Goal: Task Accomplishment & Management: Manage account settings

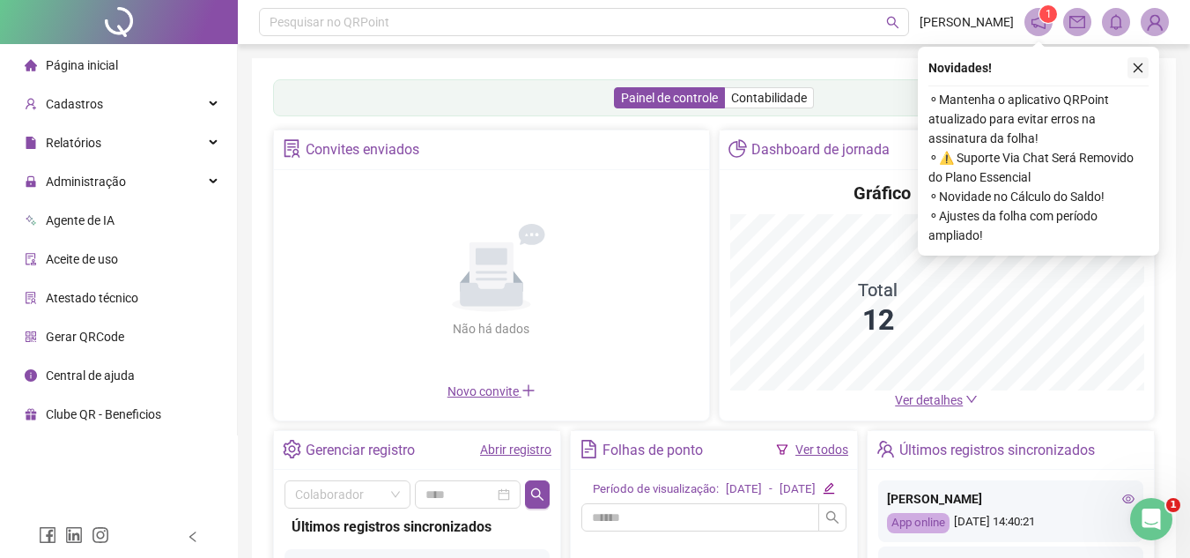
click at [1137, 68] on icon "close" at bounding box center [1138, 68] width 12 height 12
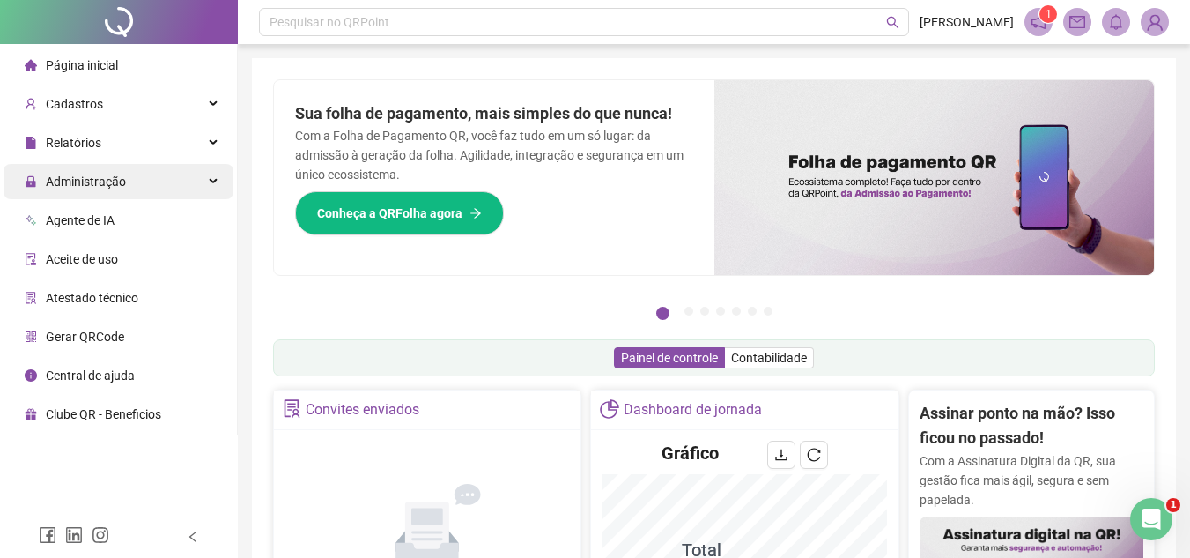
click at [99, 182] on span "Administração" at bounding box center [86, 181] width 80 height 14
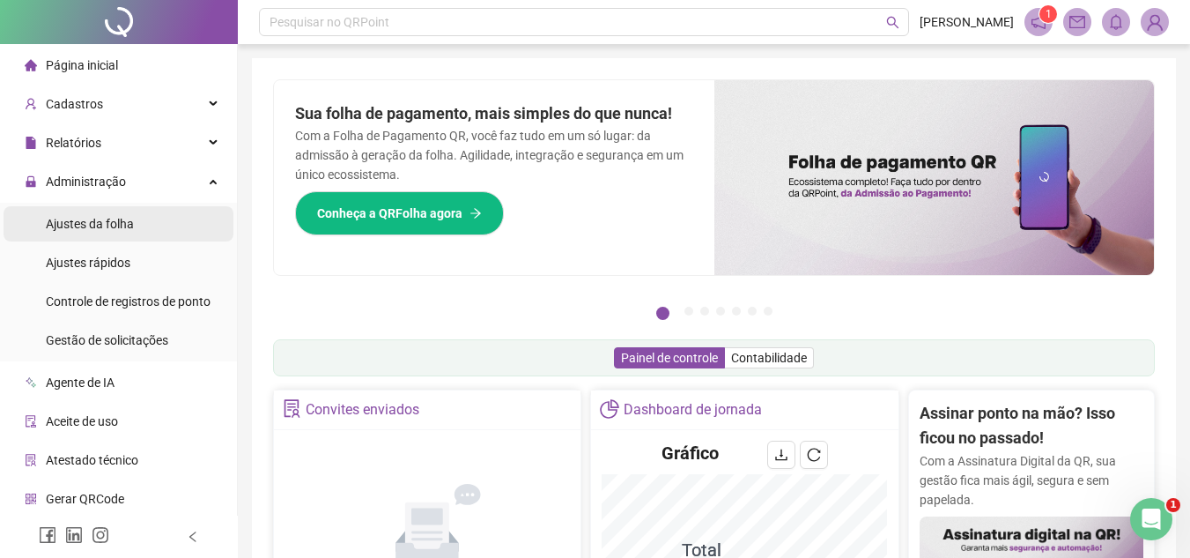
click at [113, 222] on span "Ajustes da folha" at bounding box center [90, 224] width 88 height 14
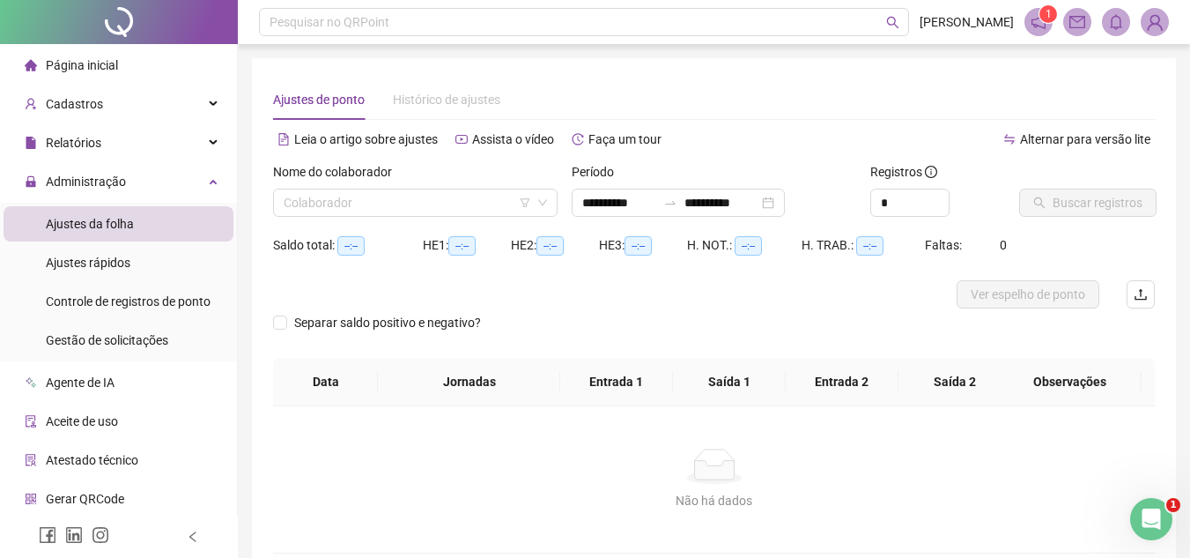
type input "**********"
click at [608, 205] on input "**********" at bounding box center [619, 202] width 74 height 19
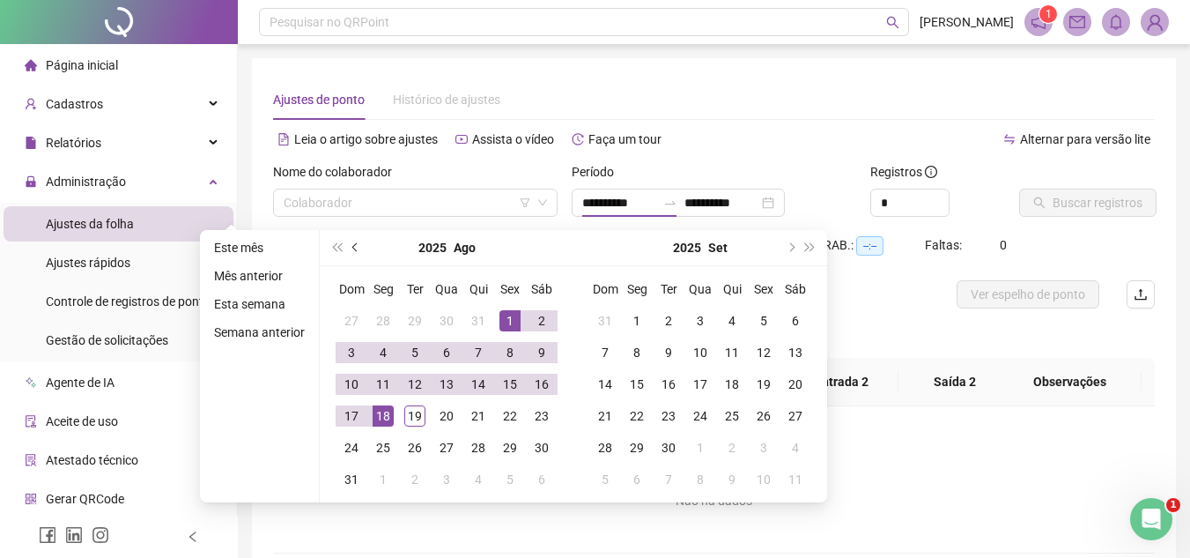
click at [353, 250] on span "prev-year" at bounding box center [356, 247] width 9 height 9
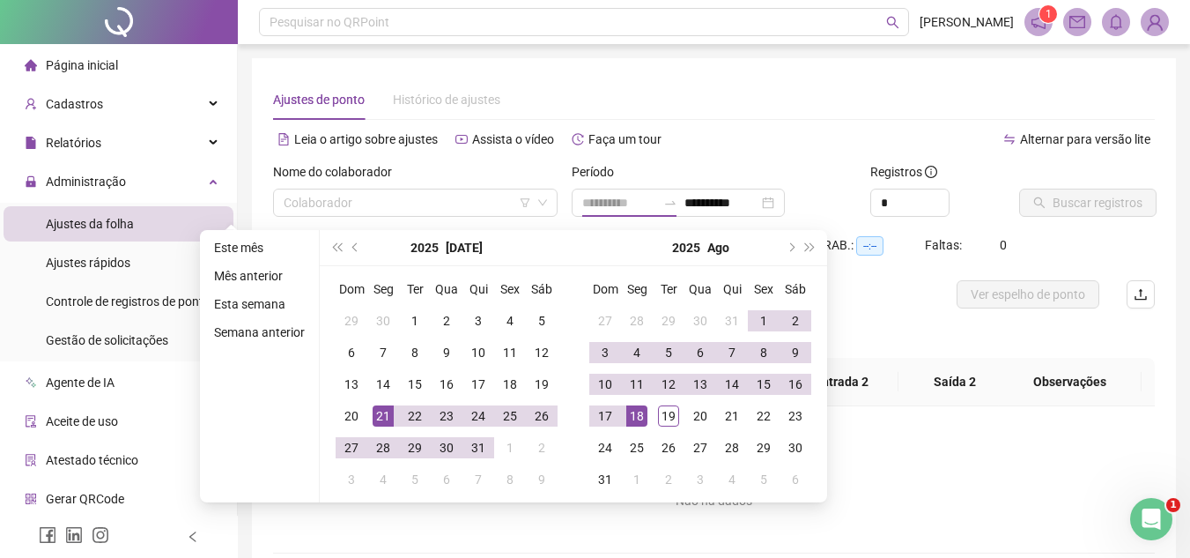
type input "**********"
click at [388, 417] on div "21" at bounding box center [383, 415] width 21 height 21
type input "**********"
click at [692, 415] on div "20" at bounding box center [700, 415] width 21 height 21
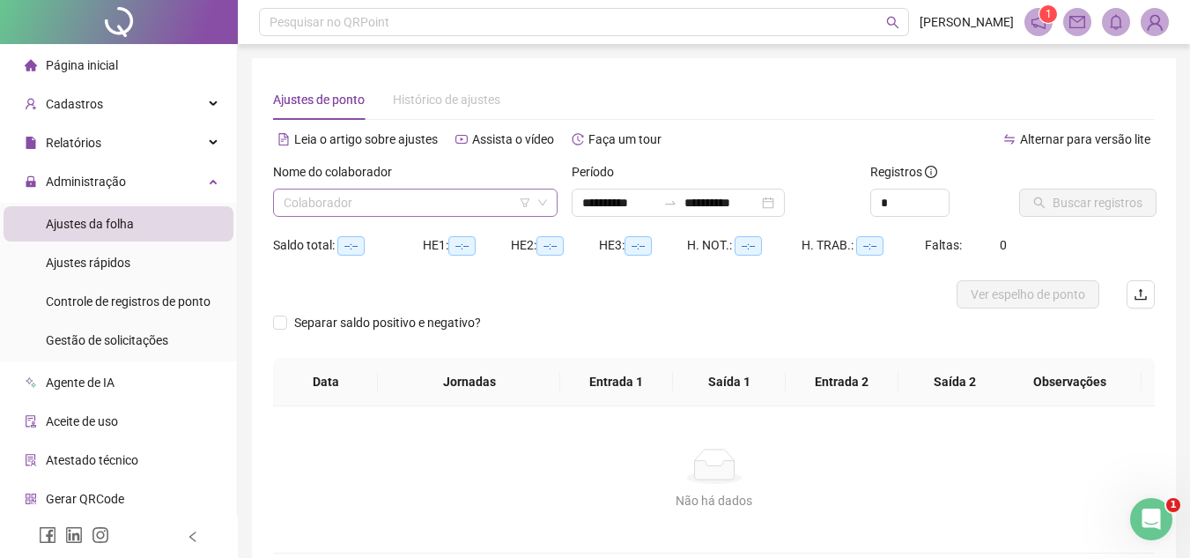
click at [385, 204] on input "search" at bounding box center [408, 202] width 248 height 26
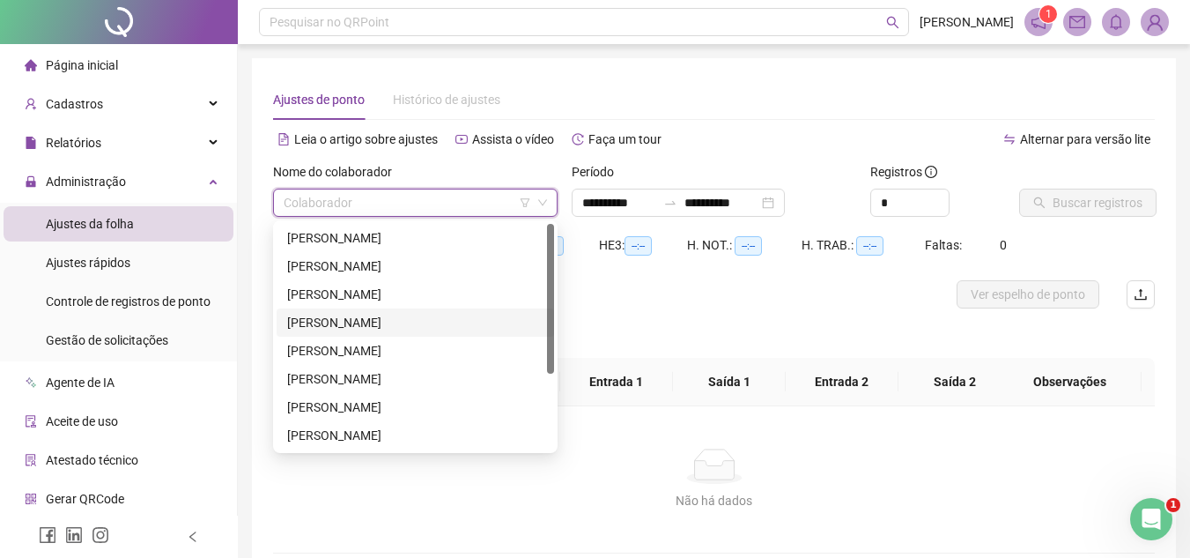
drag, startPoint x: 550, startPoint y: 314, endPoint x: 552, endPoint y: 300, distance: 14.3
click at [552, 300] on div at bounding box center [550, 299] width 7 height 150
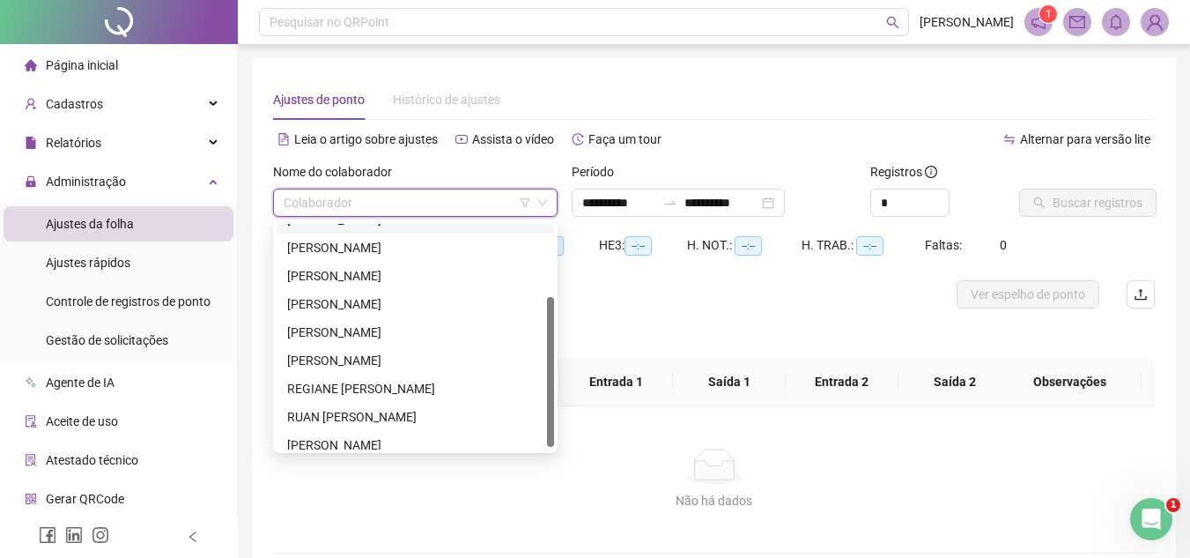
scroll to position [113, 0]
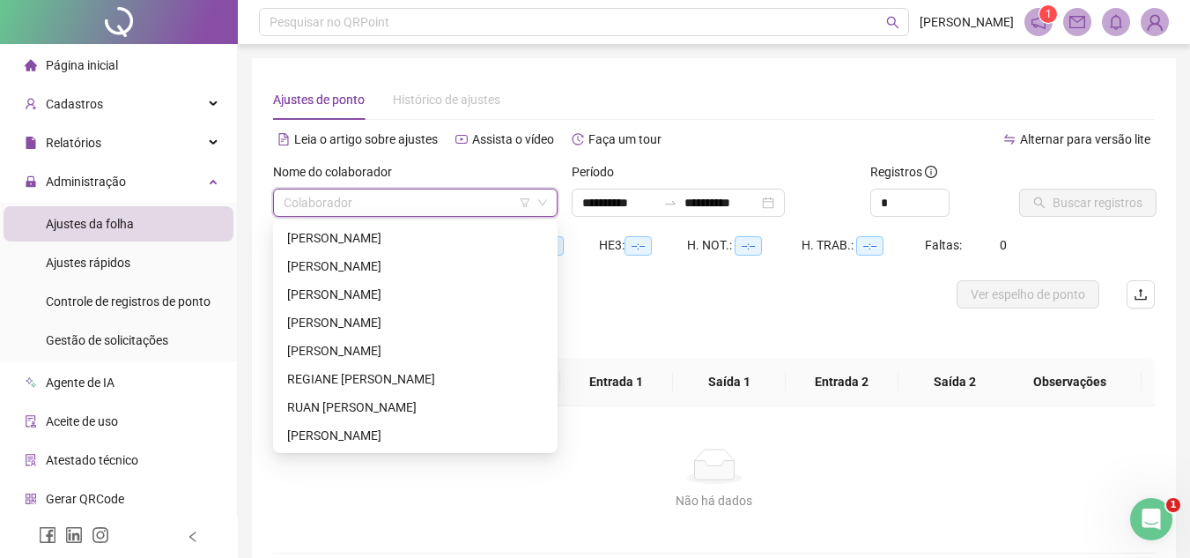
drag, startPoint x: 548, startPoint y: 345, endPoint x: 548, endPoint y: 421, distance: 75.8
click at [548, 421] on div "[PERSON_NAME] FILHO [PERSON_NAME] MUNIZ REGIANE [PERSON_NAME] [PERSON_NAME]" at bounding box center [416, 337] width 278 height 226
drag, startPoint x: 545, startPoint y: 389, endPoint x: 550, endPoint y: 274, distance: 115.5
click at [550, 274] on div "[PERSON_NAME] FILHO [PERSON_NAME] MUNIZ REGIANE [PERSON_NAME] [PERSON_NAME]" at bounding box center [416, 337] width 278 height 226
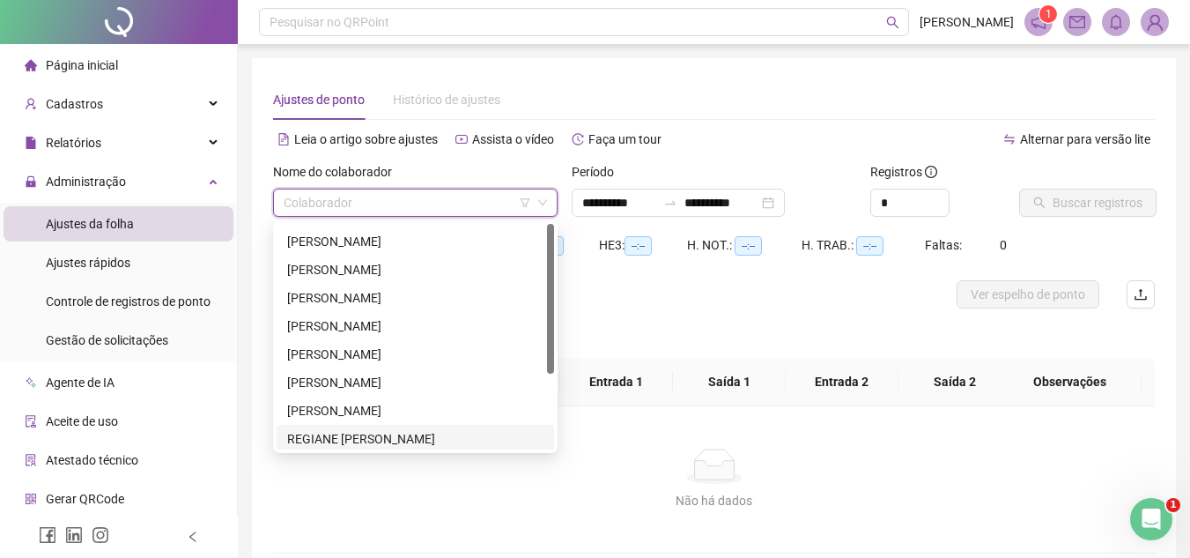
scroll to position [0, 0]
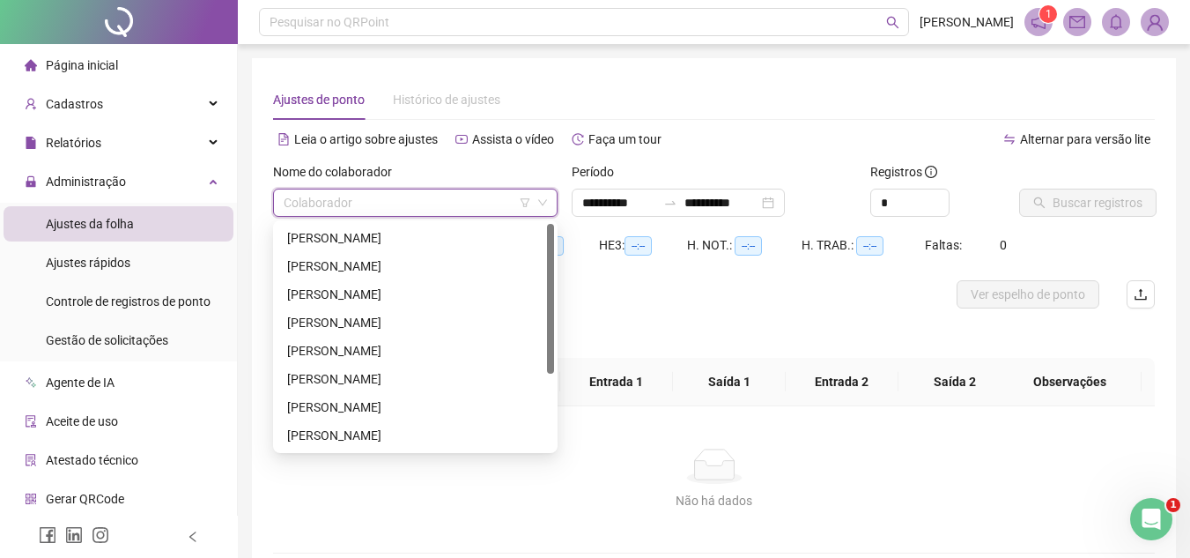
drag, startPoint x: 548, startPoint y: 345, endPoint x: 547, endPoint y: 256, distance: 88.1
click at [547, 256] on div at bounding box center [550, 299] width 7 height 150
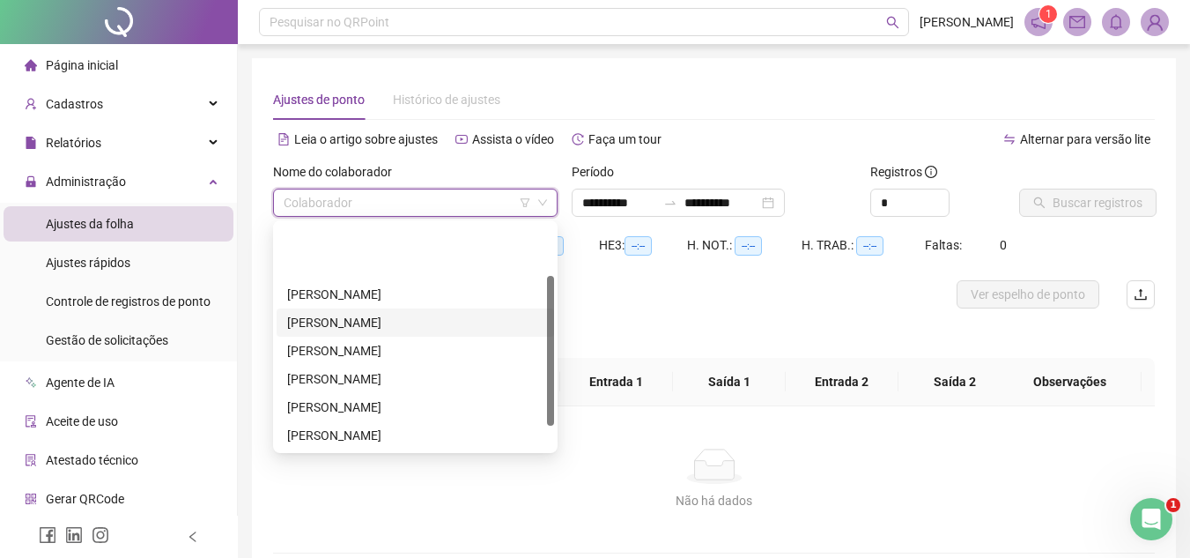
scroll to position [113, 0]
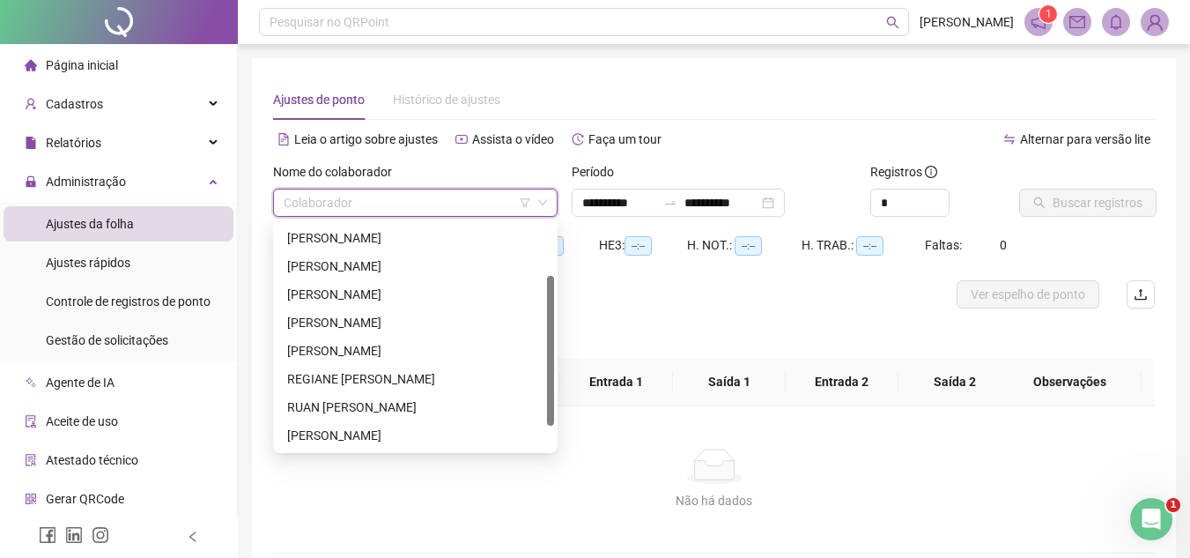
drag, startPoint x: 549, startPoint y: 339, endPoint x: 546, endPoint y: 433, distance: 93.4
click at [546, 433] on div "[PERSON_NAME] FILHO [PERSON_NAME] MUNIZ REGIANE [PERSON_NAME]" at bounding box center [416, 337] width 278 height 226
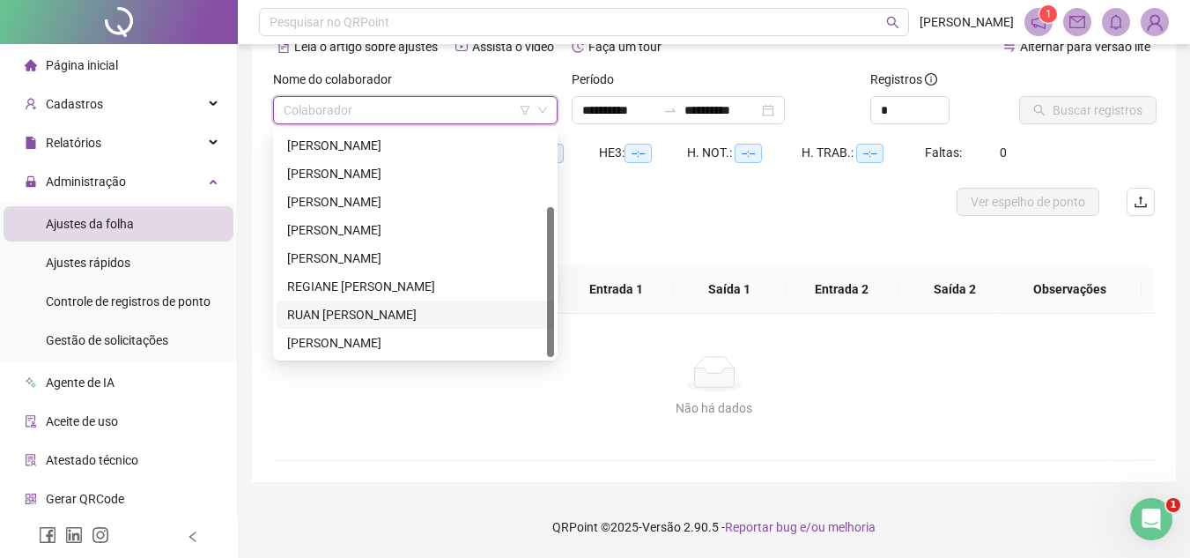
drag, startPoint x: 546, startPoint y: 320, endPoint x: 545, endPoint y: 332, distance: 12.4
click at [545, 332] on div "[PERSON_NAME] FILHO [PERSON_NAME] MUNIZ REGIANE [PERSON_NAME] [PERSON_NAME]" at bounding box center [416, 230] width 278 height 254
click at [347, 340] on div "[PERSON_NAME]" at bounding box center [415, 342] width 256 height 19
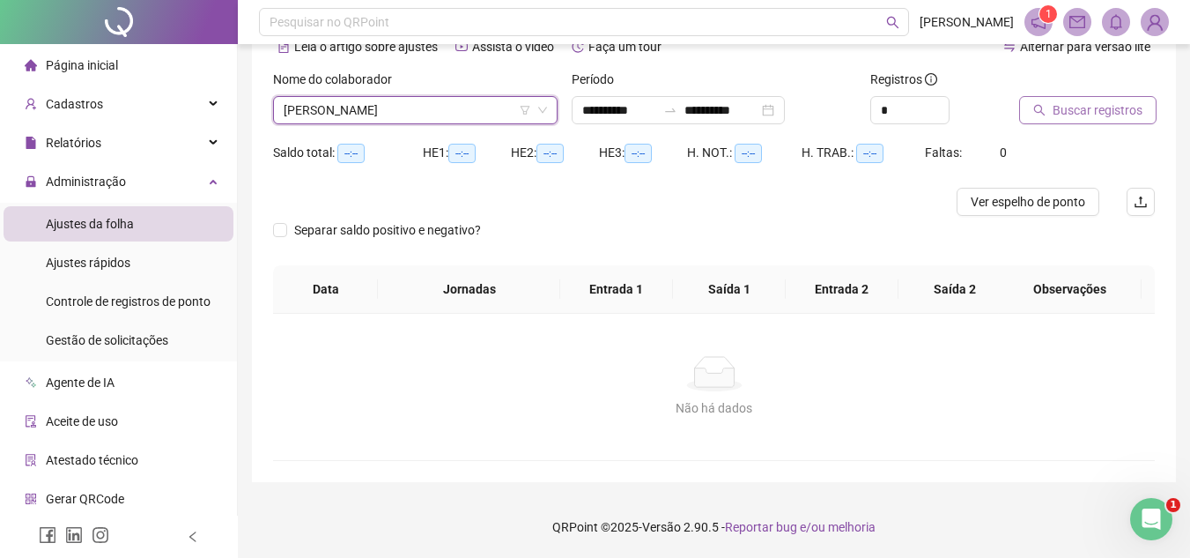
click at [1086, 111] on span "Buscar registros" at bounding box center [1098, 109] width 90 height 19
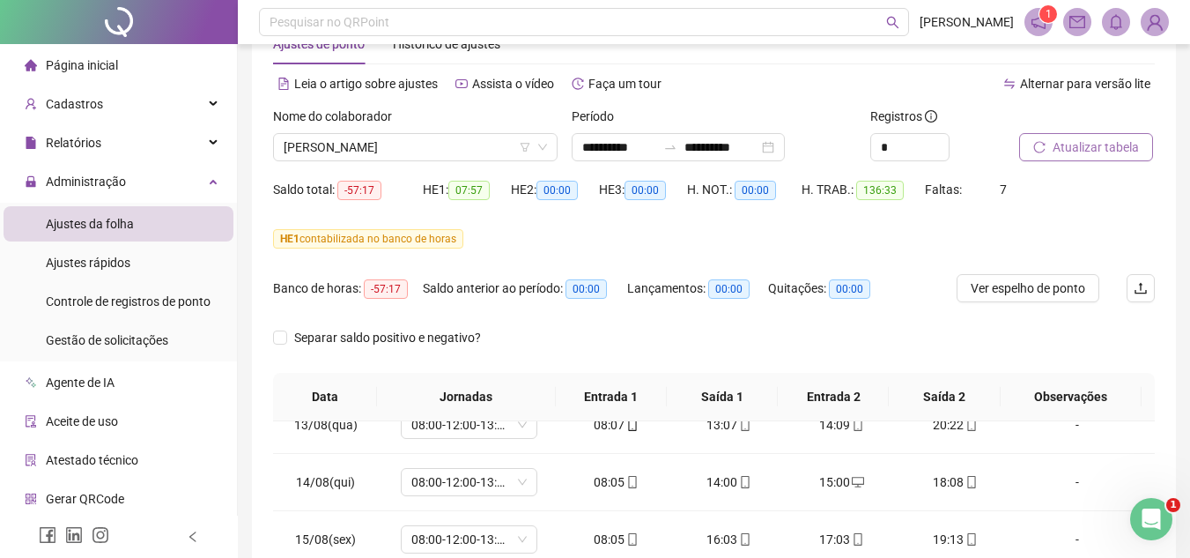
scroll to position [0, 0]
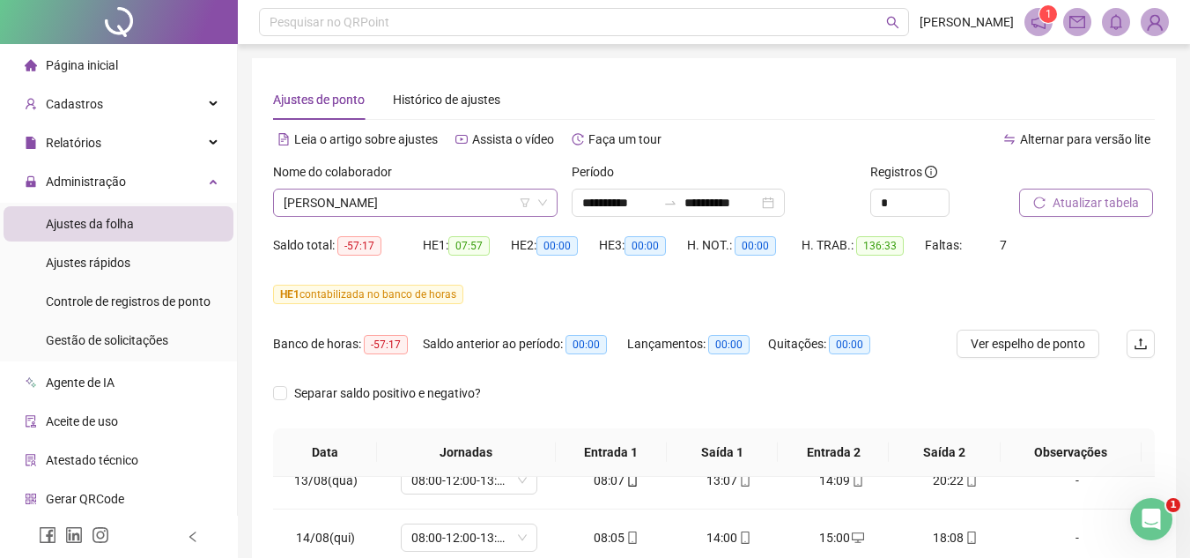
click at [471, 199] on span "[PERSON_NAME]" at bounding box center [415, 202] width 263 height 26
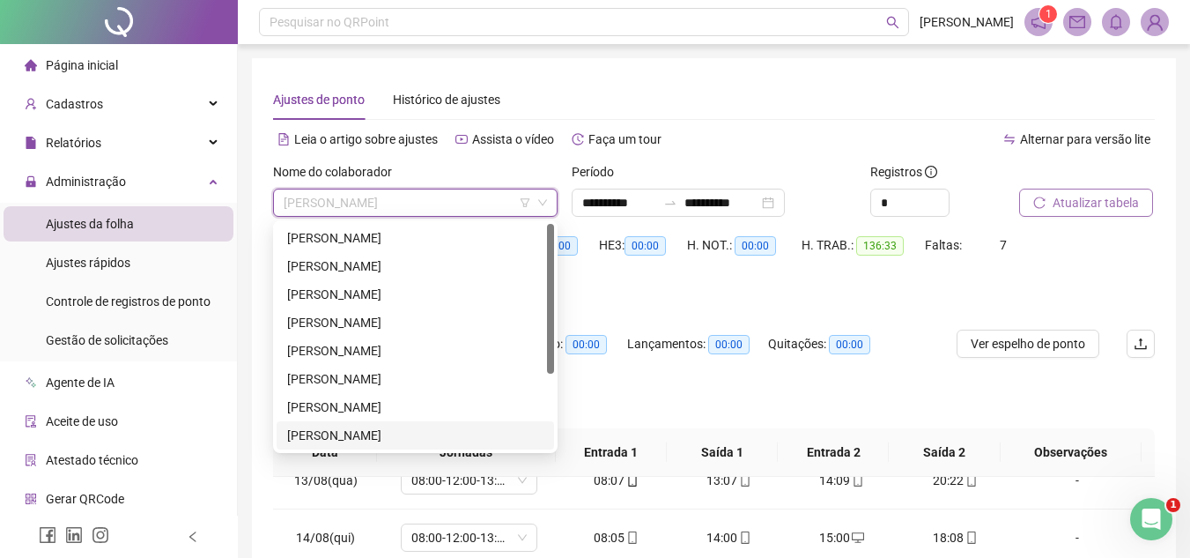
drag, startPoint x: 550, startPoint y: 315, endPoint x: 552, endPoint y: 215, distance: 99.6
click at [552, 215] on body "**********" at bounding box center [595, 279] width 1190 height 558
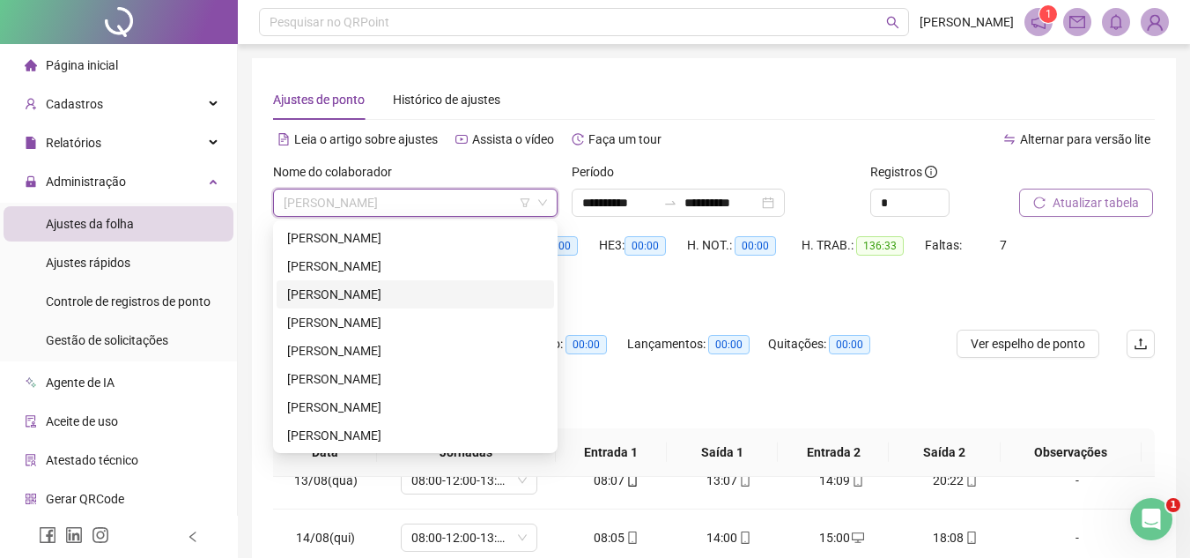
drag, startPoint x: 379, startPoint y: 295, endPoint x: 807, endPoint y: 352, distance: 431.9
click at [379, 295] on div "[PERSON_NAME]" at bounding box center [415, 294] width 256 height 19
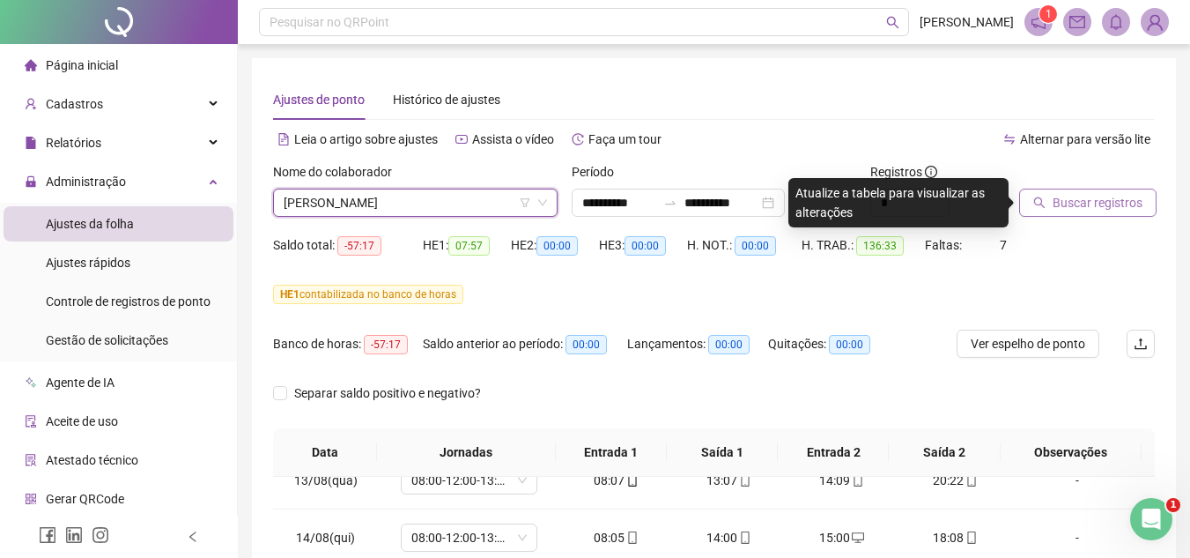
click at [465, 194] on span "[PERSON_NAME]" at bounding box center [415, 202] width 263 height 26
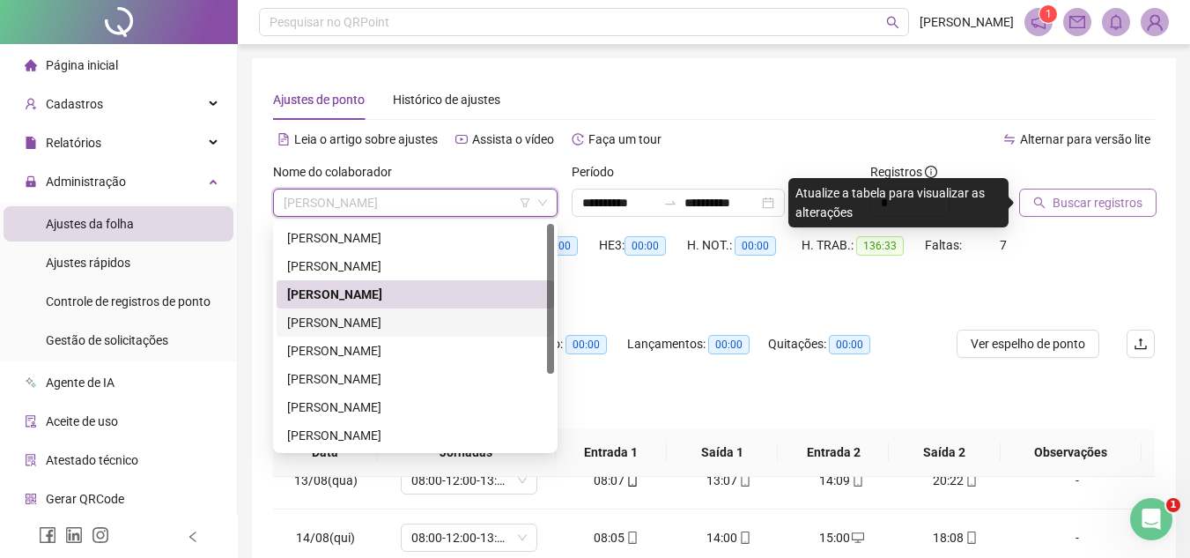
click at [401, 322] on div "[PERSON_NAME]" at bounding box center [415, 322] width 256 height 19
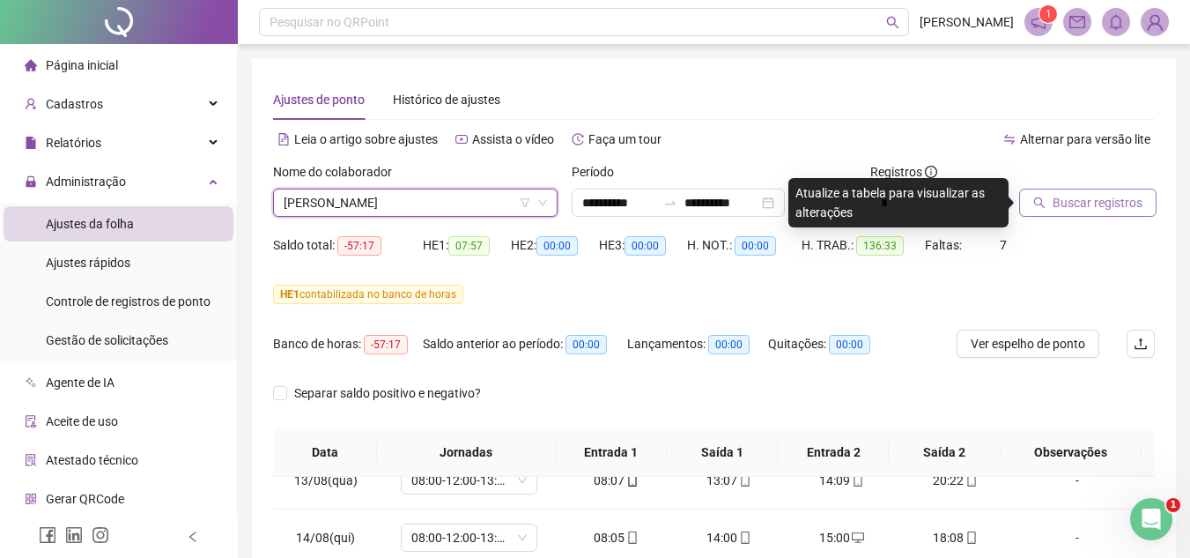
click at [1088, 199] on span "Buscar registros" at bounding box center [1098, 202] width 90 height 19
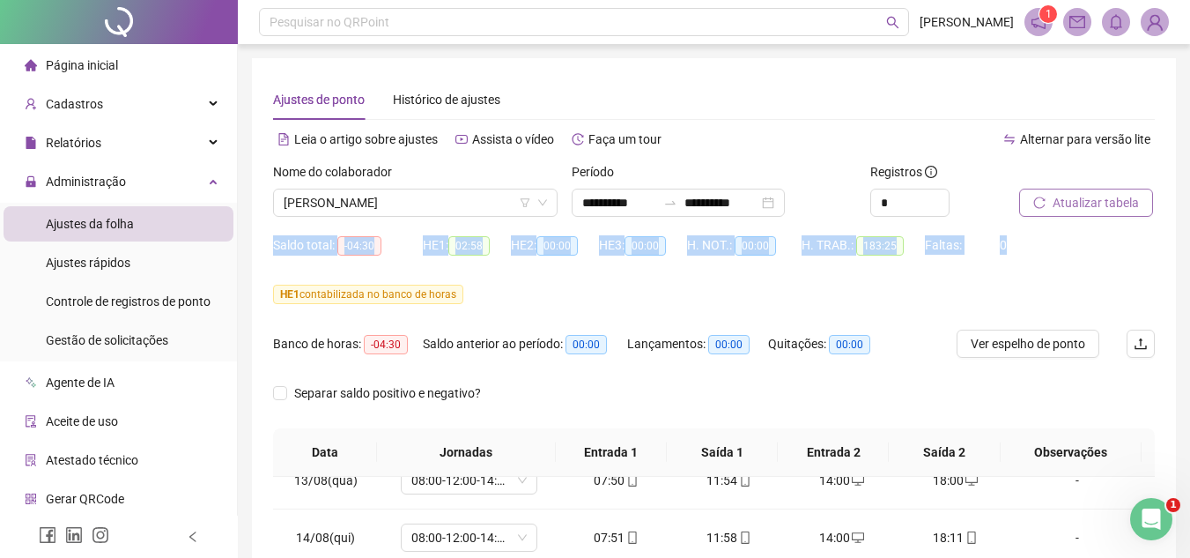
drag, startPoint x: 1186, startPoint y: 177, endPoint x: 1197, endPoint y: 261, distance: 84.5
click at [1190, 261] on html "**********" at bounding box center [595, 279] width 1190 height 558
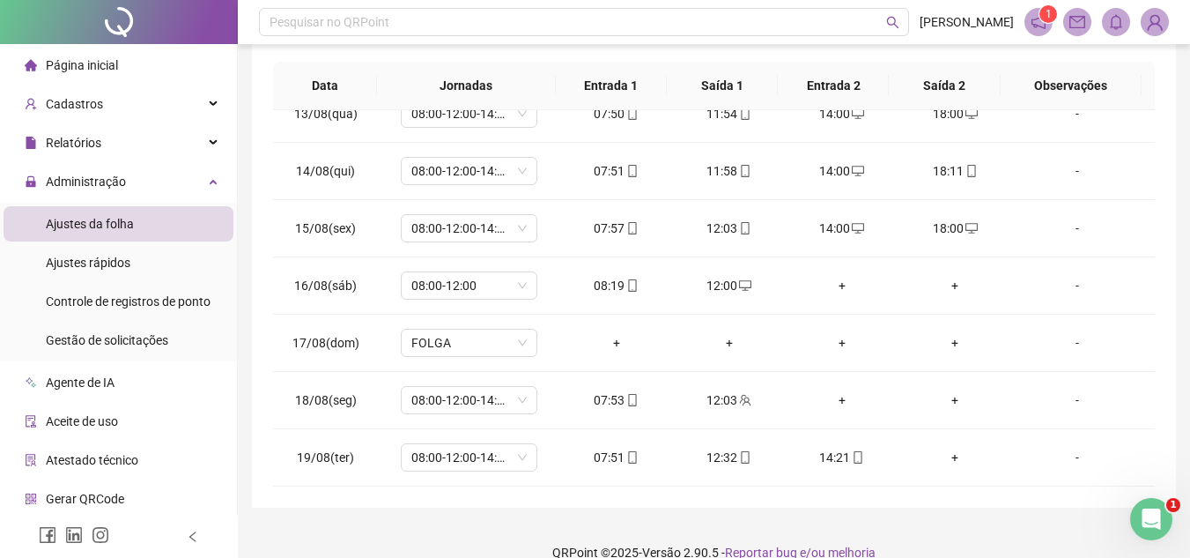
scroll to position [392, 0]
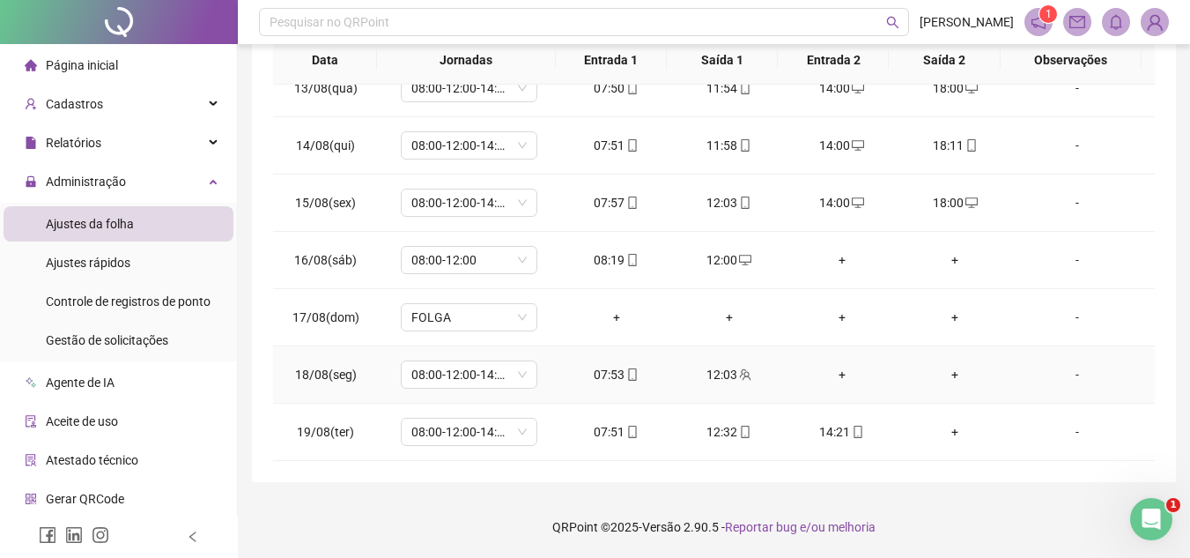
click at [835, 374] on div "+" at bounding box center [842, 374] width 85 height 19
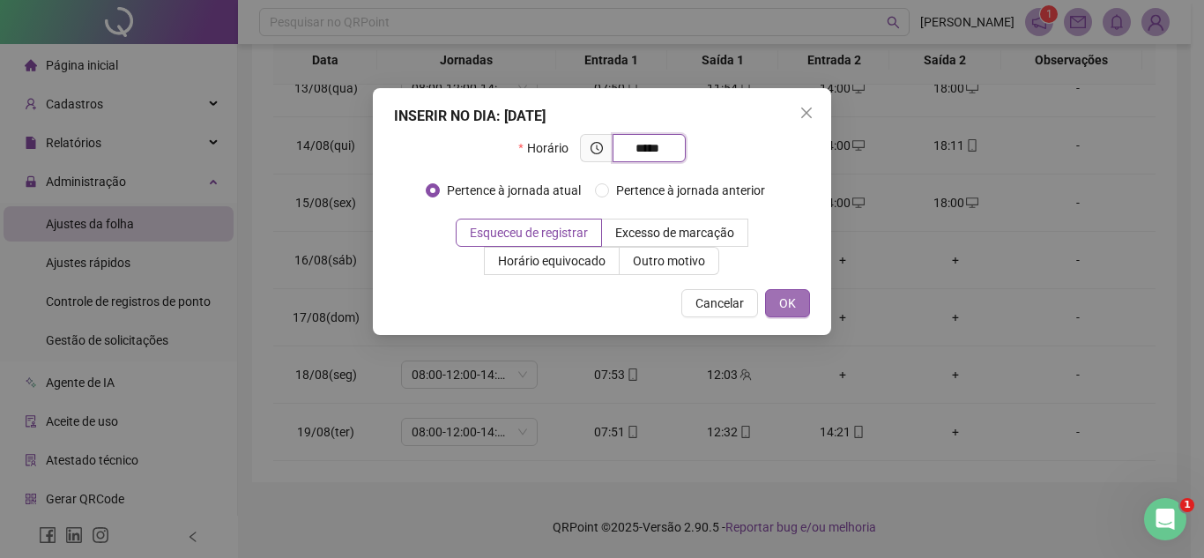
type input "*****"
click at [782, 299] on span "OK" at bounding box center [787, 302] width 17 height 19
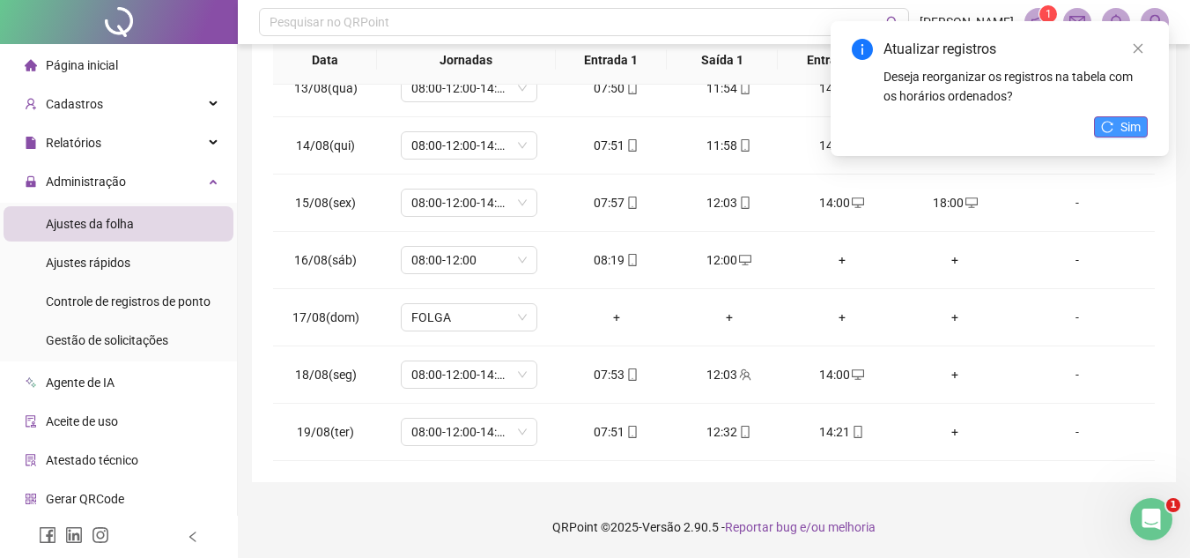
click at [1130, 117] on div "Atualizar registros Deseja reorganizar os registros na tabela com os horários o…" at bounding box center [1000, 88] width 338 height 135
click at [1128, 131] on span "Sim" at bounding box center [1131, 126] width 20 height 19
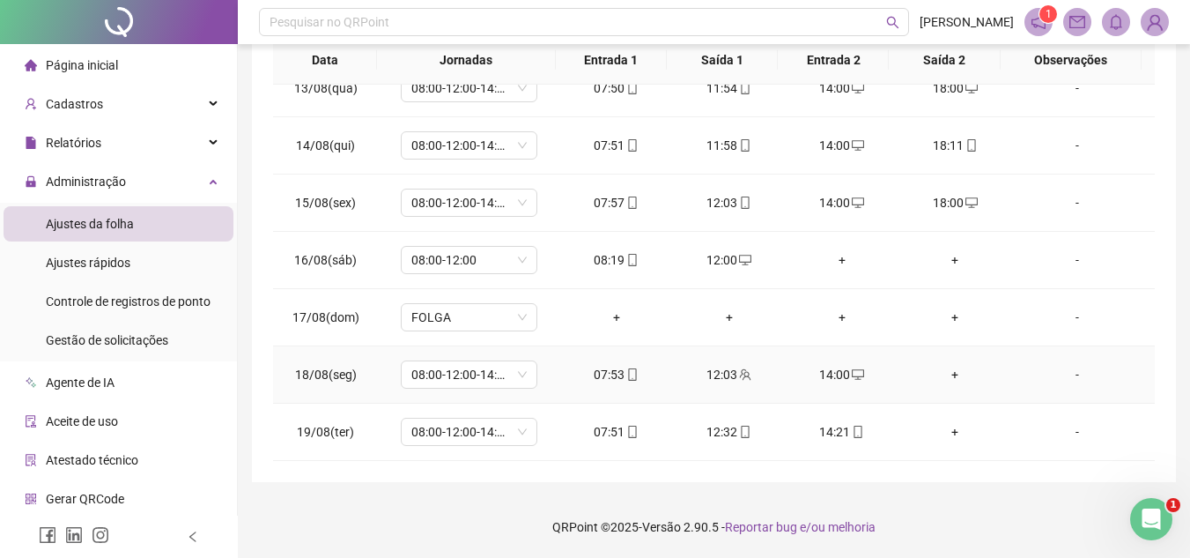
click at [945, 371] on div "+" at bounding box center [955, 374] width 85 height 19
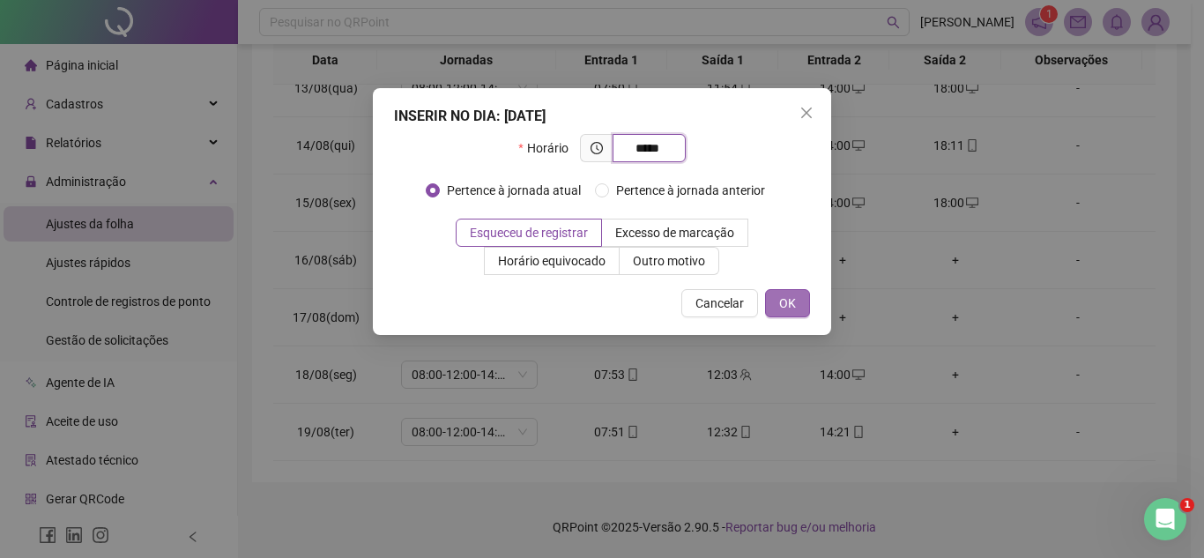
type input "*****"
click at [773, 301] on button "OK" at bounding box center [787, 303] width 45 height 28
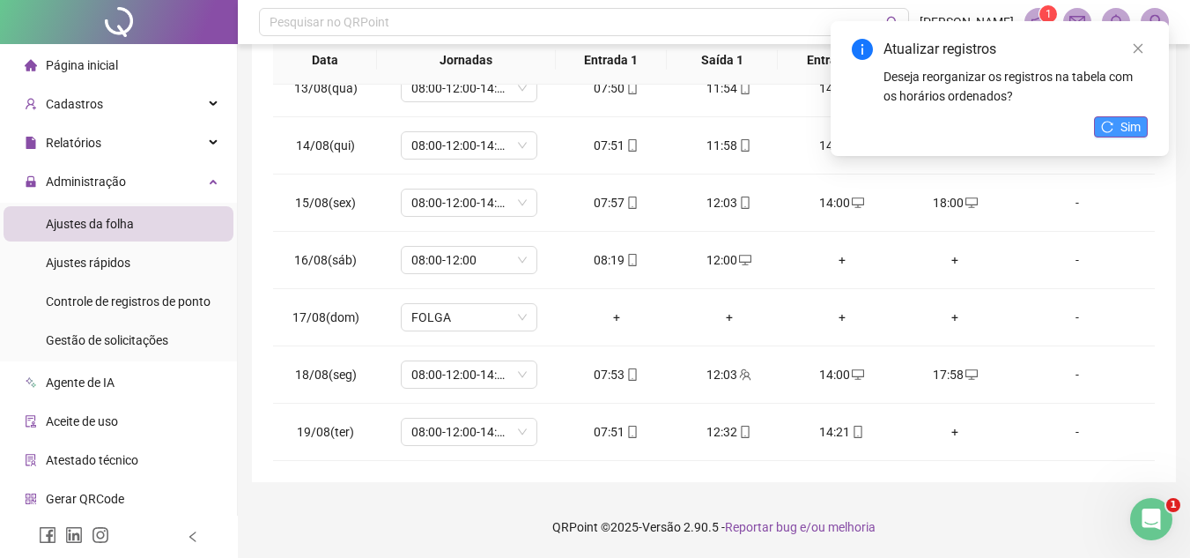
click at [1123, 127] on span "Sim" at bounding box center [1131, 126] width 20 height 19
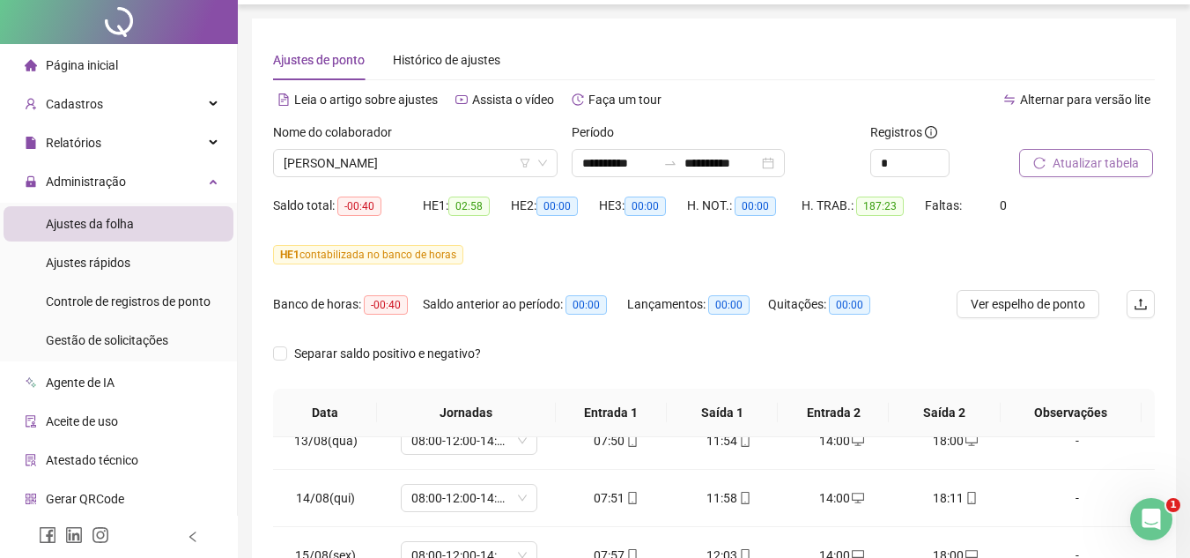
scroll to position [0, 0]
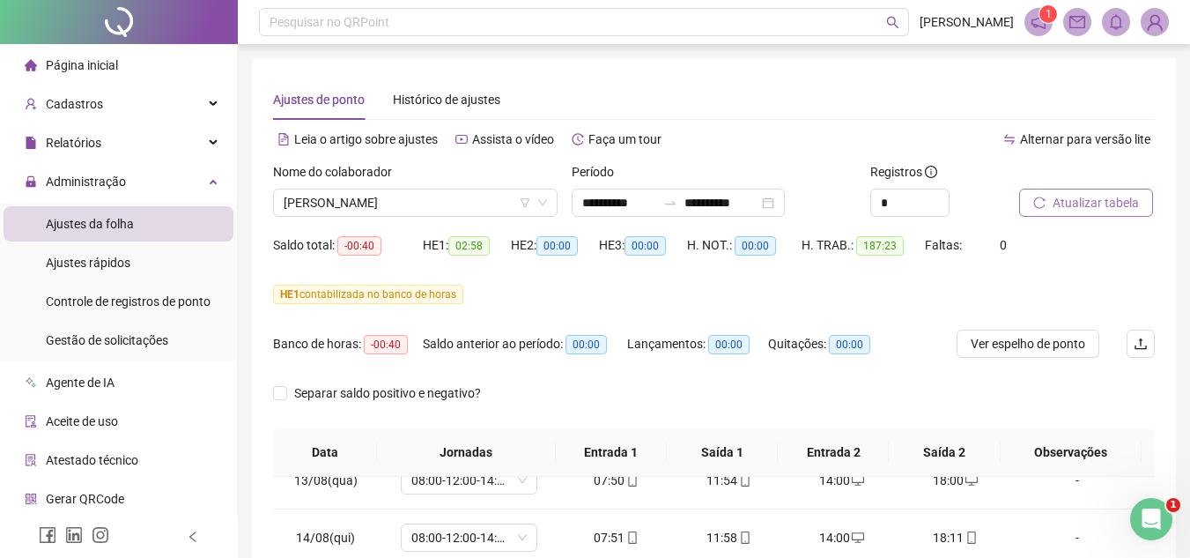
click at [1111, 198] on span "Atualizar tabela" at bounding box center [1096, 202] width 86 height 19
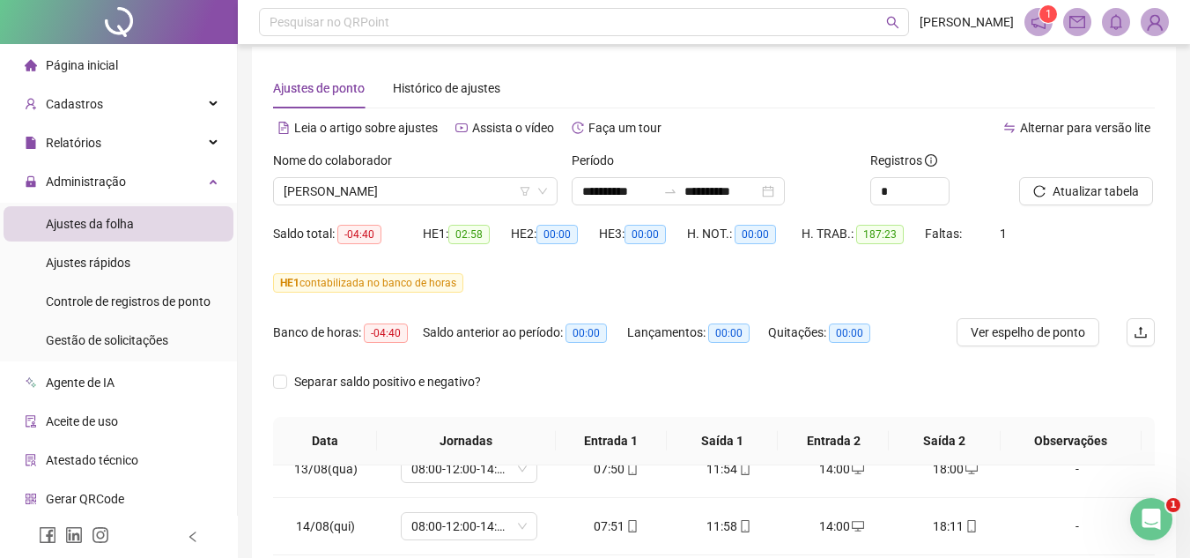
scroll to position [10, 0]
click at [1067, 204] on button "Atualizar tabela" at bounding box center [1086, 193] width 134 height 28
click at [461, 201] on span "[PERSON_NAME]" at bounding box center [415, 193] width 263 height 26
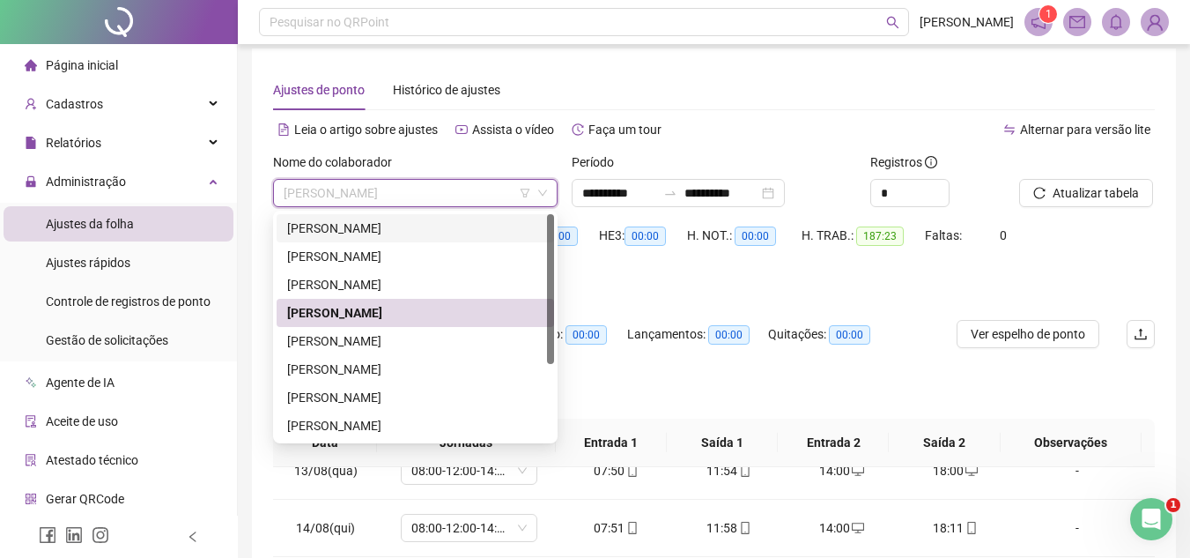
click at [457, 227] on div "[PERSON_NAME]" at bounding box center [415, 228] width 256 height 19
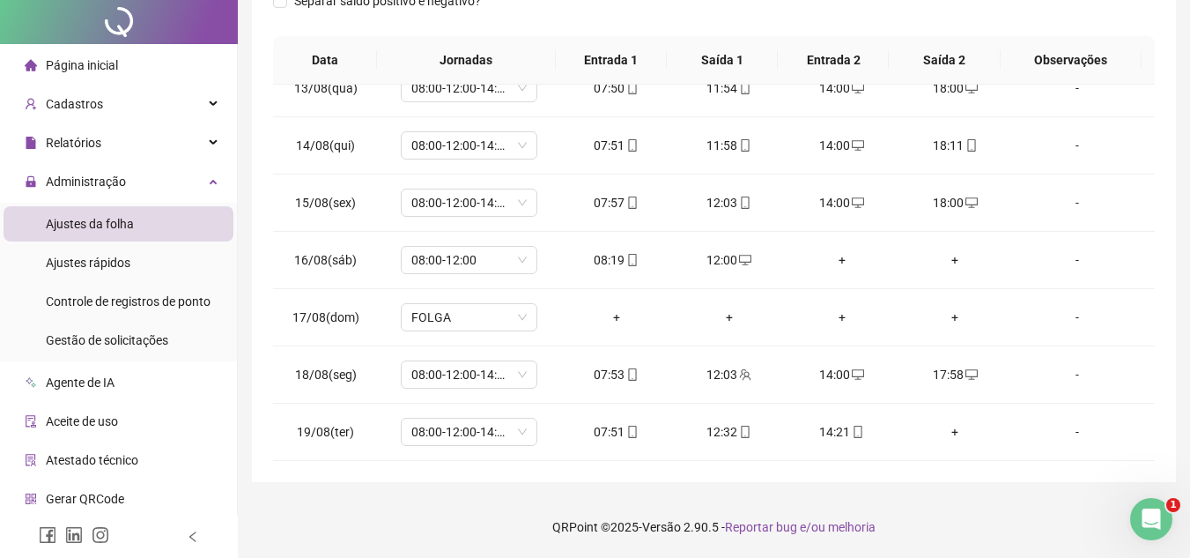
scroll to position [0, 0]
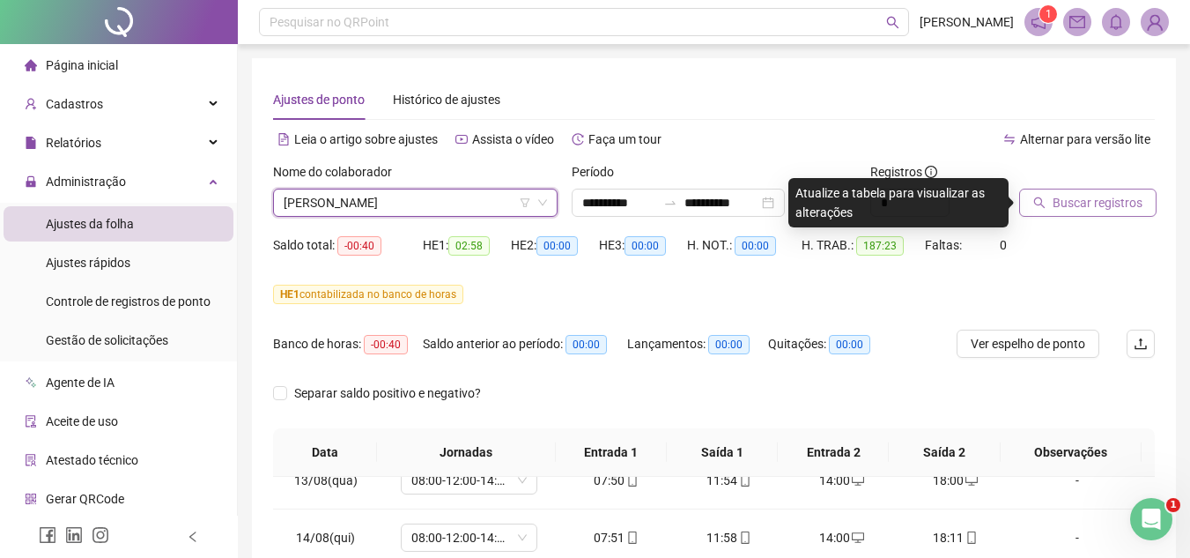
click at [1097, 200] on span "Buscar registros" at bounding box center [1098, 202] width 90 height 19
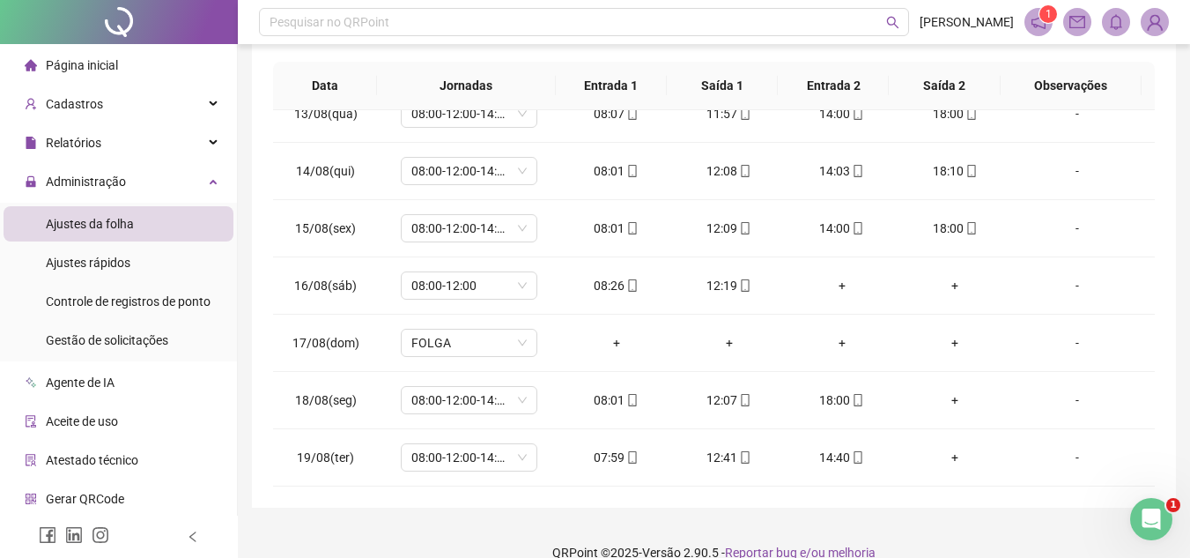
scroll to position [392, 0]
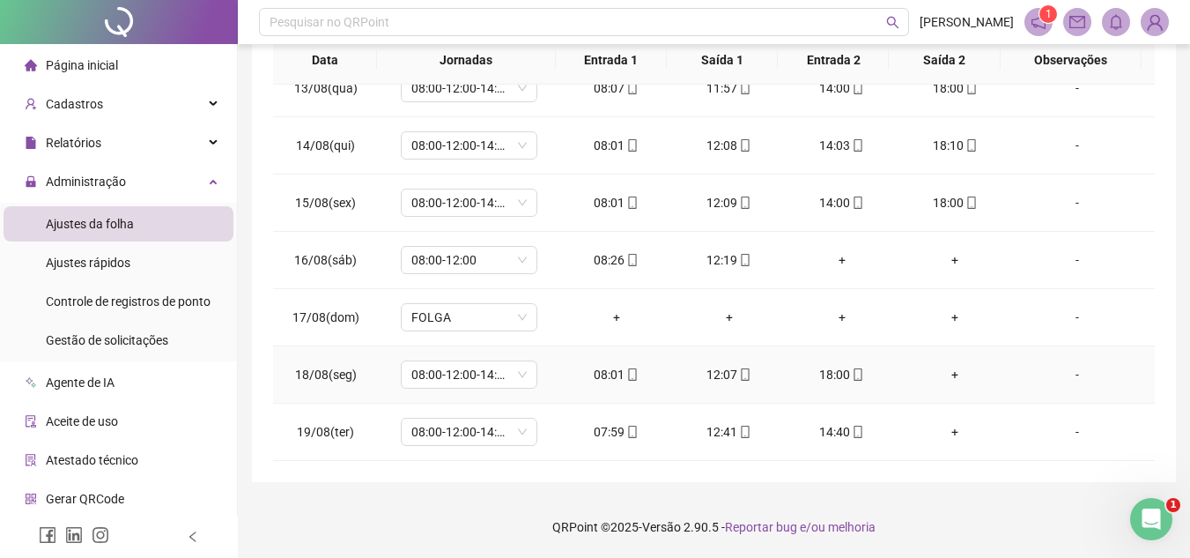
click at [945, 374] on div "+" at bounding box center [955, 374] width 85 height 19
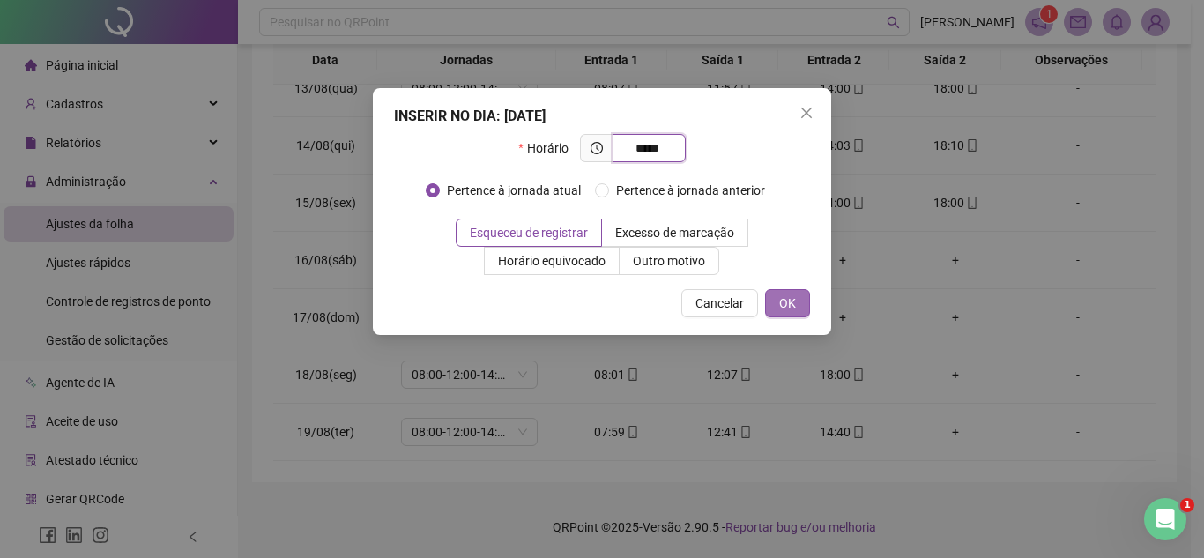
type input "*****"
click at [795, 303] on span "OK" at bounding box center [787, 302] width 17 height 19
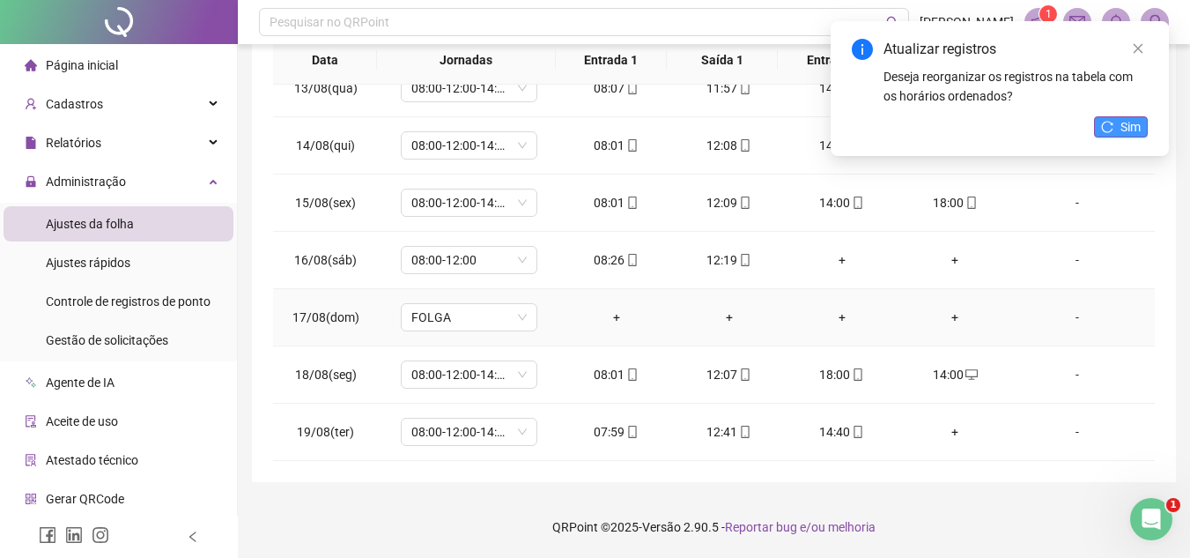
click at [1137, 123] on span "Sim" at bounding box center [1131, 126] width 20 height 19
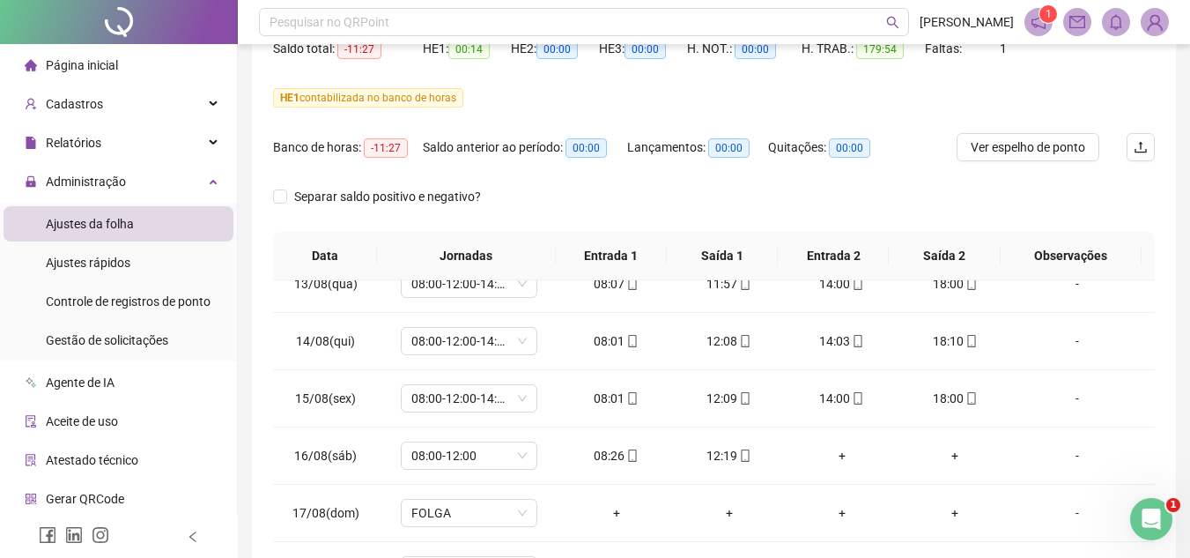
scroll to position [79, 0]
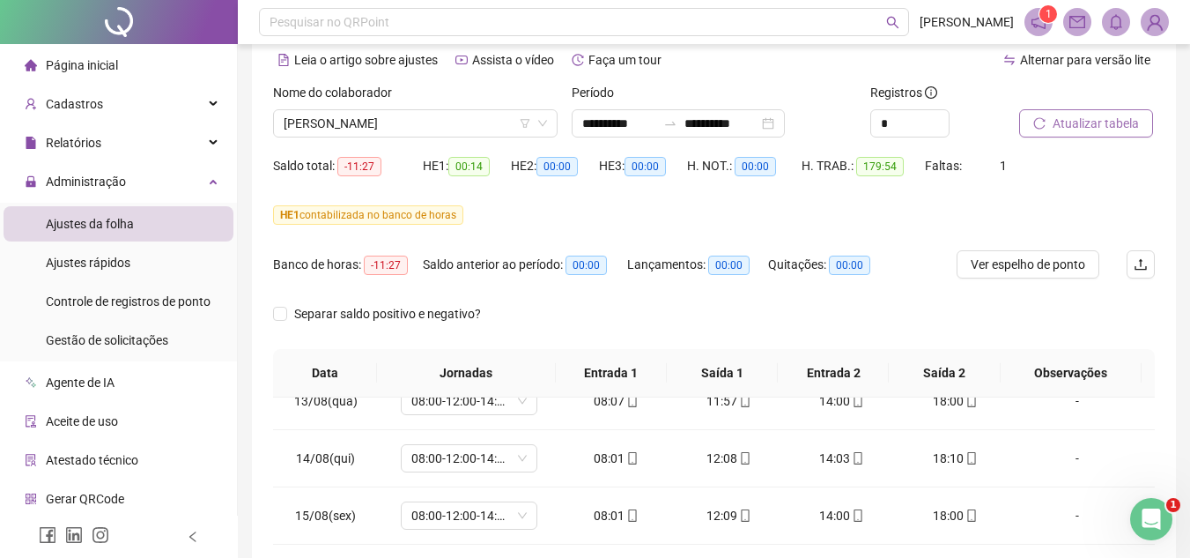
click at [1095, 120] on span "Atualizar tabela" at bounding box center [1096, 123] width 86 height 19
click at [478, 128] on span "[PERSON_NAME]" at bounding box center [415, 123] width 263 height 26
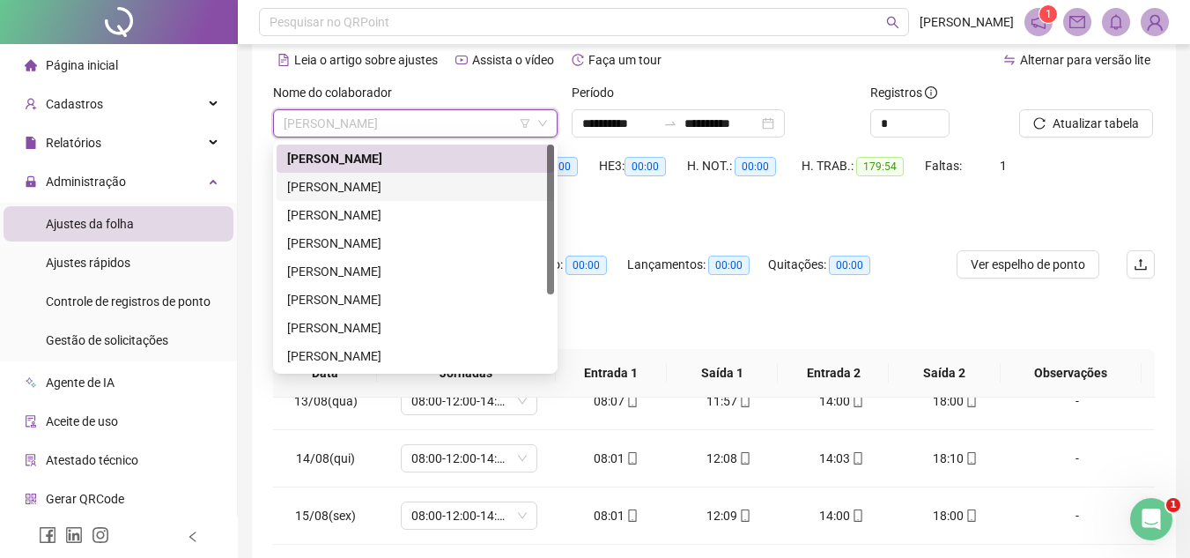
click at [444, 188] on div "[PERSON_NAME]" at bounding box center [415, 186] width 256 height 19
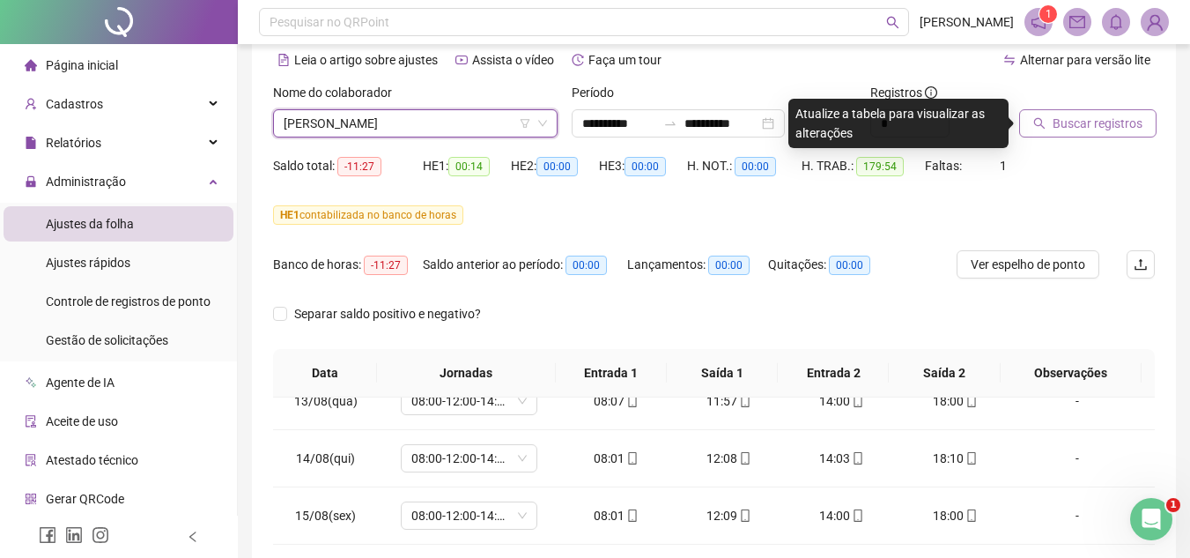
click at [1096, 119] on span "Buscar registros" at bounding box center [1098, 123] width 90 height 19
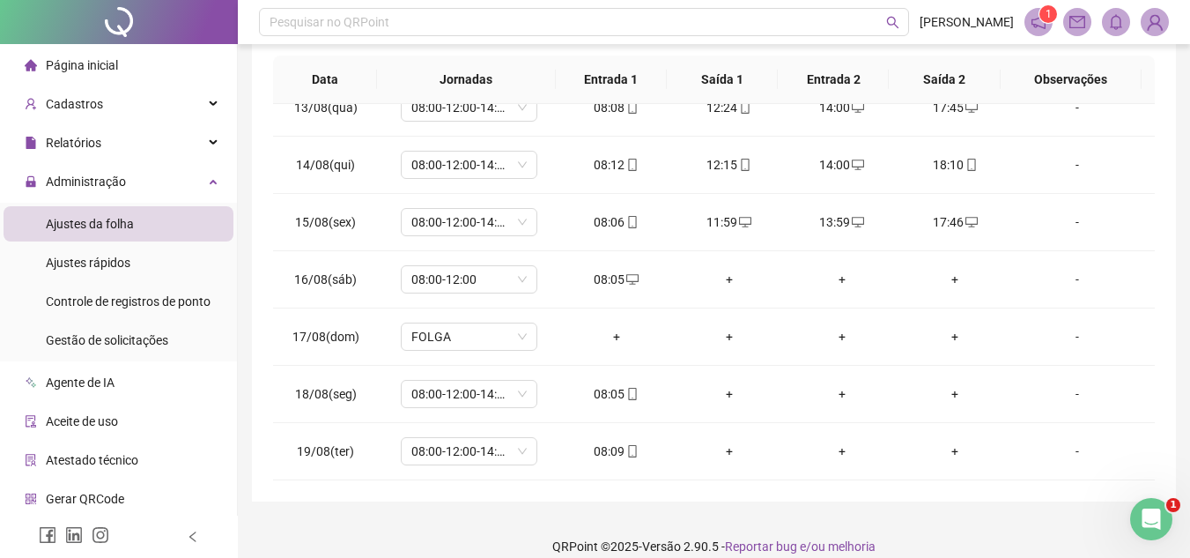
scroll to position [374, 0]
click at [721, 277] on div "+" at bounding box center [729, 277] width 85 height 19
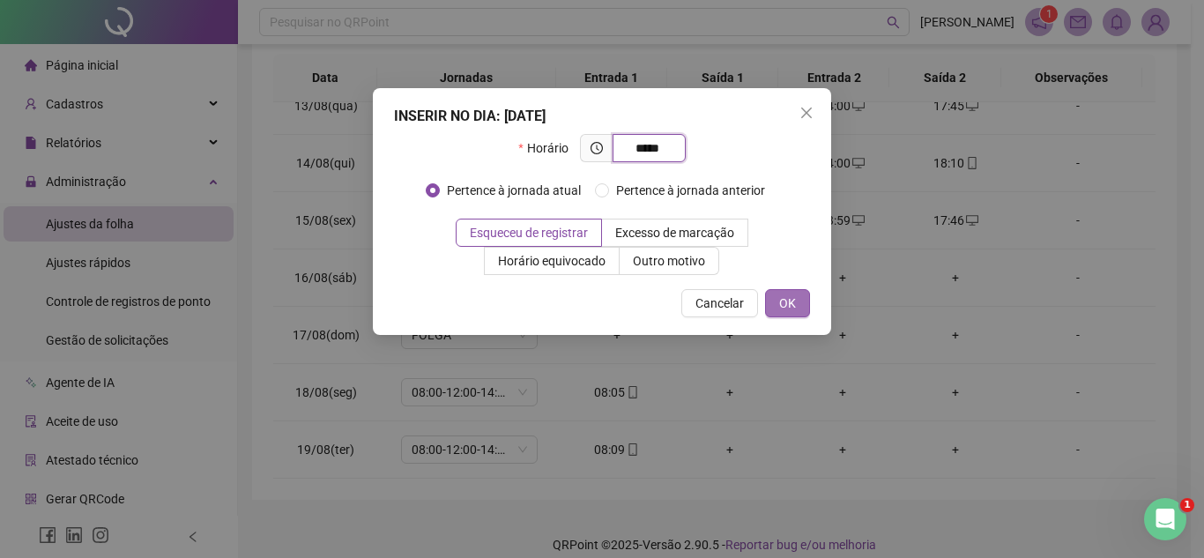
type input "*****"
click at [778, 302] on button "OK" at bounding box center [787, 303] width 45 height 28
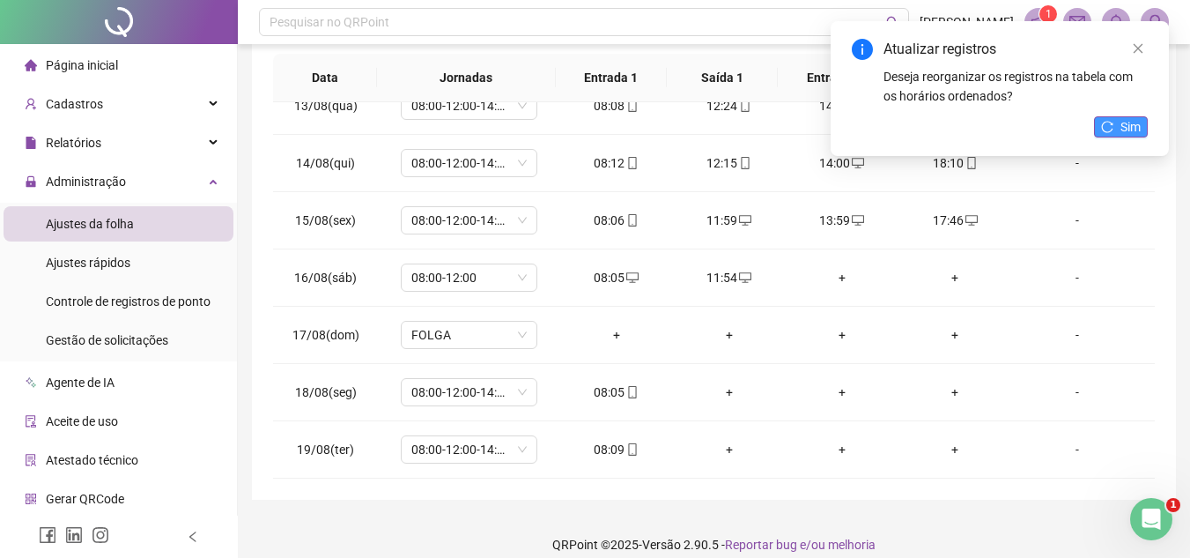
click at [1105, 130] on icon "reload" at bounding box center [1107, 127] width 12 height 12
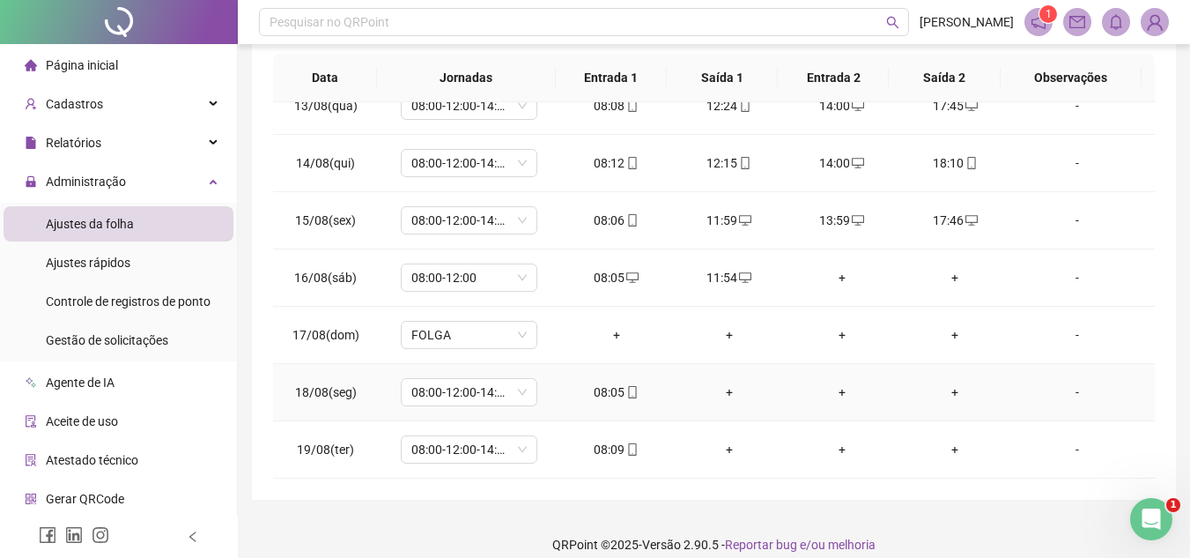
click at [721, 393] on div "+" at bounding box center [729, 391] width 85 height 19
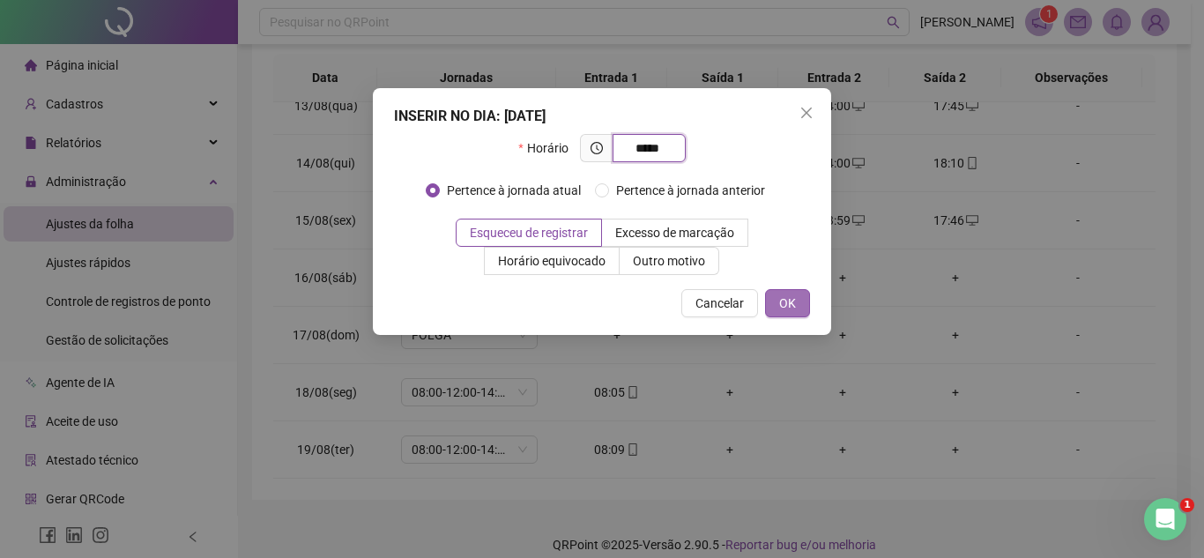
type input "*****"
click at [802, 304] on button "OK" at bounding box center [787, 303] width 45 height 28
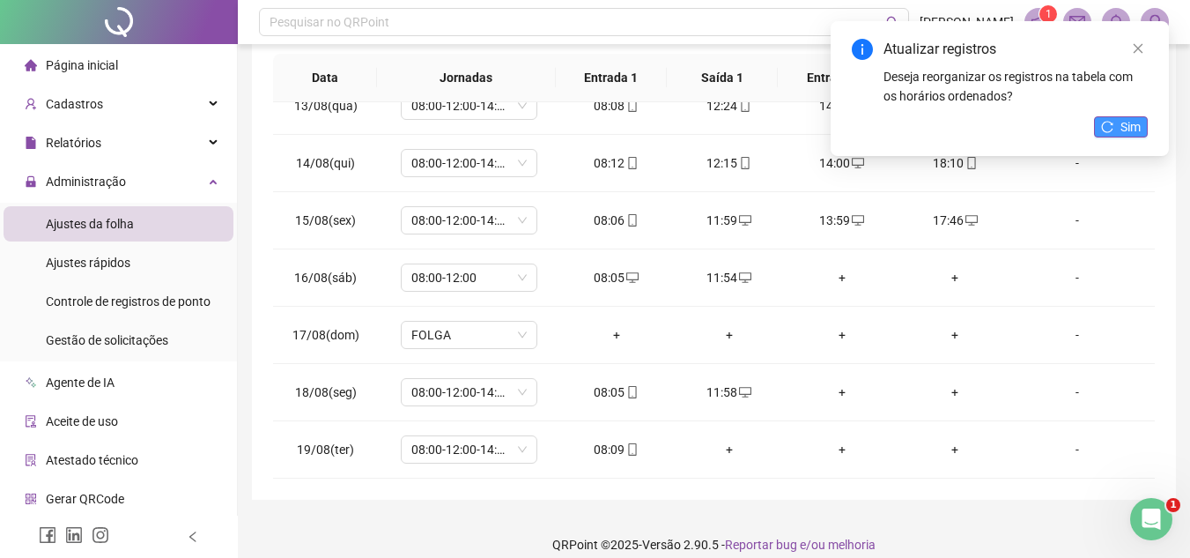
click at [1113, 122] on icon "reload" at bounding box center [1107, 127] width 12 height 12
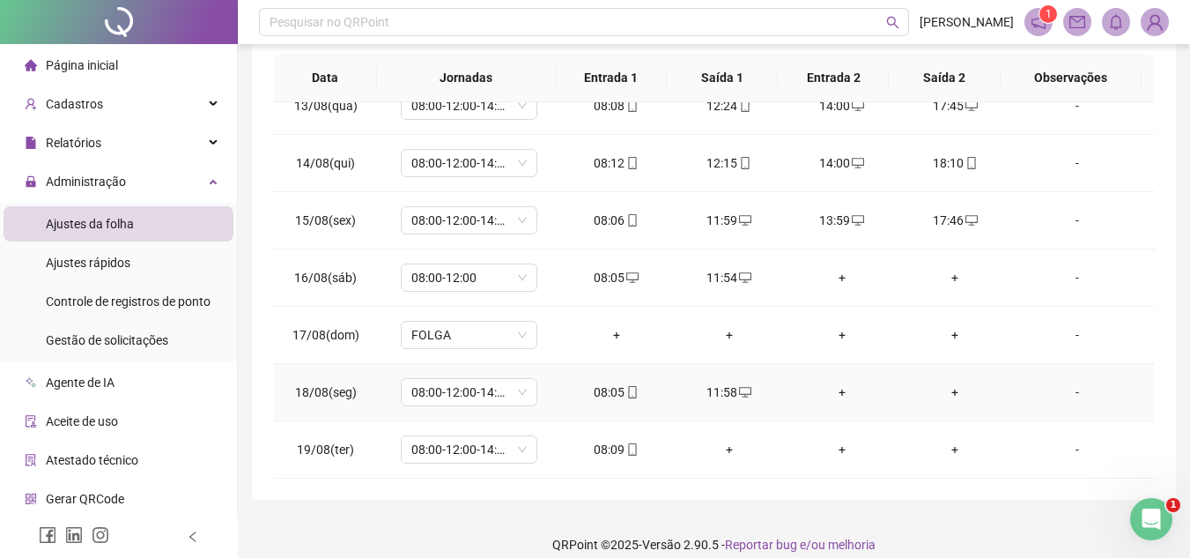
click at [835, 390] on div "+" at bounding box center [842, 391] width 85 height 19
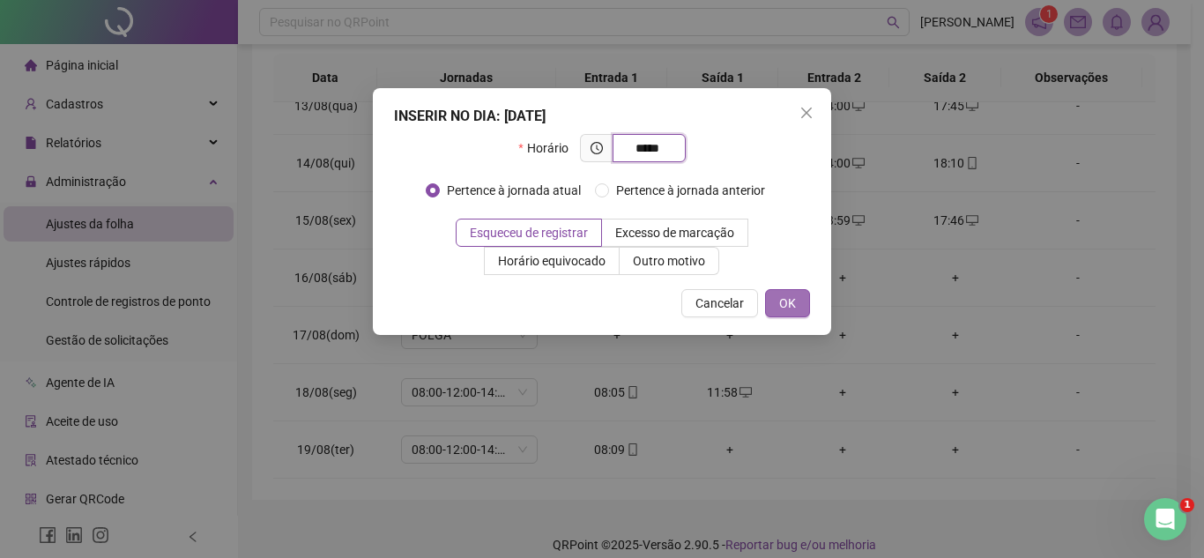
type input "*****"
click at [787, 308] on span "OK" at bounding box center [787, 302] width 17 height 19
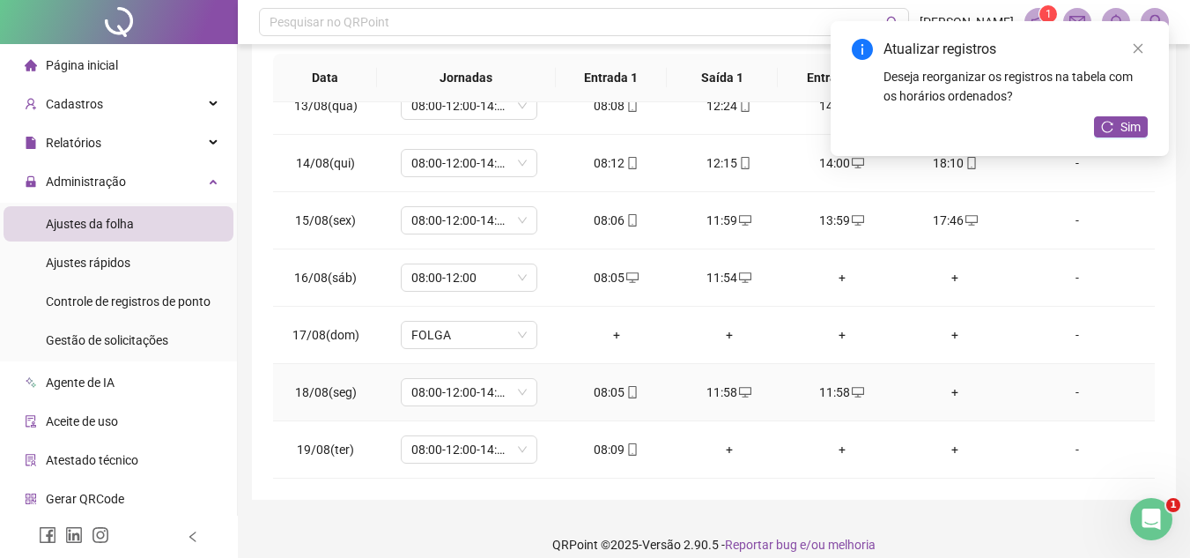
click at [852, 391] on icon "desktop" at bounding box center [858, 392] width 12 height 12
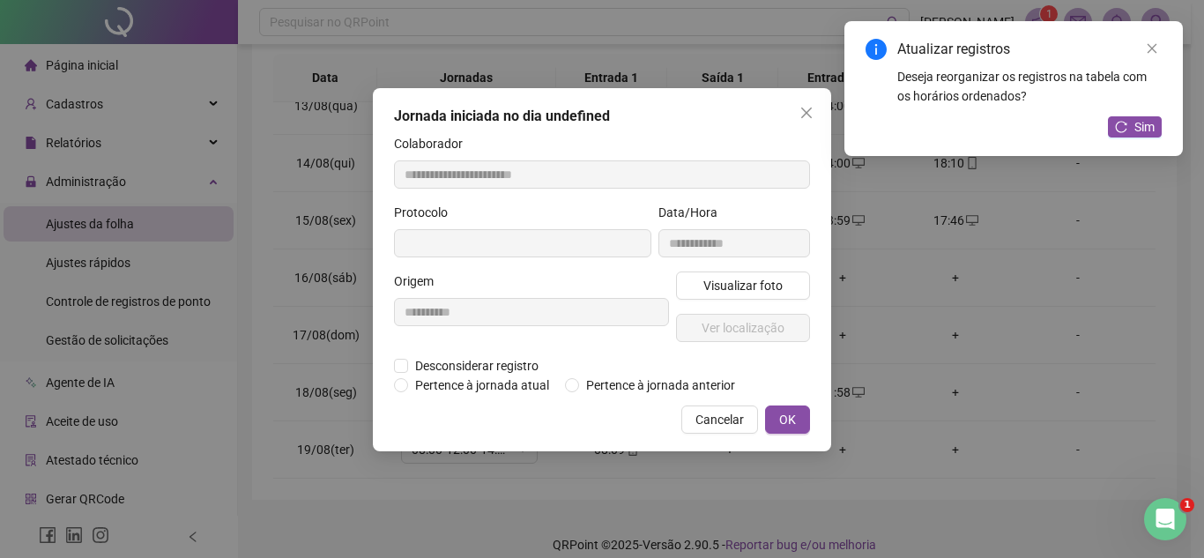
type input "**********"
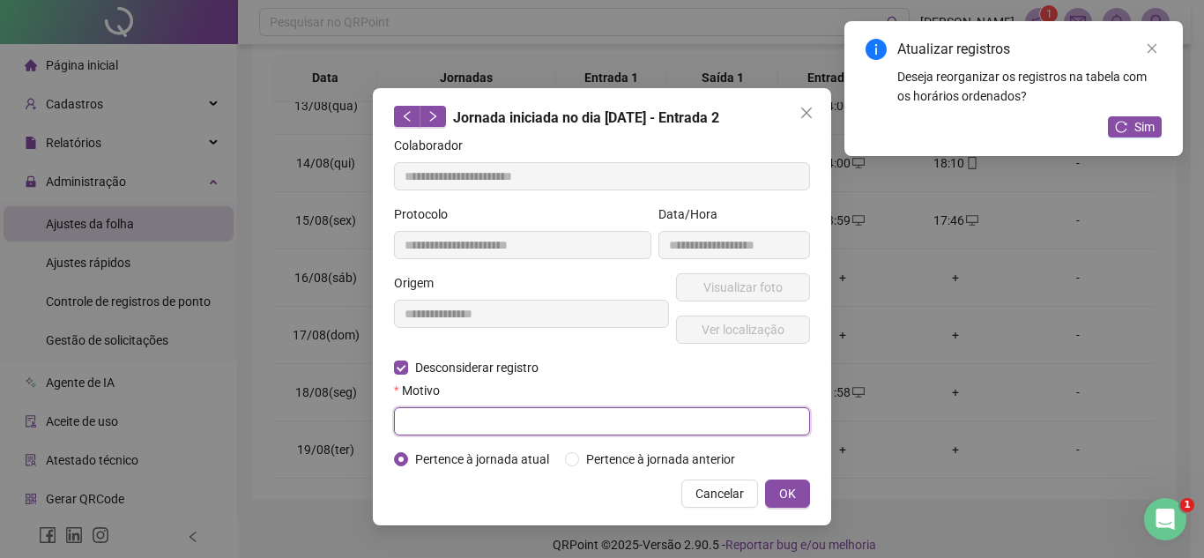
click at [426, 411] on input "text" at bounding box center [602, 421] width 416 height 28
type input "****"
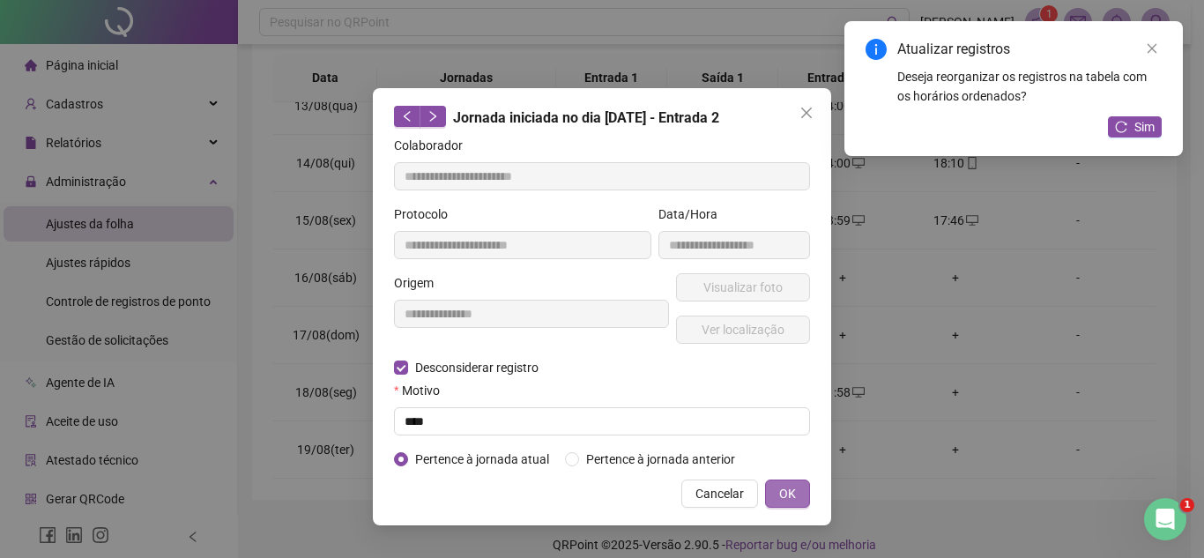
click at [796, 485] on button "OK" at bounding box center [787, 493] width 45 height 28
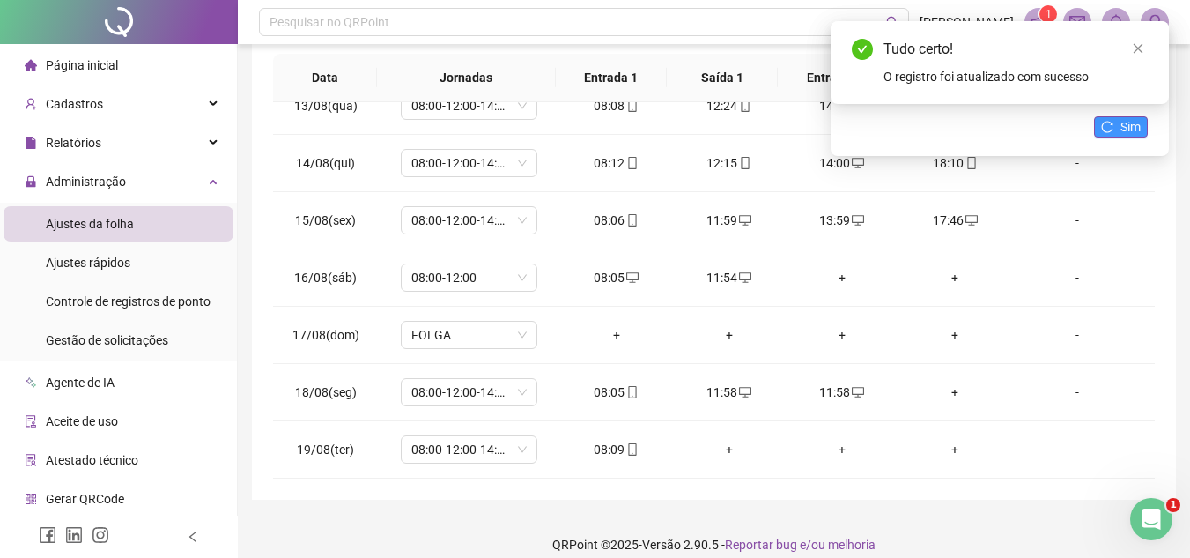
click at [1129, 126] on span "Sim" at bounding box center [1131, 126] width 20 height 19
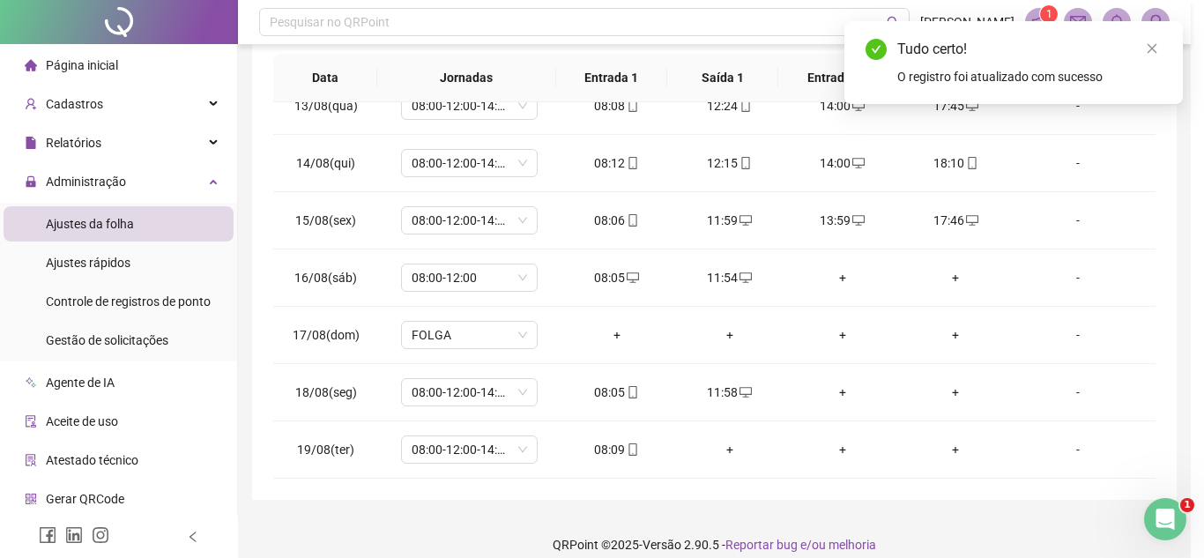
click at [833, 390] on div "Atualizando tabela Atualizando e reorganizando os registros... OK" at bounding box center [602, 279] width 1204 height 558
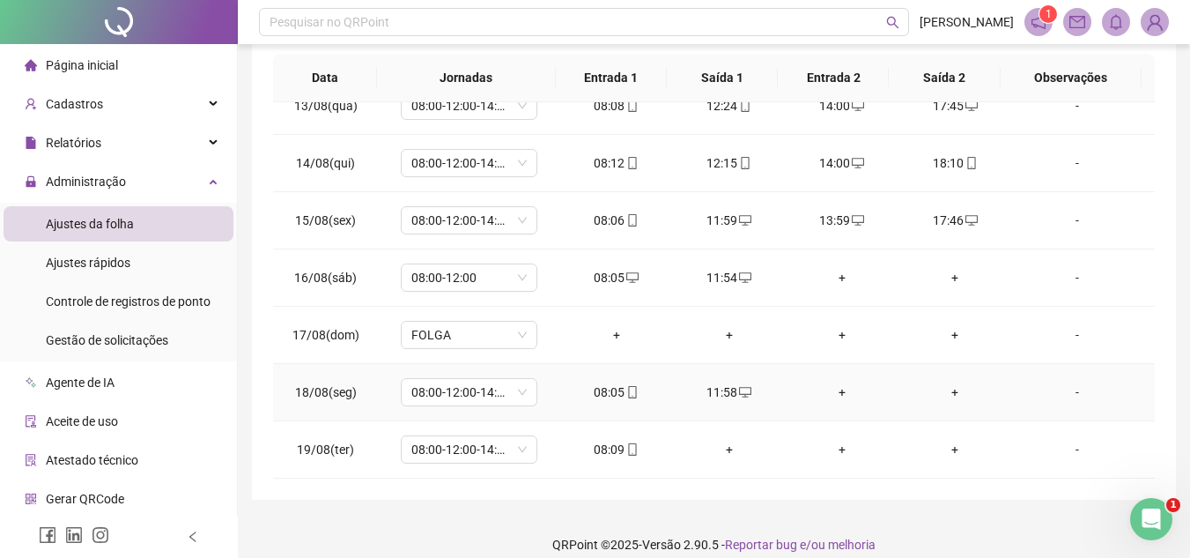
click at [834, 389] on div "+" at bounding box center [842, 391] width 85 height 19
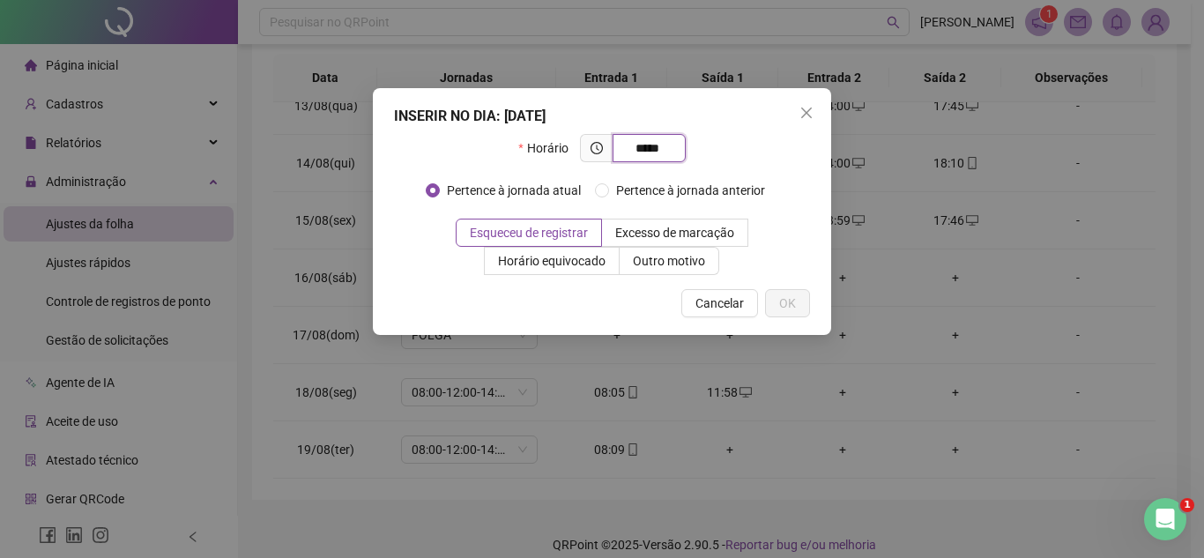
click at [629, 147] on input "*****" at bounding box center [647, 147] width 48 height 19
type input "*****"
click at [781, 297] on span "OK" at bounding box center [787, 302] width 17 height 19
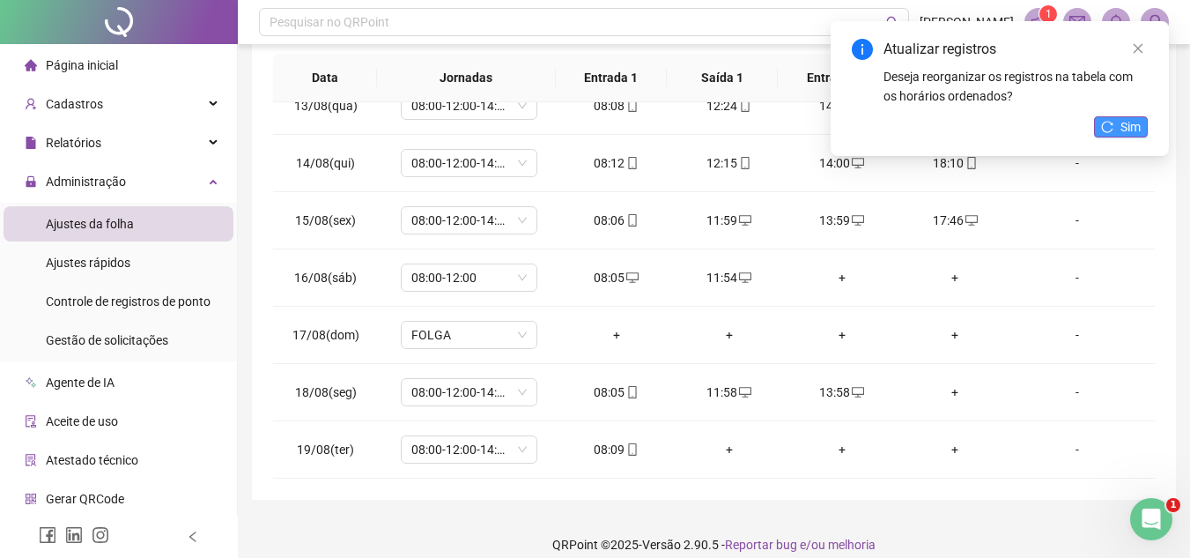
click at [1142, 130] on button "Sim" at bounding box center [1121, 126] width 54 height 21
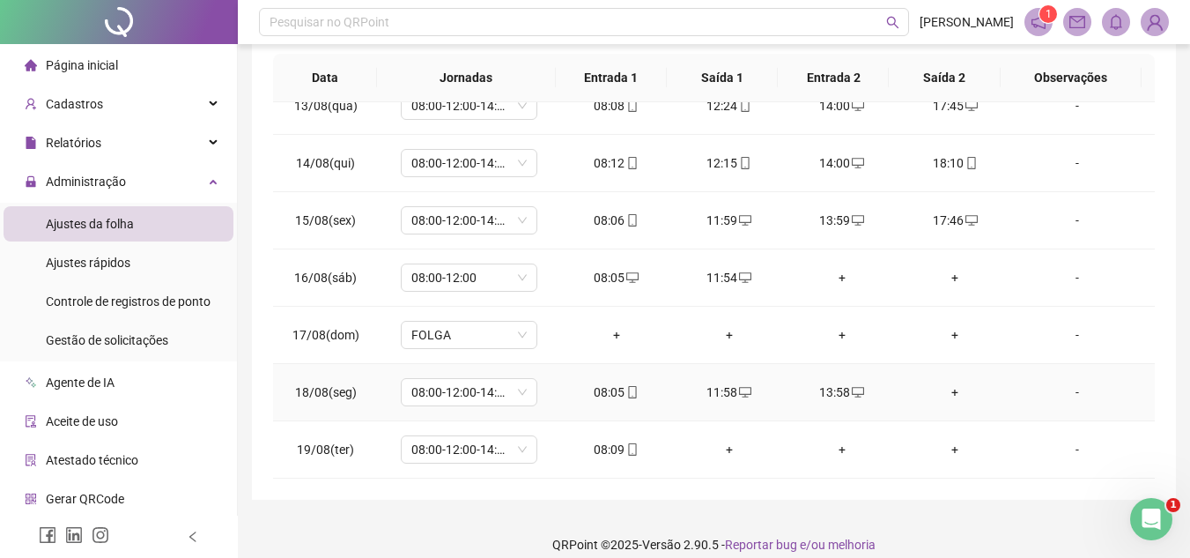
click at [946, 391] on div "+" at bounding box center [955, 391] width 85 height 19
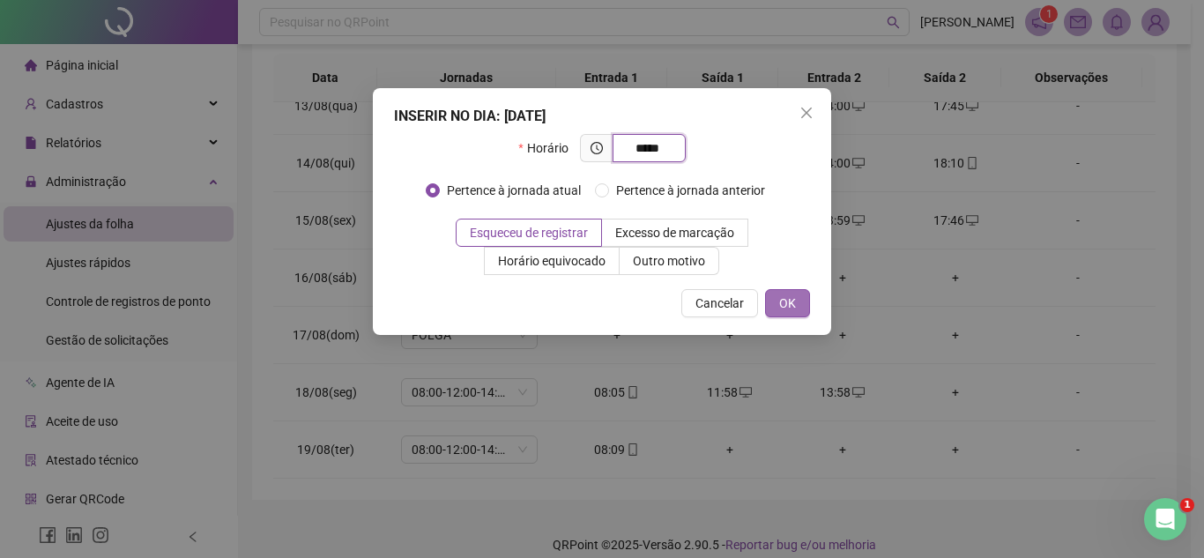
type input "*****"
click at [783, 300] on span "OK" at bounding box center [787, 302] width 17 height 19
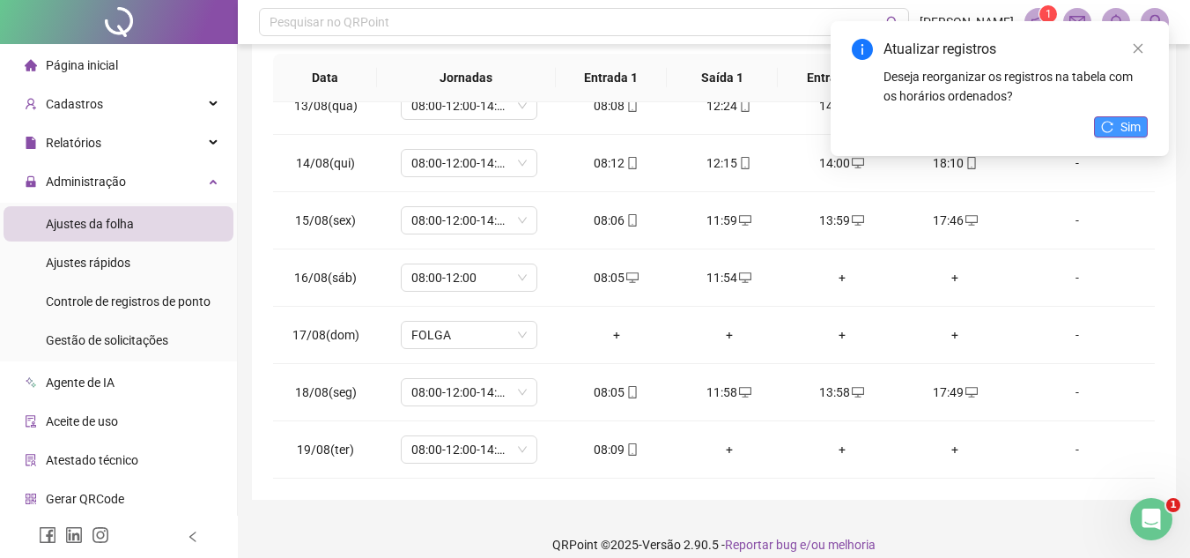
click at [1108, 127] on icon "reload" at bounding box center [1107, 127] width 12 height 12
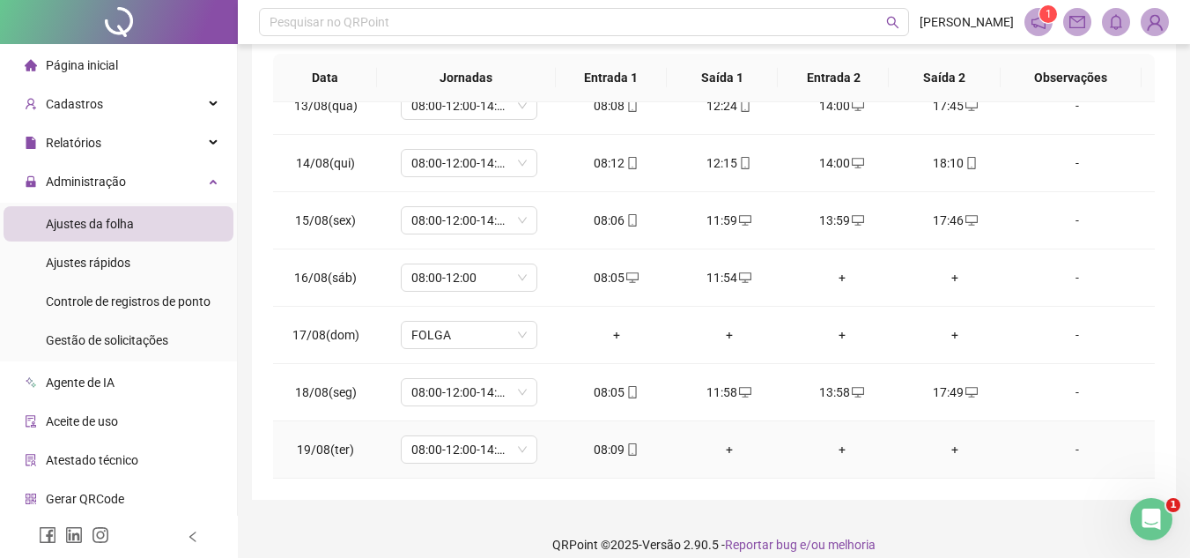
click at [720, 448] on div "+" at bounding box center [729, 449] width 85 height 19
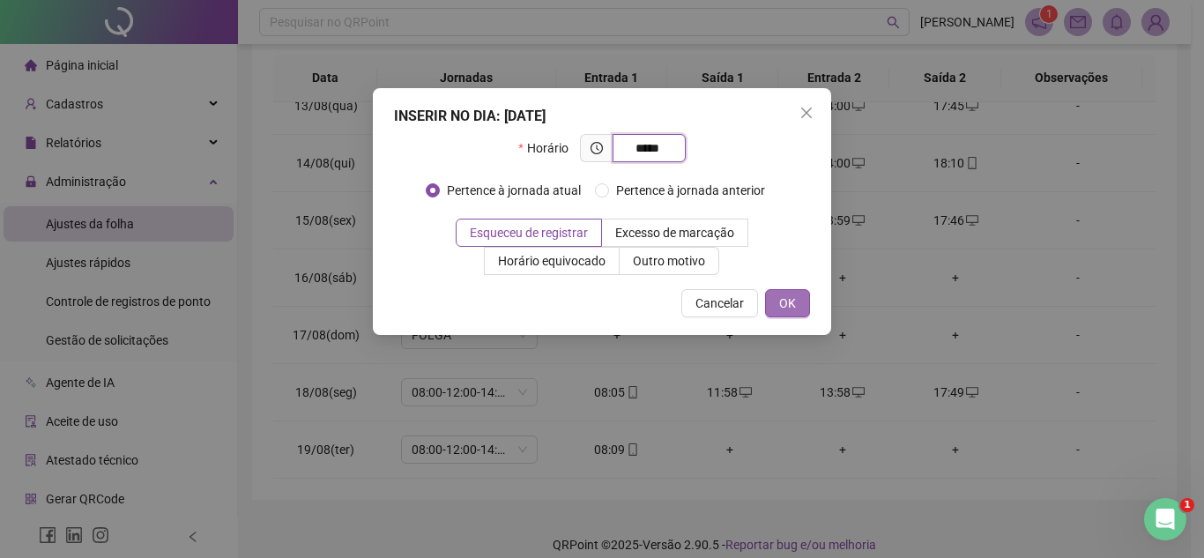
type input "*****"
click at [797, 296] on button "OK" at bounding box center [787, 303] width 45 height 28
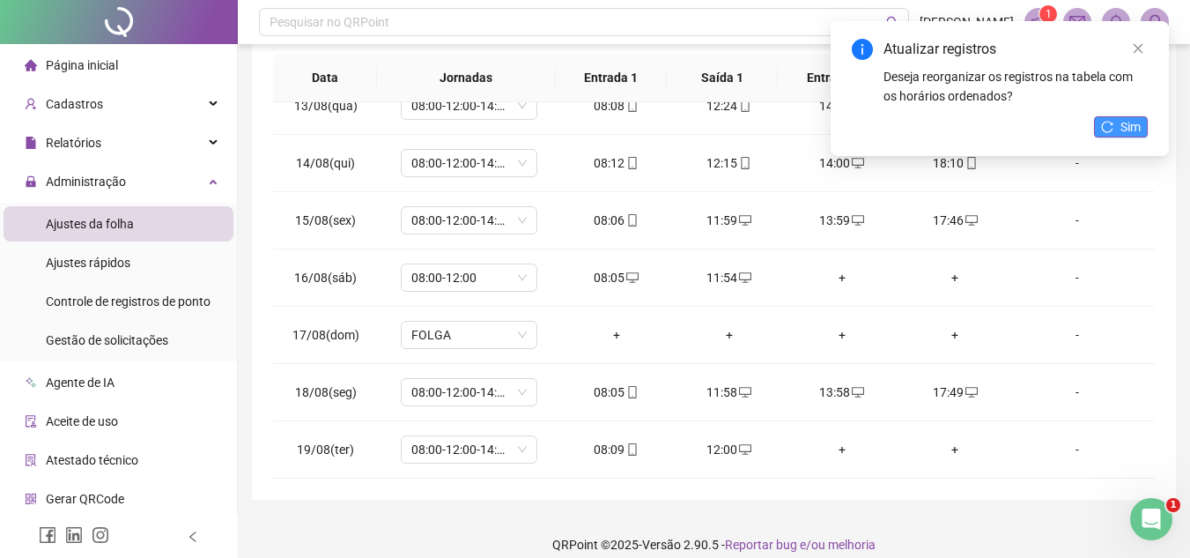
click at [1128, 126] on span "Sim" at bounding box center [1131, 126] width 20 height 19
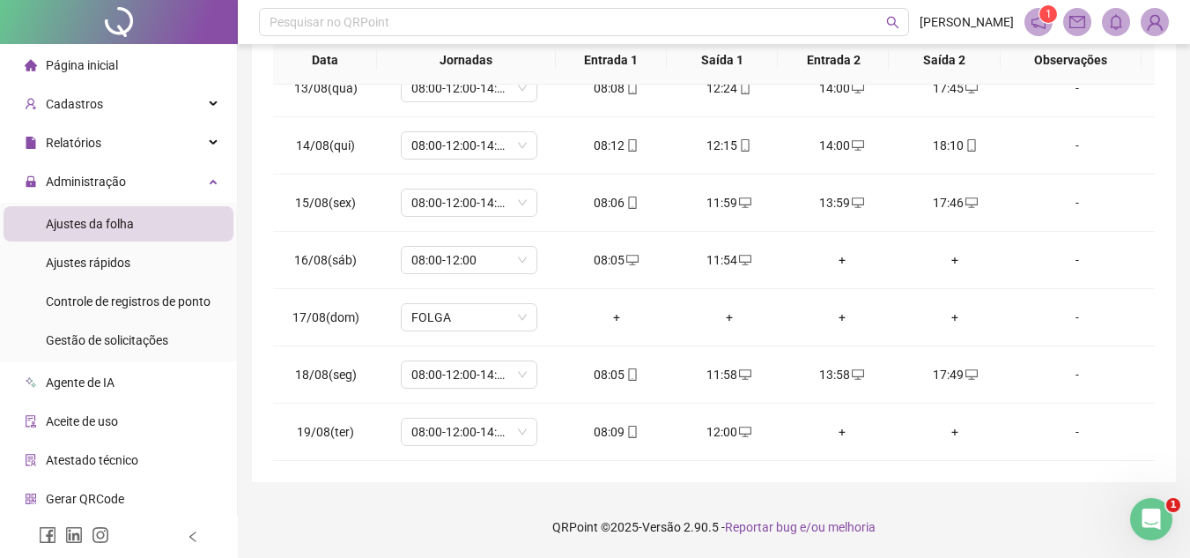
scroll to position [0, 0]
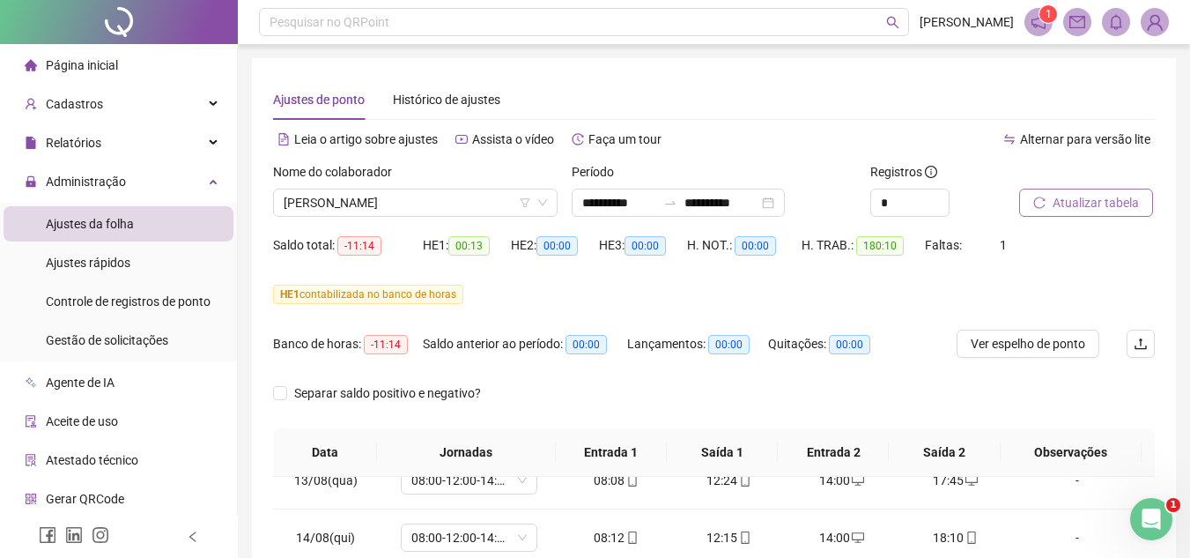
click at [1104, 209] on span "Atualizar tabela" at bounding box center [1096, 202] width 86 height 19
click at [494, 200] on span "[PERSON_NAME]" at bounding box center [415, 202] width 263 height 26
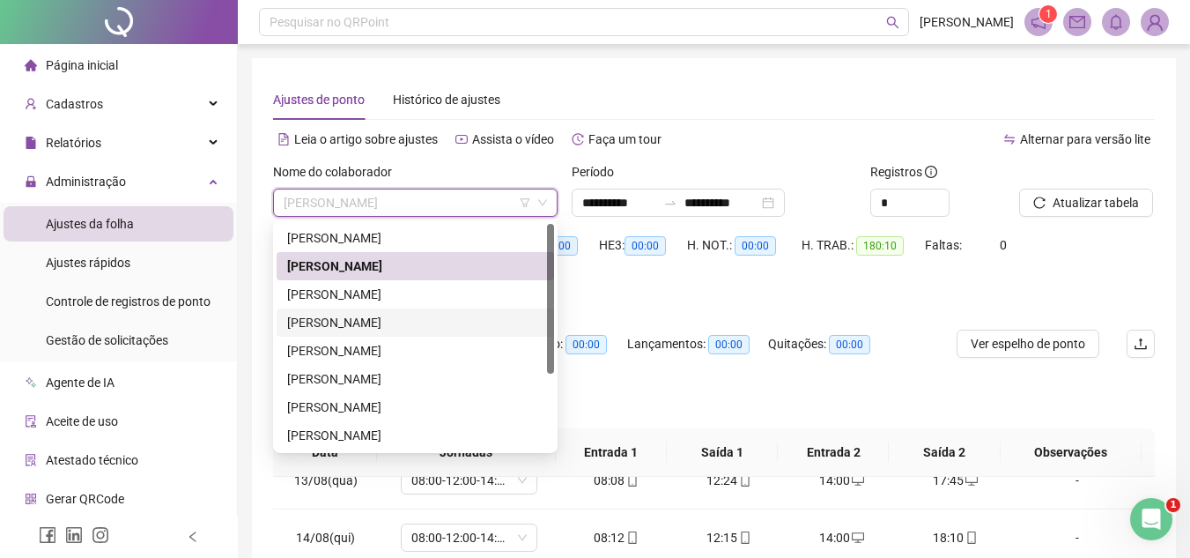
click at [377, 320] on div "[PERSON_NAME]" at bounding box center [415, 322] width 256 height 19
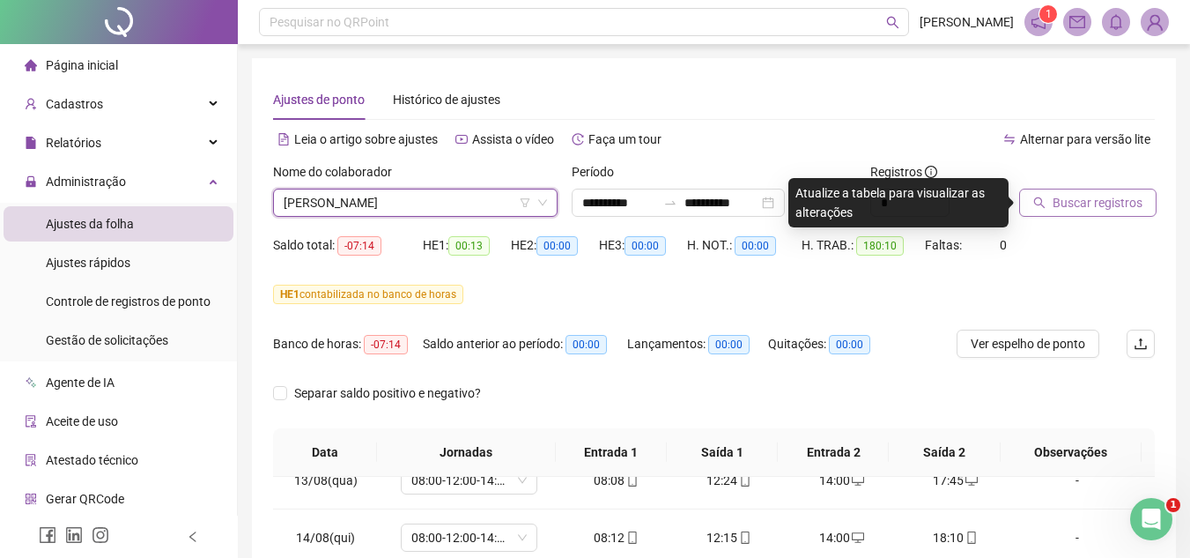
click at [1101, 191] on button "Buscar registros" at bounding box center [1087, 203] width 137 height 28
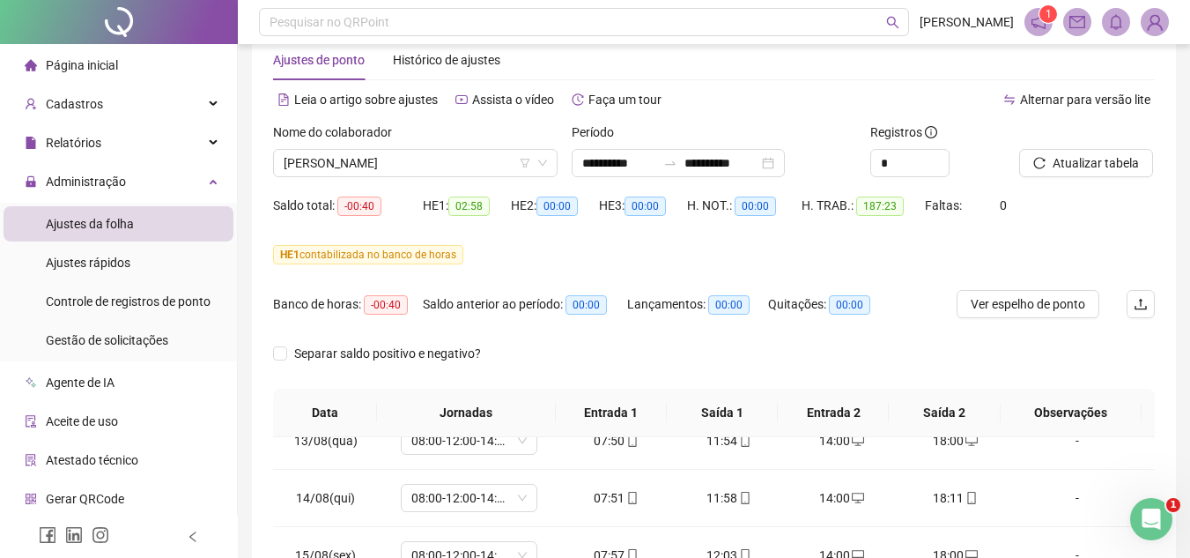
scroll to position [4, 0]
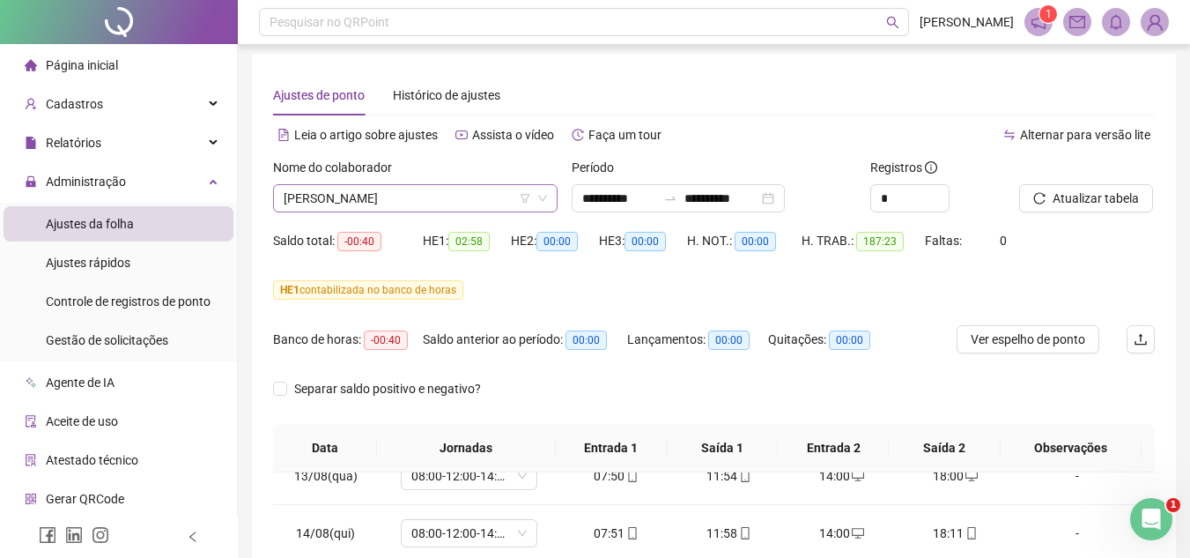
click at [471, 204] on span "[PERSON_NAME]" at bounding box center [415, 198] width 263 height 26
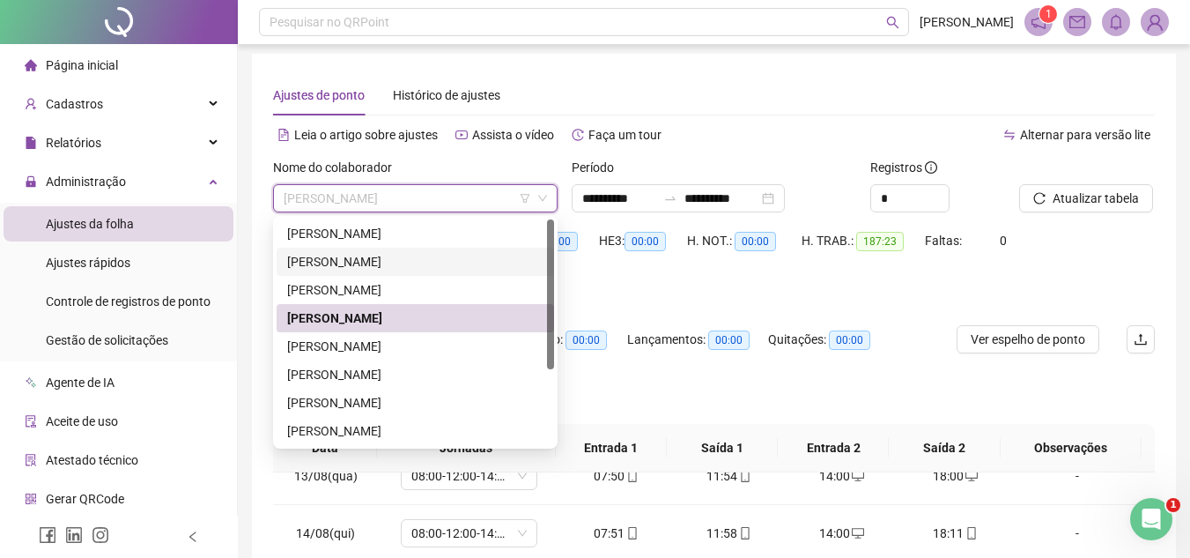
click at [379, 251] on div "[PERSON_NAME]" at bounding box center [416, 262] width 278 height 28
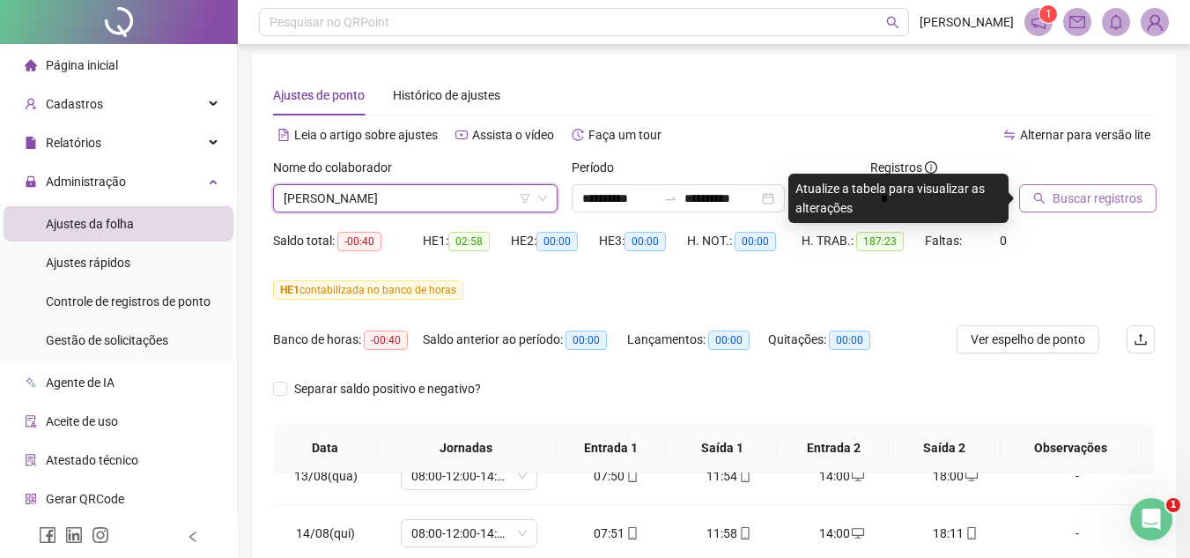
click at [1092, 197] on span "Buscar registros" at bounding box center [1098, 198] width 90 height 19
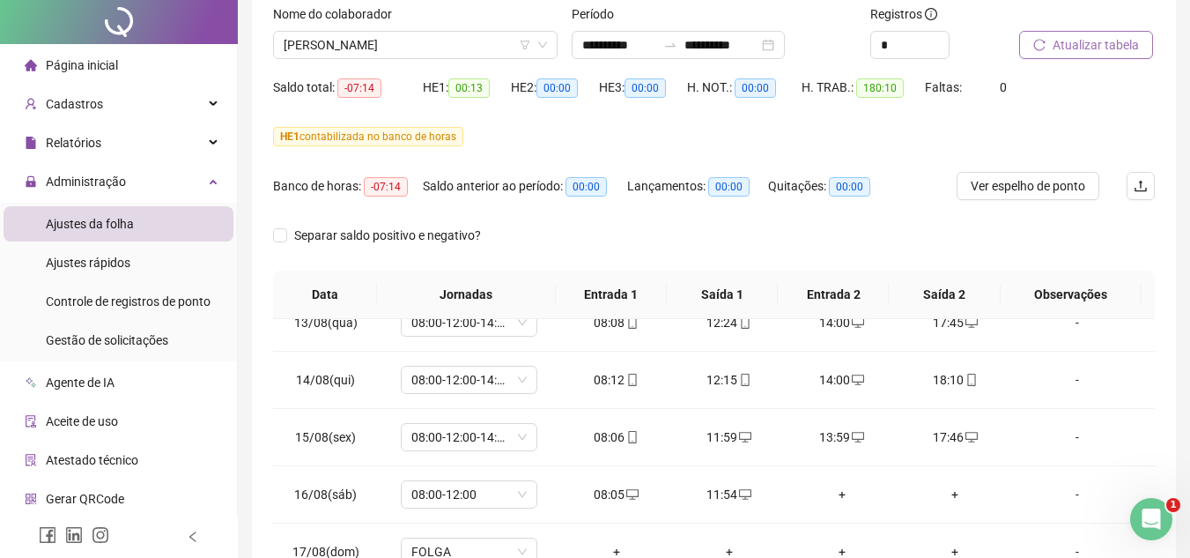
scroll to position [0, 0]
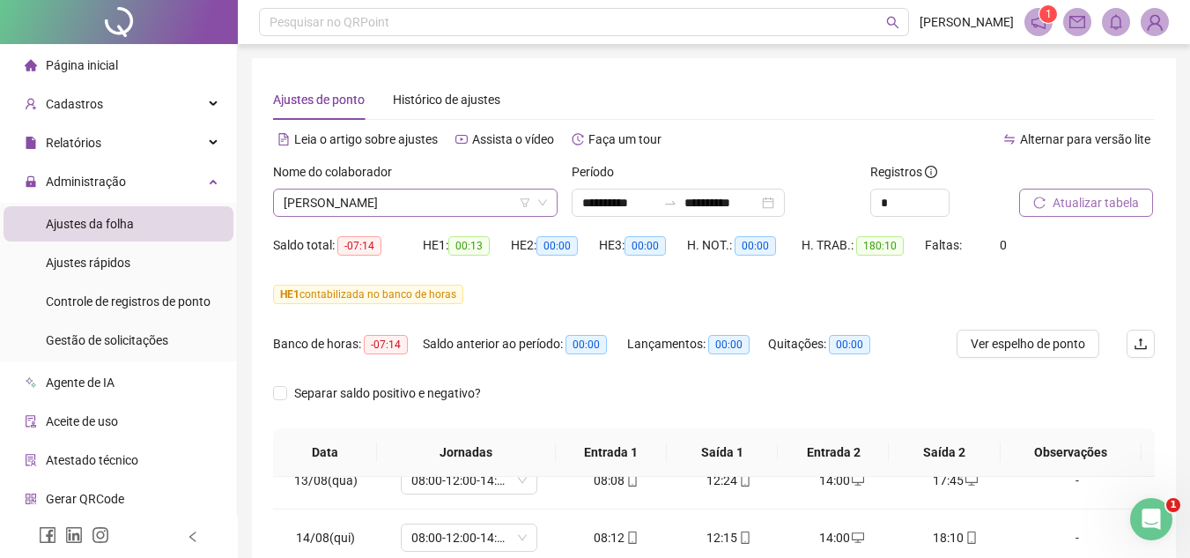
click at [456, 199] on span "[PERSON_NAME]" at bounding box center [415, 202] width 263 height 26
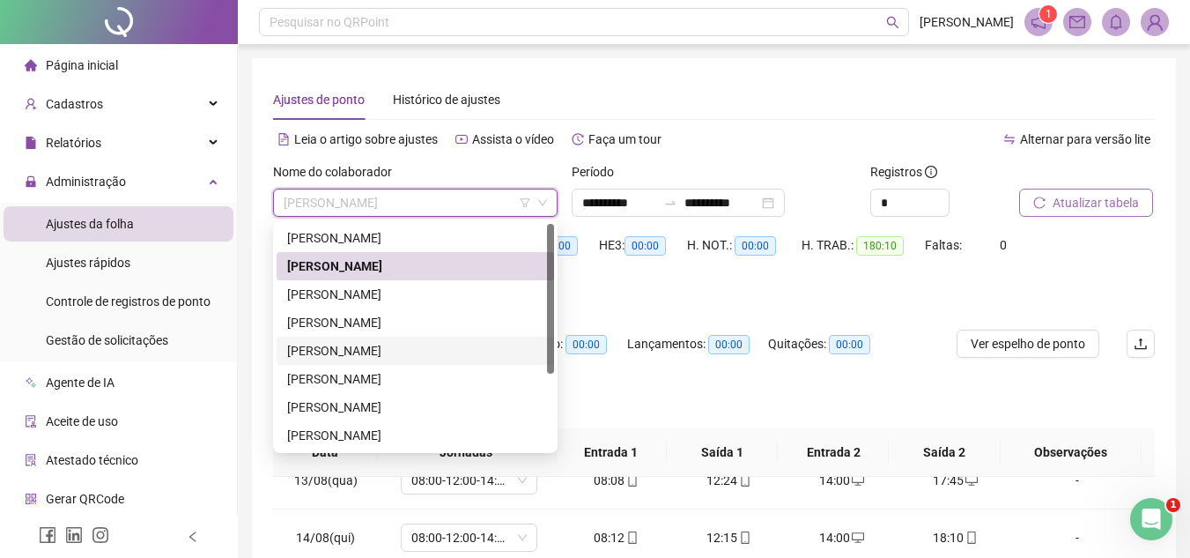
click at [359, 345] on div "[PERSON_NAME]" at bounding box center [415, 350] width 256 height 19
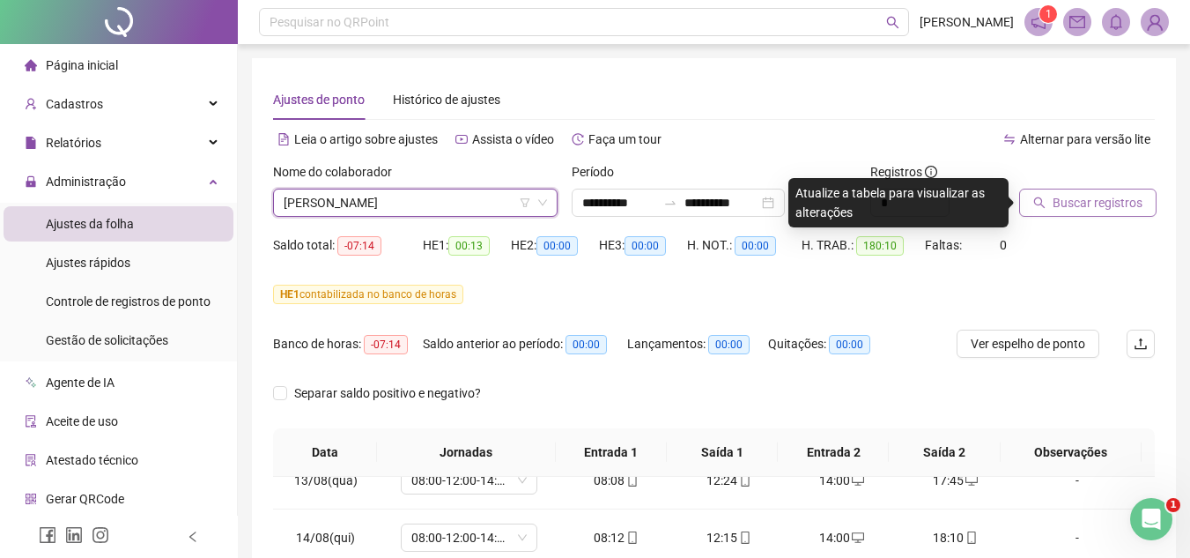
click at [1083, 196] on span "Buscar registros" at bounding box center [1098, 202] width 90 height 19
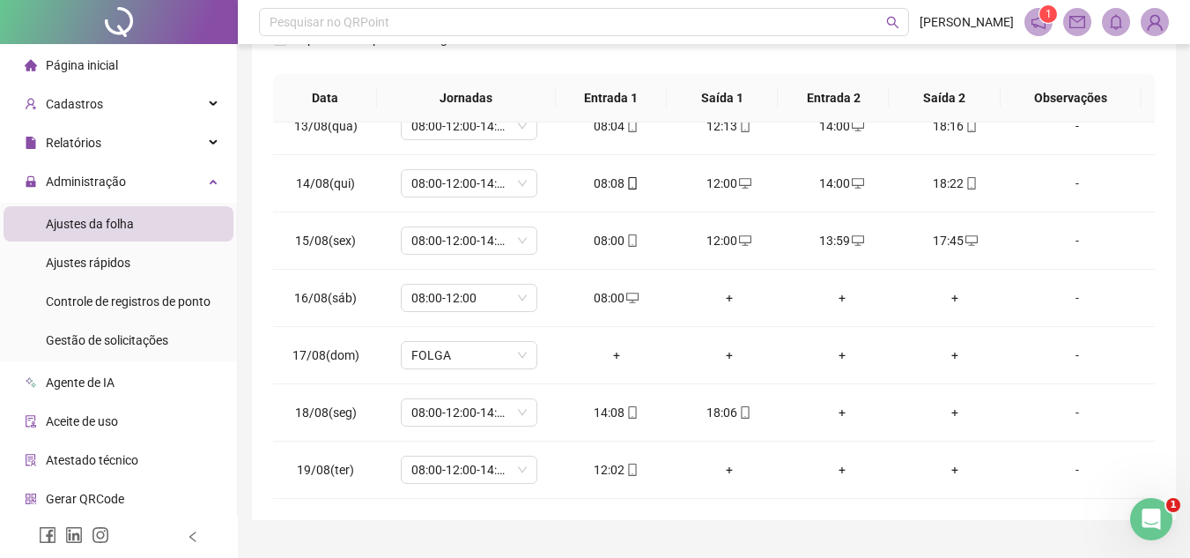
scroll to position [357, 0]
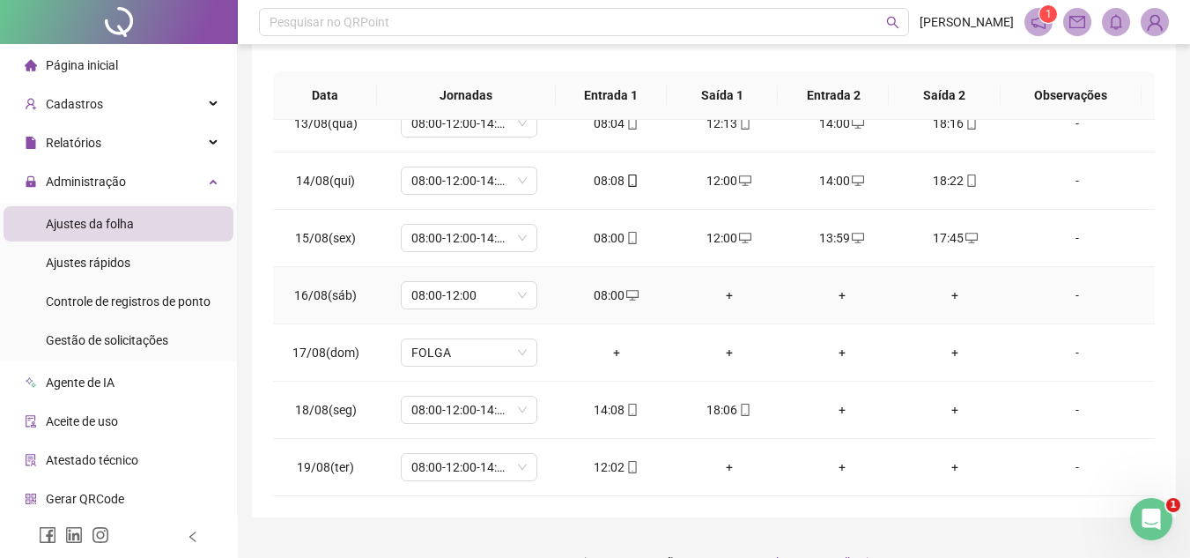
click at [723, 290] on div "+" at bounding box center [729, 294] width 85 height 19
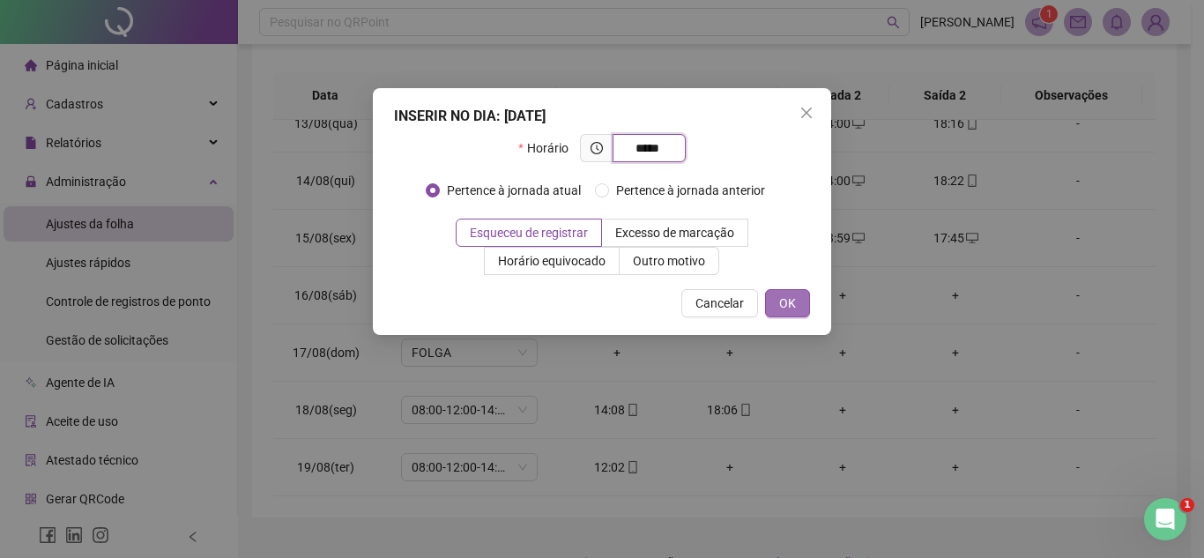
type input "*****"
click at [785, 306] on span "OK" at bounding box center [787, 302] width 17 height 19
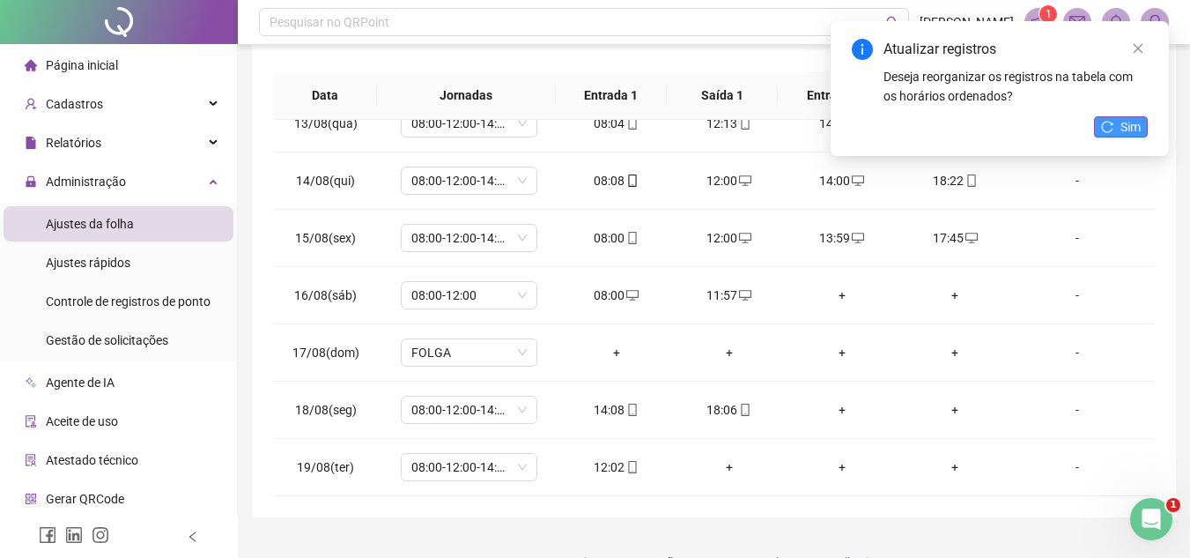
click at [1133, 123] on span "Sim" at bounding box center [1131, 126] width 20 height 19
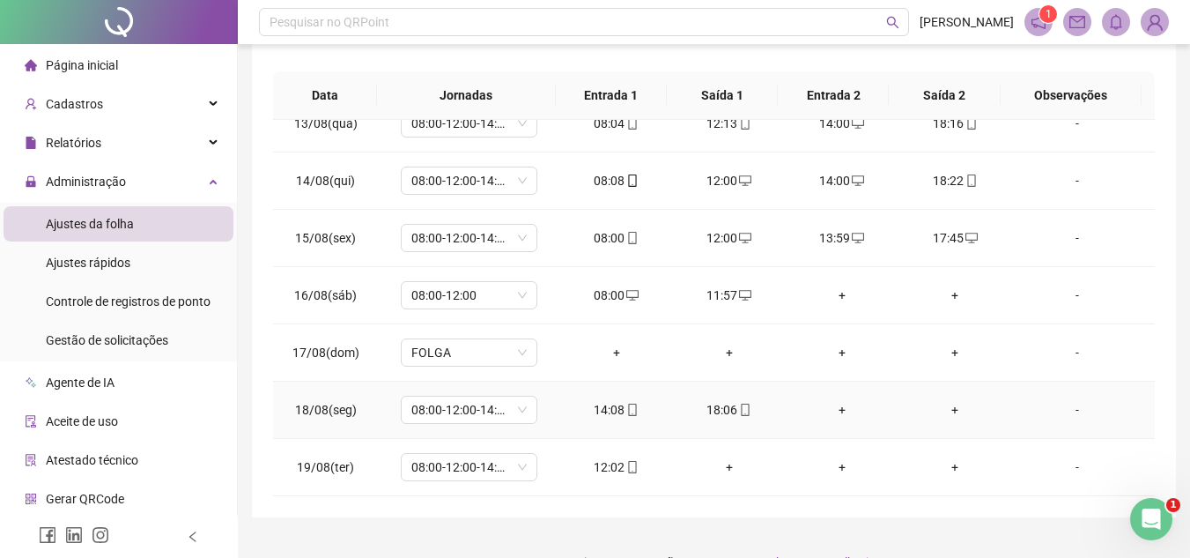
click at [833, 405] on div "+" at bounding box center [842, 409] width 85 height 19
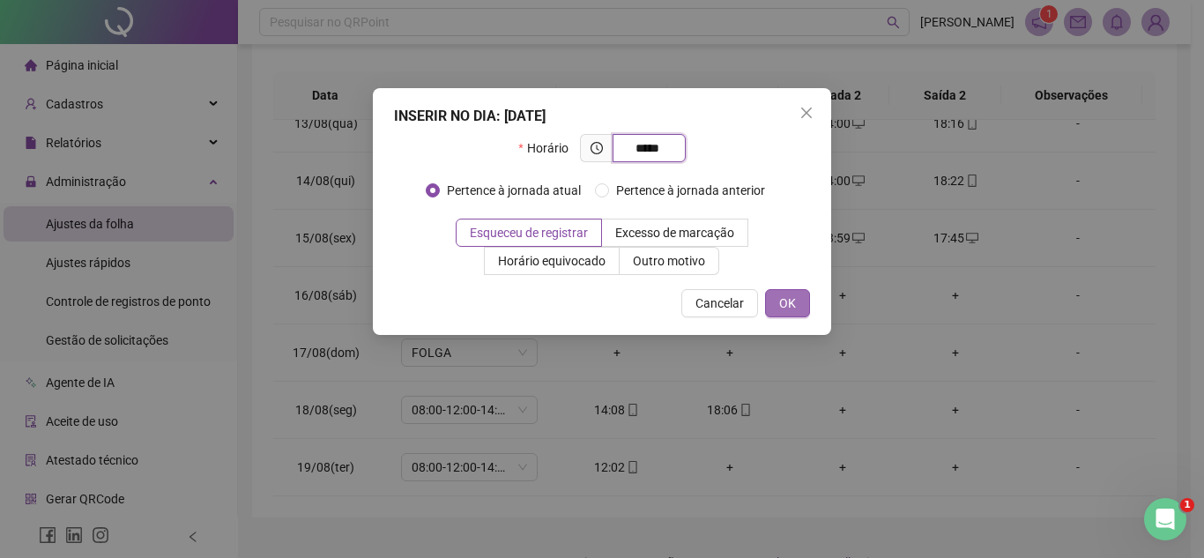
type input "*****"
click at [788, 312] on span "OK" at bounding box center [787, 302] width 17 height 19
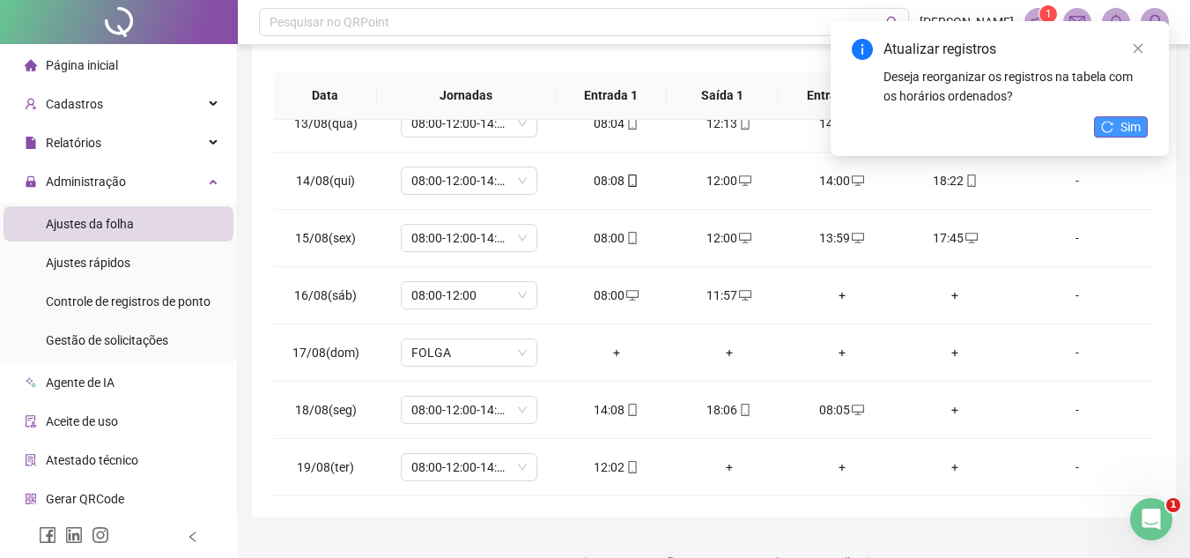
click at [1119, 127] on button "Sim" at bounding box center [1121, 126] width 54 height 21
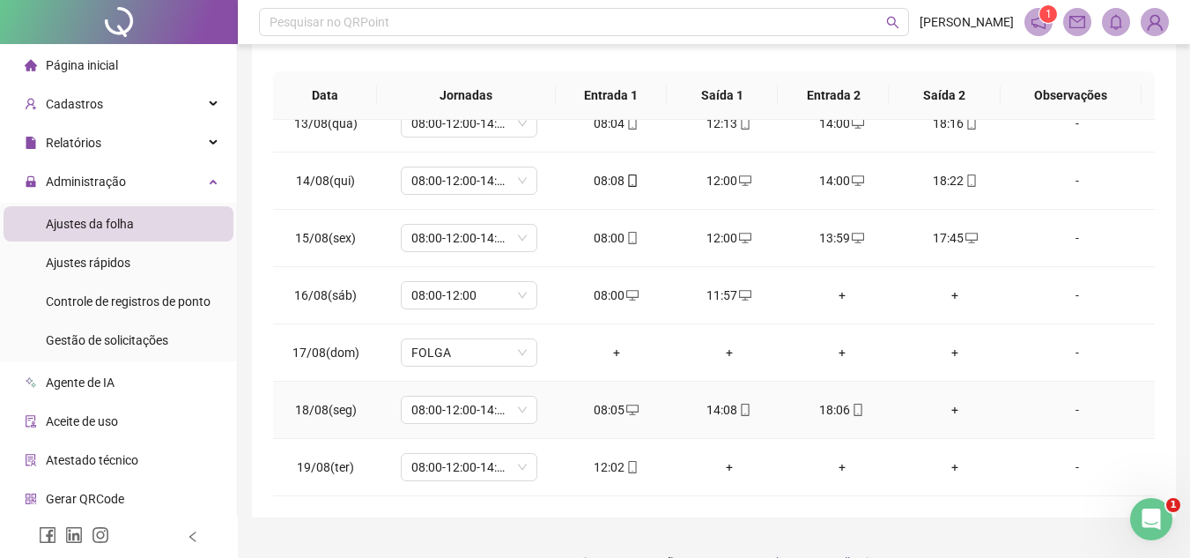
click at [945, 408] on div "+" at bounding box center [955, 409] width 85 height 19
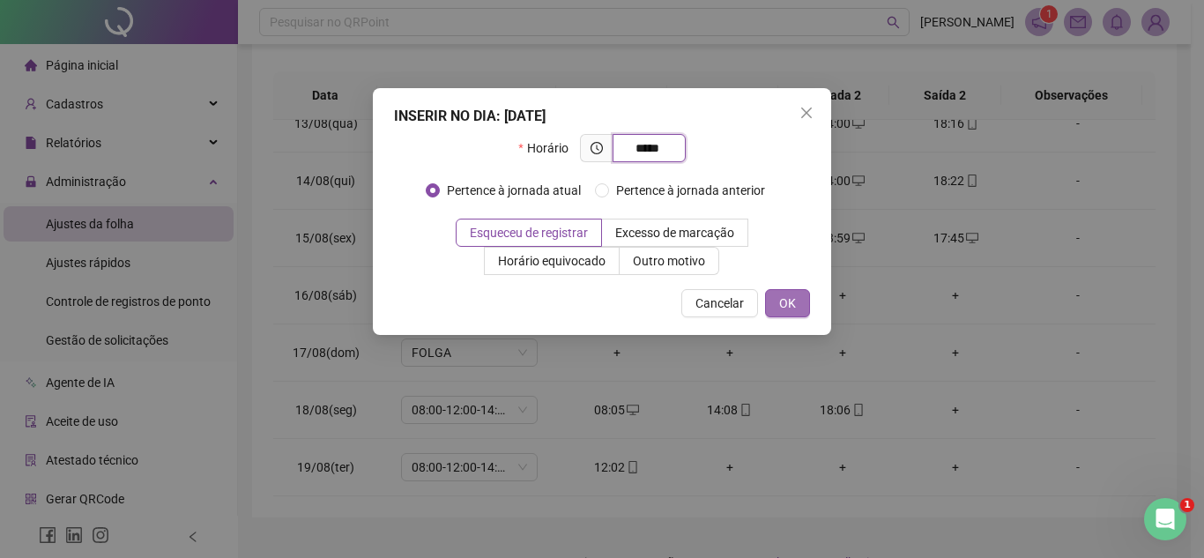
type input "*****"
click at [791, 295] on span "OK" at bounding box center [787, 302] width 17 height 19
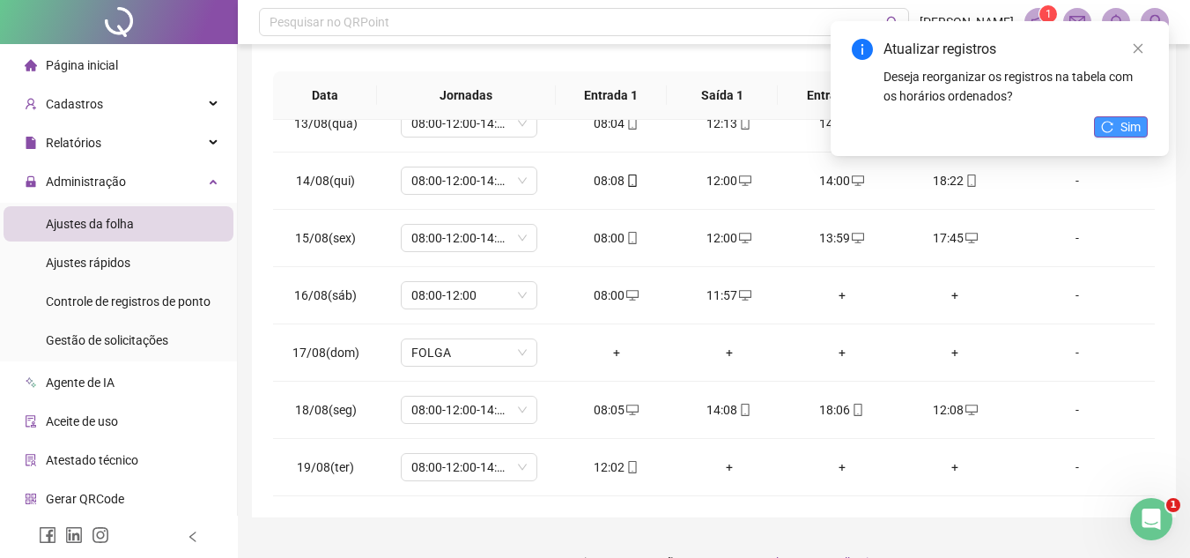
click at [1108, 122] on icon "reload" at bounding box center [1107, 127] width 12 height 12
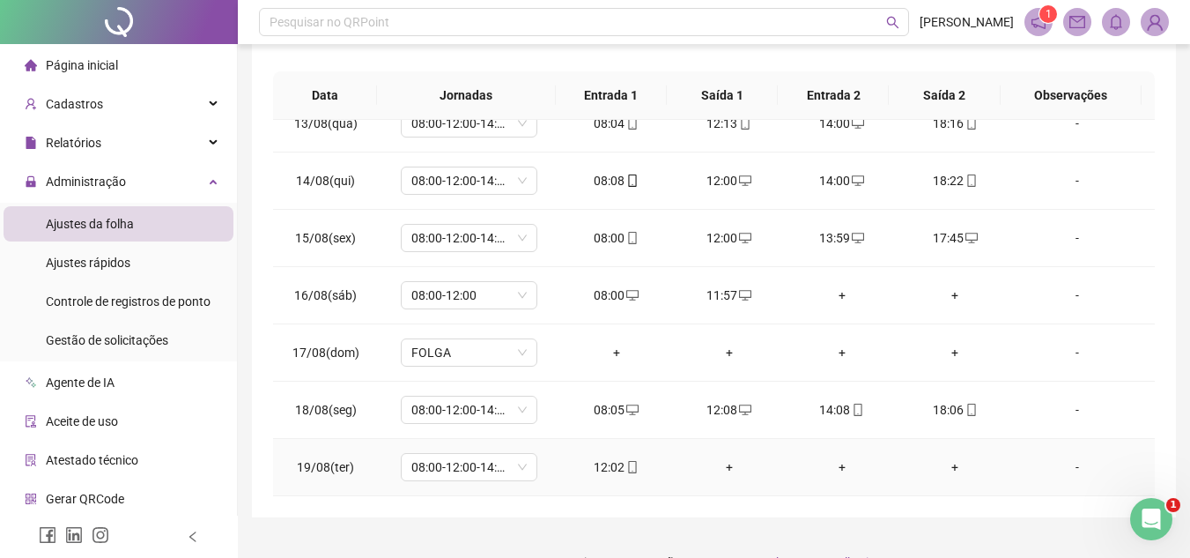
click at [722, 464] on div "+" at bounding box center [729, 466] width 85 height 19
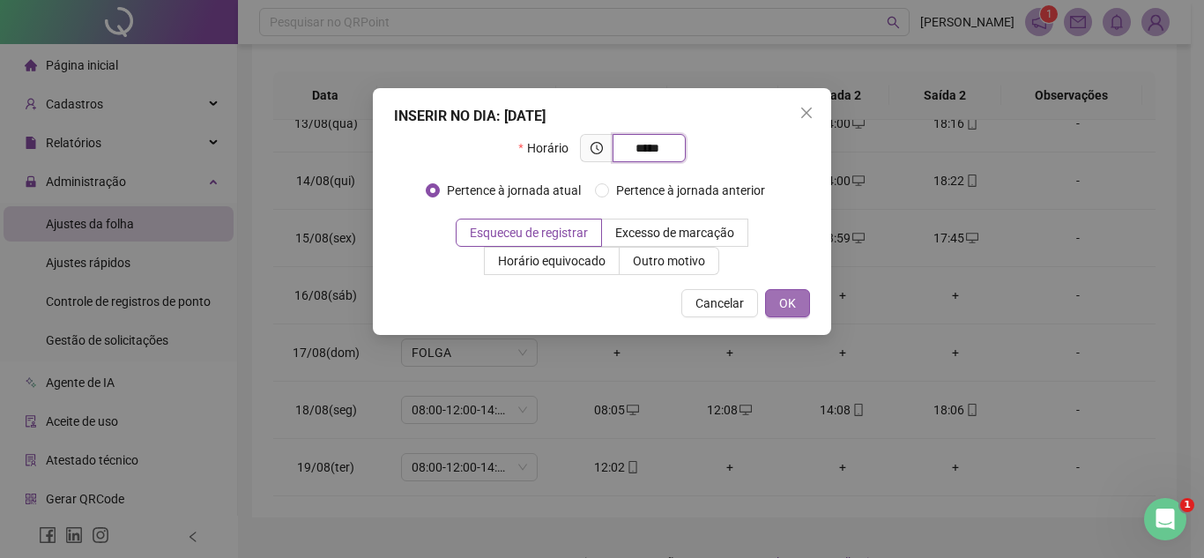
type input "*****"
click at [776, 310] on button "OK" at bounding box center [787, 303] width 45 height 28
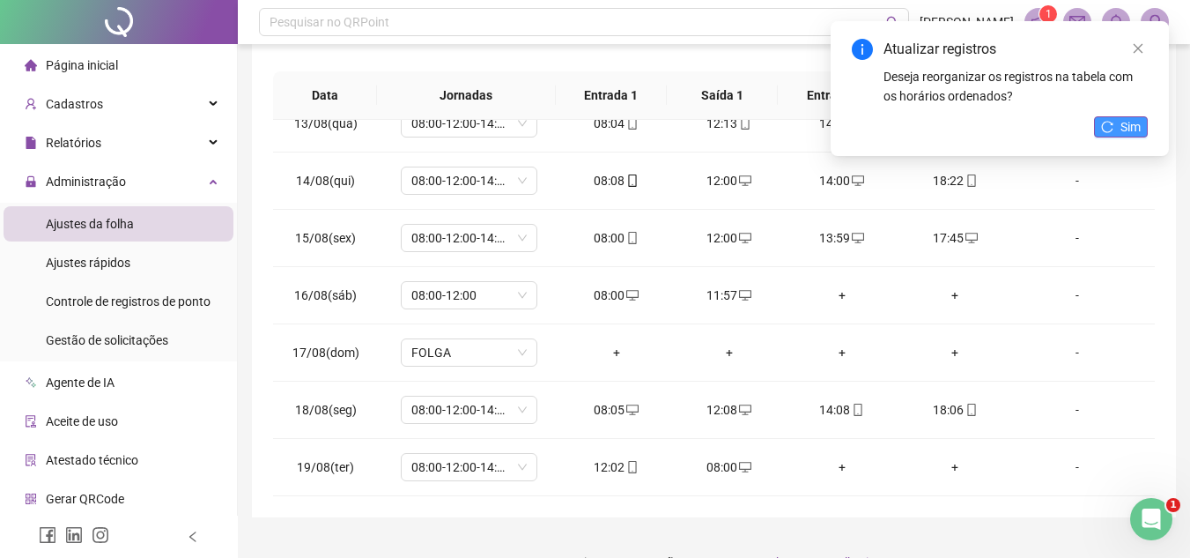
click at [1114, 116] on button "Sim" at bounding box center [1121, 126] width 54 height 21
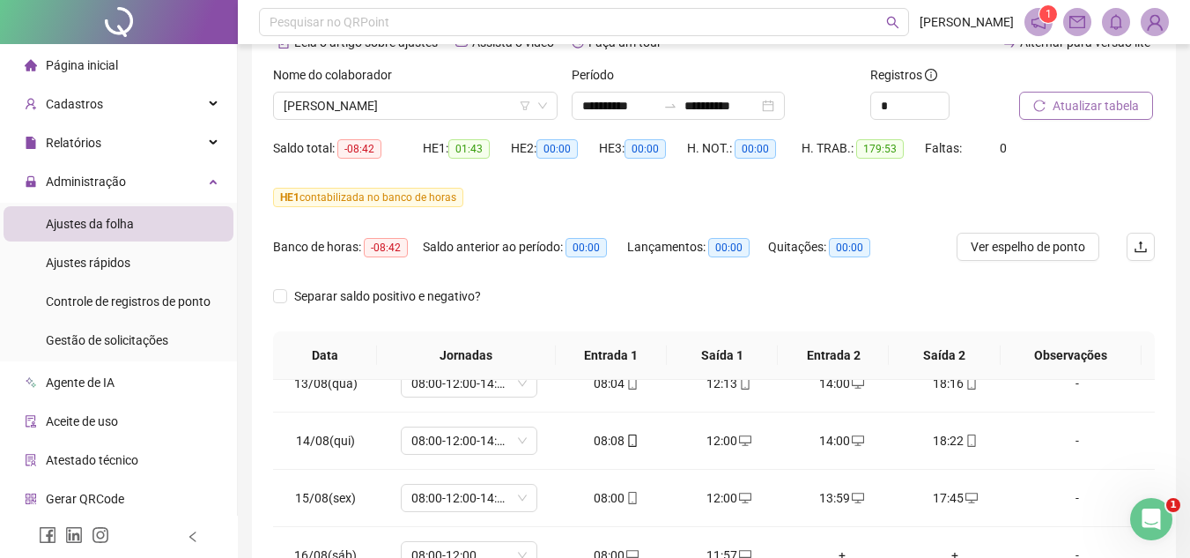
scroll to position [89, 0]
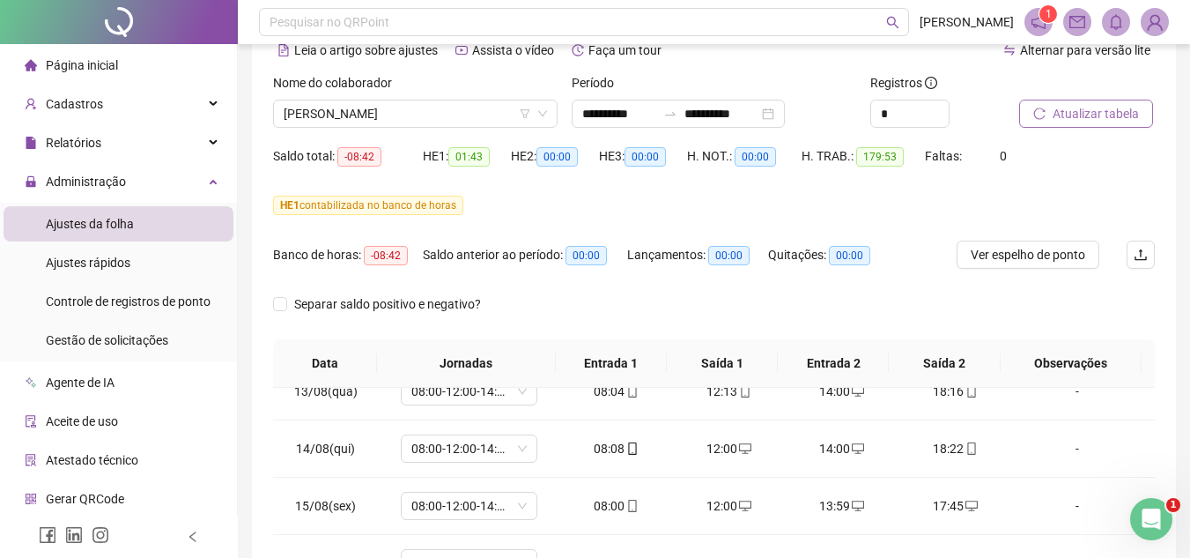
click at [1121, 119] on span "Atualizar tabela" at bounding box center [1096, 113] width 86 height 19
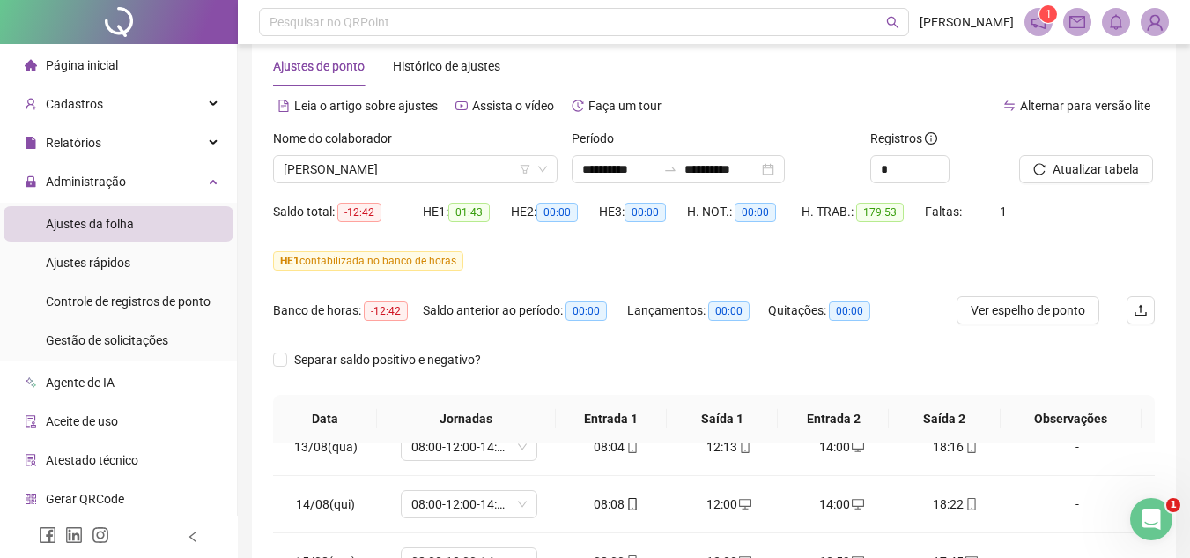
scroll to position [0, 0]
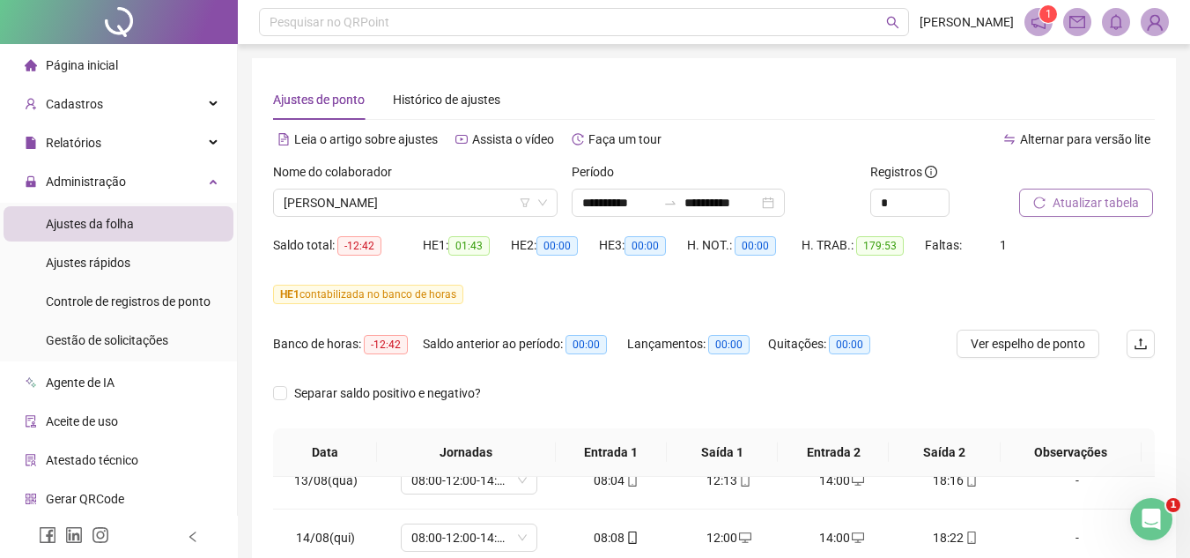
click at [1081, 200] on span "Atualizar tabela" at bounding box center [1096, 202] width 86 height 19
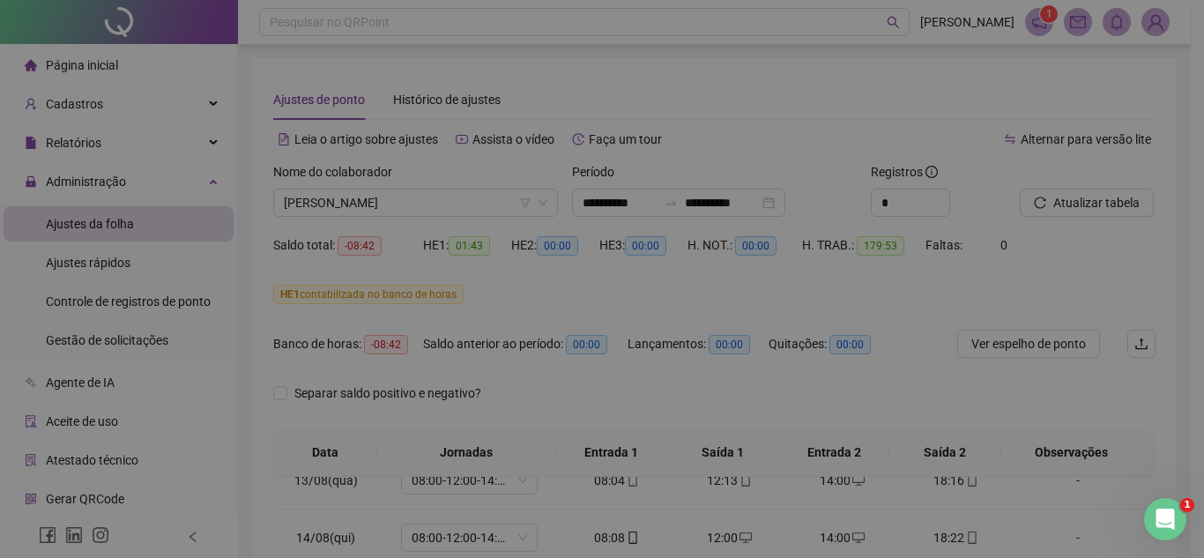
click at [1075, 198] on div "Atualizando tabela Atualizando e reorganizando os registros... OK" at bounding box center [602, 279] width 1204 height 558
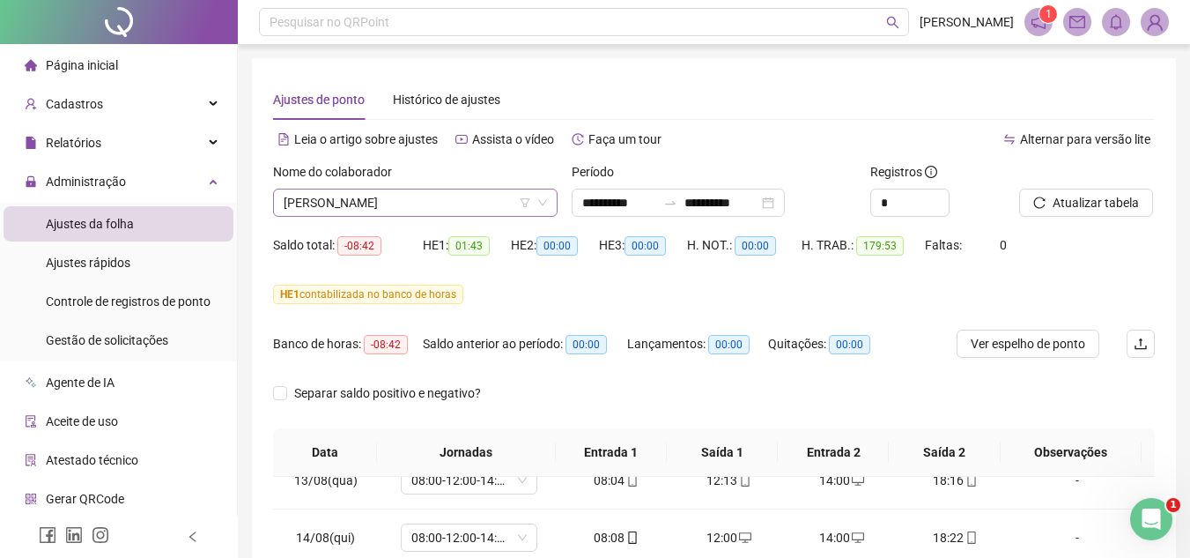
click at [465, 198] on span "[PERSON_NAME]" at bounding box center [415, 202] width 263 height 26
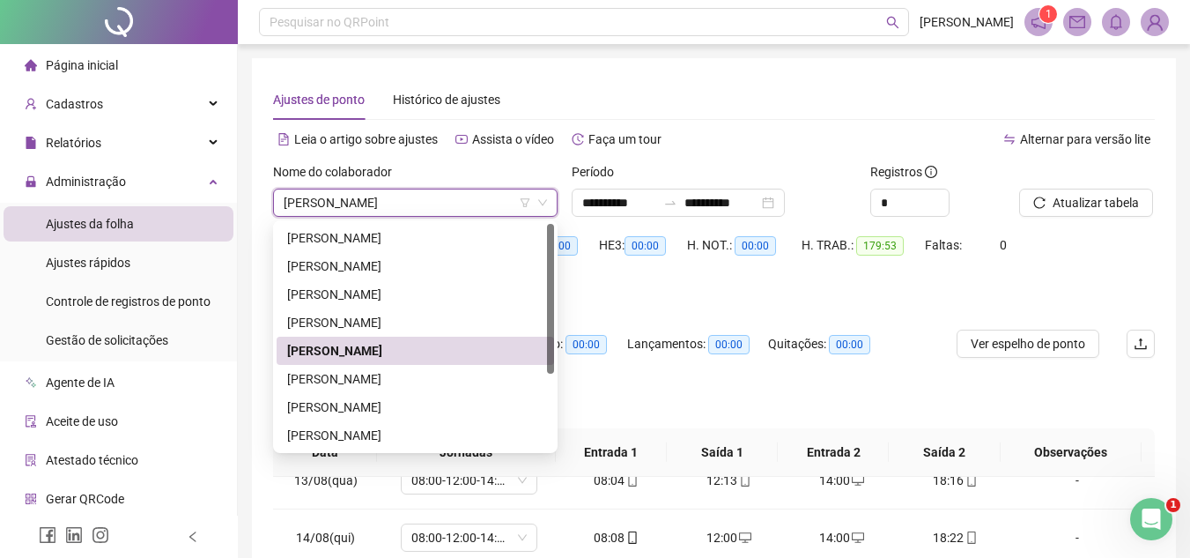
click at [441, 380] on div "Separar saldo positivo e negativo?" at bounding box center [392, 393] width 238 height 28
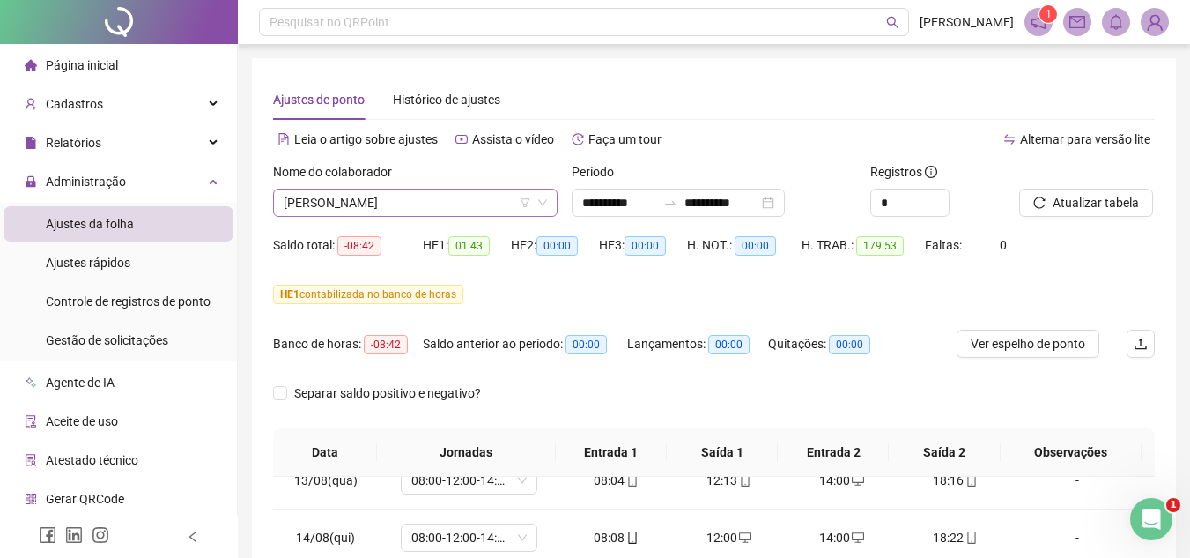
click at [489, 196] on span "[PERSON_NAME]" at bounding box center [415, 202] width 263 height 26
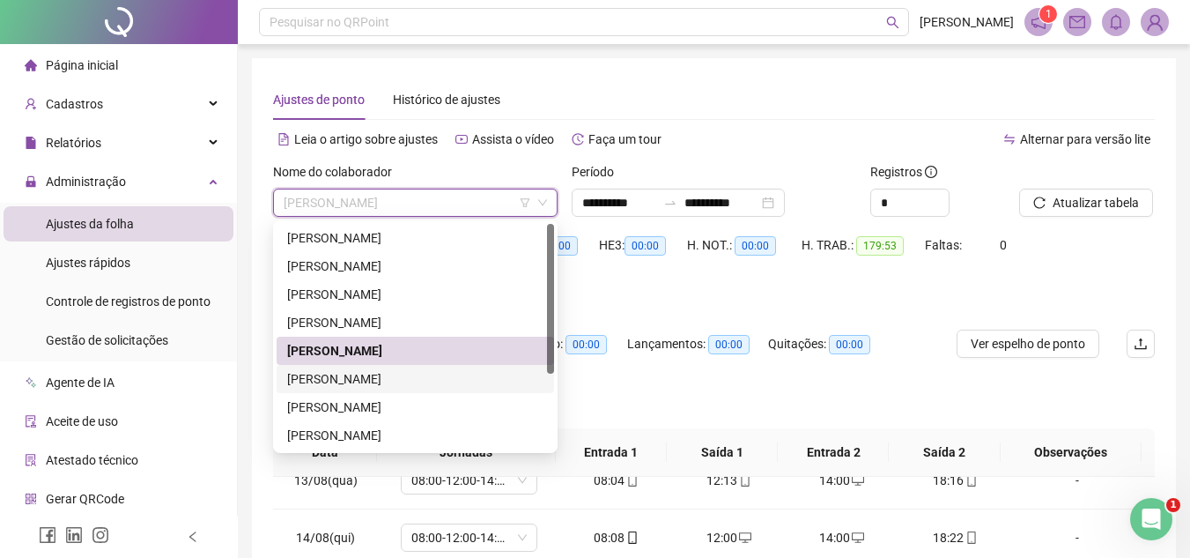
click at [415, 377] on div "[PERSON_NAME]" at bounding box center [415, 378] width 256 height 19
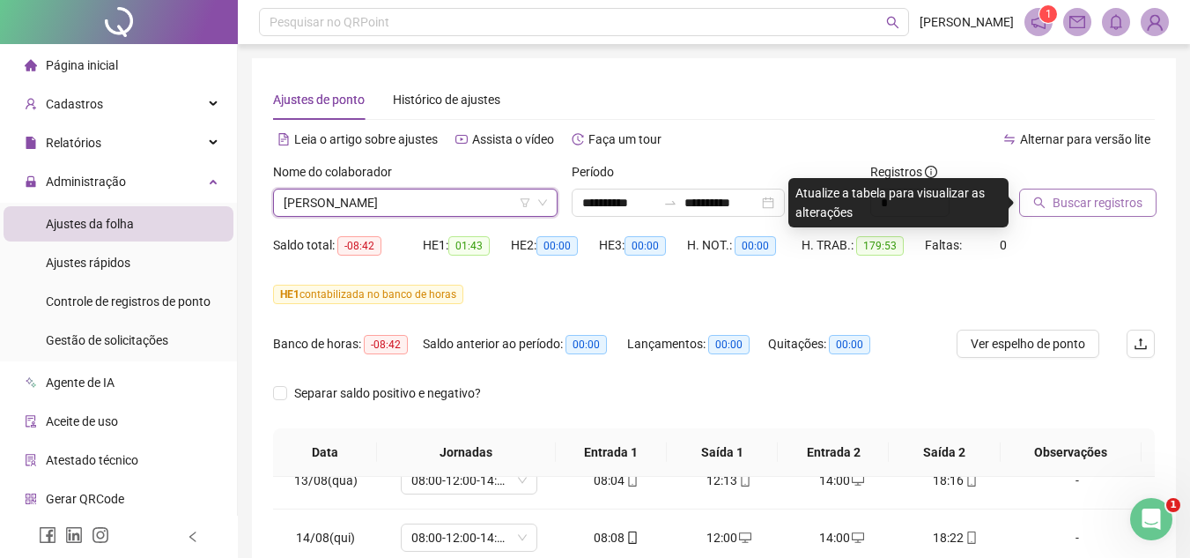
click at [1085, 198] on span "Buscar registros" at bounding box center [1098, 202] width 90 height 19
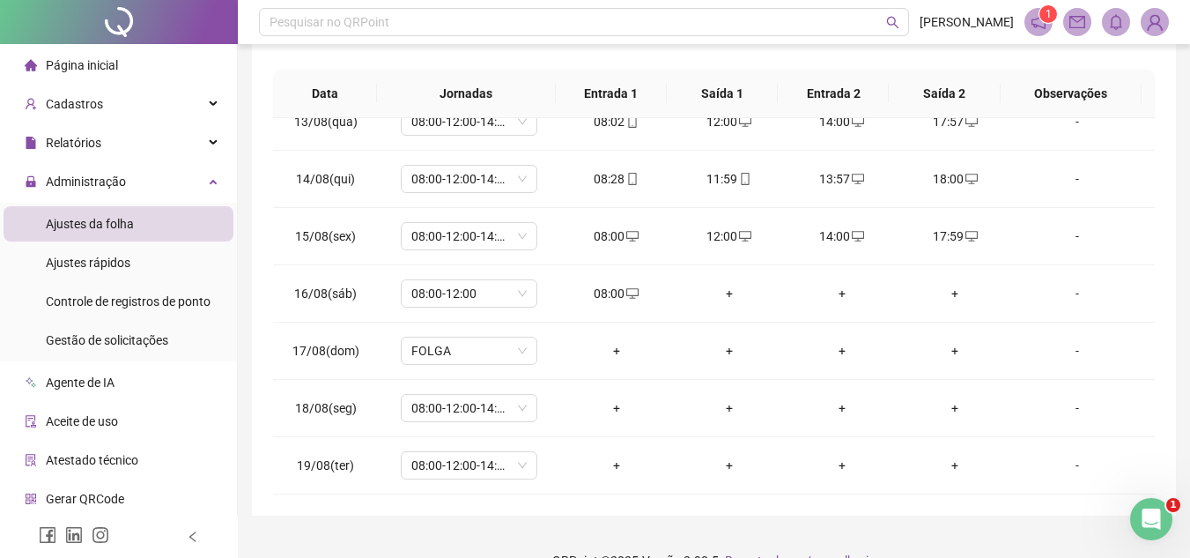
scroll to position [392, 0]
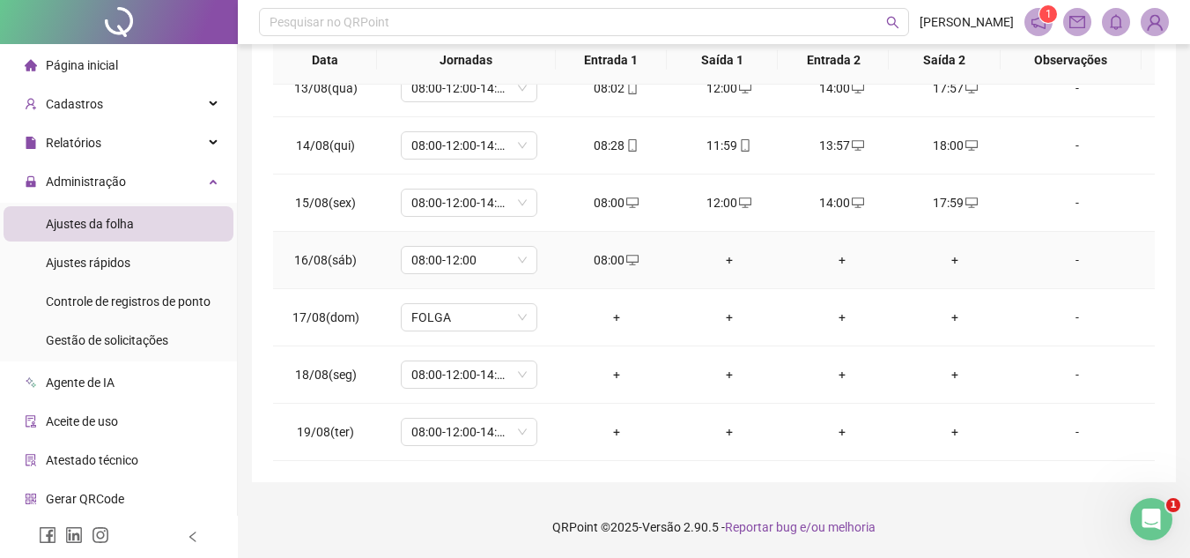
click at [721, 257] on div "+" at bounding box center [729, 259] width 85 height 19
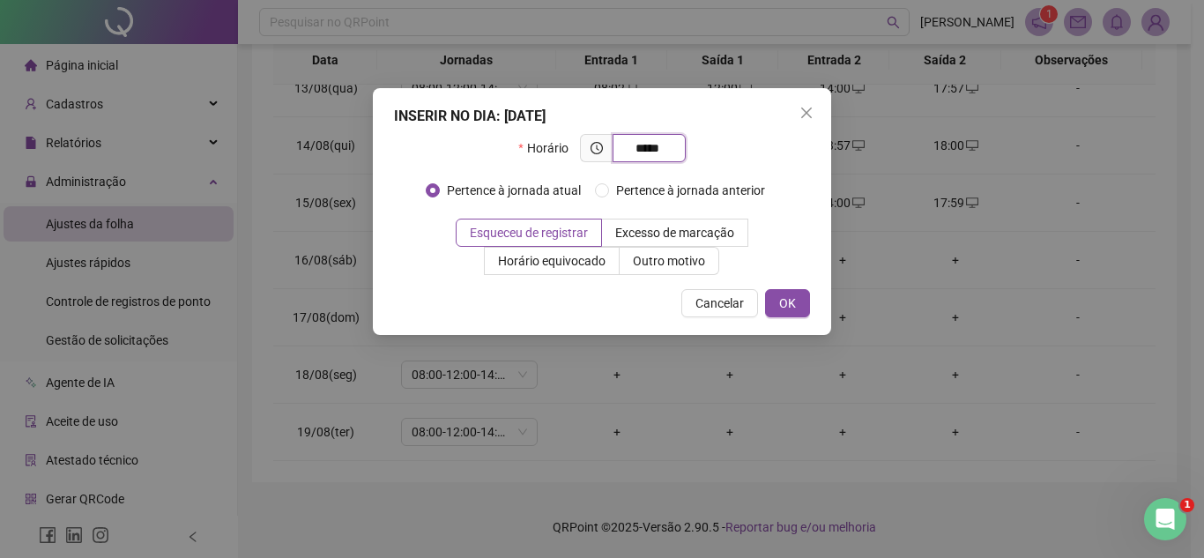
type input "*****"
click at [790, 287] on div "INSERIR NO DIA : [DATE] Horário ***** Pertence à jornada atual Pertence à jorna…" at bounding box center [602, 211] width 458 height 247
click at [790, 294] on button "OK" at bounding box center [787, 303] width 45 height 28
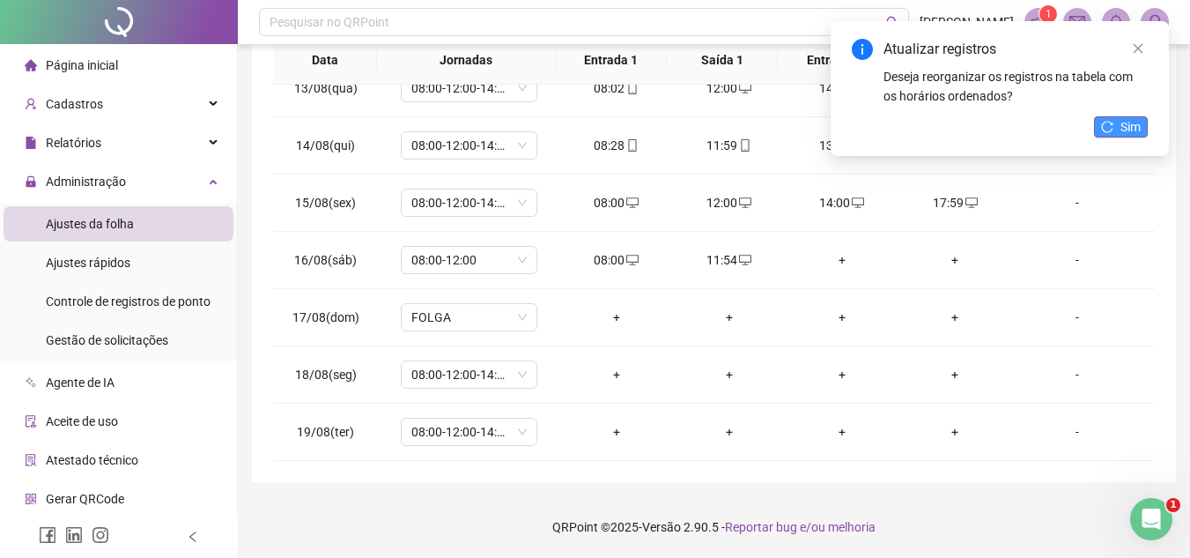
click at [1121, 123] on span "Sim" at bounding box center [1131, 126] width 20 height 19
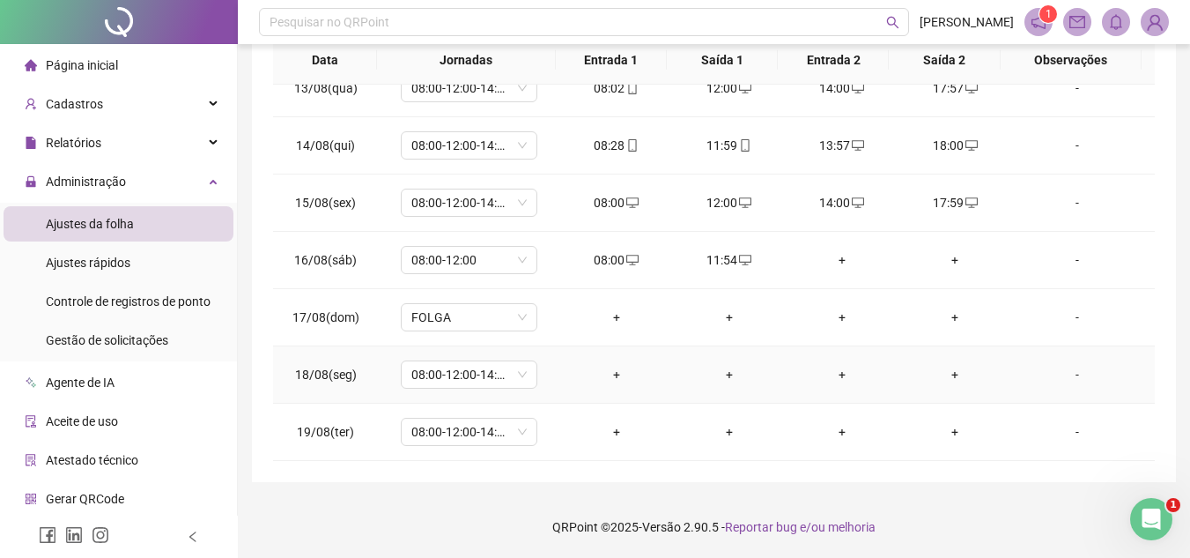
click at [612, 373] on div "+" at bounding box center [616, 374] width 85 height 19
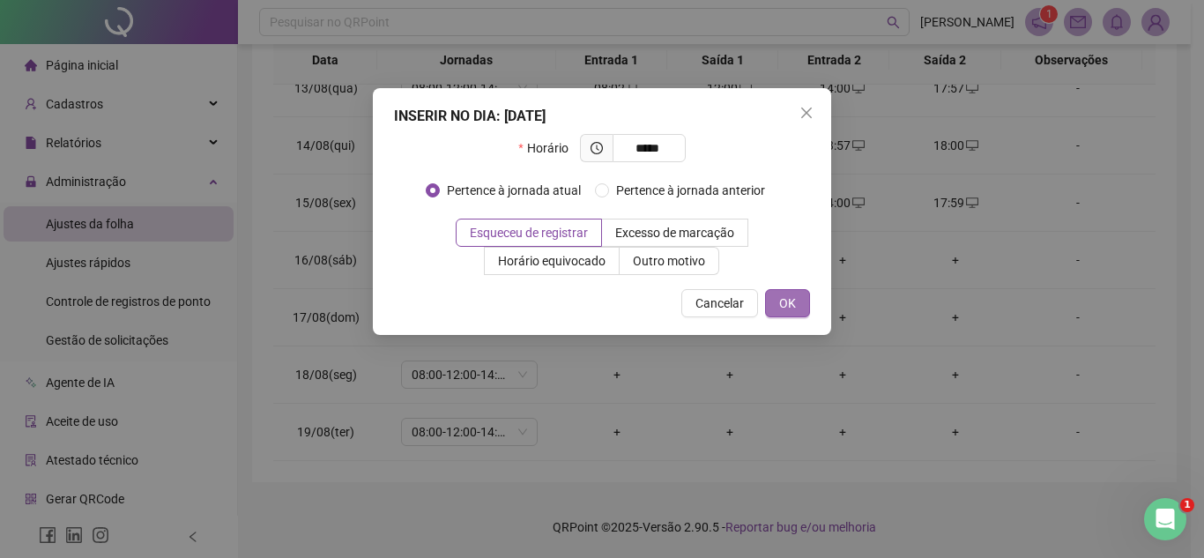
type input "*****"
click at [787, 311] on span "OK" at bounding box center [787, 302] width 17 height 19
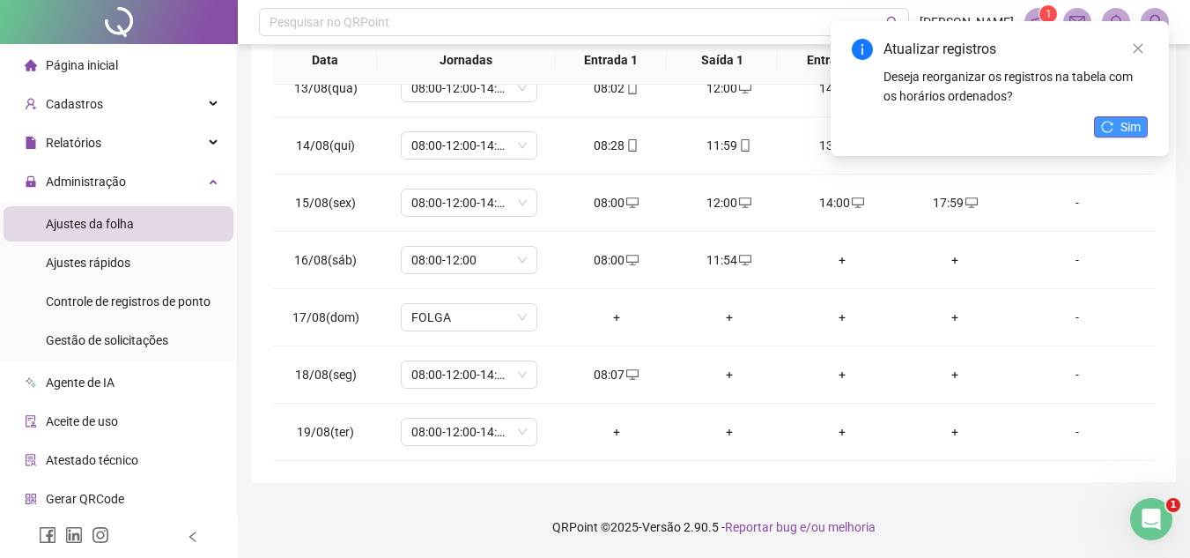
click at [1101, 120] on button "Sim" at bounding box center [1121, 126] width 54 height 21
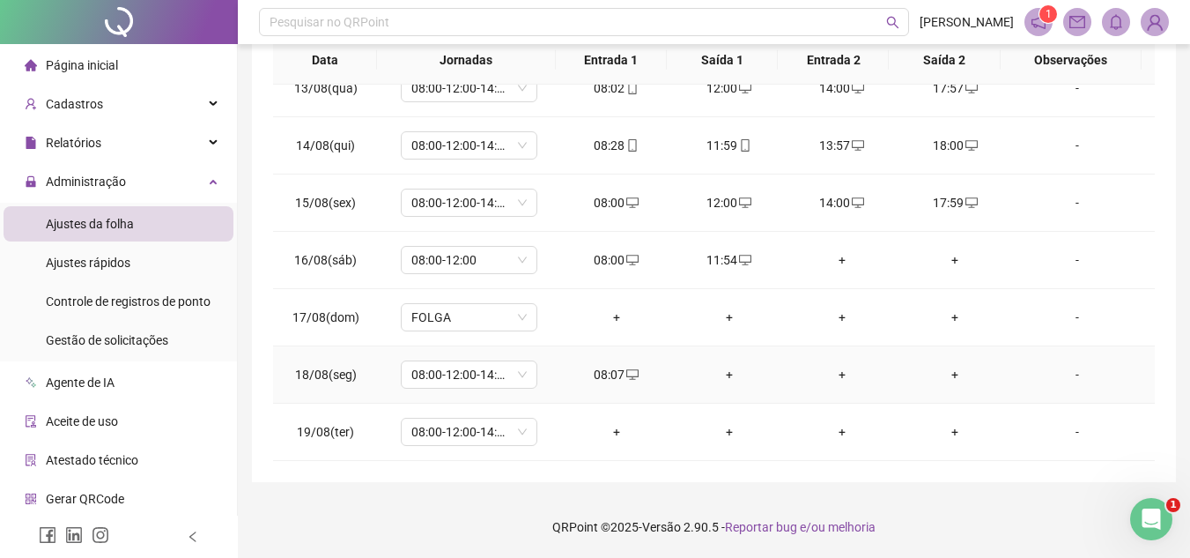
click at [723, 374] on div "+" at bounding box center [729, 374] width 85 height 19
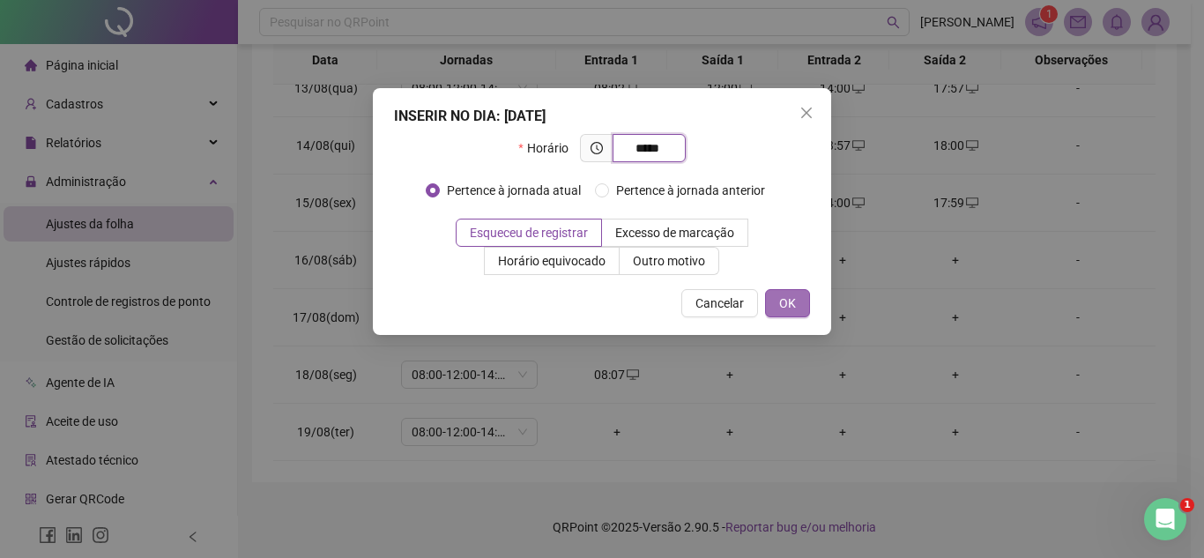
type input "*****"
click at [807, 299] on button "OK" at bounding box center [787, 303] width 45 height 28
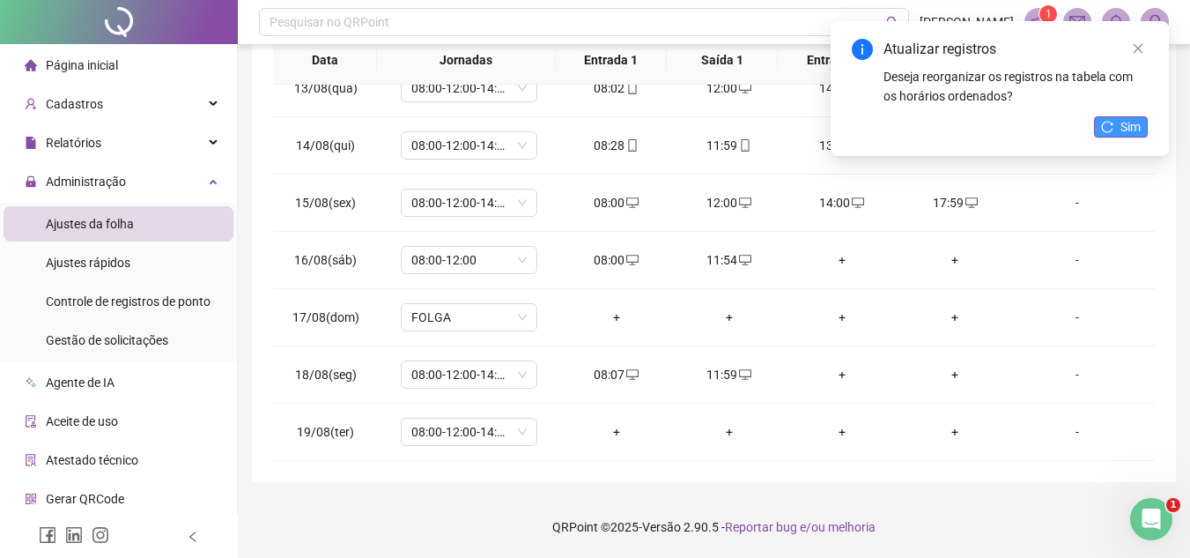
click at [1124, 132] on span "Sim" at bounding box center [1131, 126] width 20 height 19
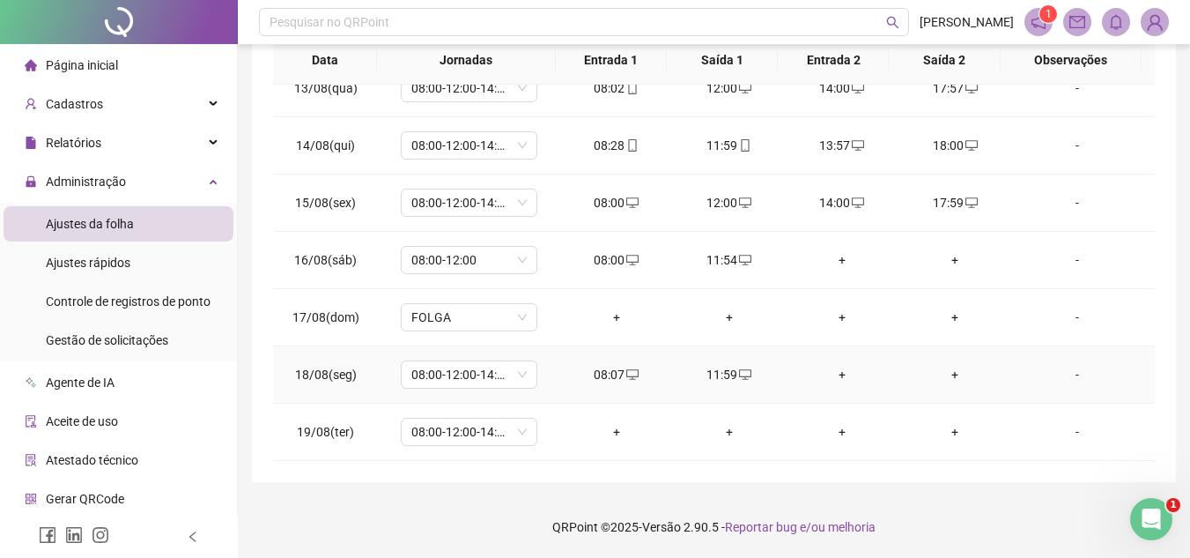
click at [831, 374] on div "+" at bounding box center [842, 374] width 85 height 19
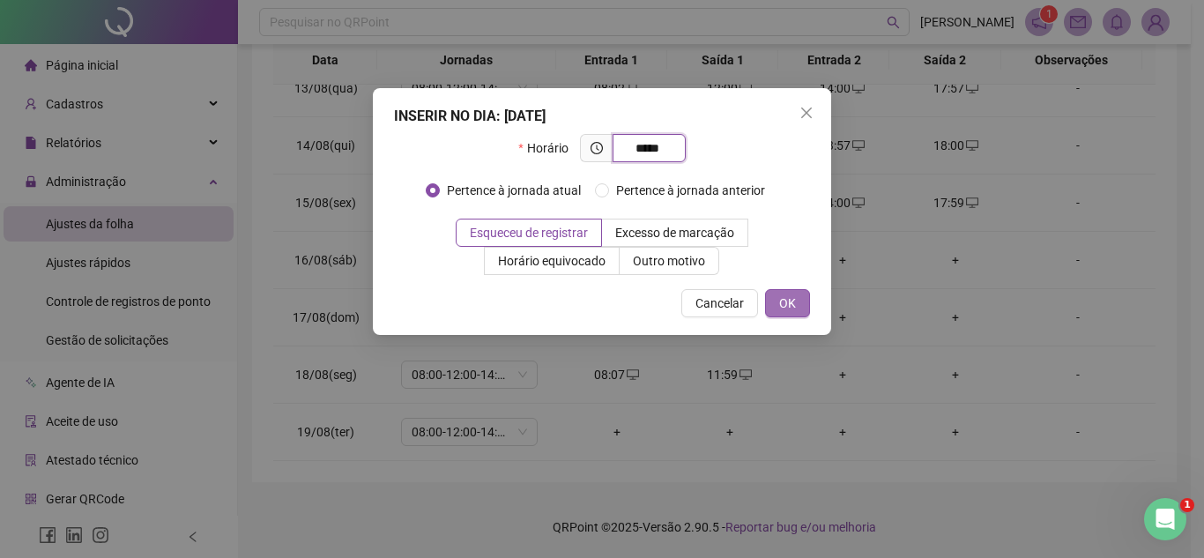
type input "*****"
click at [779, 311] on span "OK" at bounding box center [787, 302] width 17 height 19
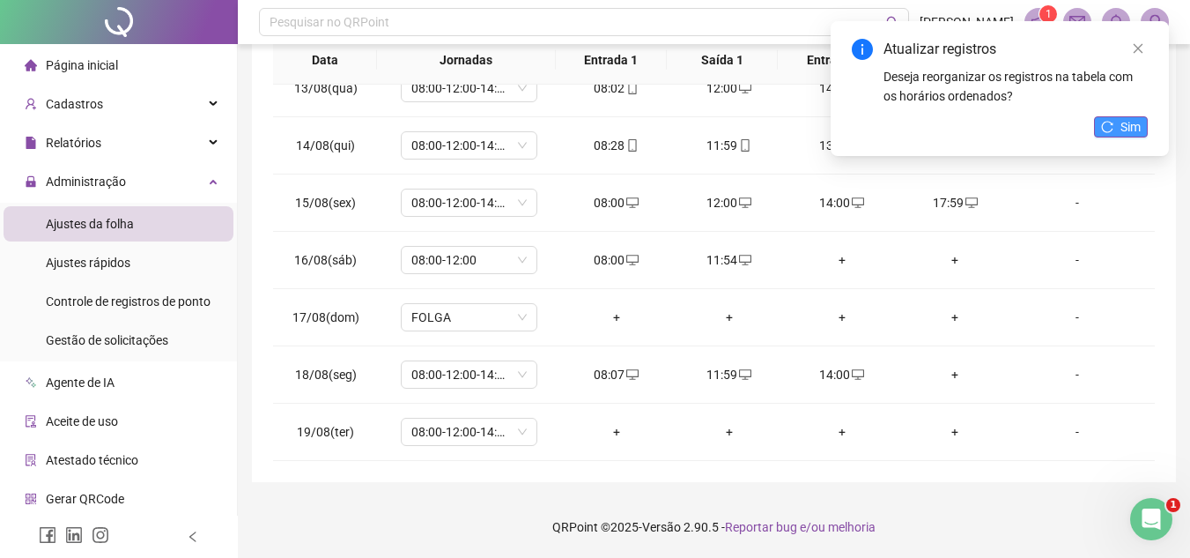
click at [1105, 128] on icon "reload" at bounding box center [1107, 127] width 12 height 12
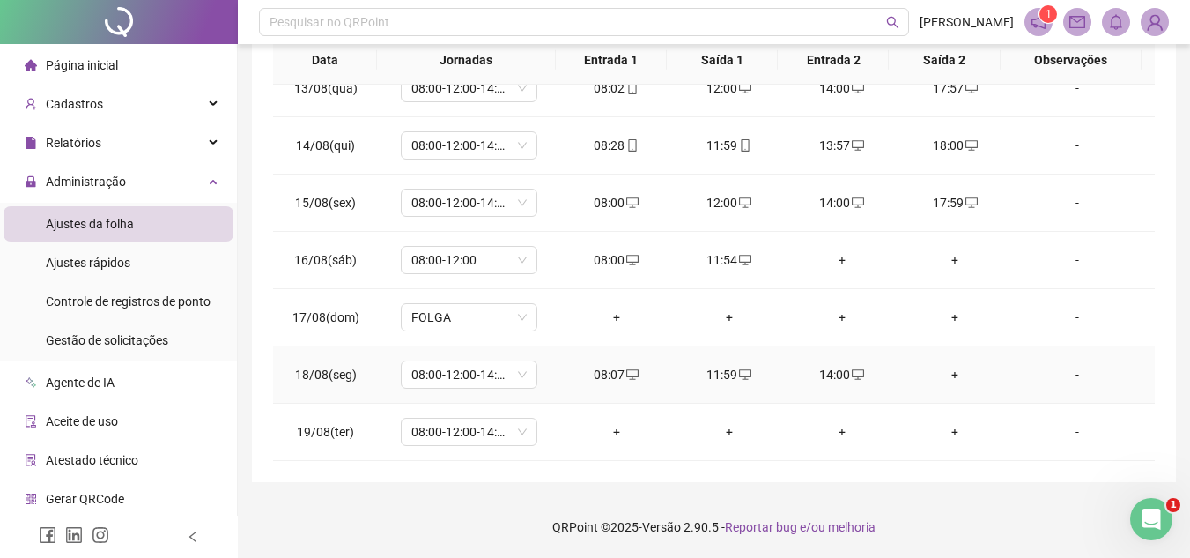
click at [946, 376] on div "+" at bounding box center [955, 374] width 85 height 19
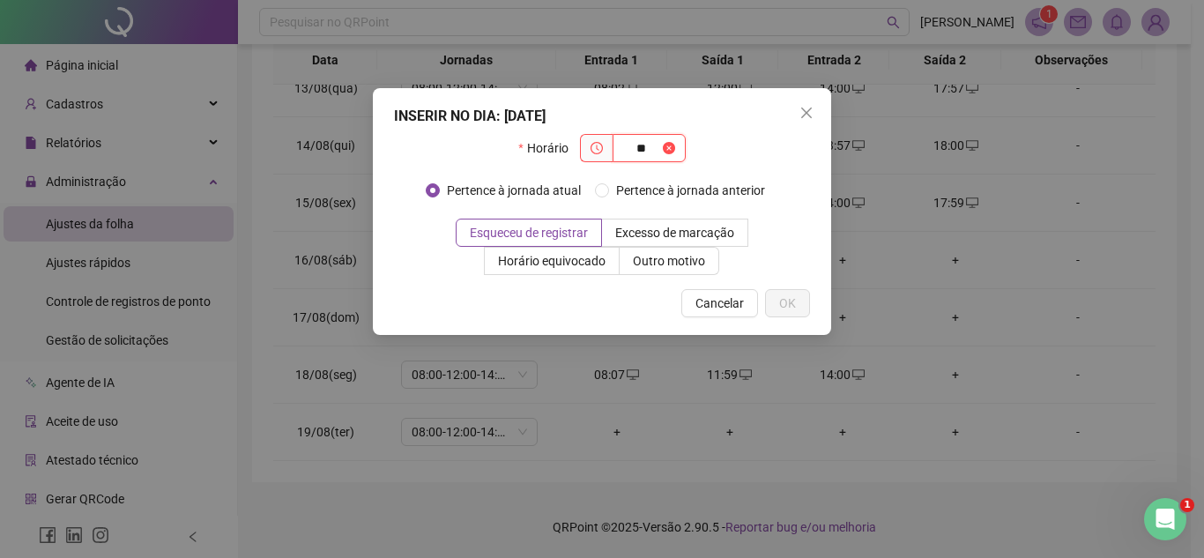
type input "*"
type input "*****"
click at [775, 293] on button "OK" at bounding box center [787, 303] width 45 height 28
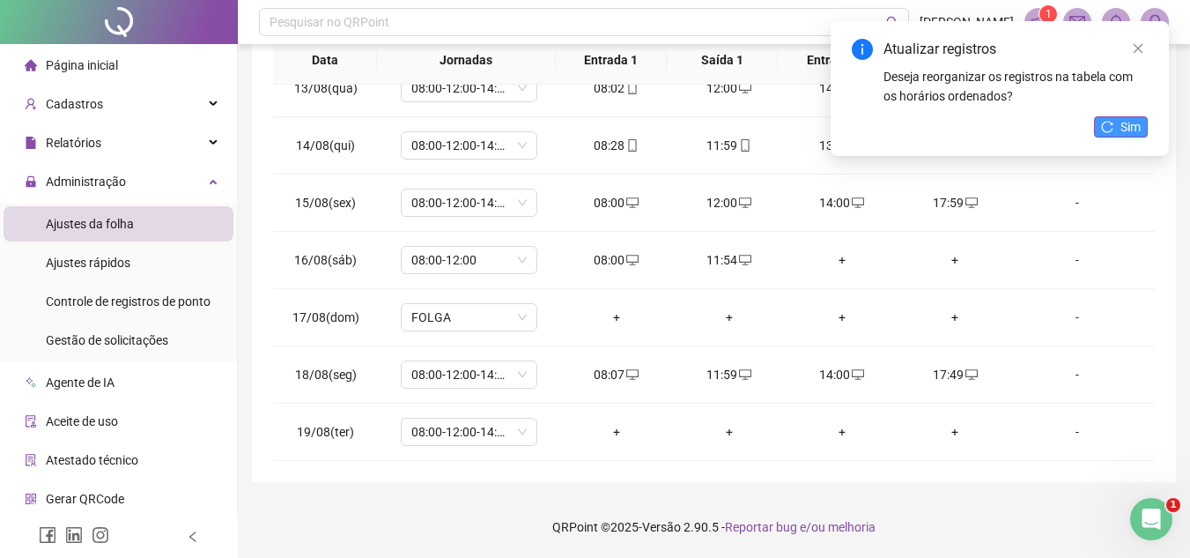
click at [1117, 130] on button "Sim" at bounding box center [1121, 126] width 54 height 21
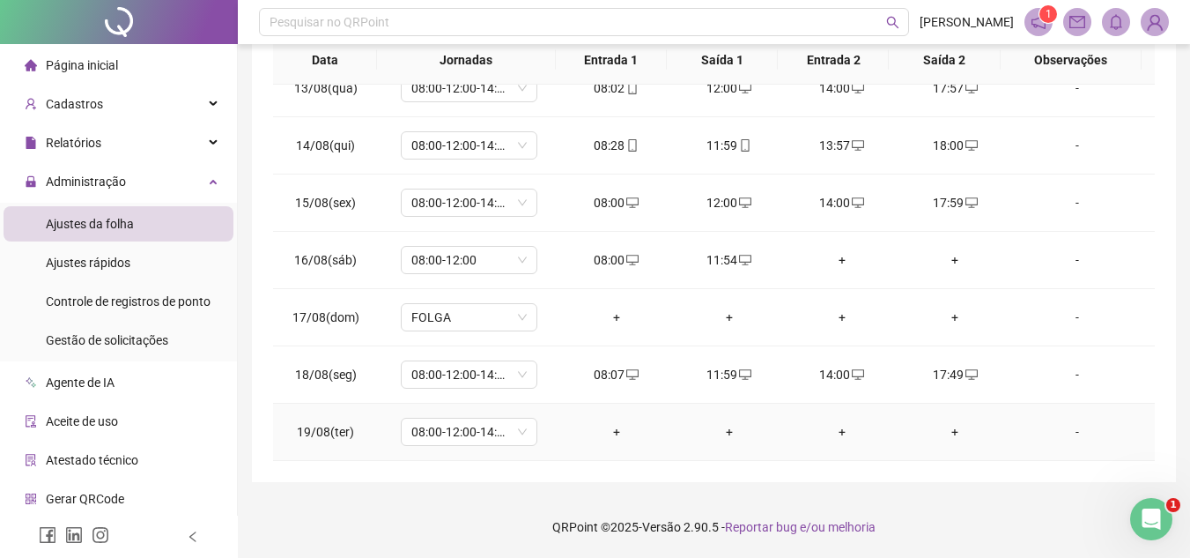
click at [610, 429] on div "+" at bounding box center [616, 431] width 85 height 19
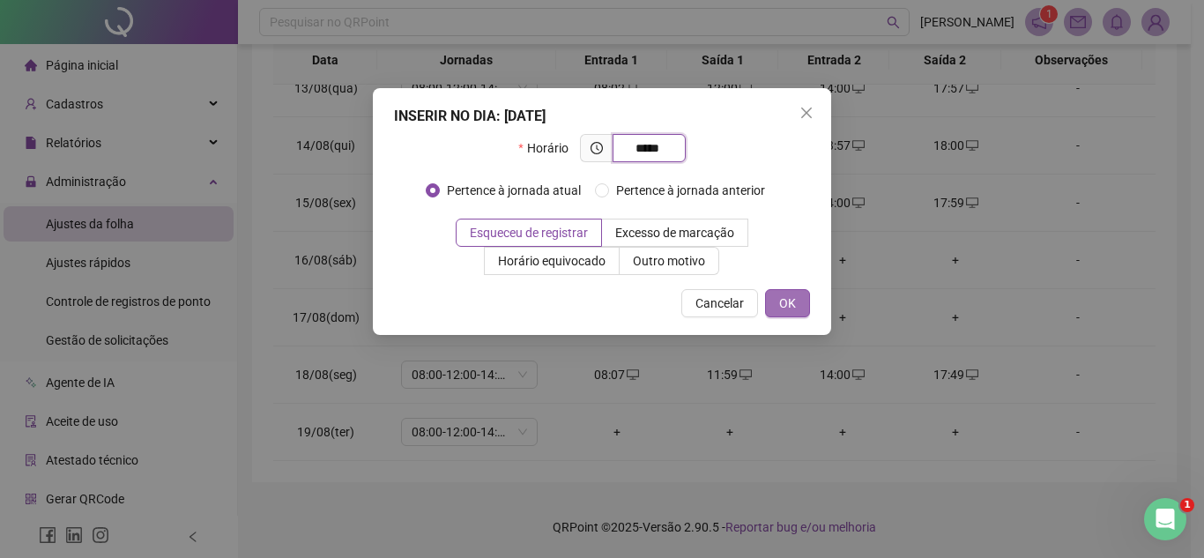
type input "*****"
click at [774, 301] on button "OK" at bounding box center [787, 303] width 45 height 28
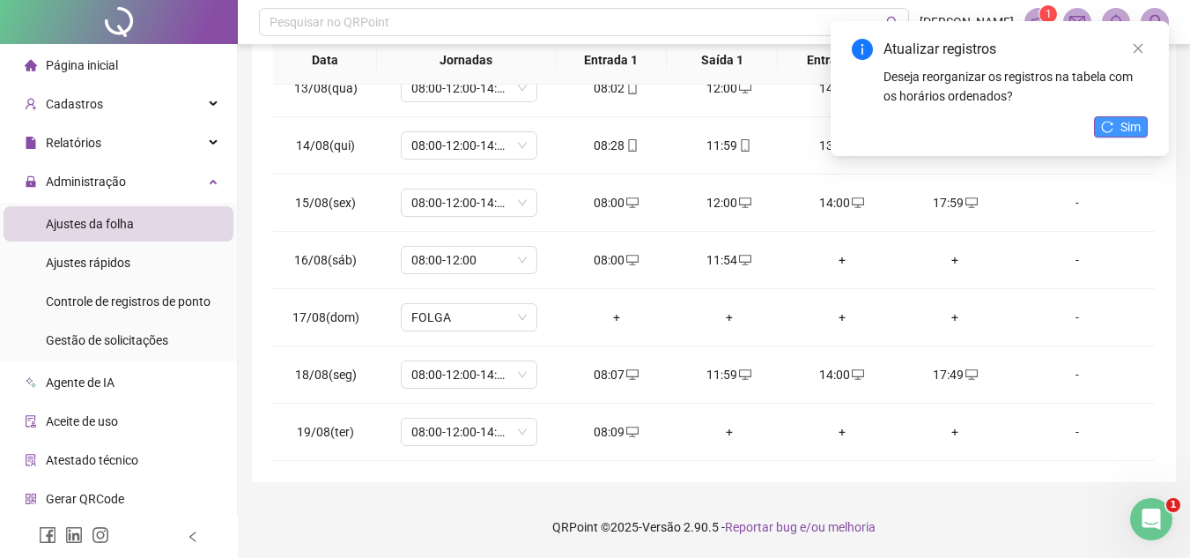
click at [1110, 130] on icon "reload" at bounding box center [1107, 127] width 12 height 12
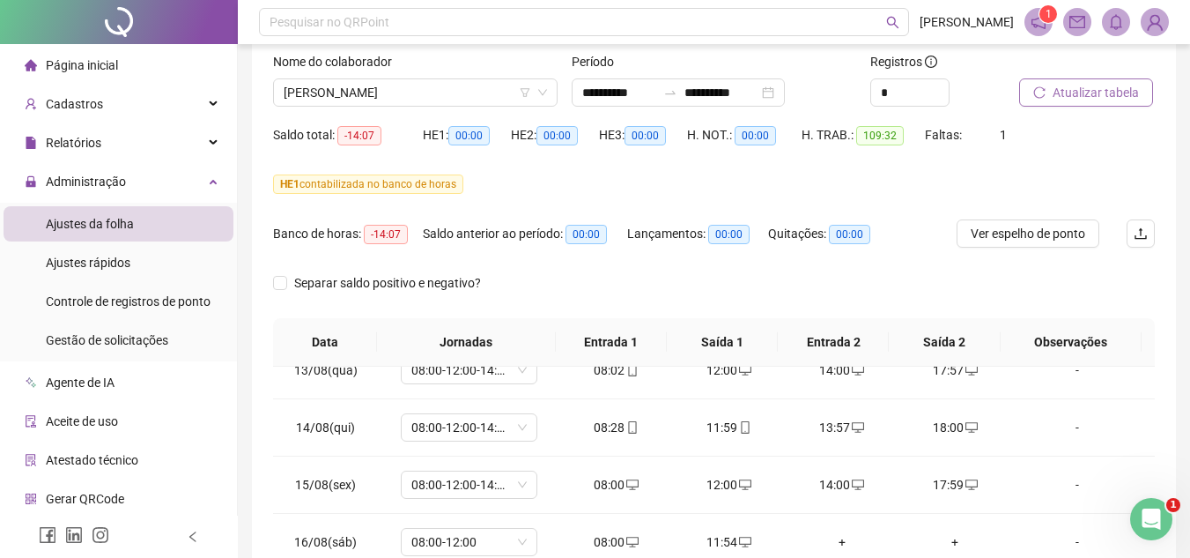
scroll to position [100, 0]
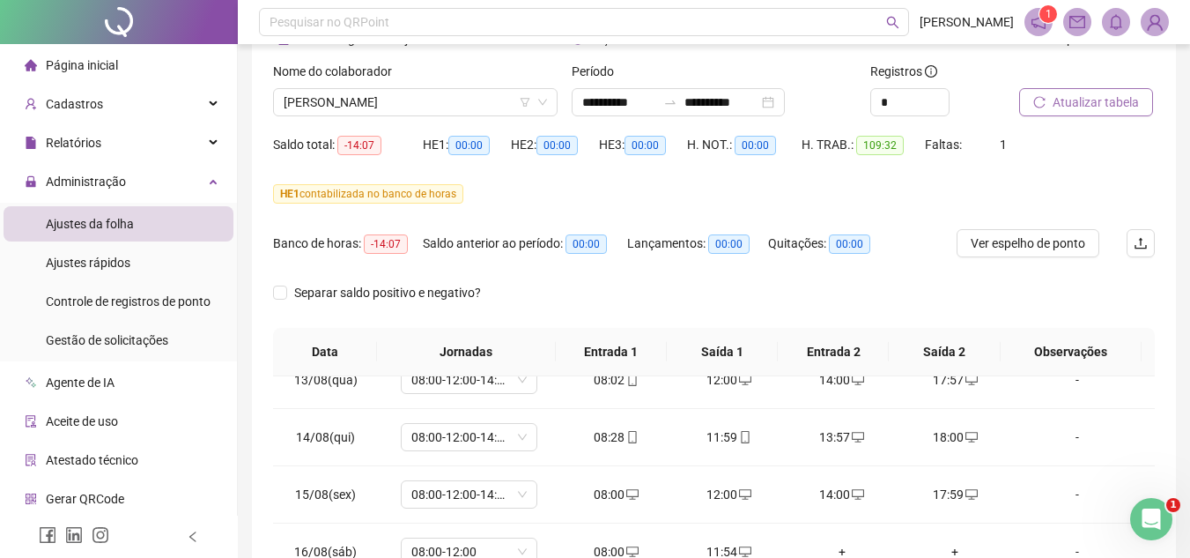
click at [1093, 104] on span "Atualizar tabela" at bounding box center [1096, 102] width 86 height 19
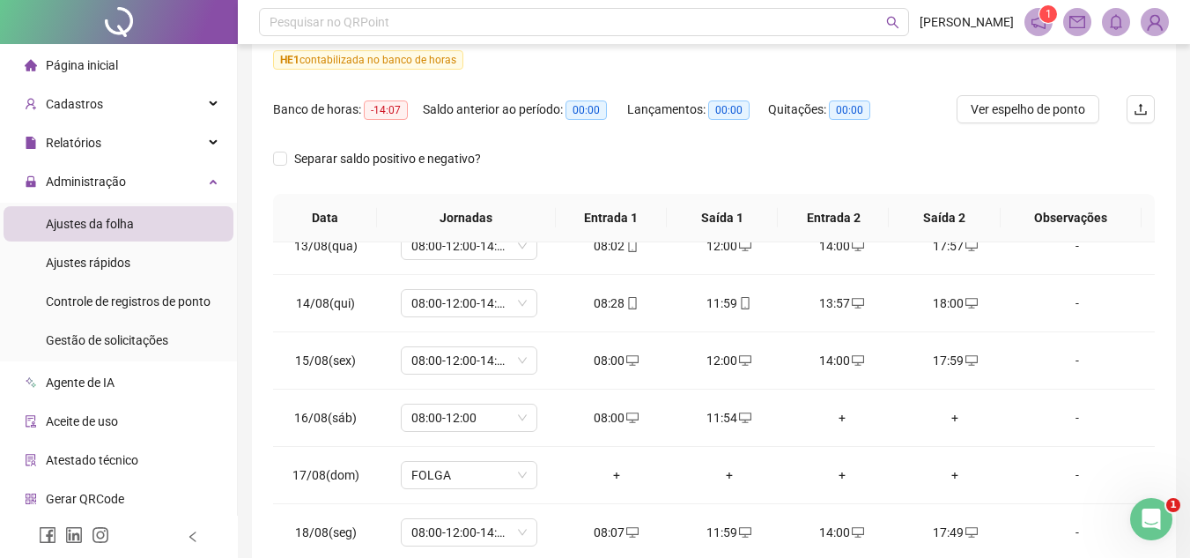
scroll to position [392, 0]
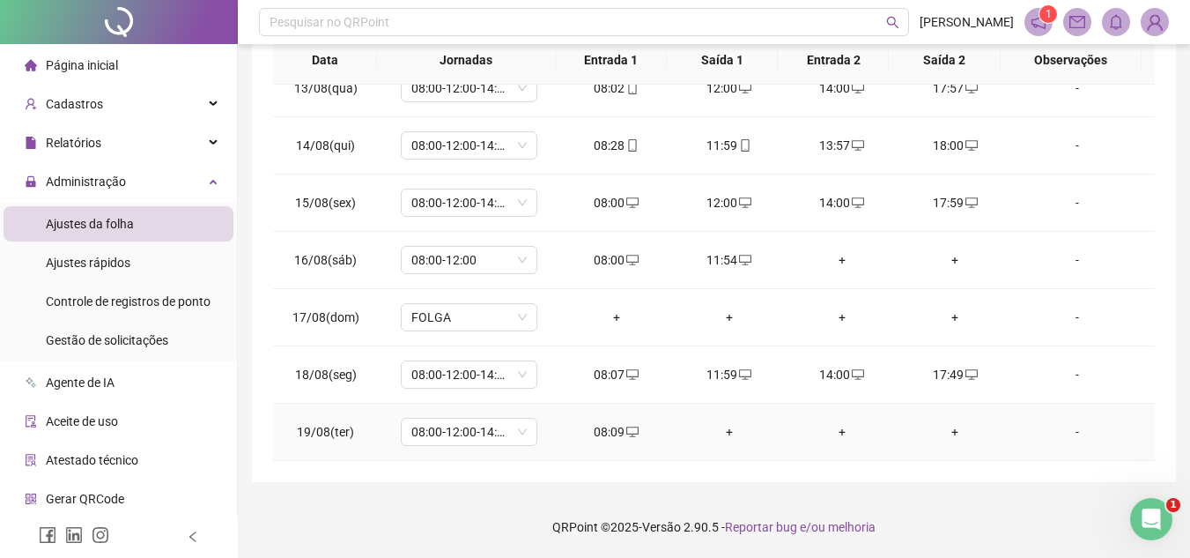
click at [723, 429] on div "+" at bounding box center [729, 431] width 85 height 19
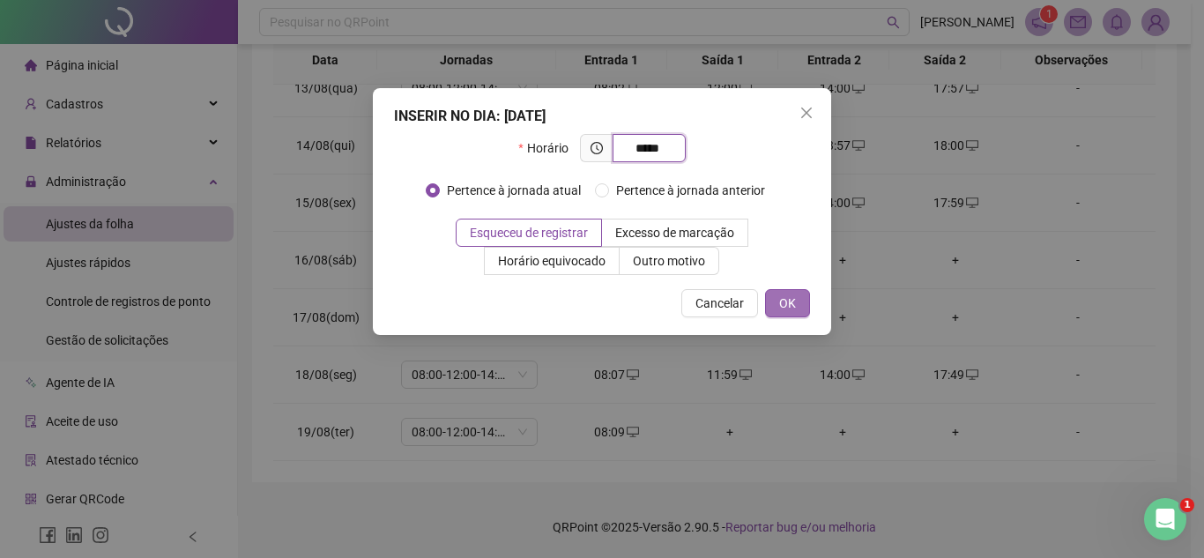
type input "*****"
click at [794, 294] on span "OK" at bounding box center [787, 302] width 17 height 19
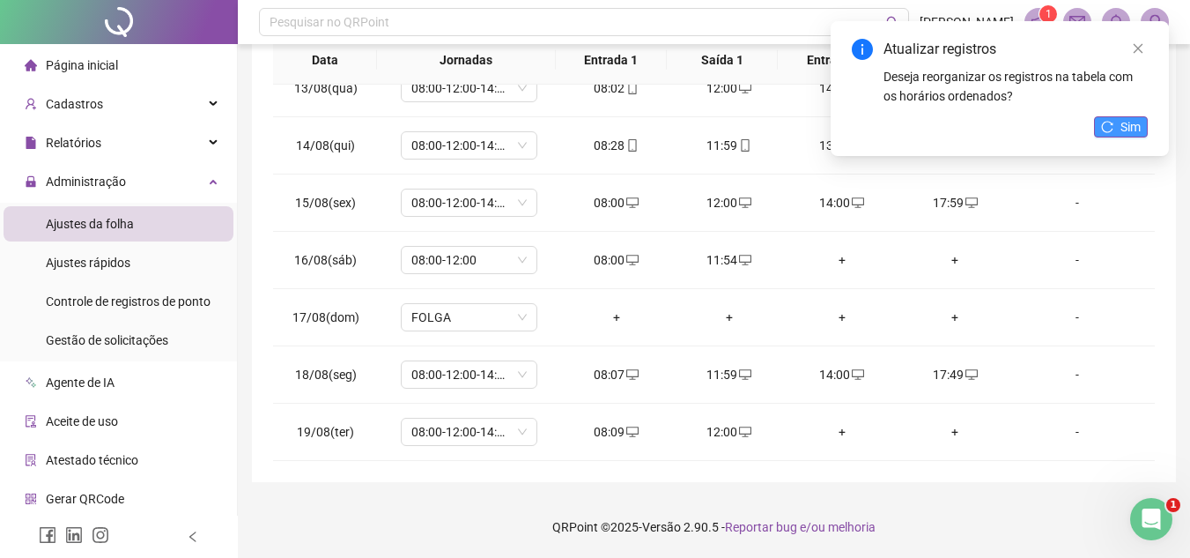
click at [1121, 128] on span "Sim" at bounding box center [1131, 126] width 20 height 19
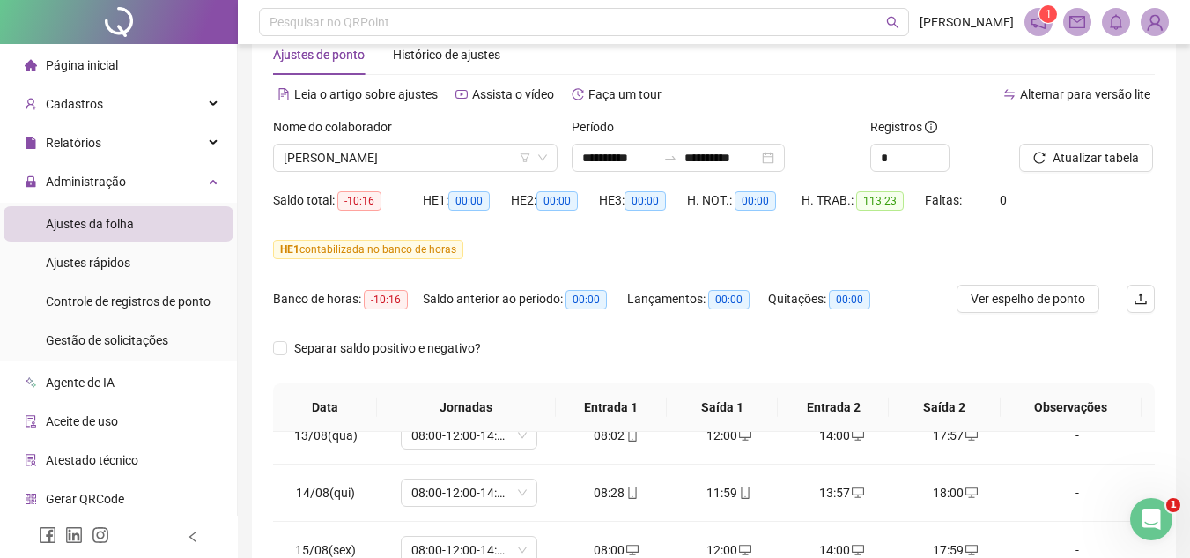
scroll to position [38, 0]
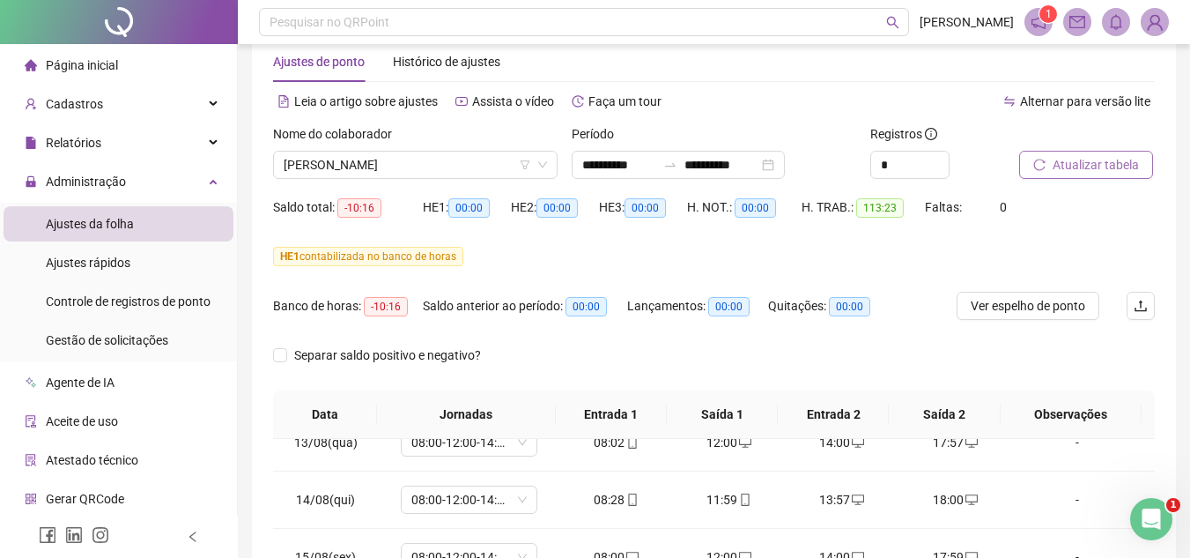
click at [1104, 167] on span "Atualizar tabela" at bounding box center [1096, 164] width 86 height 19
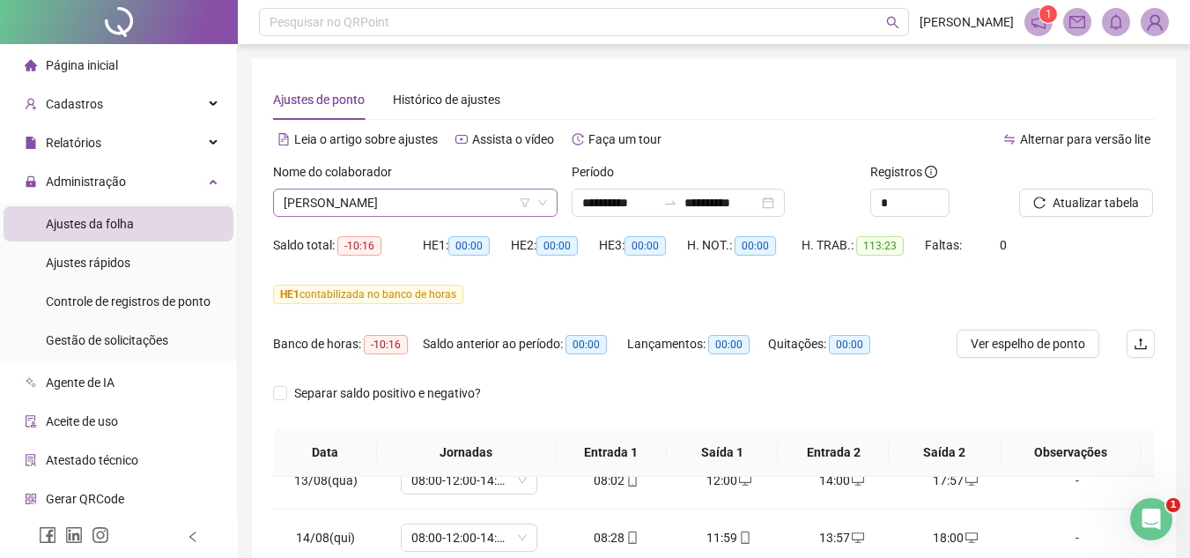
click at [493, 205] on span "[PERSON_NAME]" at bounding box center [415, 202] width 263 height 26
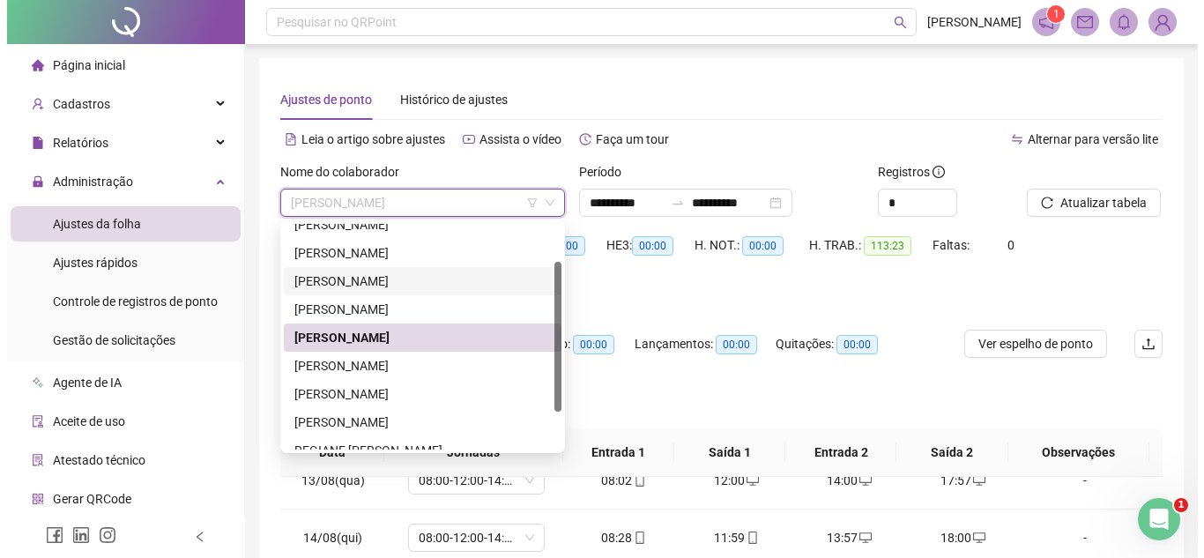
scroll to position [70, 0]
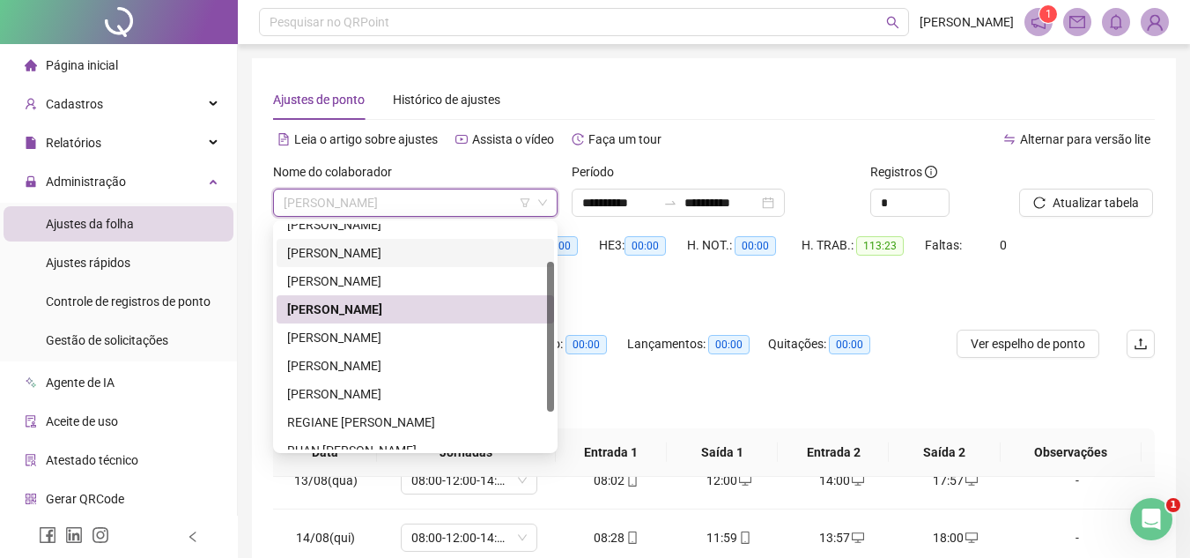
drag, startPoint x: 548, startPoint y: 315, endPoint x: 550, endPoint y: 362, distance: 46.7
click at [550, 362] on div at bounding box center [550, 337] width 7 height 150
click at [433, 333] on div "[PERSON_NAME]" at bounding box center [415, 337] width 256 height 19
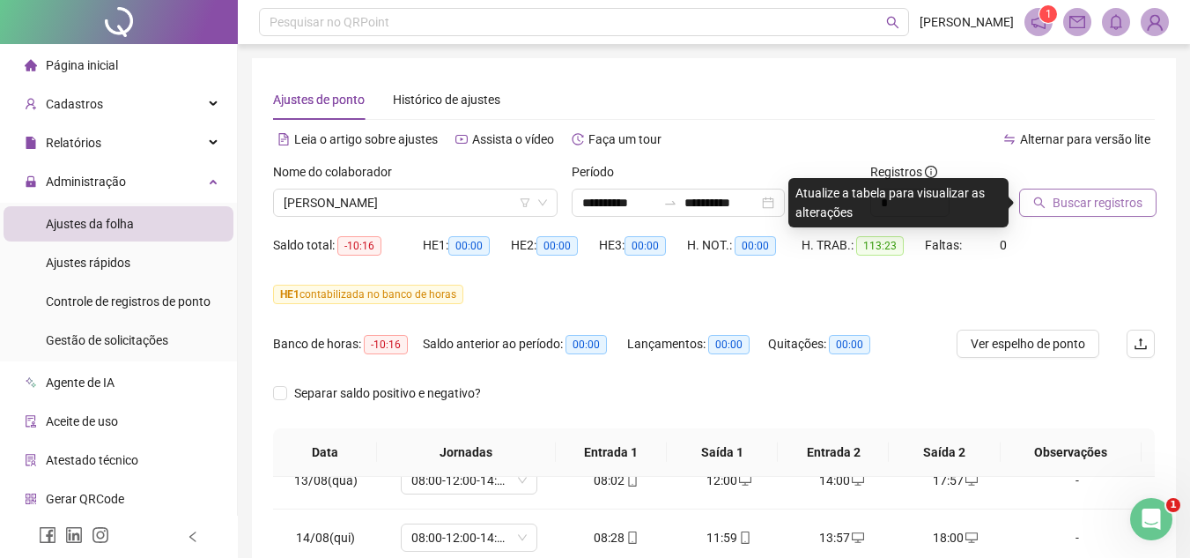
click at [1142, 195] on button "Buscar registros" at bounding box center [1087, 203] width 137 height 28
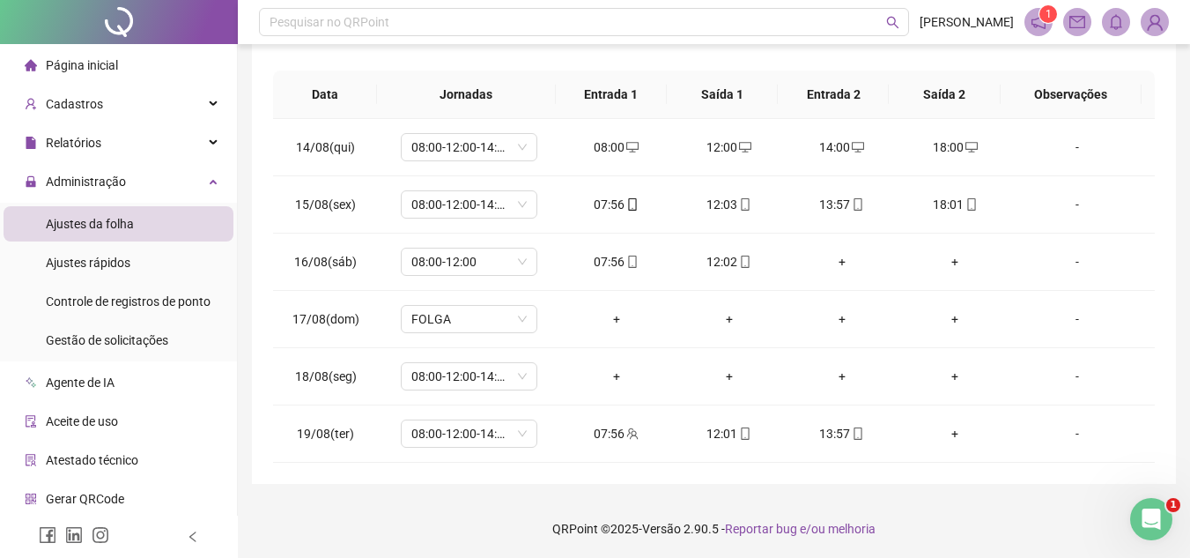
scroll to position [359, 0]
click at [610, 371] on div "+" at bounding box center [616, 374] width 85 height 19
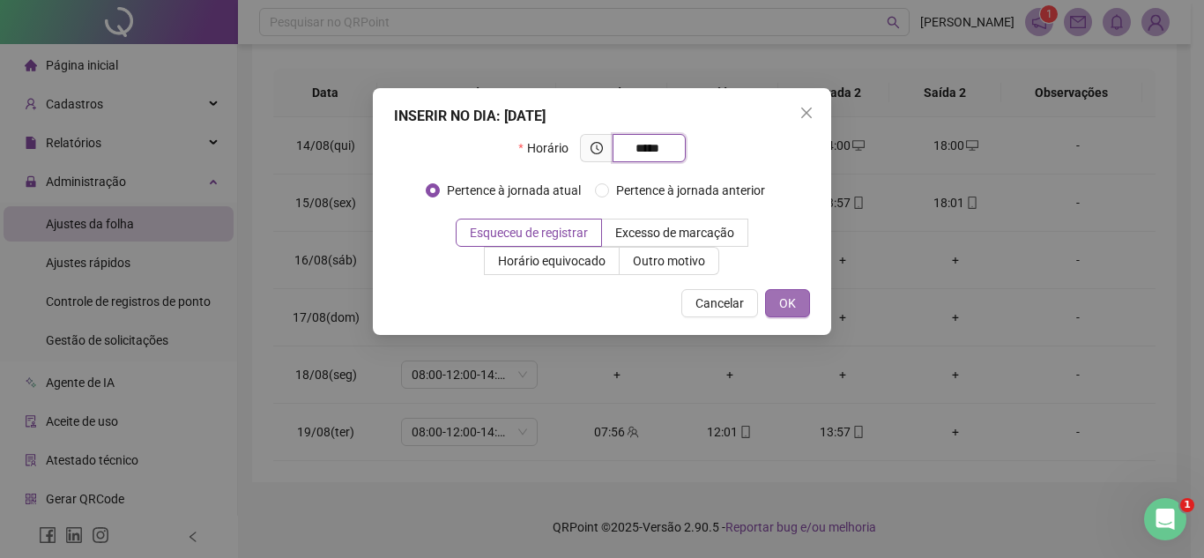
type input "*****"
click at [790, 300] on span "OK" at bounding box center [787, 302] width 17 height 19
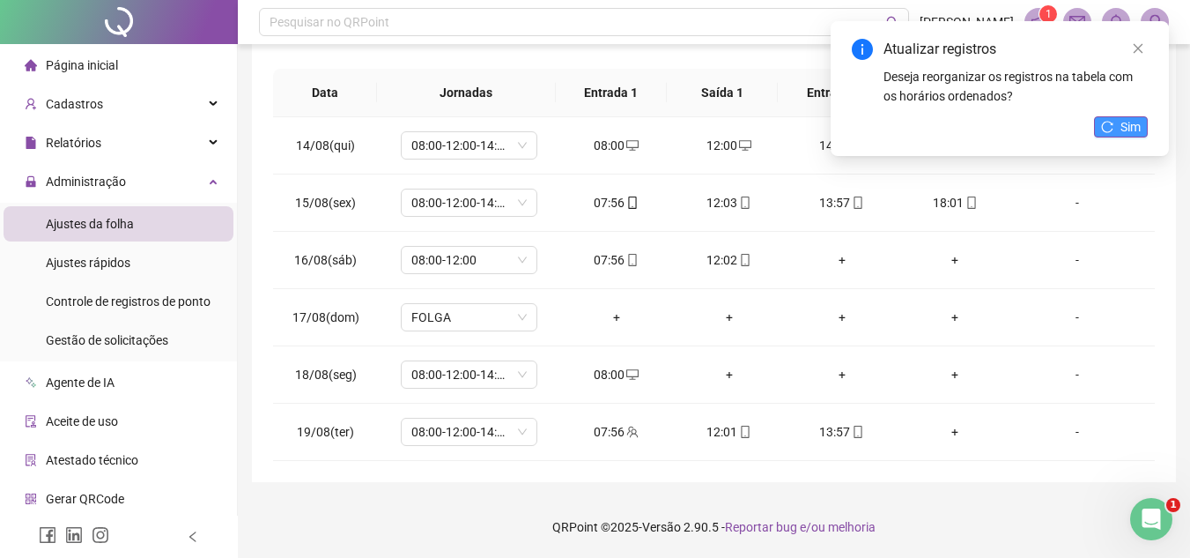
click at [1107, 127] on icon "reload" at bounding box center [1107, 127] width 12 height 12
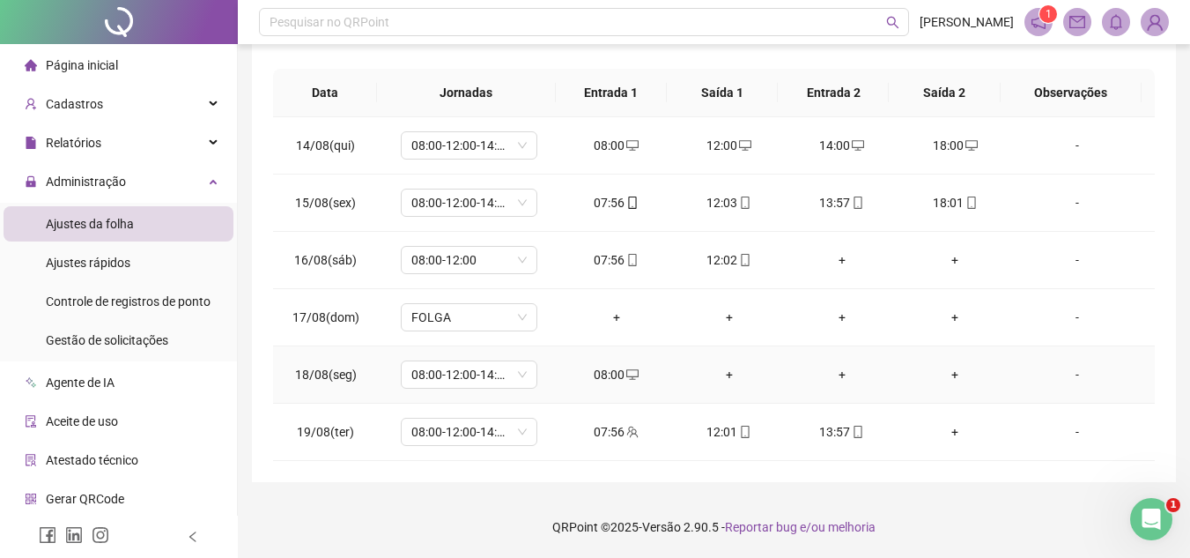
click at [722, 371] on div "+" at bounding box center [729, 374] width 85 height 19
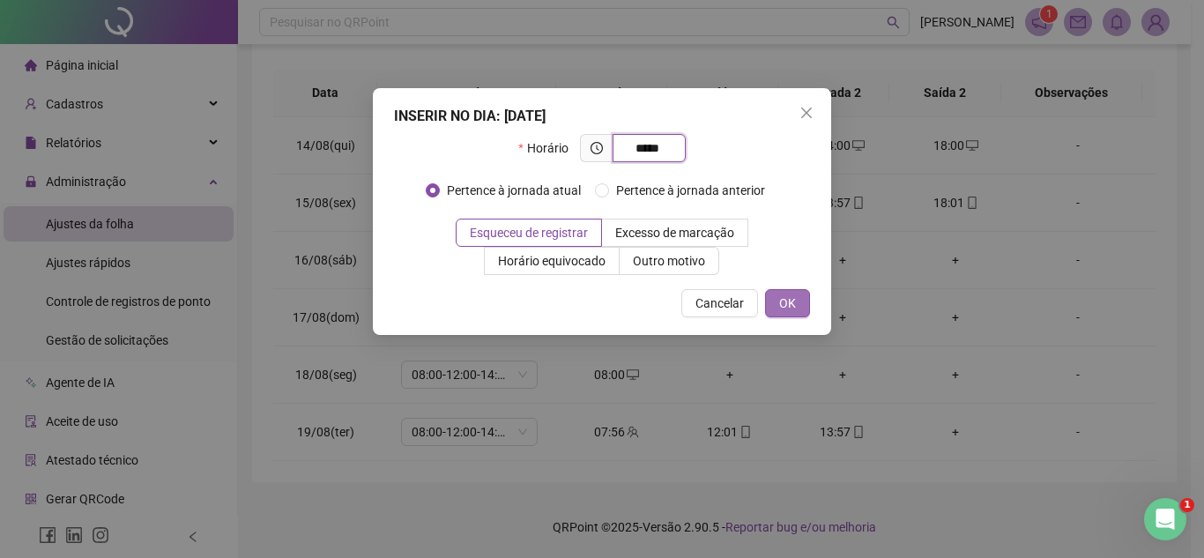
type input "*****"
click at [790, 312] on span "OK" at bounding box center [787, 302] width 17 height 19
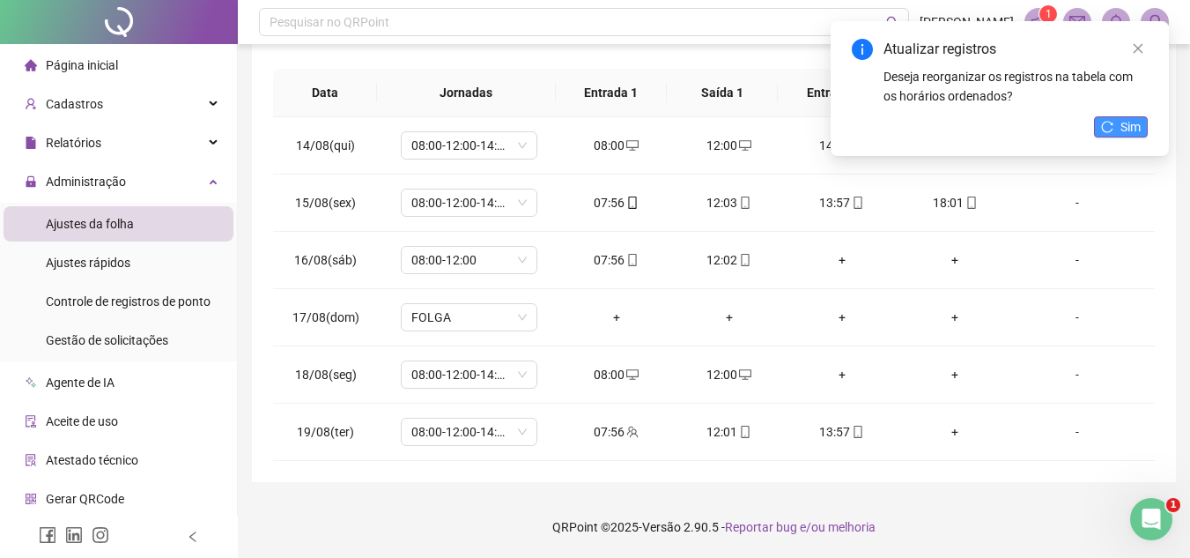
click at [1122, 122] on span "Sim" at bounding box center [1131, 126] width 20 height 19
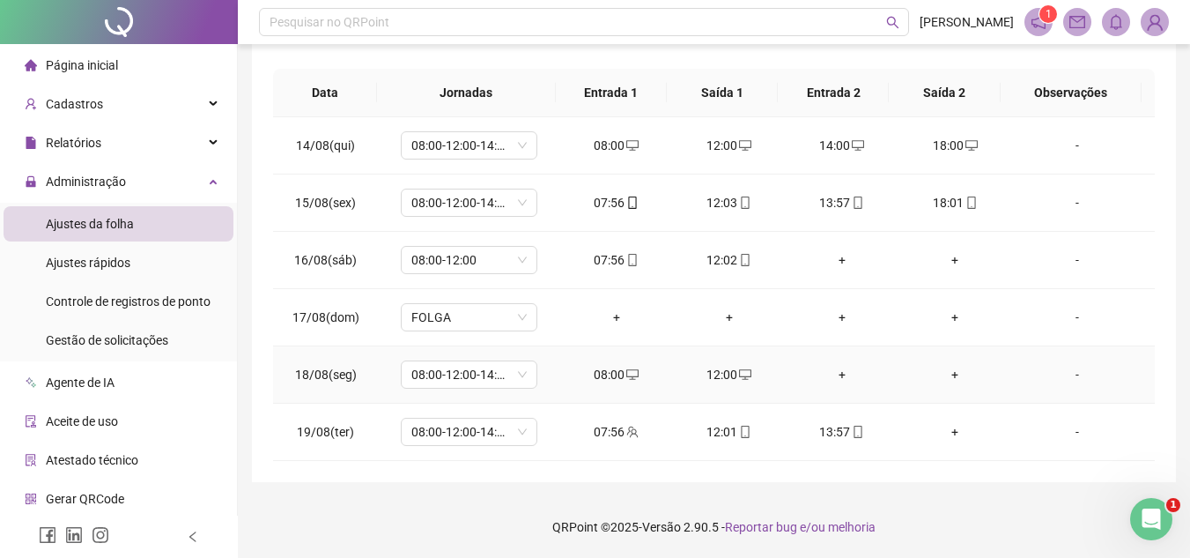
click at [834, 374] on div "+" at bounding box center [842, 374] width 85 height 19
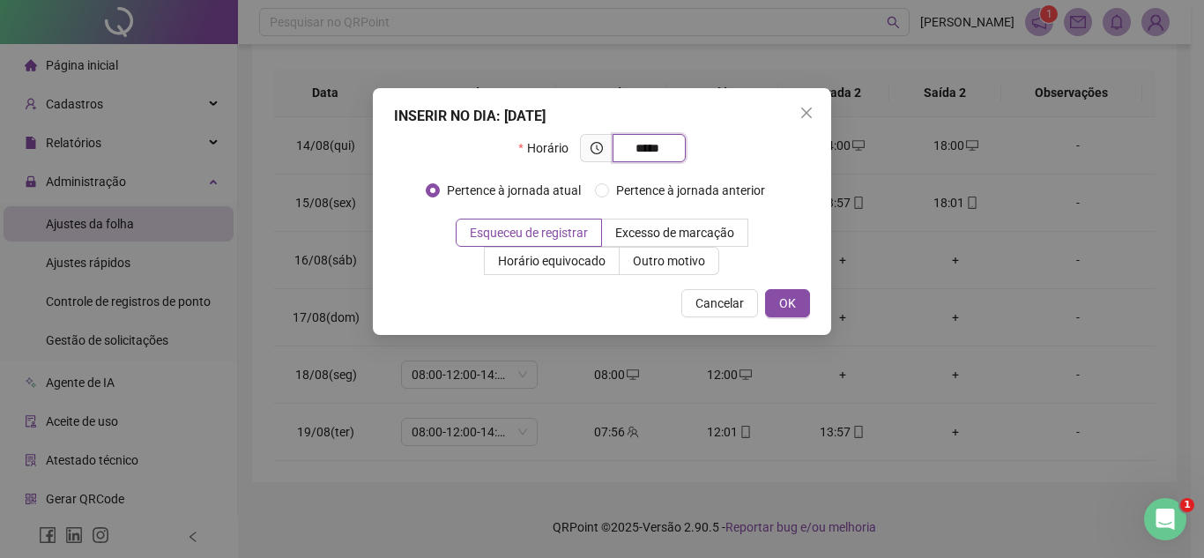
type input "*****"
click at [764, 294] on div "Cancelar OK" at bounding box center [602, 303] width 416 height 28
click at [772, 302] on button "OK" at bounding box center [787, 303] width 45 height 28
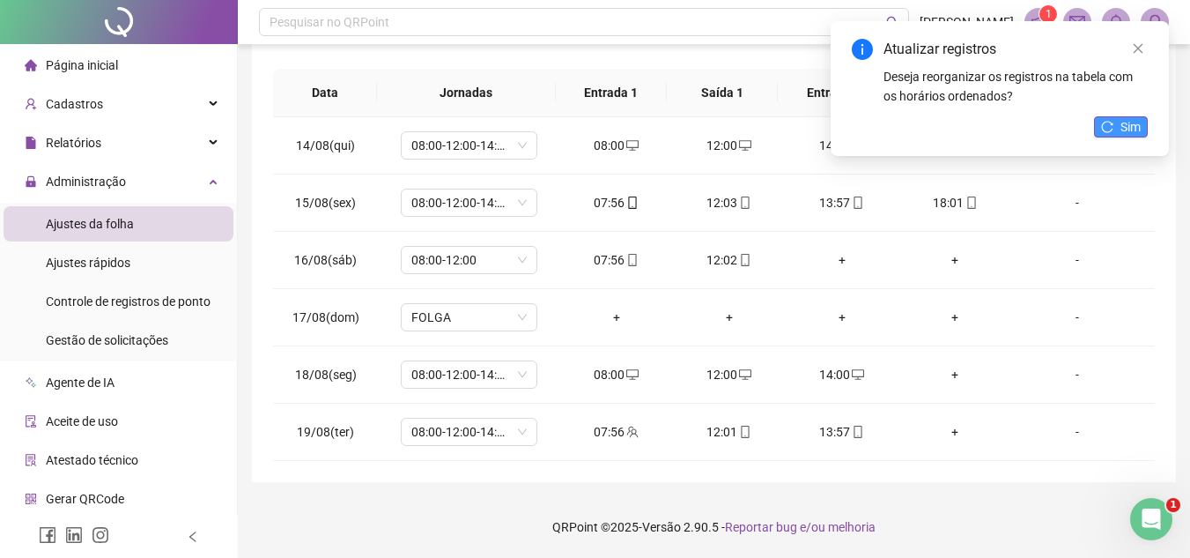
click at [1107, 118] on button "Sim" at bounding box center [1121, 126] width 54 height 21
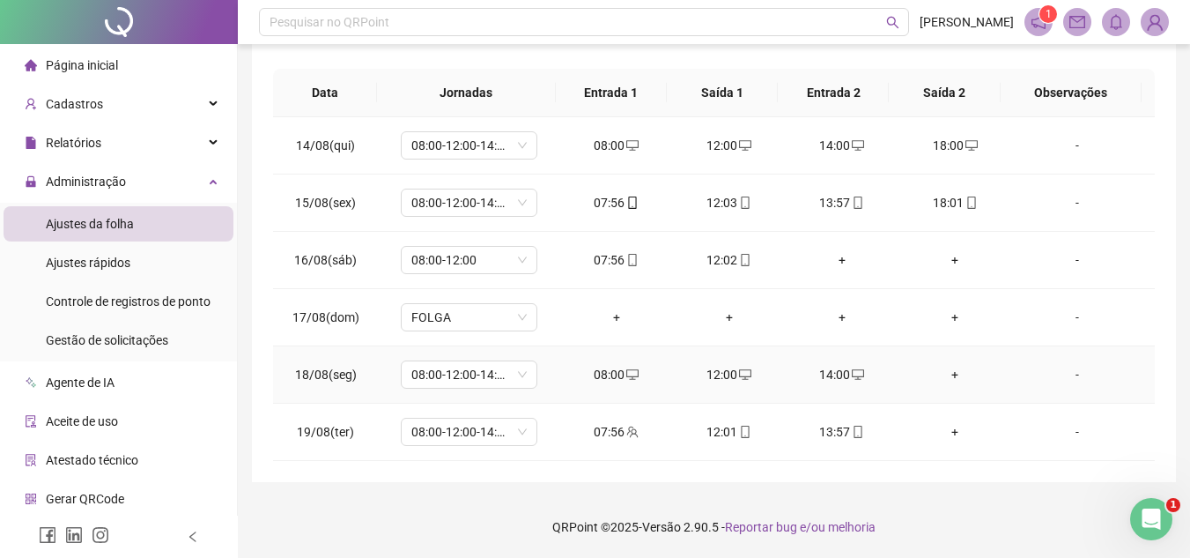
click at [942, 373] on div "+" at bounding box center [955, 374] width 85 height 19
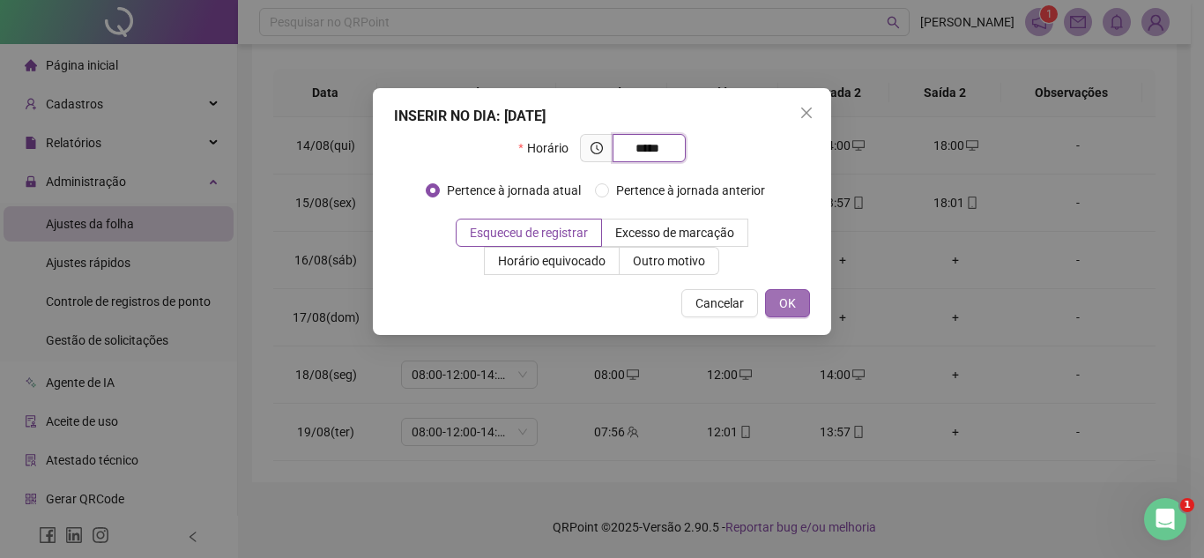
type input "*****"
click at [804, 300] on button "OK" at bounding box center [787, 303] width 45 height 28
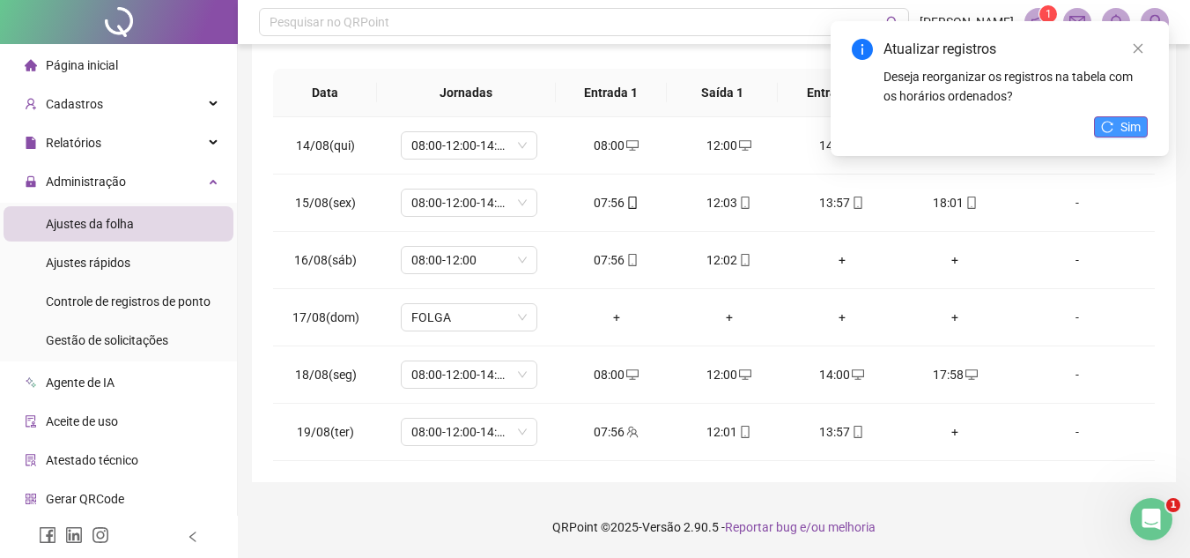
click at [1125, 122] on span "Sim" at bounding box center [1131, 126] width 20 height 19
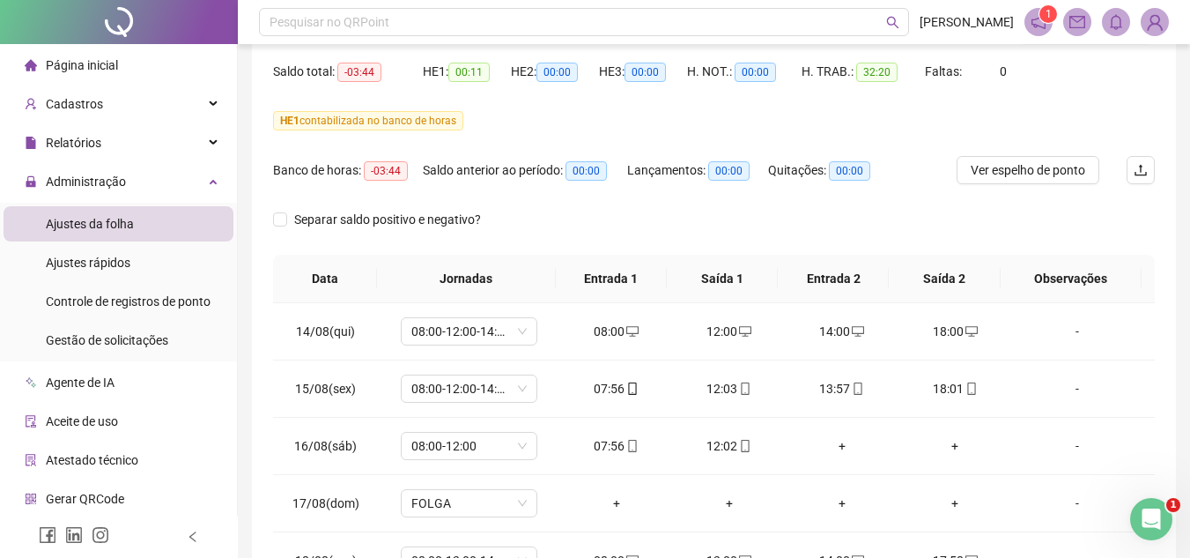
scroll to position [101, 0]
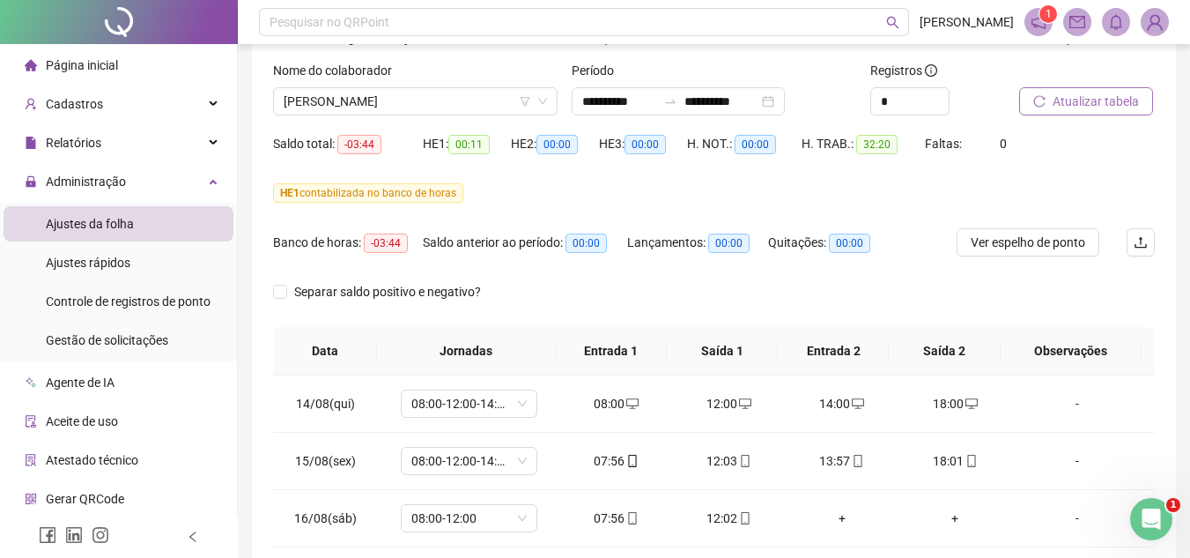
click at [1086, 97] on span "Atualizar tabela" at bounding box center [1096, 101] width 86 height 19
click at [435, 101] on span "[PERSON_NAME]" at bounding box center [415, 101] width 263 height 26
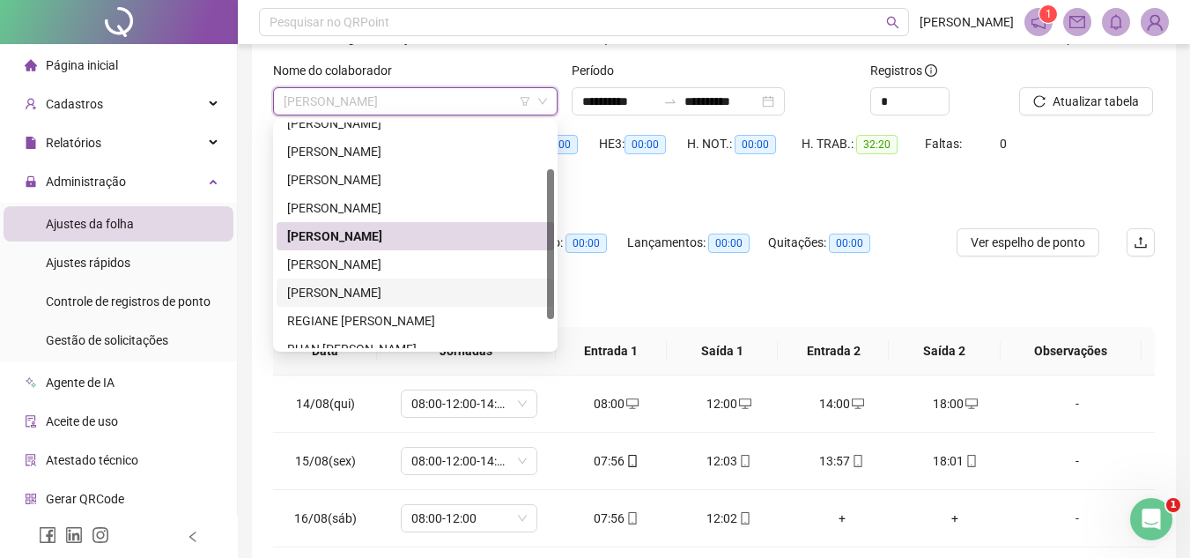
click at [386, 291] on div "[PERSON_NAME]" at bounding box center [415, 292] width 256 height 19
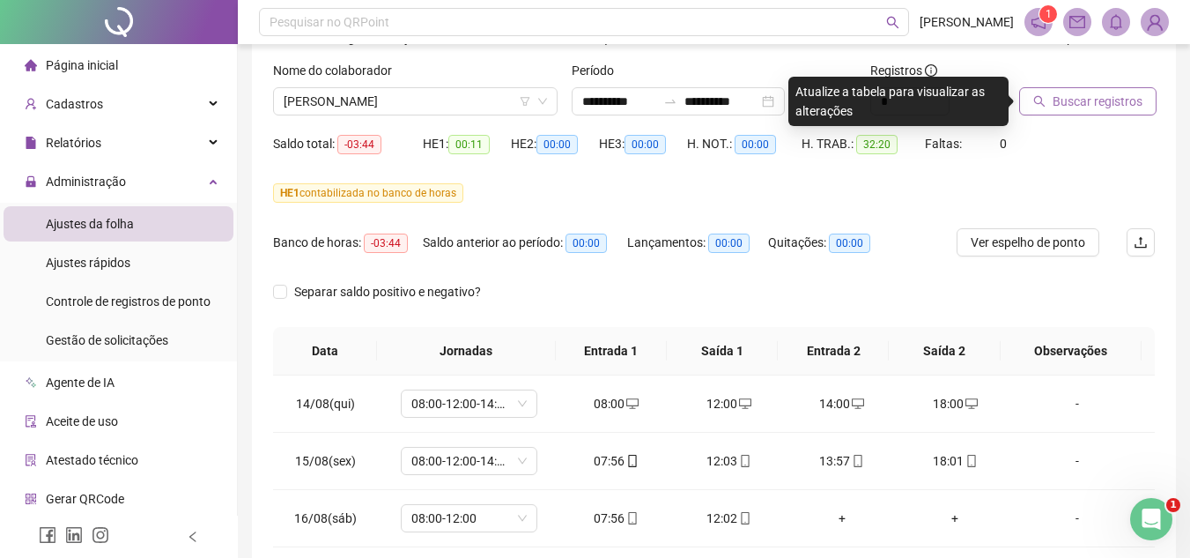
click at [1094, 106] on span "Buscar registros" at bounding box center [1098, 101] width 90 height 19
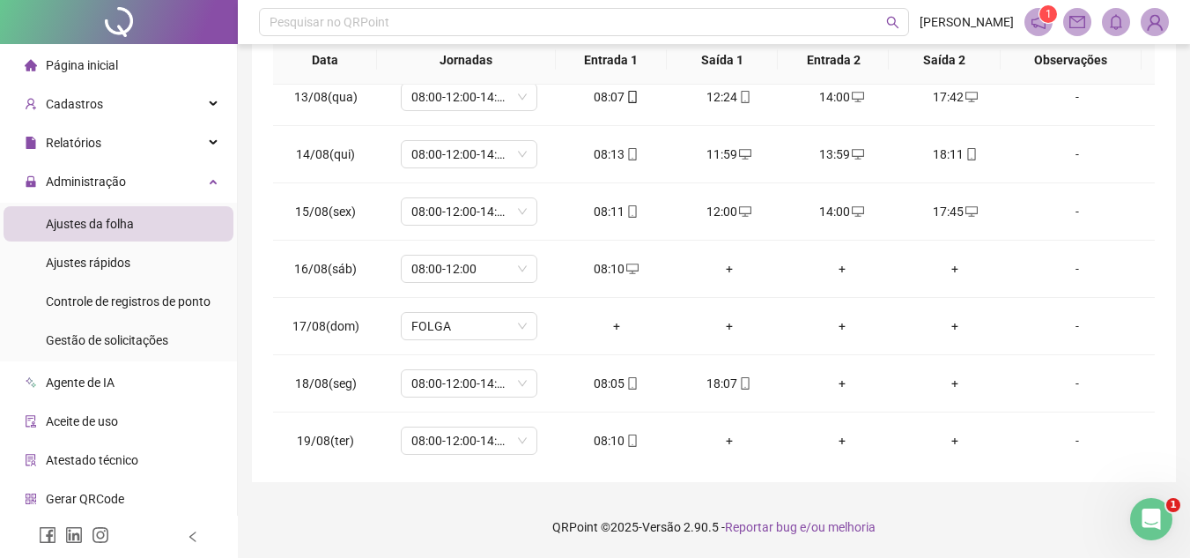
scroll to position [1342, 0]
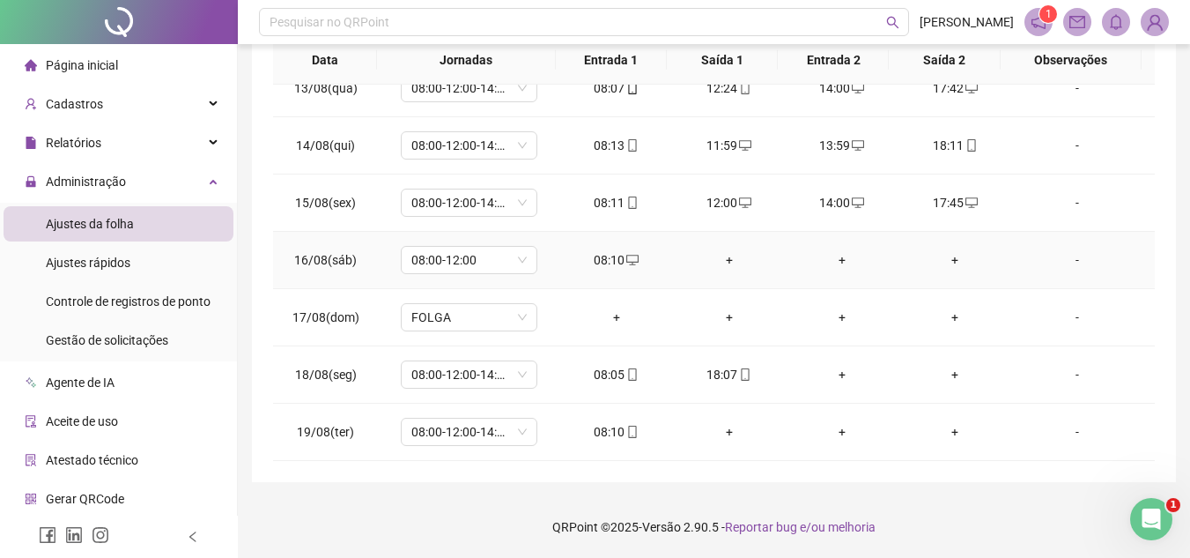
click at [724, 257] on div "+" at bounding box center [729, 259] width 85 height 19
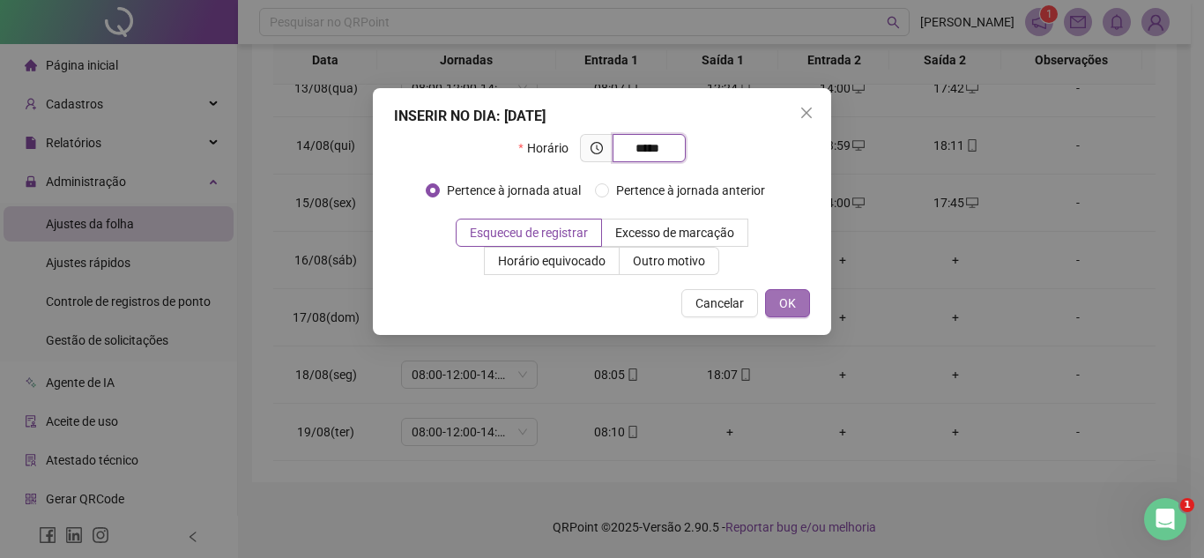
type input "*****"
click at [782, 301] on span "OK" at bounding box center [787, 302] width 17 height 19
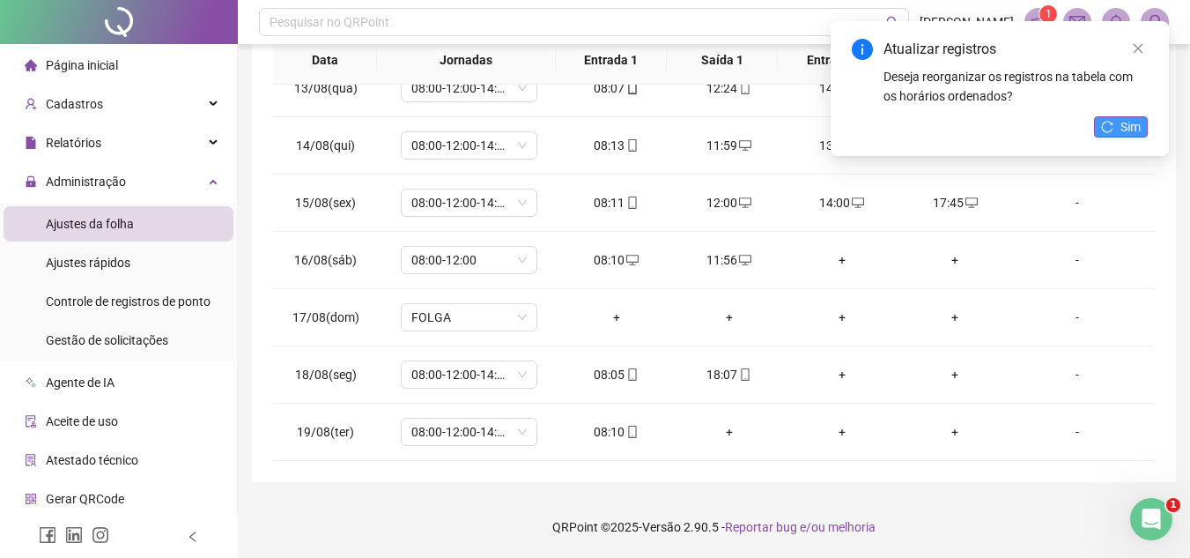
click at [1103, 131] on icon "reload" at bounding box center [1107, 127] width 12 height 12
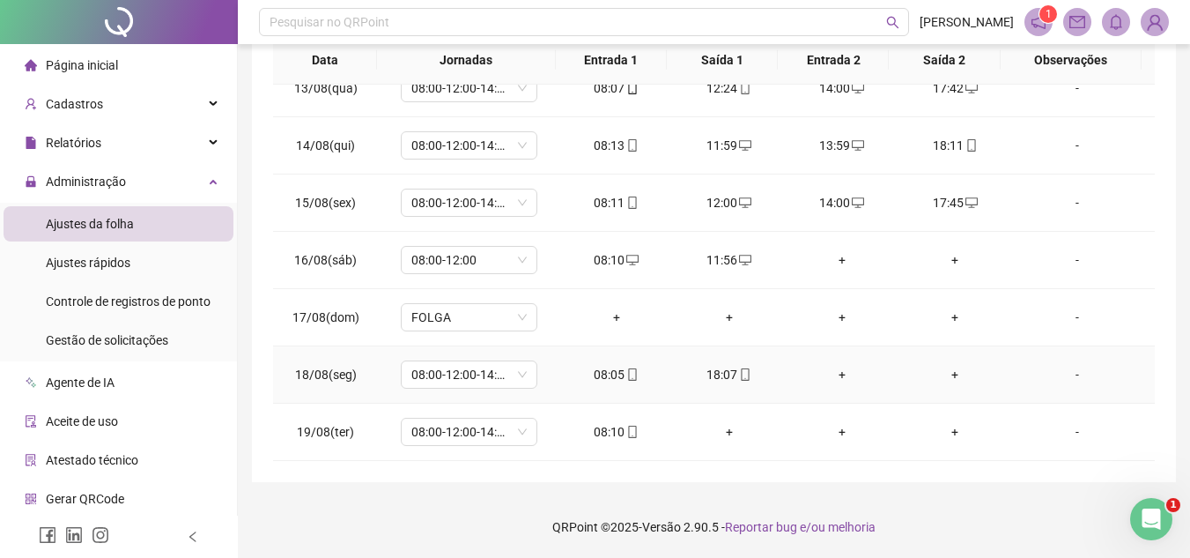
click at [832, 374] on div "+" at bounding box center [842, 374] width 85 height 19
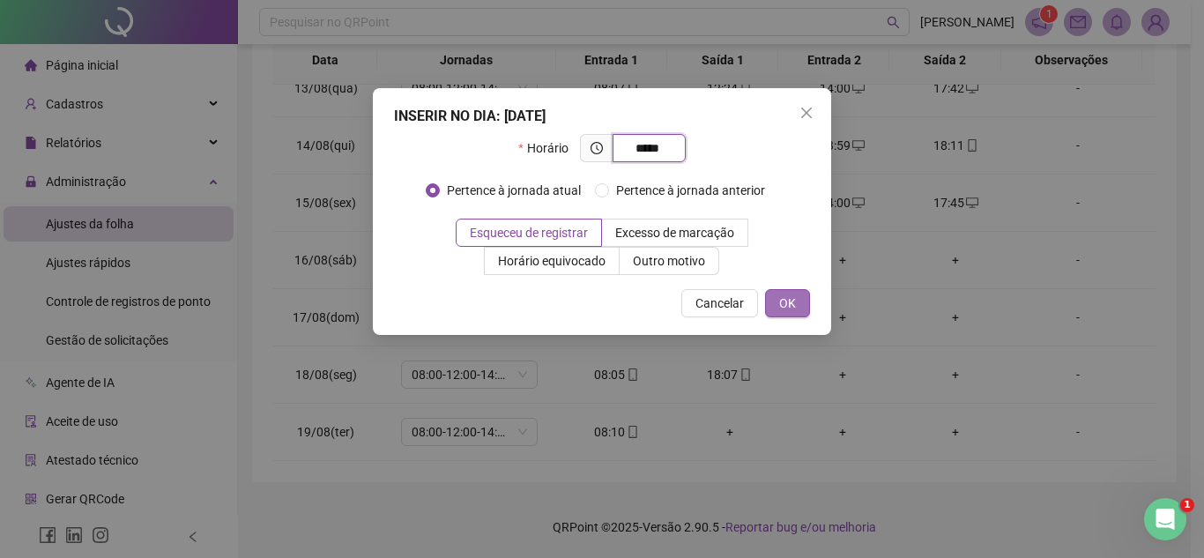
type input "*****"
click at [788, 302] on span "OK" at bounding box center [787, 302] width 17 height 19
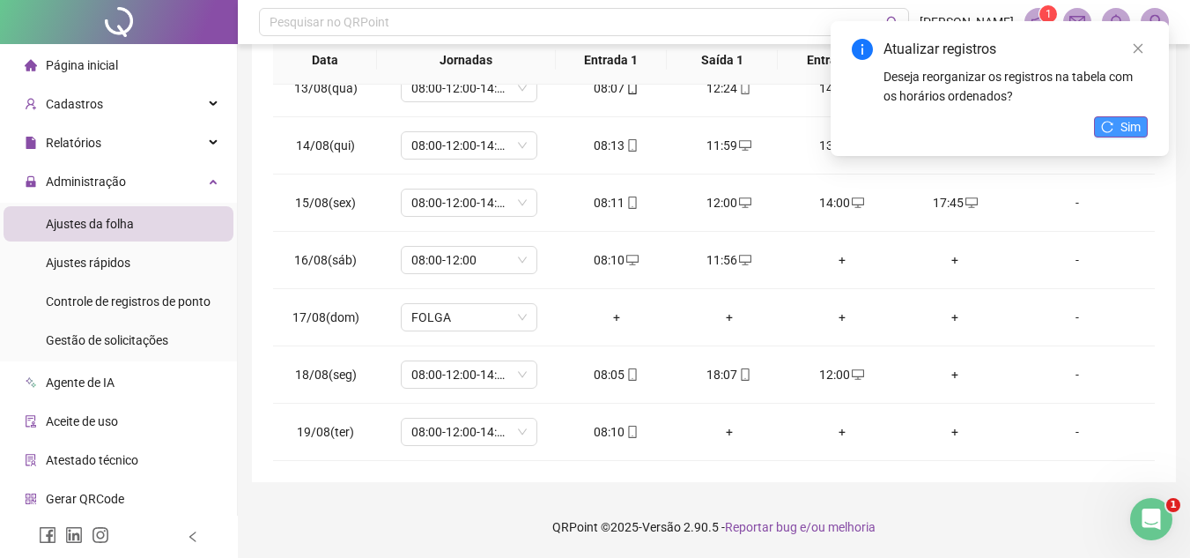
click at [1113, 122] on icon "reload" at bounding box center [1107, 127] width 12 height 12
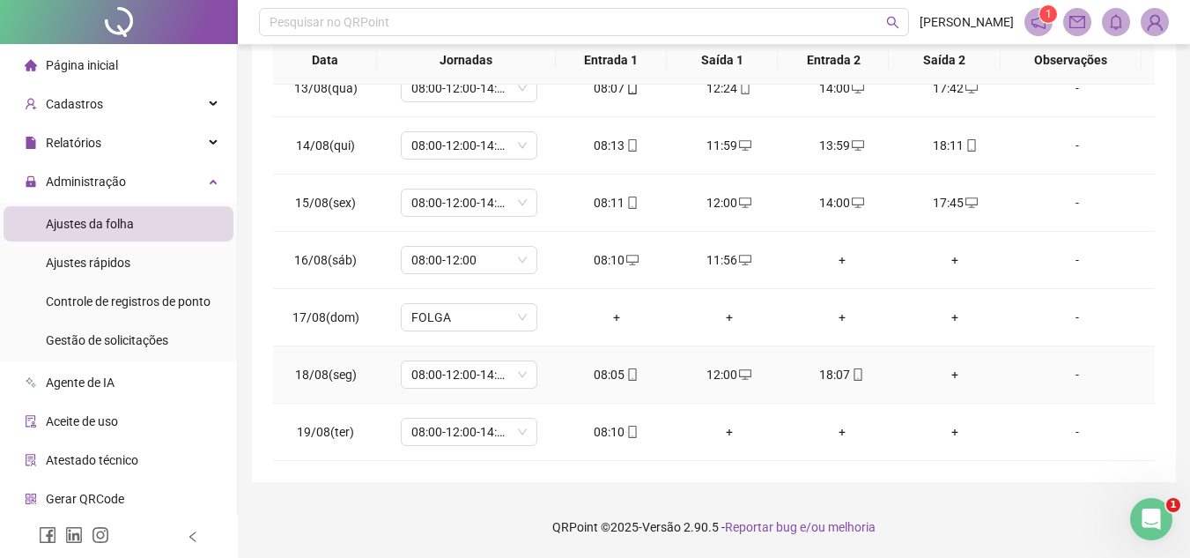
click at [946, 374] on div "+" at bounding box center [955, 374] width 85 height 19
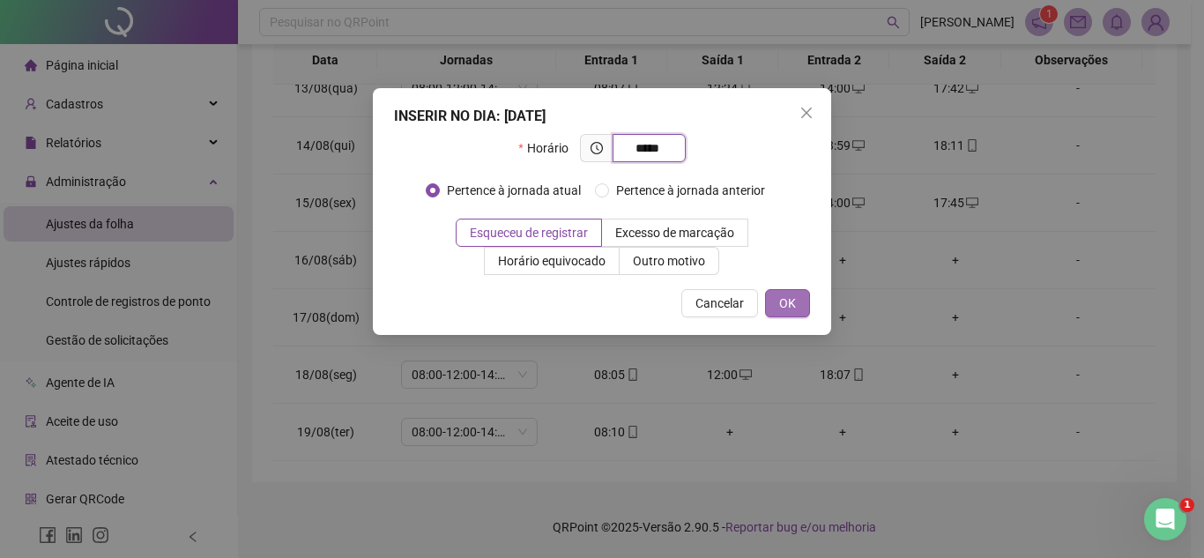
type input "*****"
click at [774, 293] on button "OK" at bounding box center [787, 303] width 45 height 28
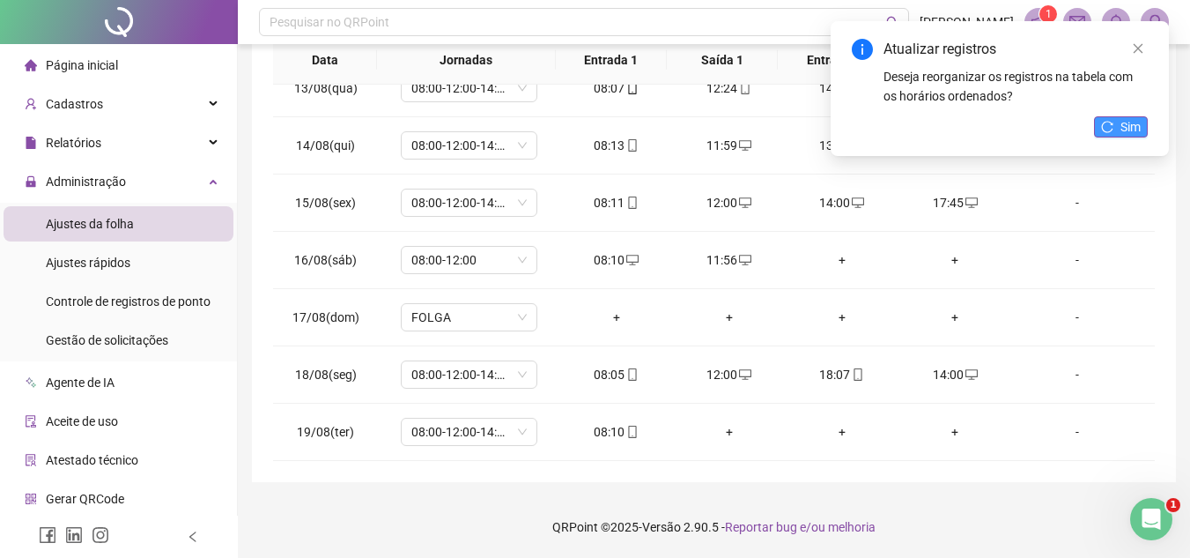
click at [1113, 121] on icon "reload" at bounding box center [1107, 127] width 12 height 12
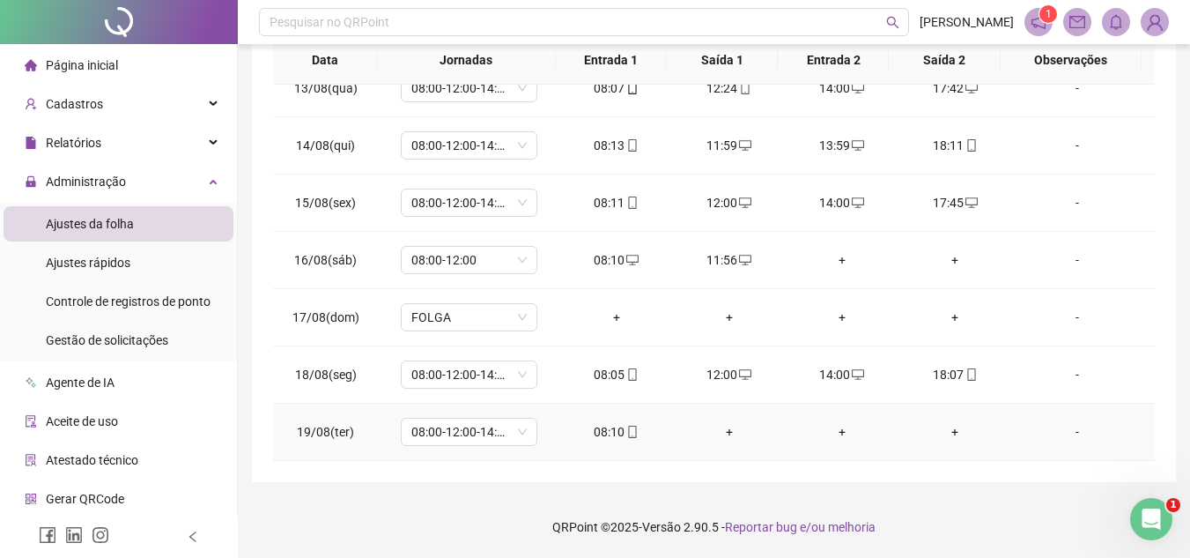
click at [722, 430] on div "+" at bounding box center [729, 431] width 85 height 19
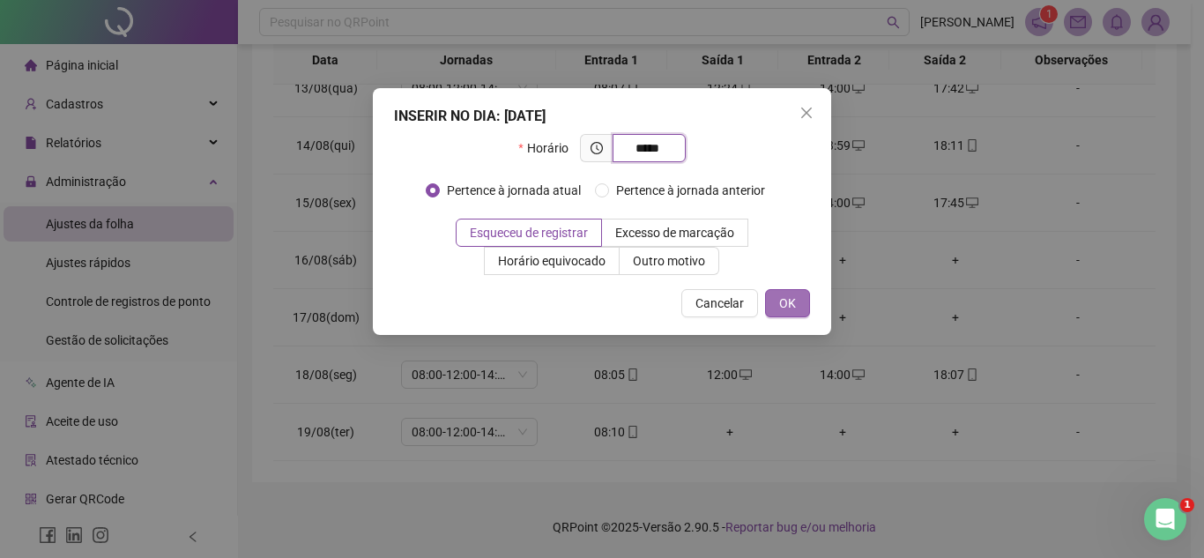
type input "*****"
click at [791, 305] on span "OK" at bounding box center [787, 302] width 17 height 19
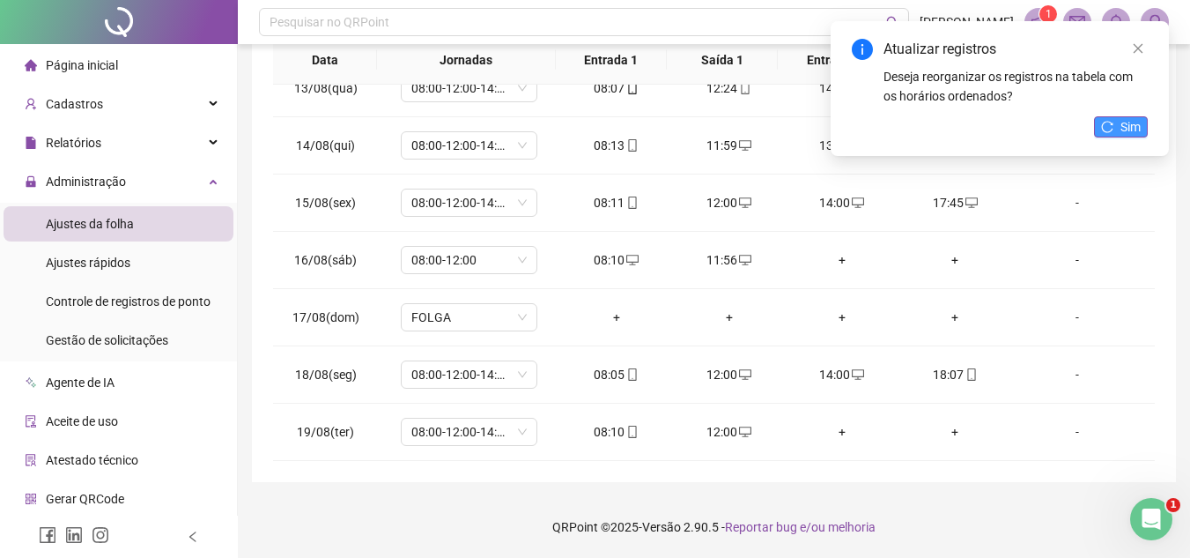
click at [1115, 121] on button "Sim" at bounding box center [1121, 126] width 54 height 21
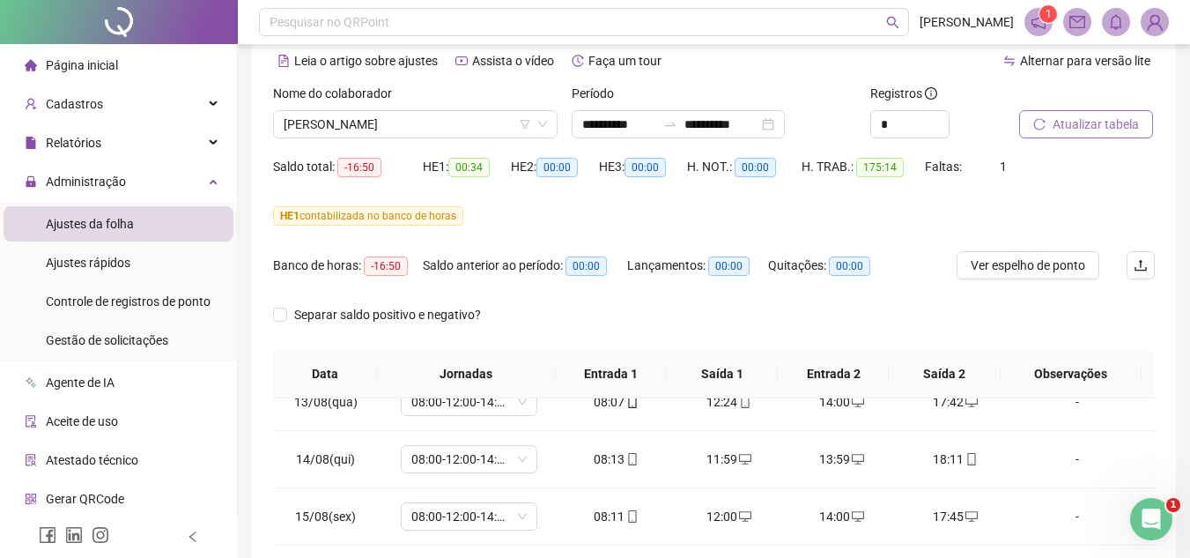
scroll to position [75, 0]
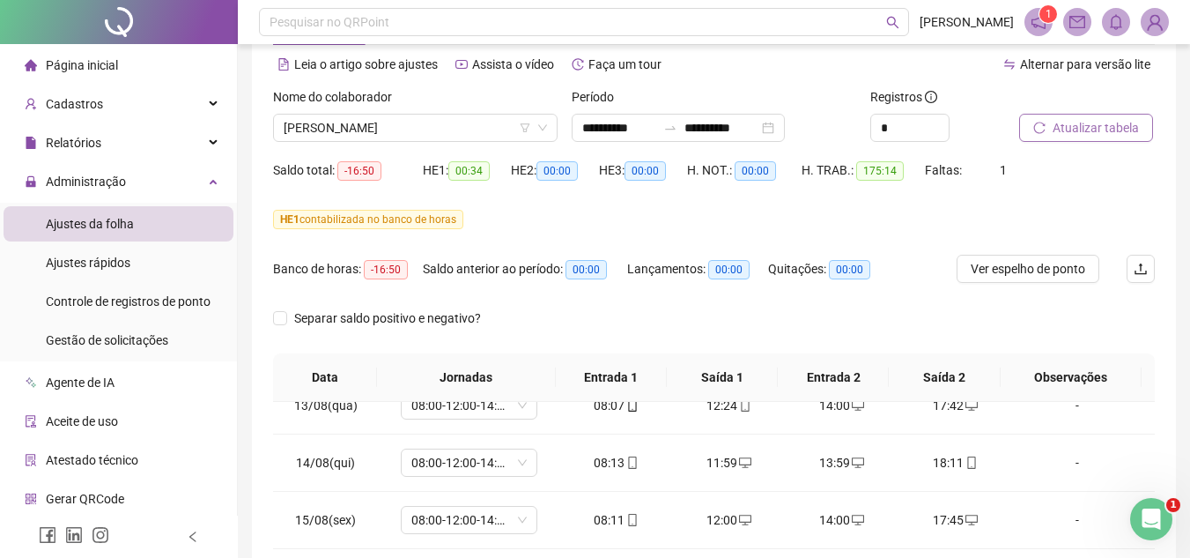
click at [1113, 130] on span "Atualizar tabela" at bounding box center [1096, 127] width 86 height 19
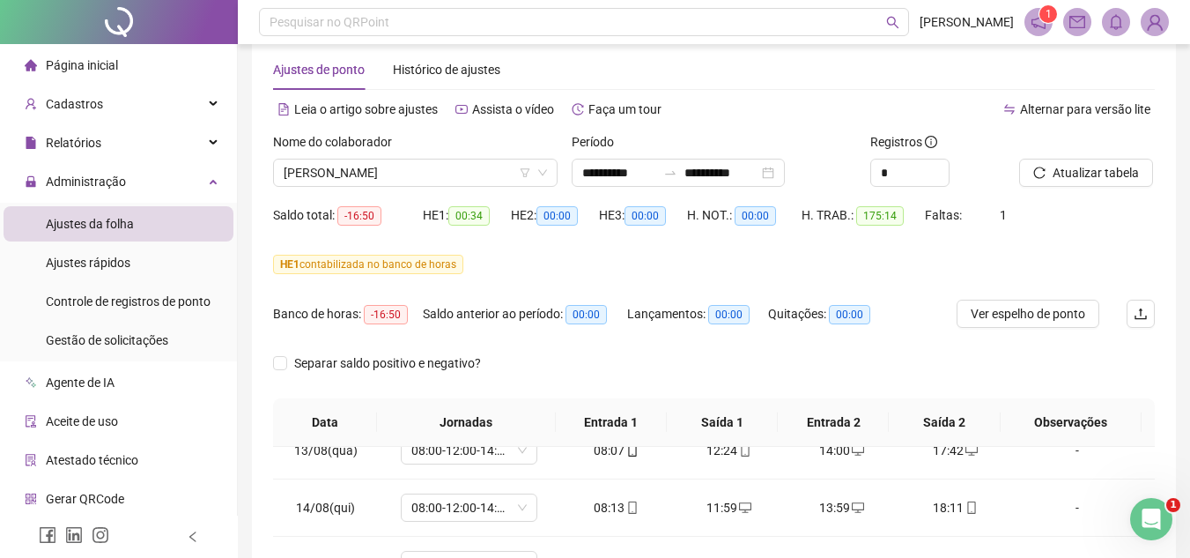
scroll to position [26, 0]
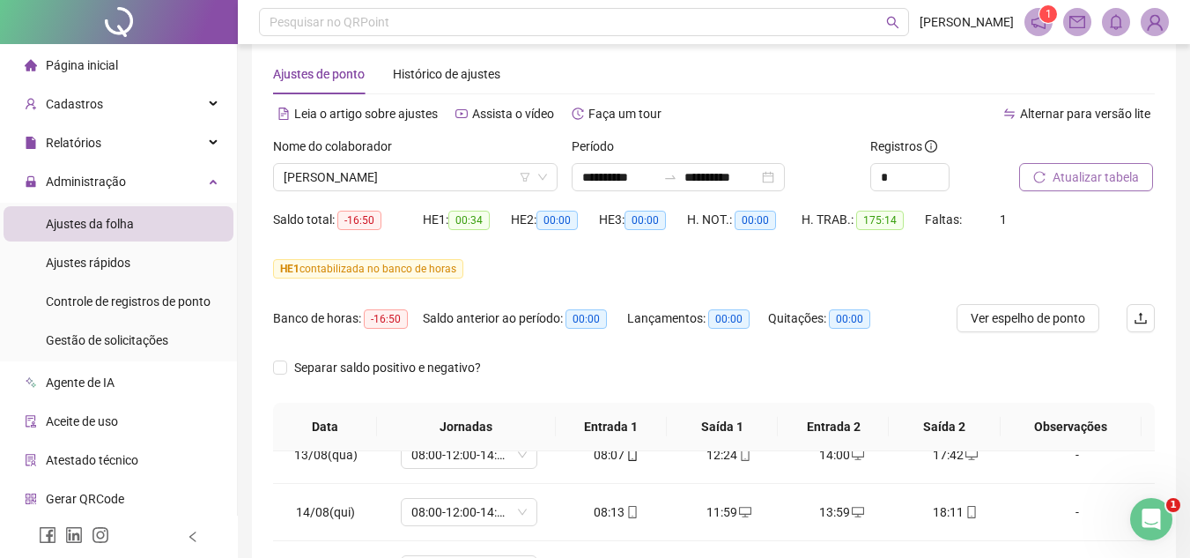
click at [1115, 178] on span "Atualizar tabela" at bounding box center [1096, 176] width 86 height 19
click at [457, 167] on span "[PERSON_NAME]" at bounding box center [415, 177] width 263 height 26
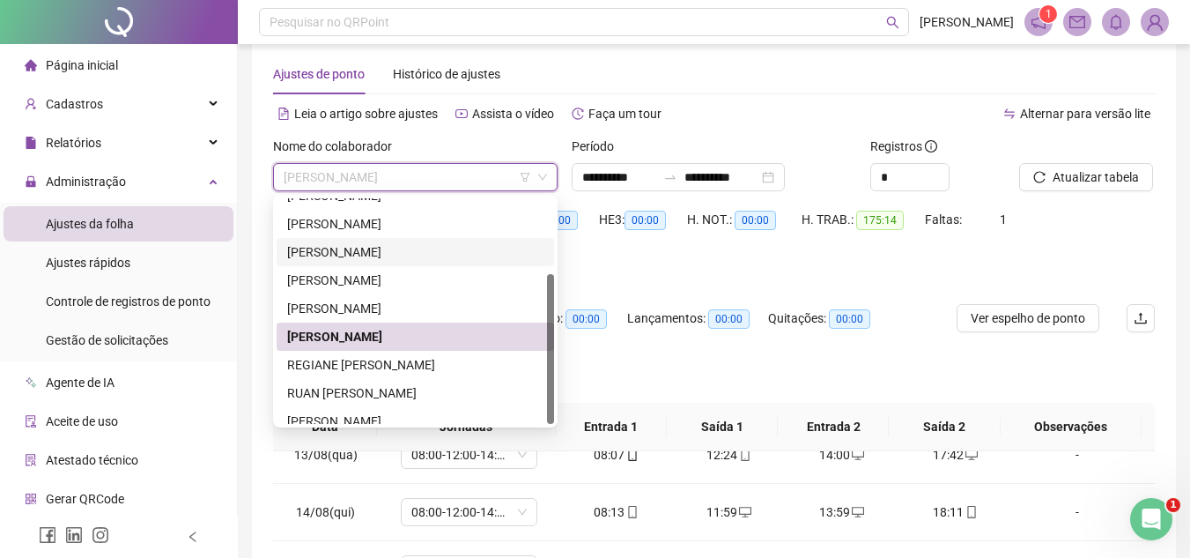
scroll to position [113, 0]
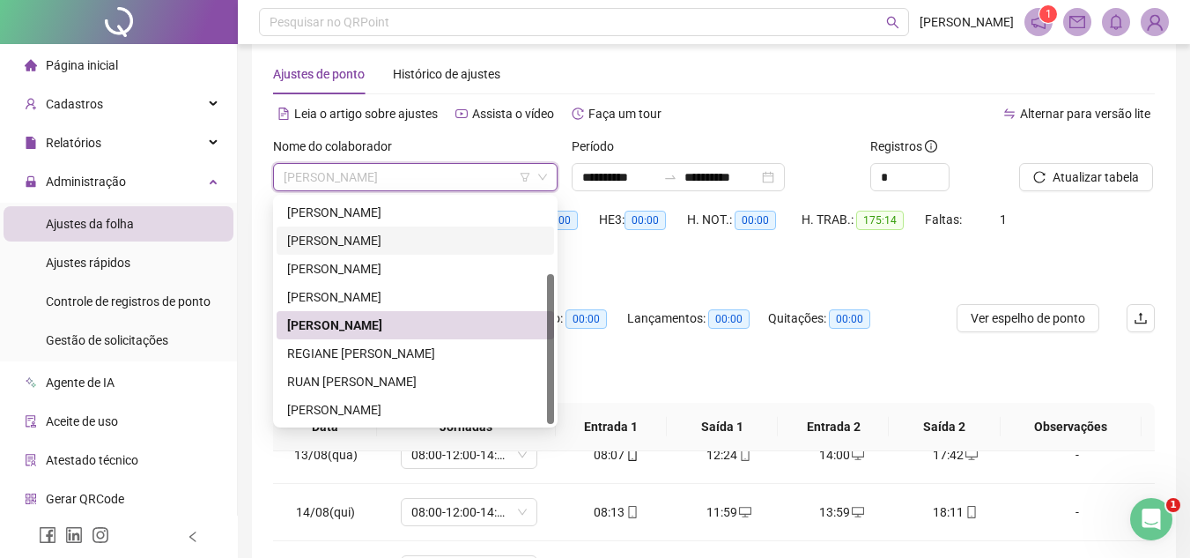
drag, startPoint x: 550, startPoint y: 288, endPoint x: 560, endPoint y: 344, distance: 56.5
click at [560, 344] on body "**********" at bounding box center [595, 253] width 1190 height 558
click at [430, 346] on div "REGIANE [PERSON_NAME]" at bounding box center [415, 353] width 256 height 19
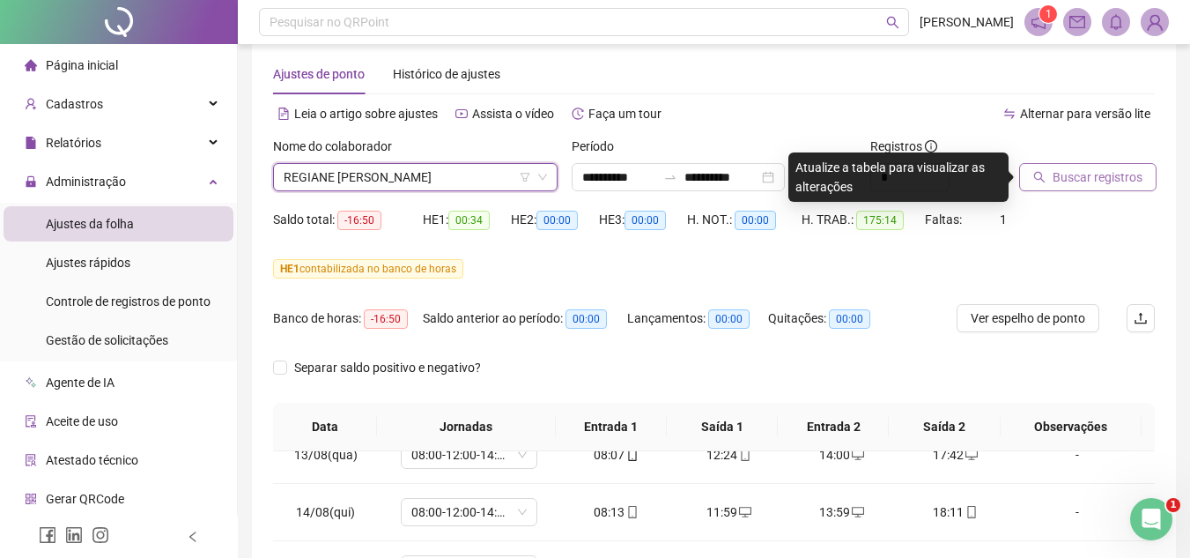
click at [1084, 172] on span "Buscar registros" at bounding box center [1098, 176] width 90 height 19
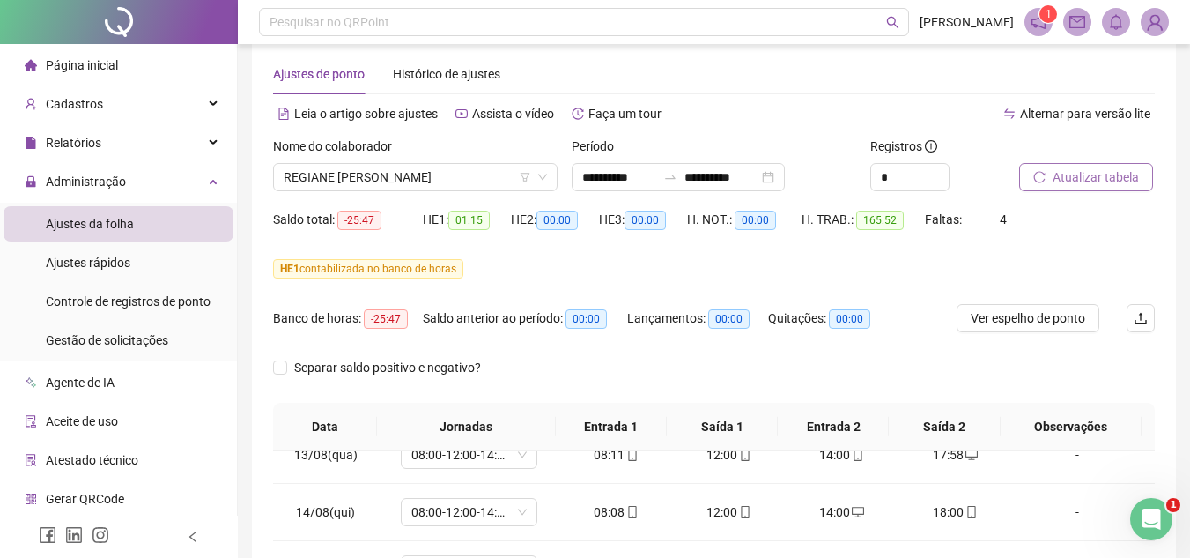
scroll to position [392, 0]
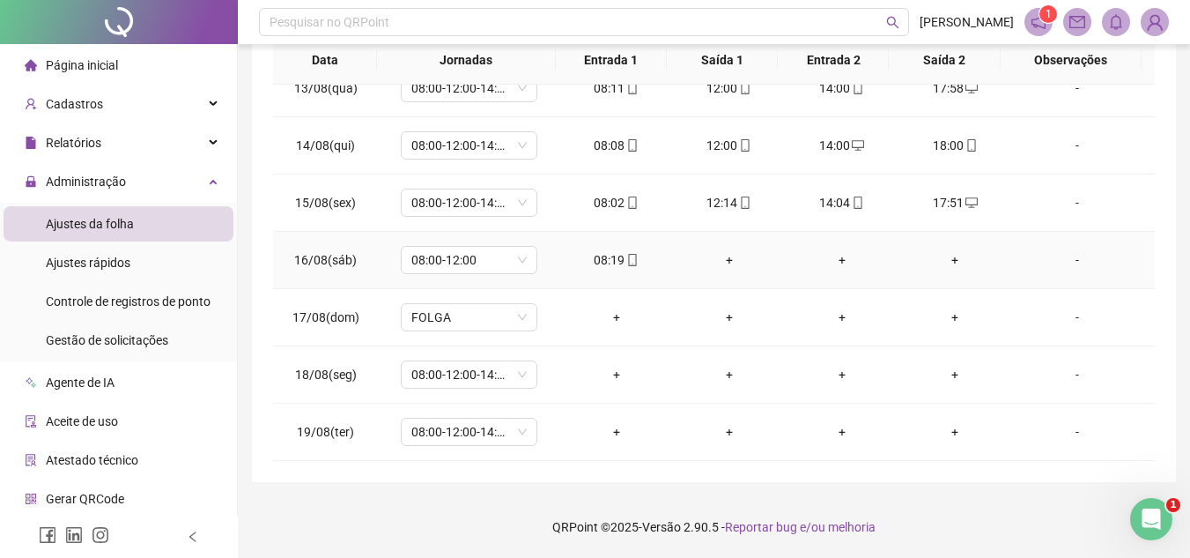
click at [723, 255] on div "+" at bounding box center [729, 259] width 85 height 19
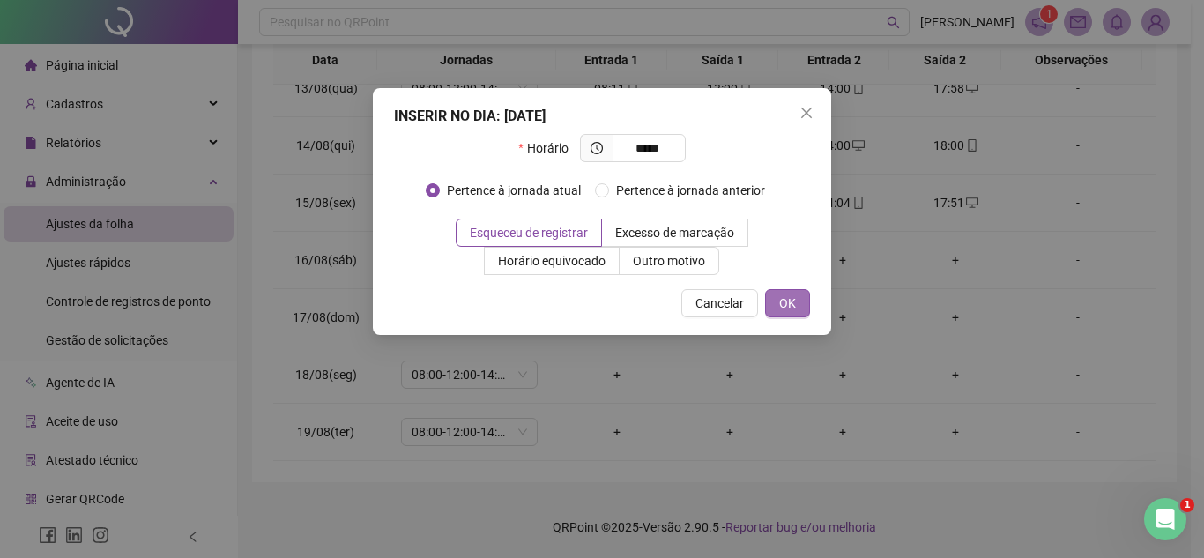
type input "*****"
click at [788, 307] on span "OK" at bounding box center [787, 302] width 17 height 19
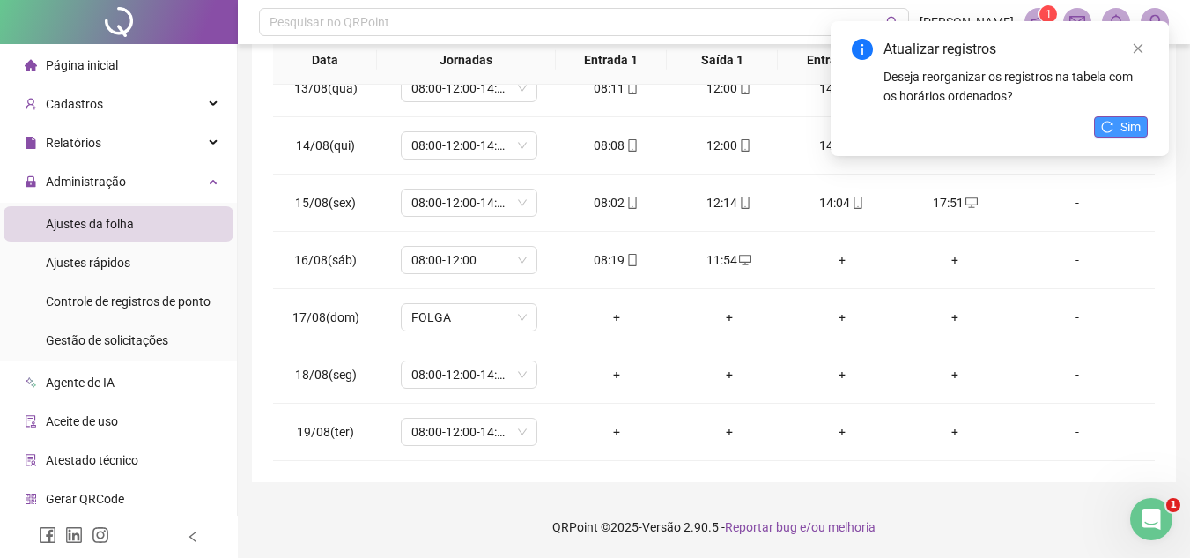
click at [1132, 129] on span "Sim" at bounding box center [1131, 126] width 20 height 19
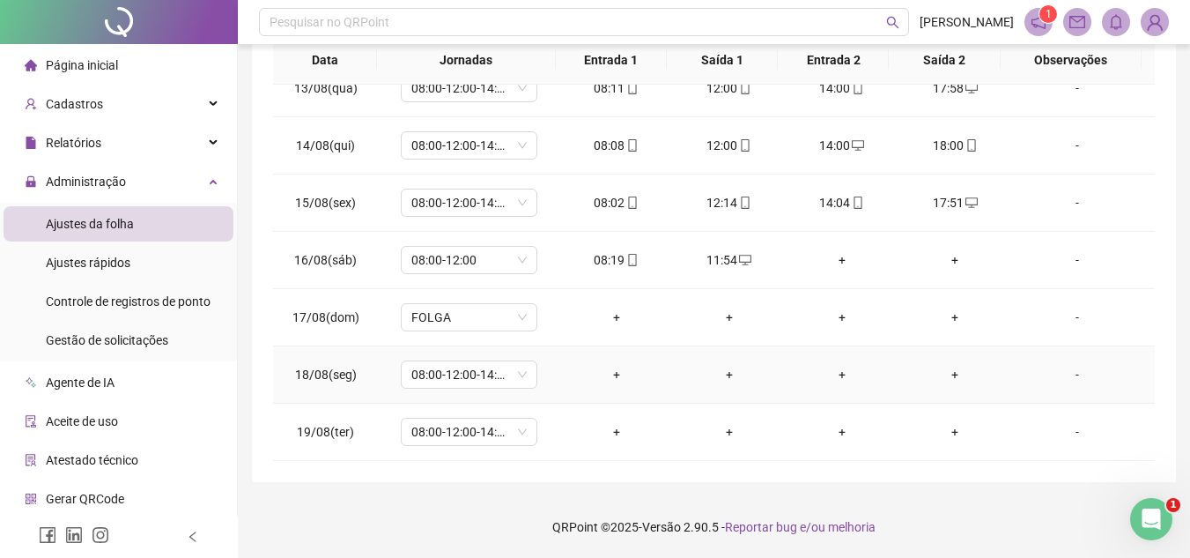
click at [606, 373] on div "+" at bounding box center [616, 374] width 85 height 19
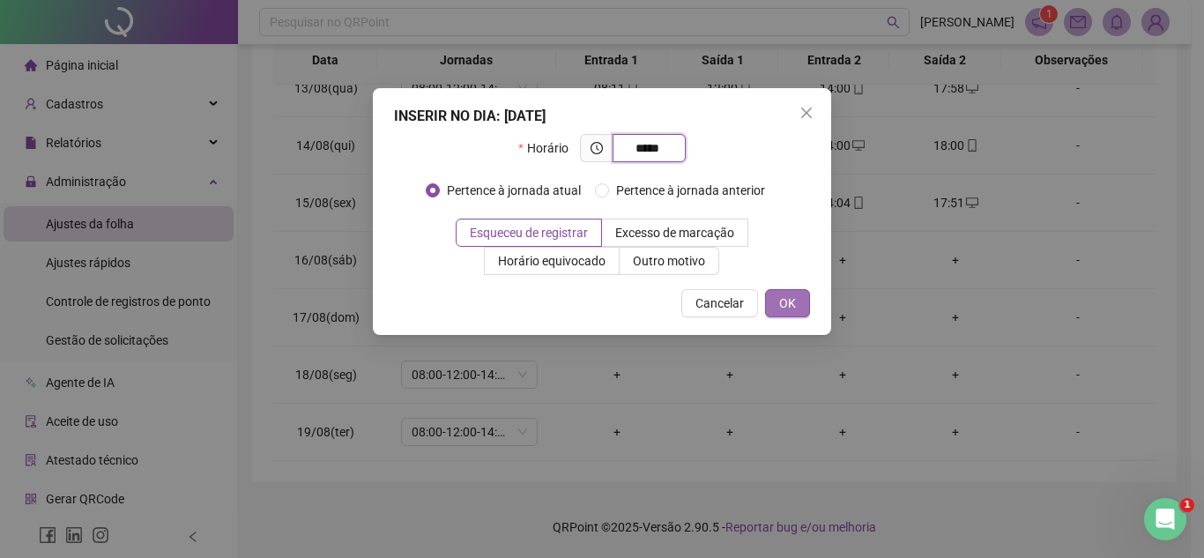
type input "*****"
click at [780, 297] on span "OK" at bounding box center [787, 302] width 17 height 19
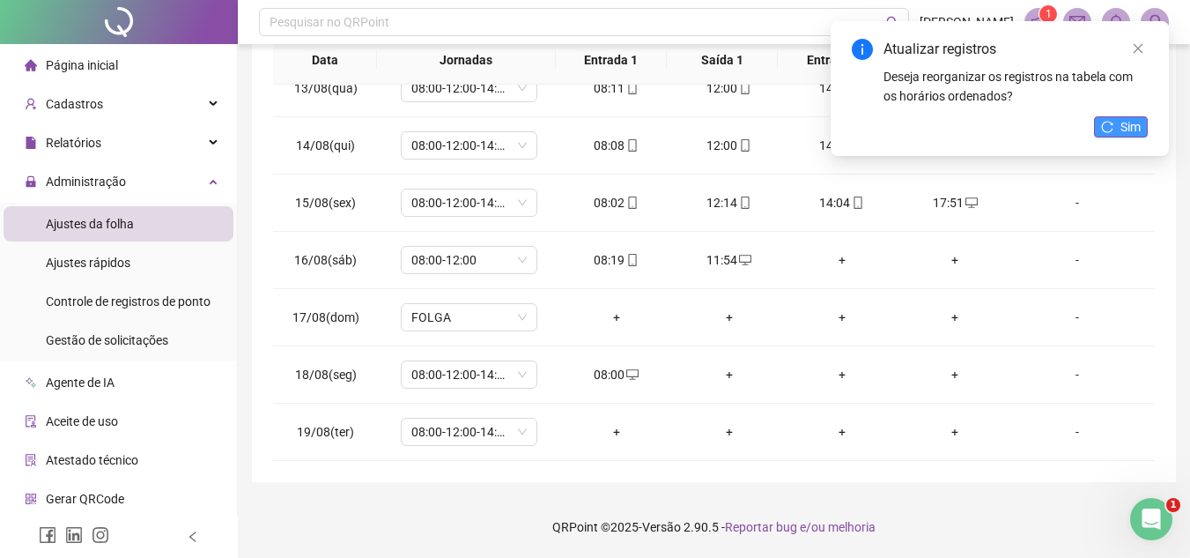
click at [1137, 123] on span "Sim" at bounding box center [1131, 126] width 20 height 19
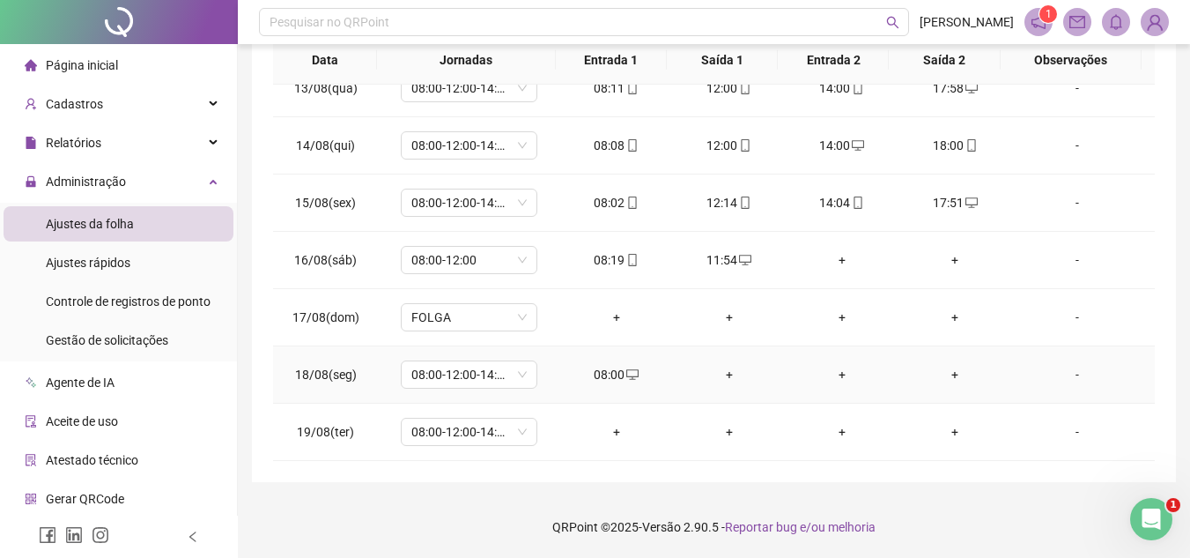
click at [722, 374] on div "+" at bounding box center [729, 374] width 85 height 19
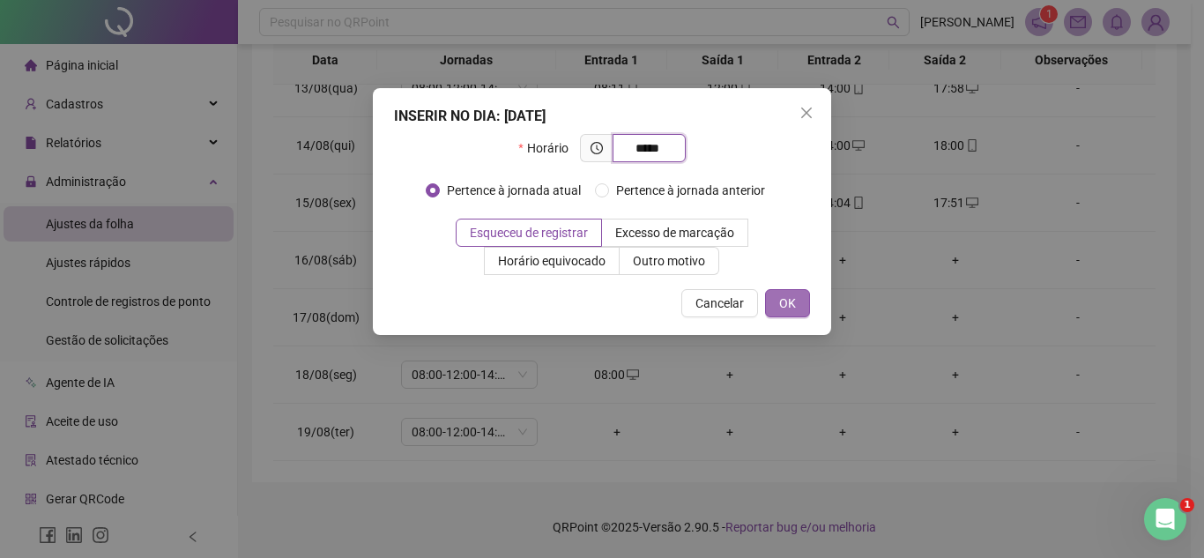
type input "*****"
click at [774, 294] on button "OK" at bounding box center [787, 303] width 45 height 28
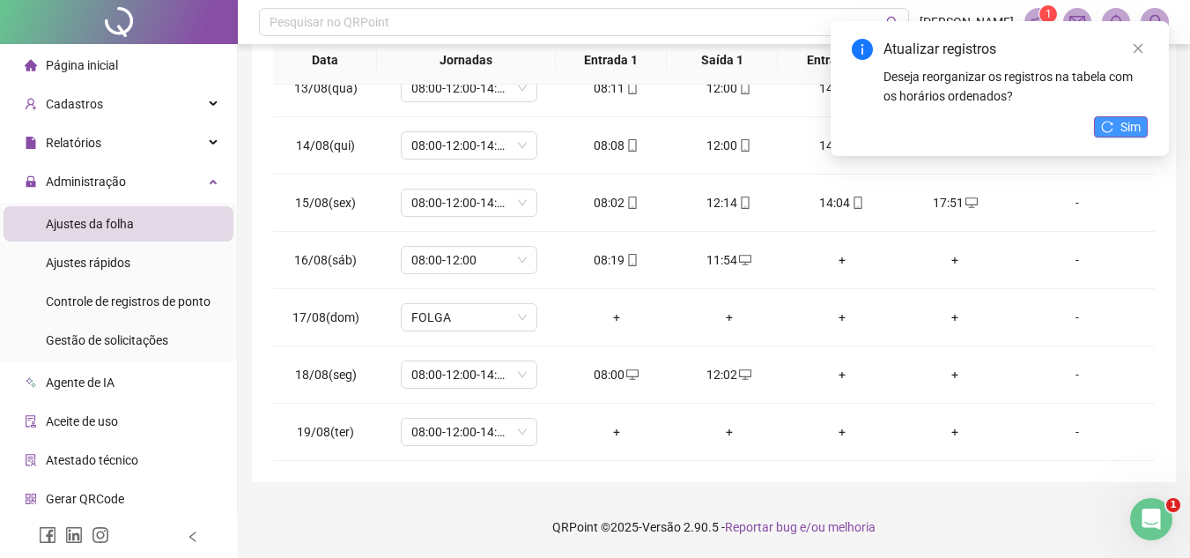
click at [1103, 121] on icon "reload" at bounding box center [1107, 127] width 12 height 12
click at [834, 374] on div "+" at bounding box center [842, 374] width 85 height 19
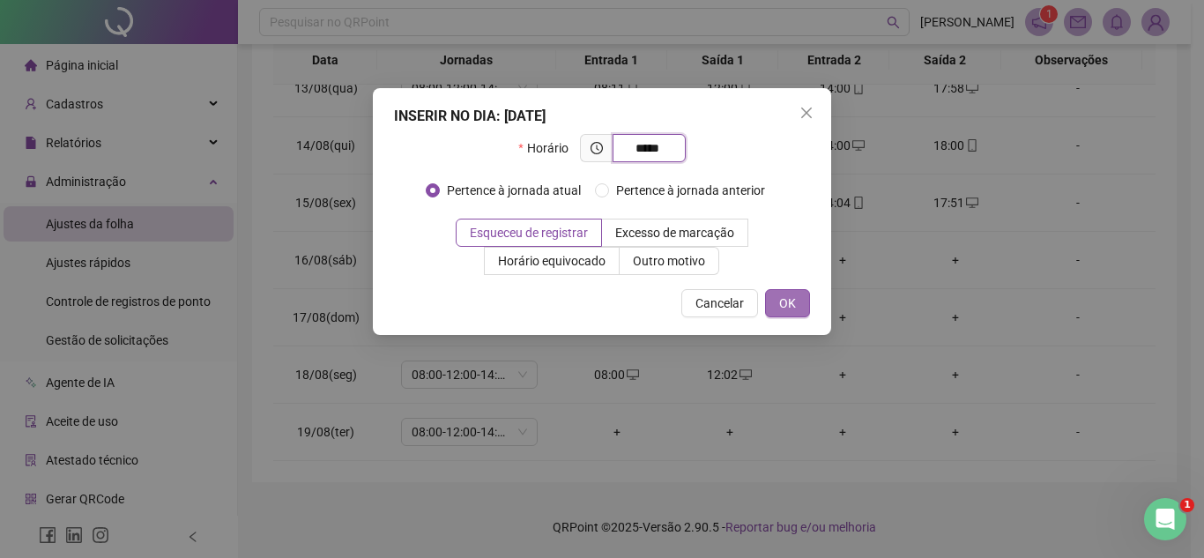
type input "*****"
click at [794, 301] on span "OK" at bounding box center [787, 302] width 17 height 19
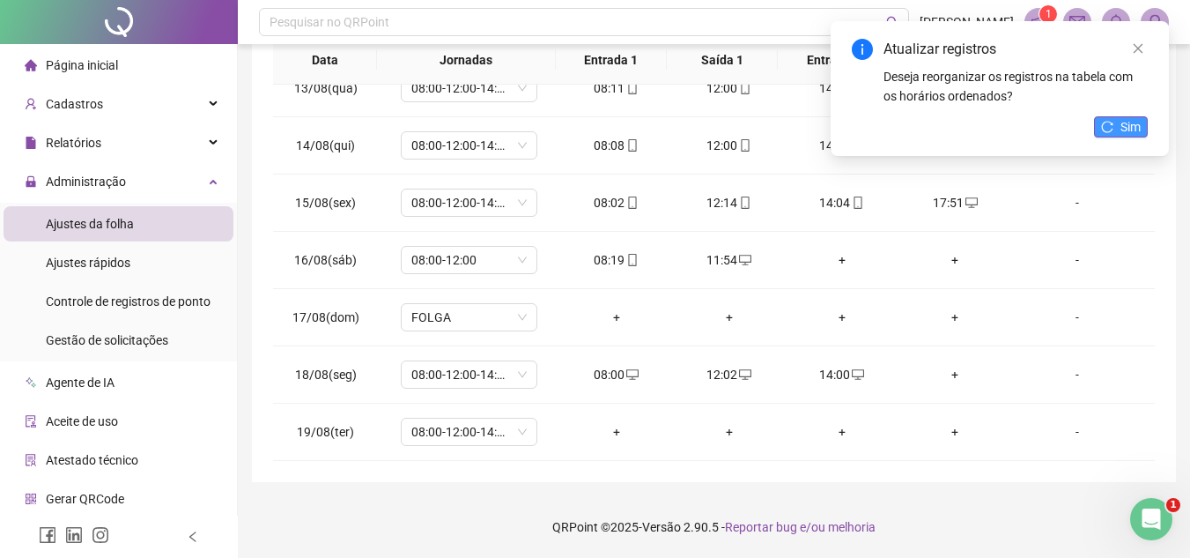
click at [1108, 122] on icon "reload" at bounding box center [1107, 127] width 12 height 12
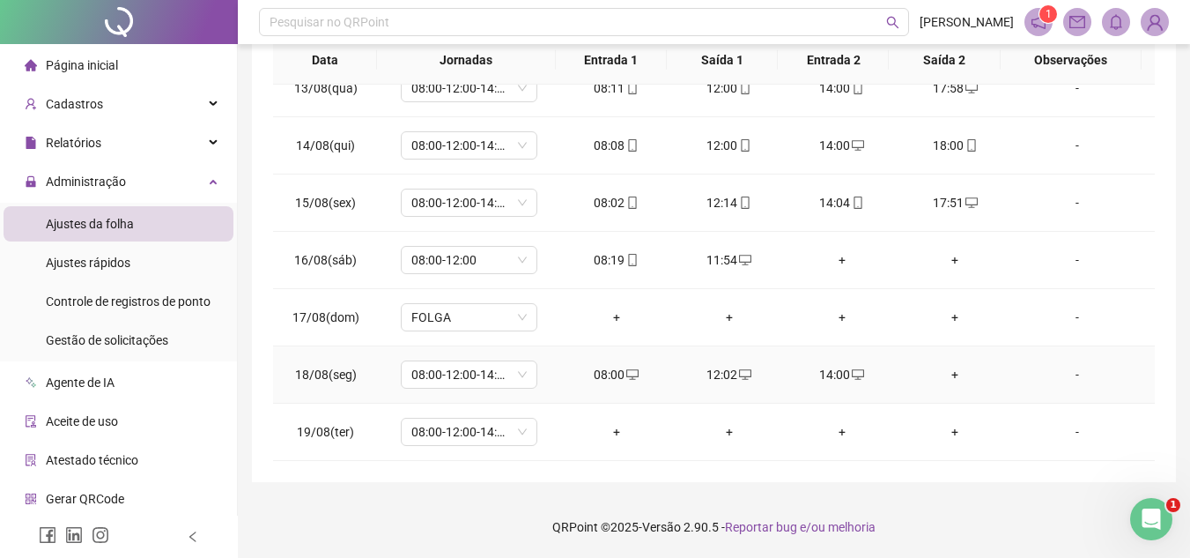
click at [946, 376] on div "+" at bounding box center [955, 374] width 85 height 19
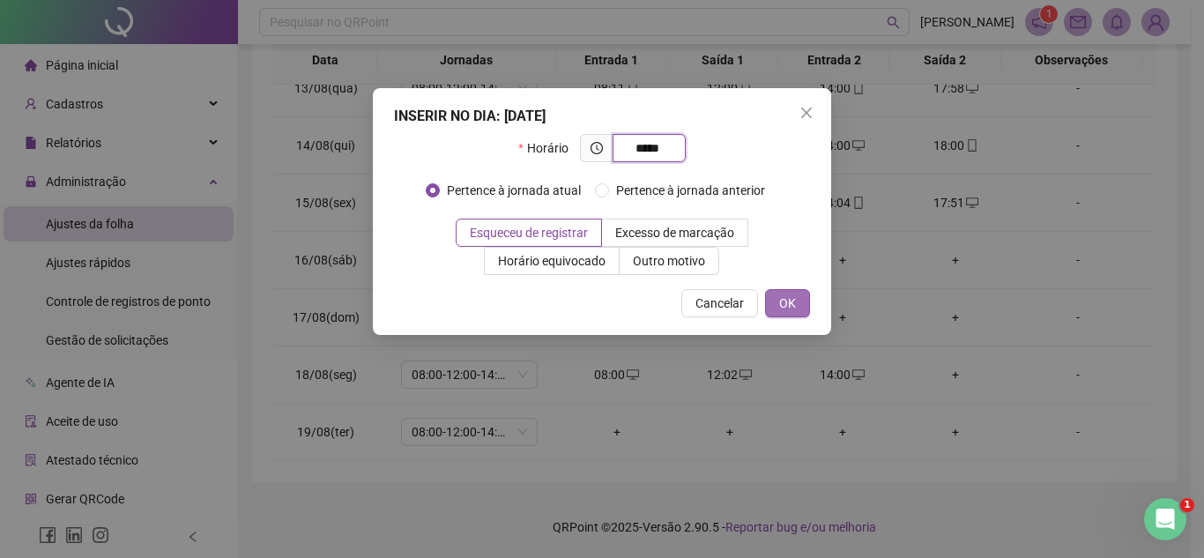
type input "*****"
click at [770, 292] on button "OK" at bounding box center [787, 303] width 45 height 28
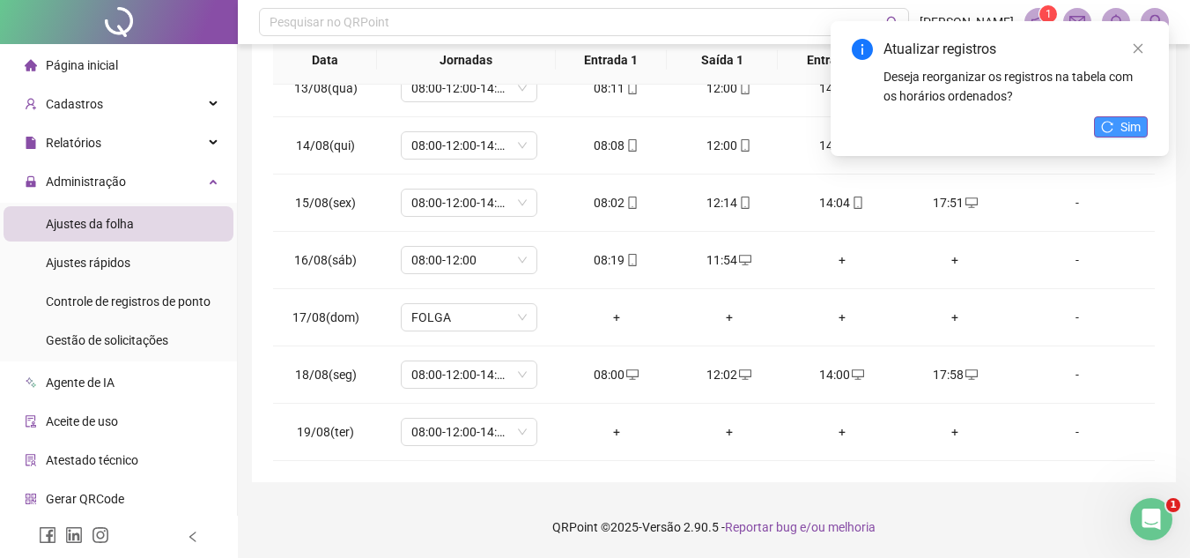
click at [1106, 130] on icon "reload" at bounding box center [1107, 127] width 12 height 12
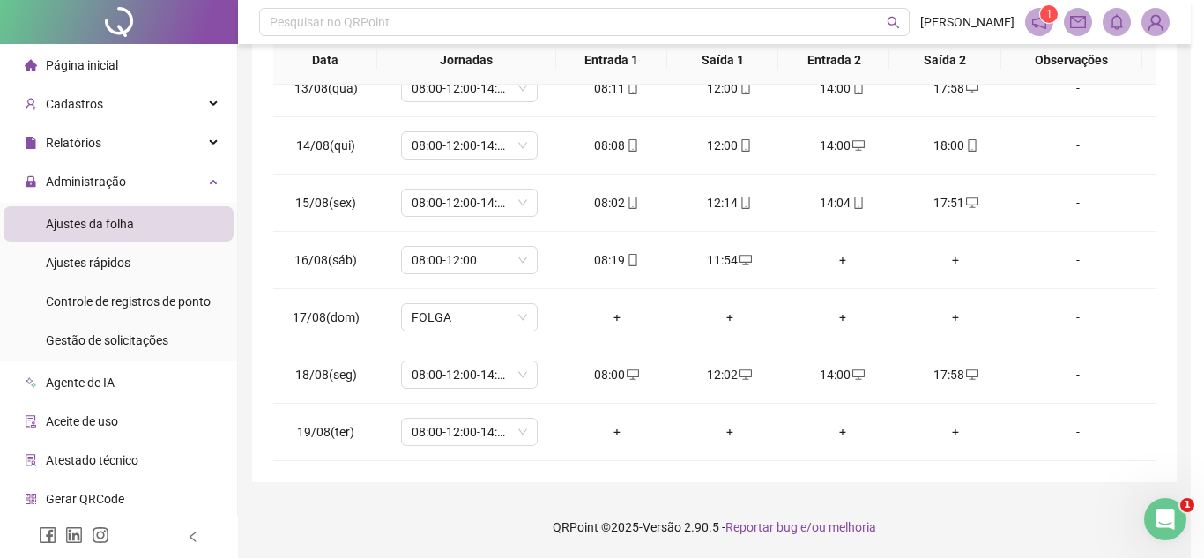
click at [611, 433] on div "+" at bounding box center [616, 431] width 85 height 19
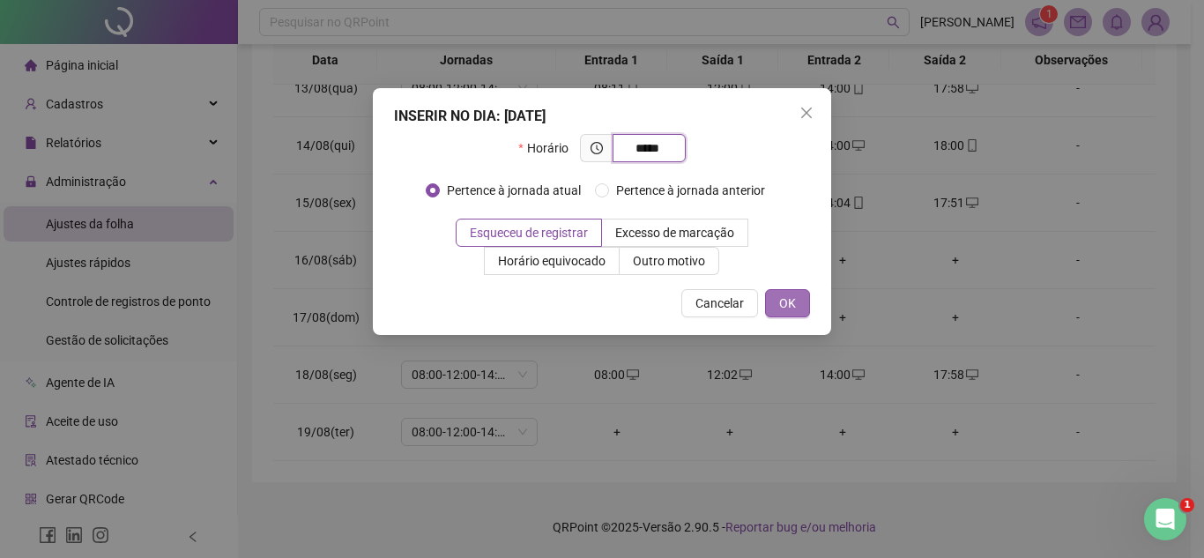
type input "*****"
click at [778, 300] on button "OK" at bounding box center [787, 303] width 45 height 28
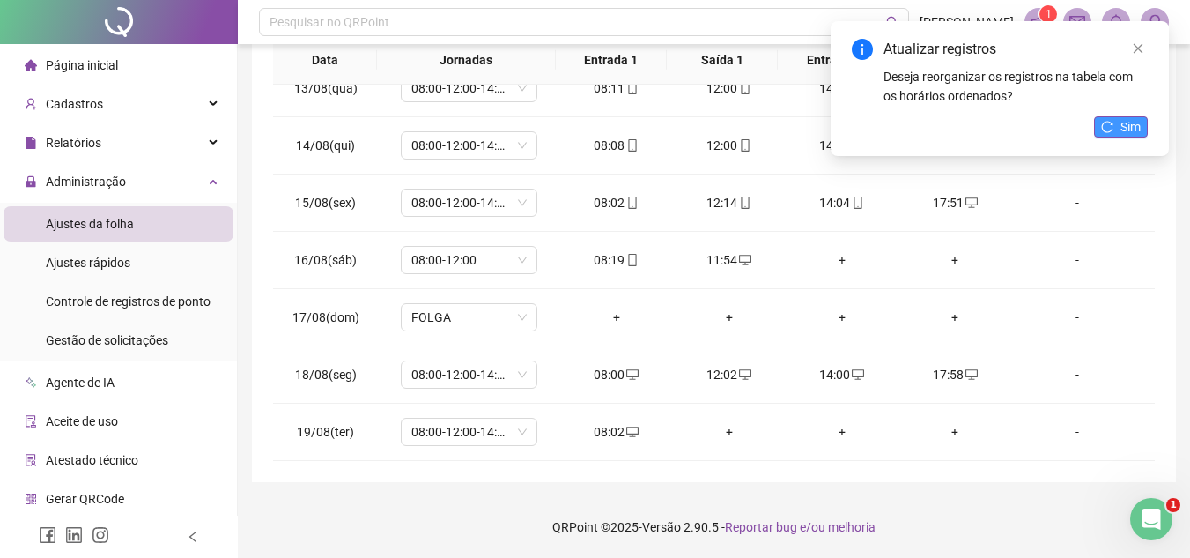
click at [1121, 122] on span "Sim" at bounding box center [1131, 126] width 20 height 19
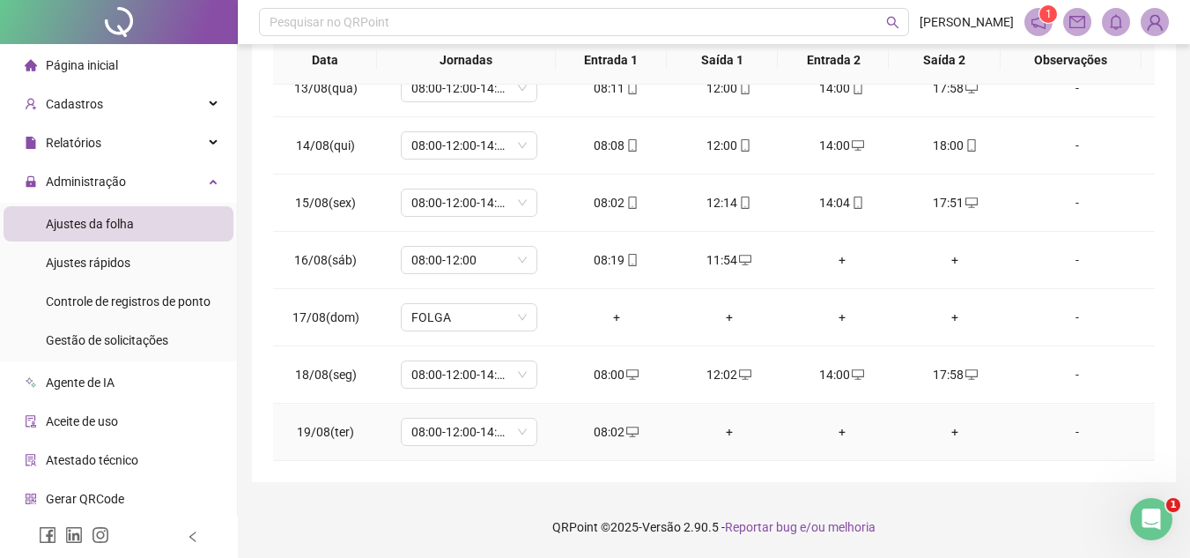
click at [723, 430] on div "+" at bounding box center [729, 431] width 85 height 19
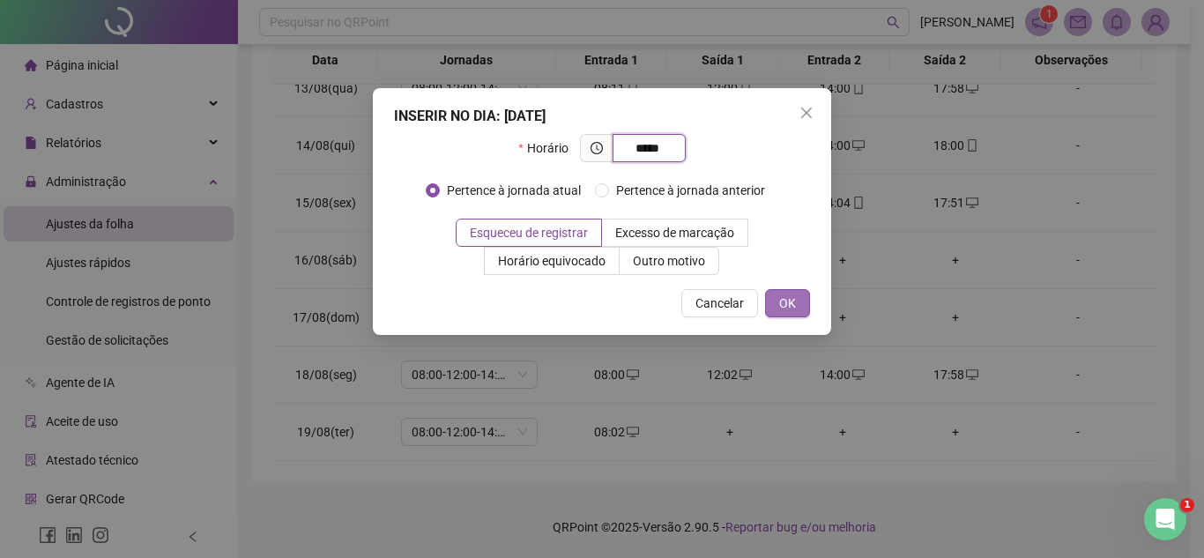
type input "*****"
click at [802, 304] on button "OK" at bounding box center [787, 303] width 45 height 28
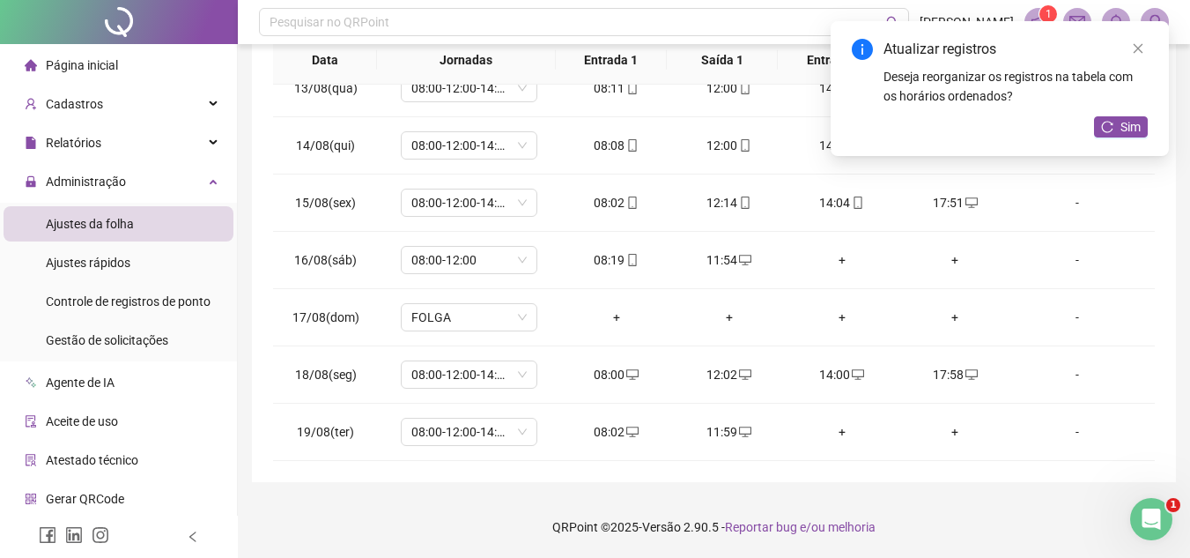
click at [1123, 141] on div "Atualizar registros Deseja reorganizar os registros na tabela com os horários o…" at bounding box center [1000, 88] width 338 height 135
click at [1126, 121] on span "Sim" at bounding box center [1131, 126] width 20 height 19
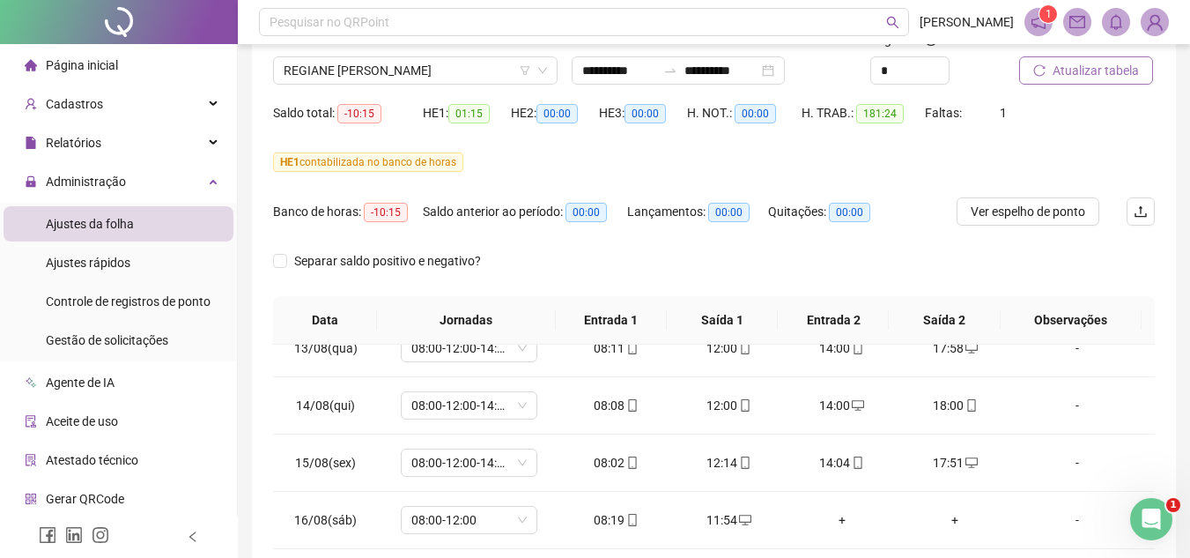
scroll to position [124, 0]
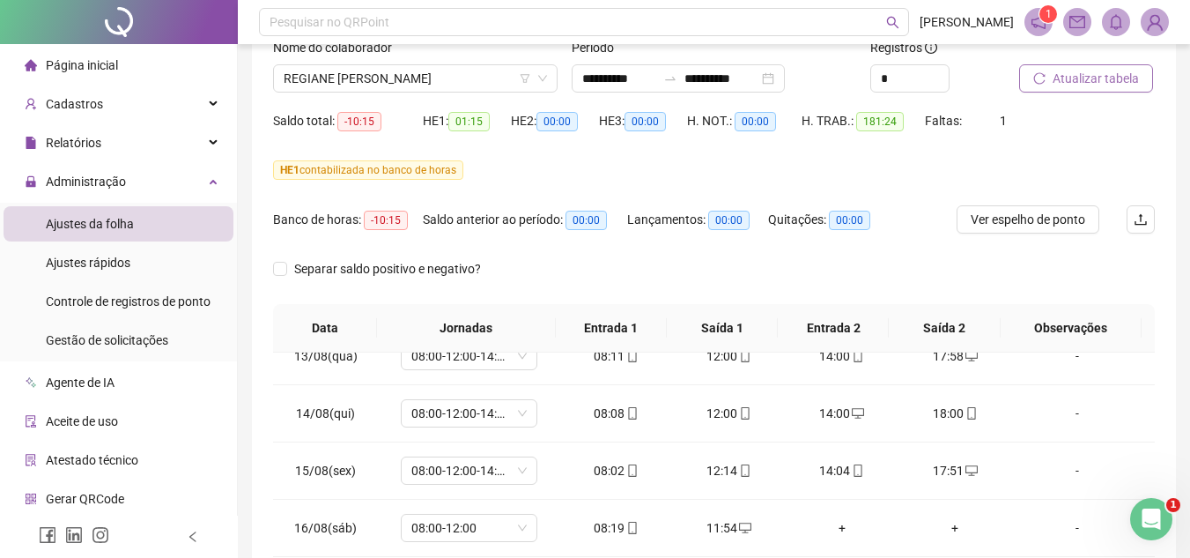
click at [1093, 78] on span "Atualizar tabela" at bounding box center [1096, 78] width 86 height 19
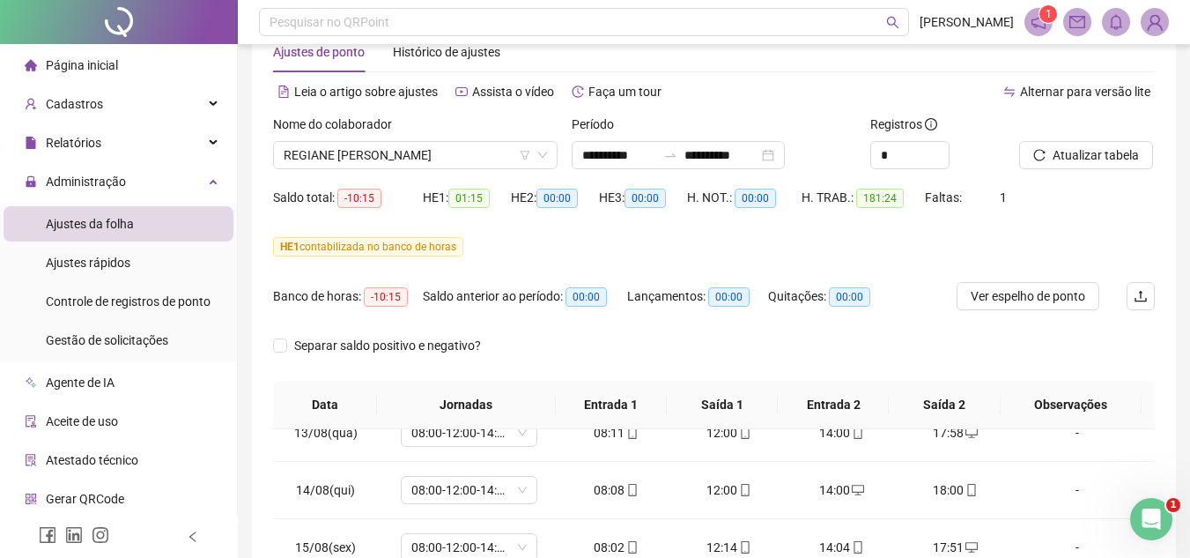
scroll to position [22, 0]
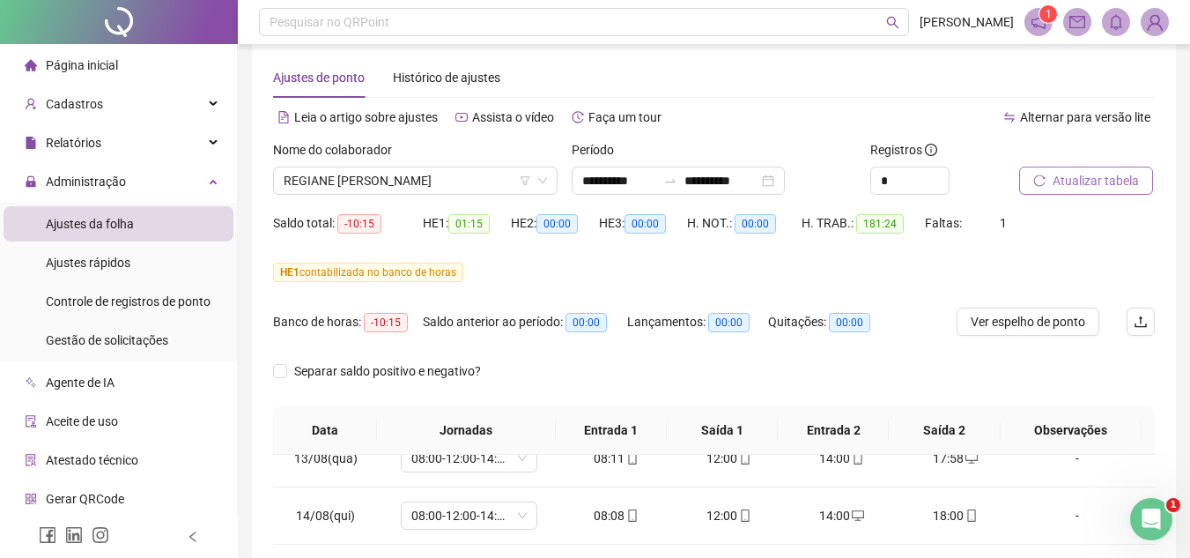
click at [1085, 187] on span "Atualizar tabela" at bounding box center [1096, 180] width 86 height 19
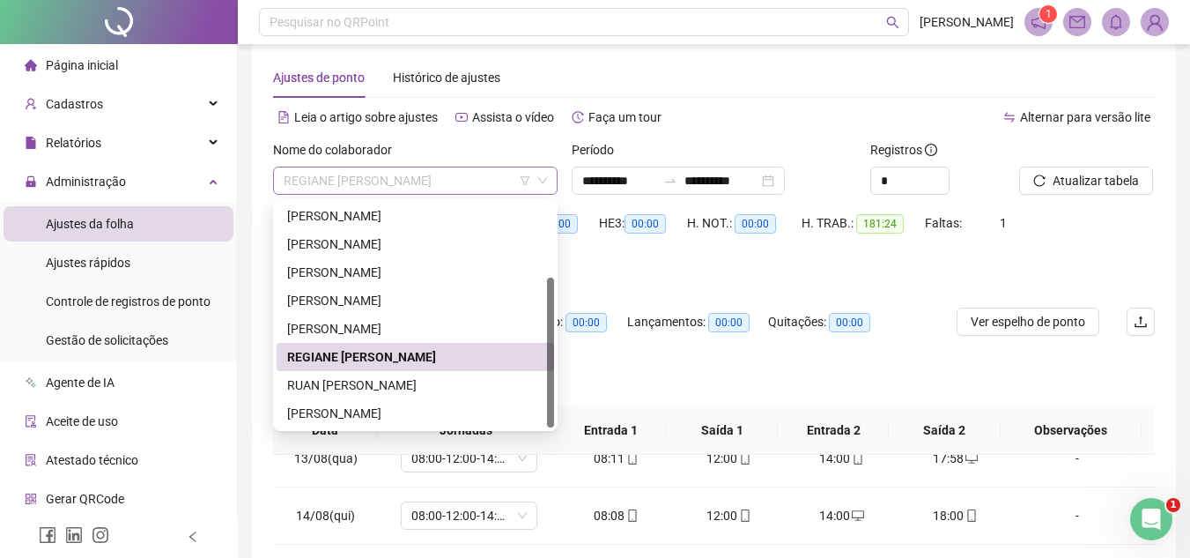
click at [486, 170] on span "REGIANE [PERSON_NAME]" at bounding box center [415, 180] width 263 height 26
click at [460, 378] on div "RUAN [PERSON_NAME]" at bounding box center [415, 384] width 256 height 19
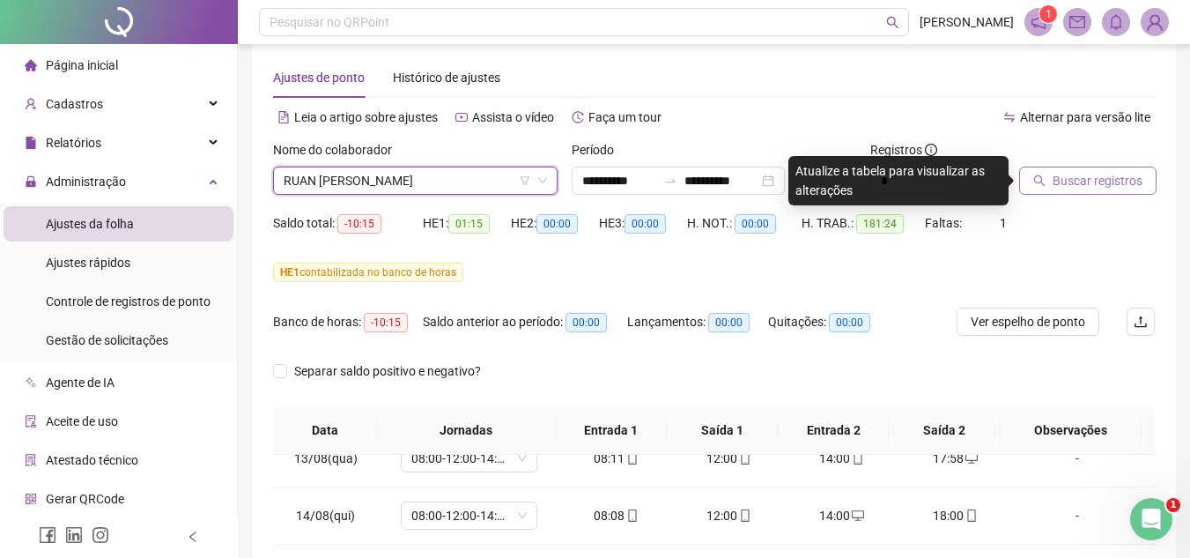
click at [1103, 172] on span "Buscar registros" at bounding box center [1098, 180] width 90 height 19
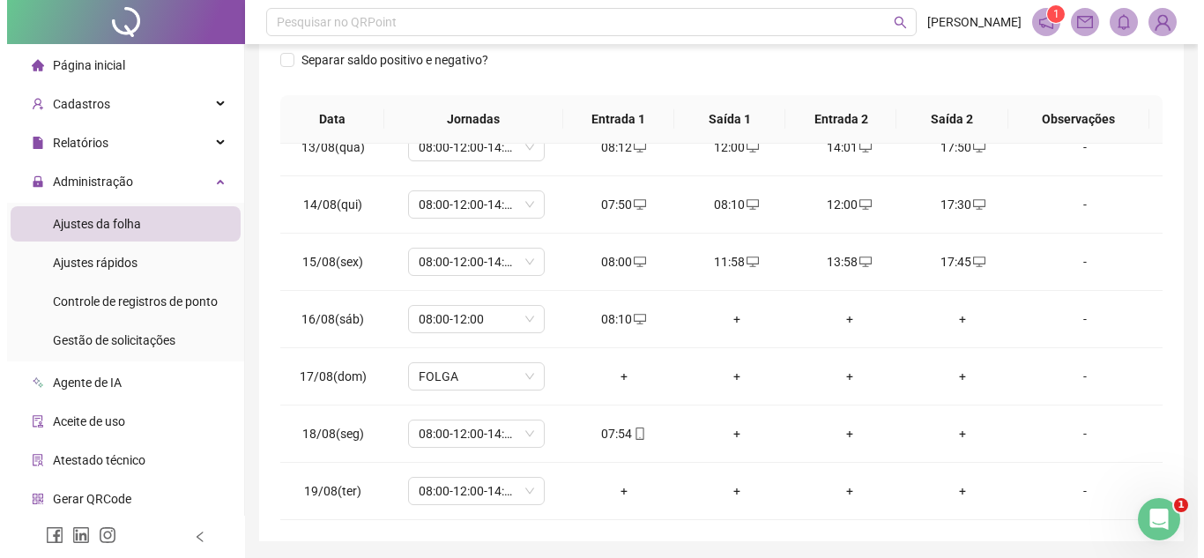
scroll to position [337, 0]
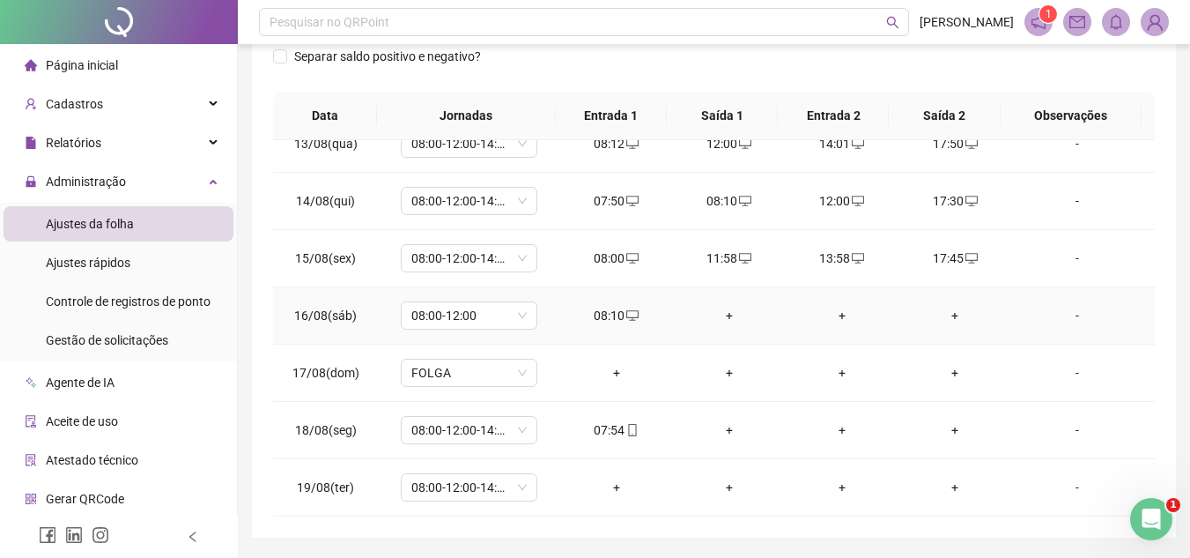
click at [722, 316] on div "+" at bounding box center [729, 315] width 85 height 19
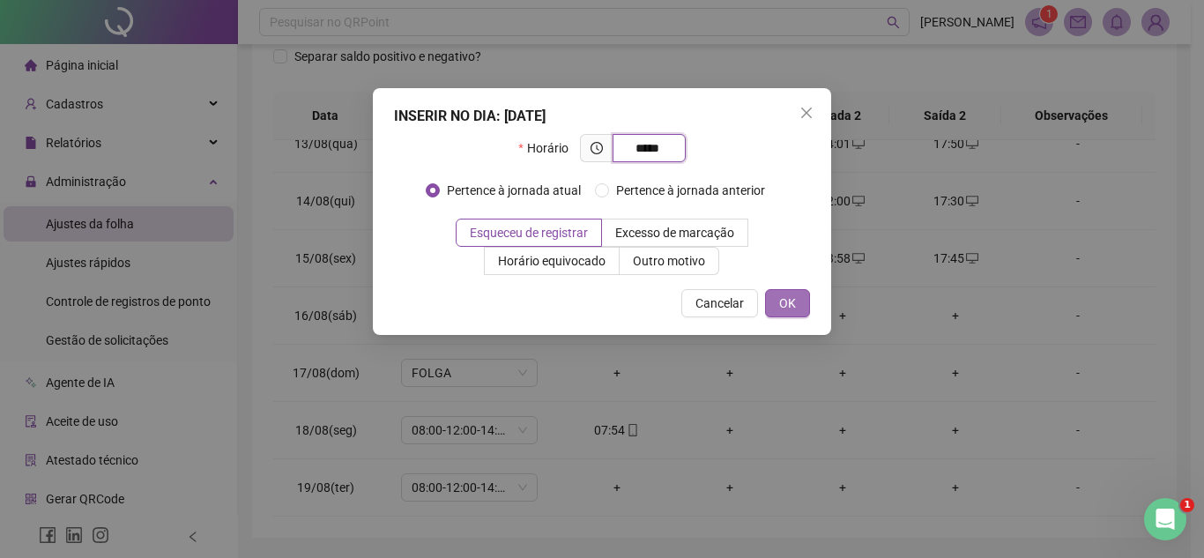
type input "*****"
click at [801, 303] on button "OK" at bounding box center [787, 303] width 45 height 28
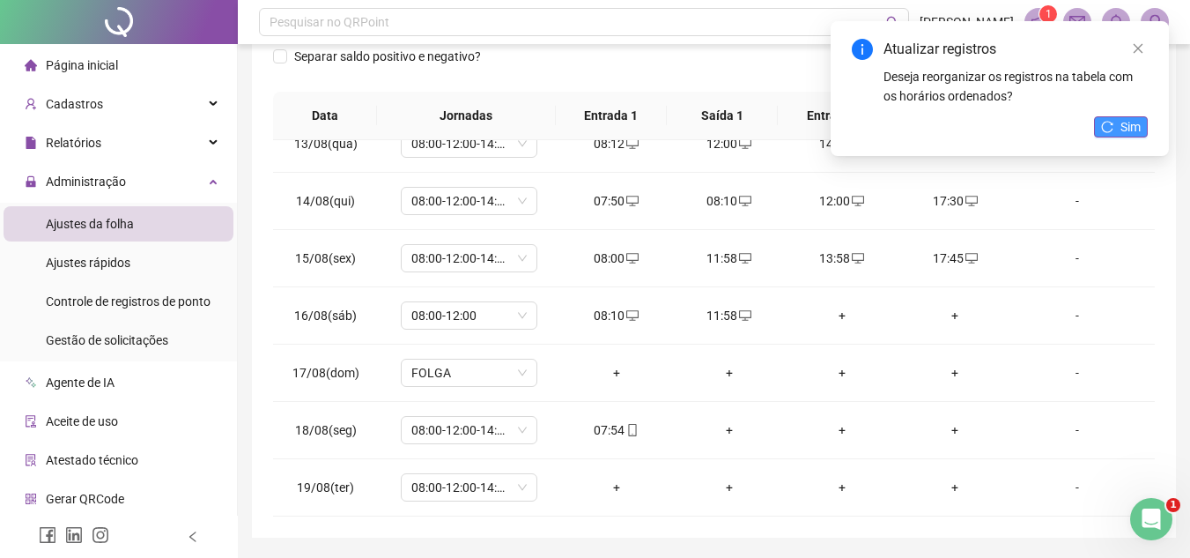
click at [1112, 125] on icon "reload" at bounding box center [1107, 127] width 12 height 12
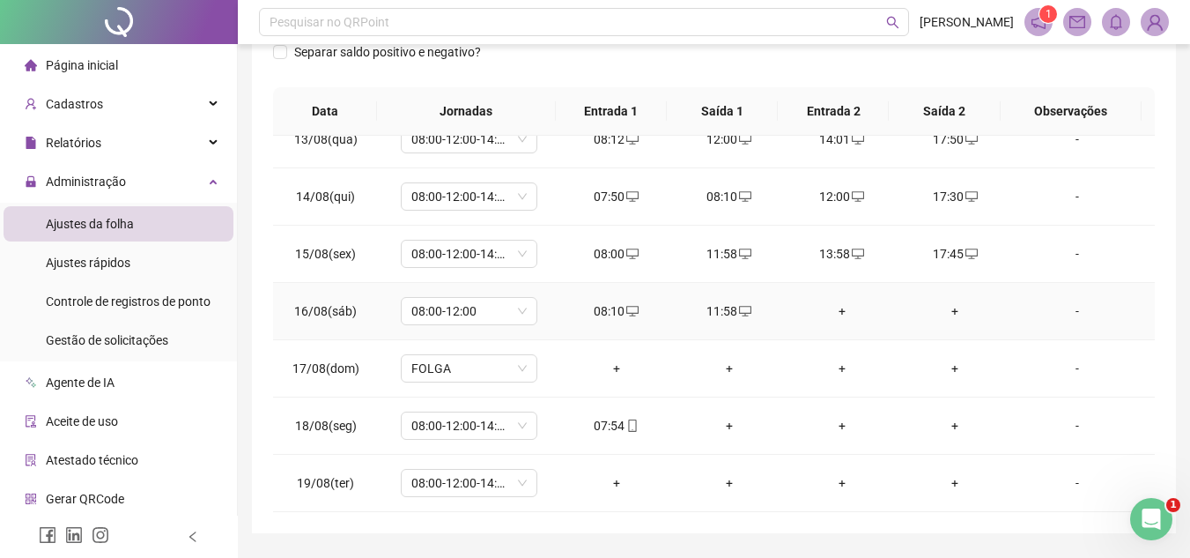
scroll to position [392, 0]
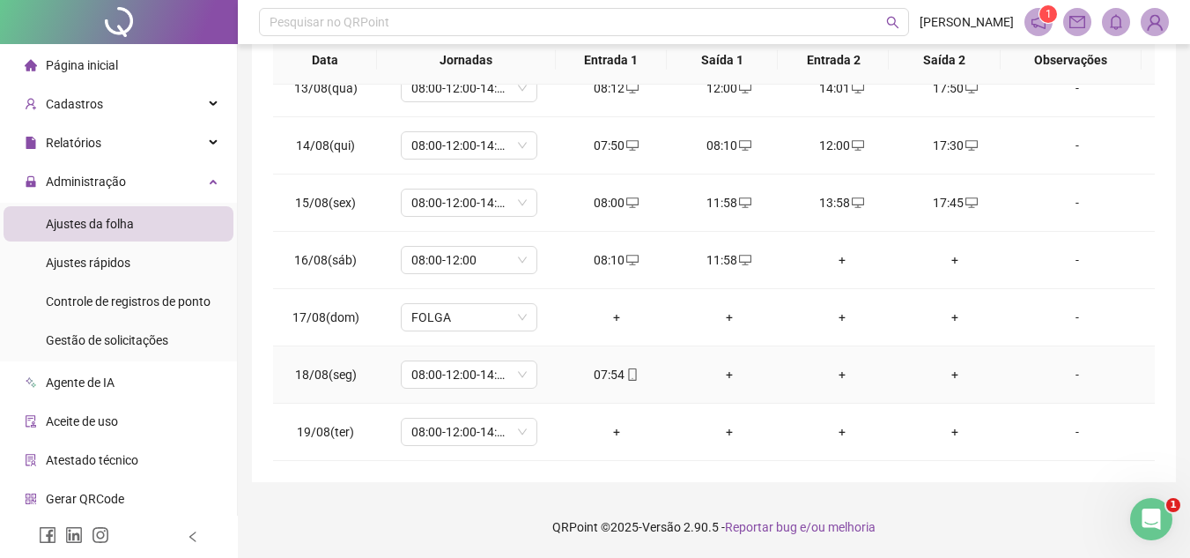
click at [722, 374] on div "+" at bounding box center [729, 374] width 85 height 19
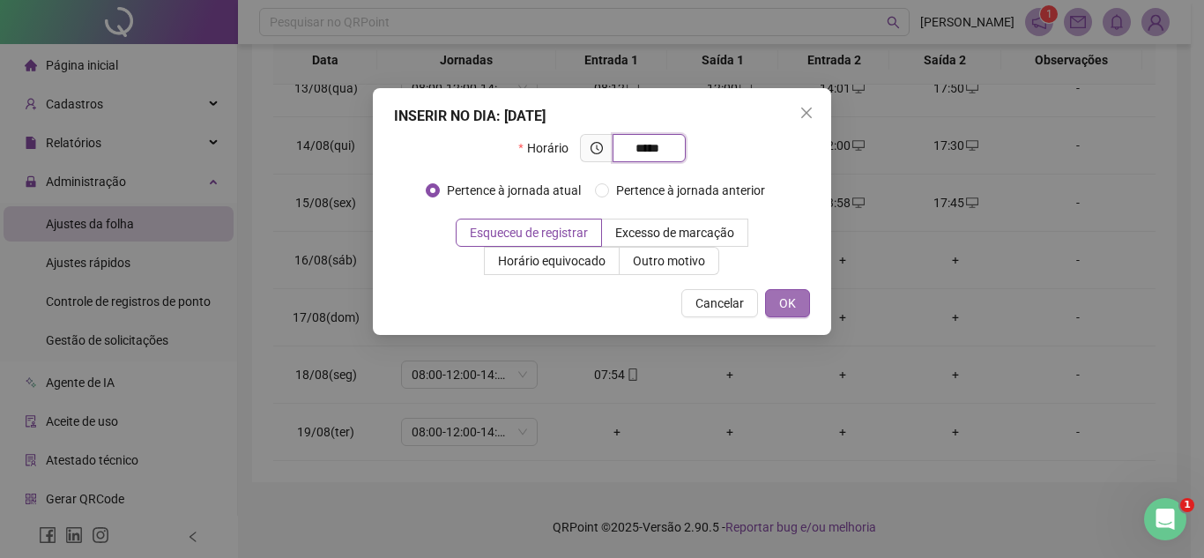
type input "*****"
click at [805, 295] on button "OK" at bounding box center [787, 303] width 45 height 28
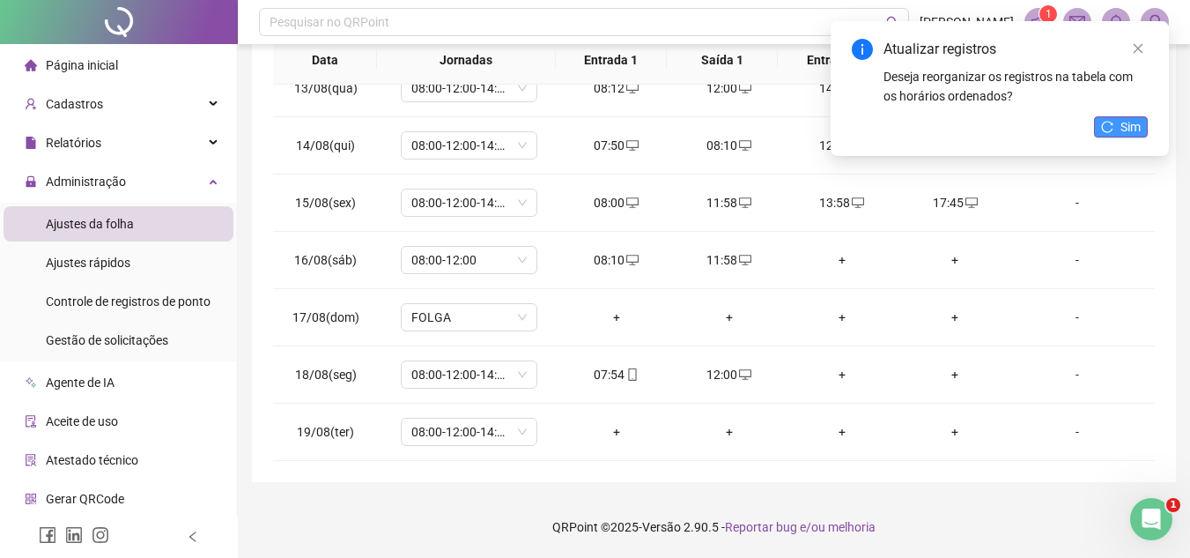
click at [1130, 122] on span "Sim" at bounding box center [1131, 126] width 20 height 19
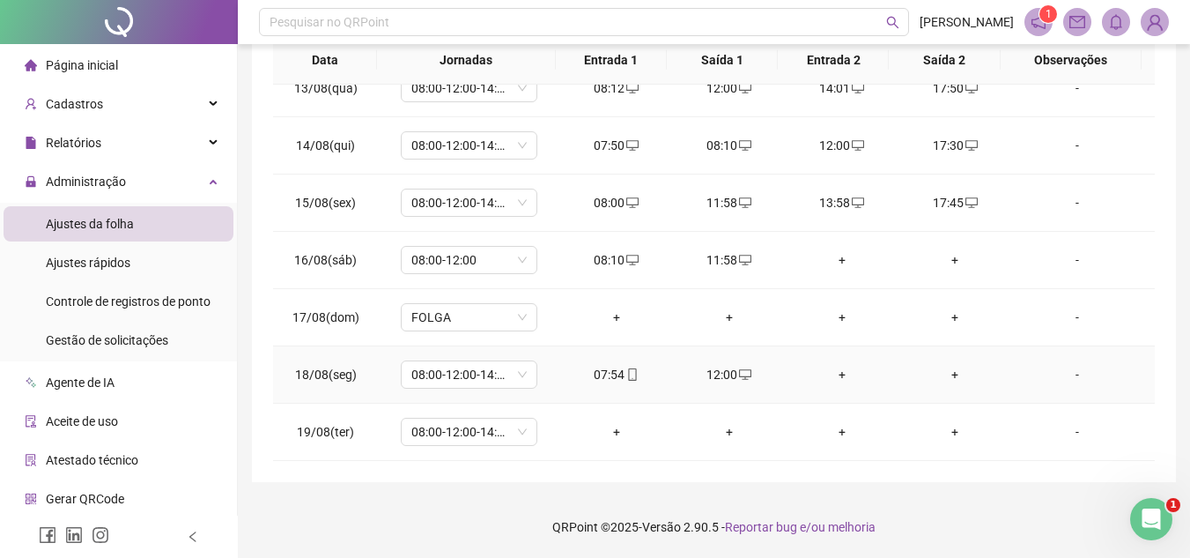
click at [831, 373] on div "+" at bounding box center [842, 374] width 85 height 19
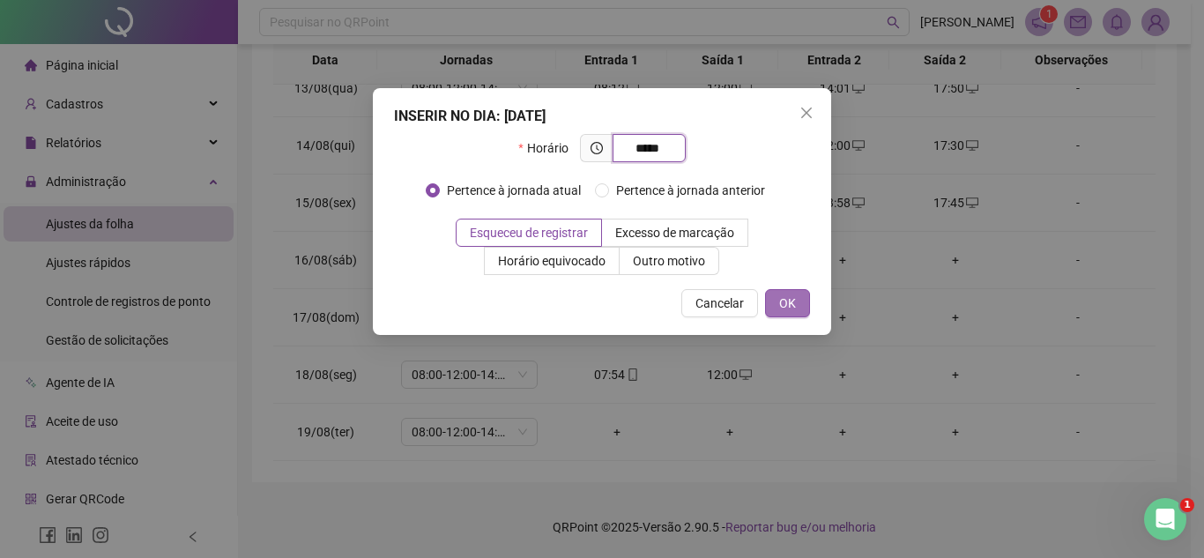
type input "*****"
click at [793, 297] on span "OK" at bounding box center [787, 302] width 17 height 19
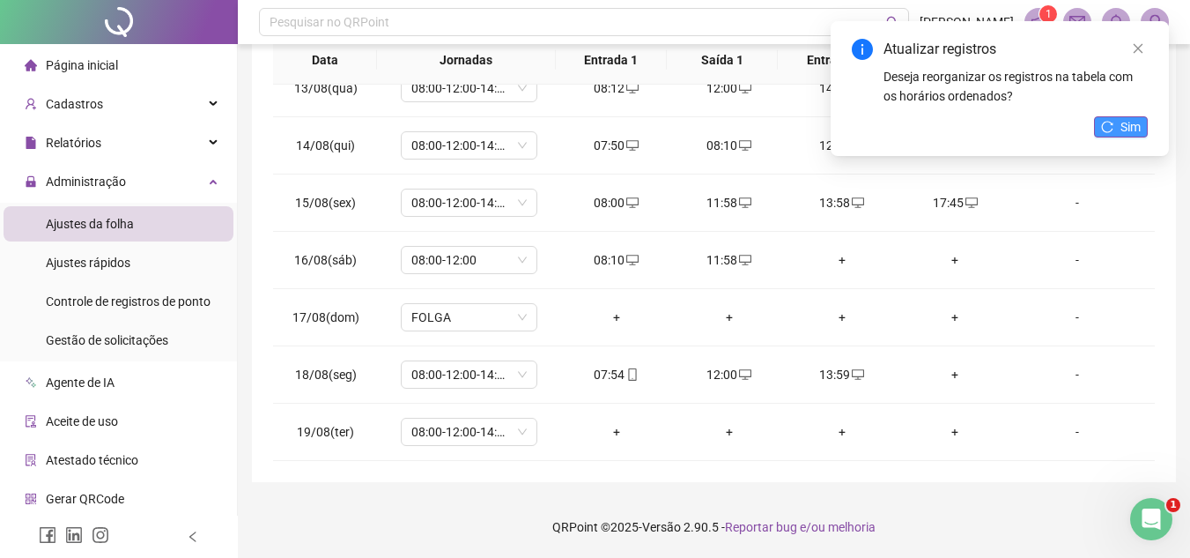
click at [1107, 122] on icon "reload" at bounding box center [1107, 127] width 12 height 12
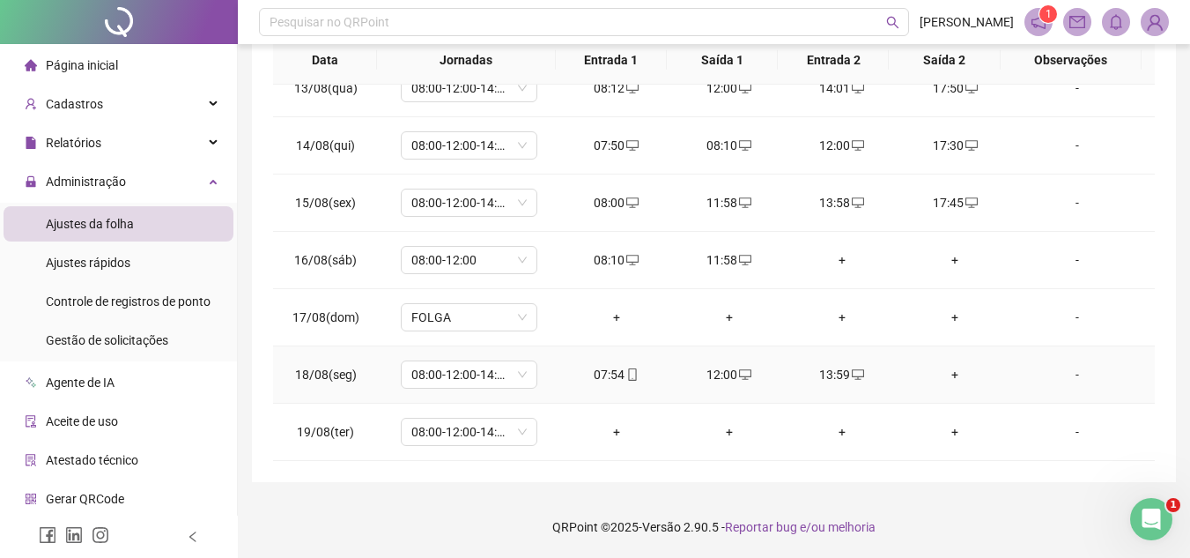
click at [944, 371] on div "+" at bounding box center [955, 374] width 85 height 19
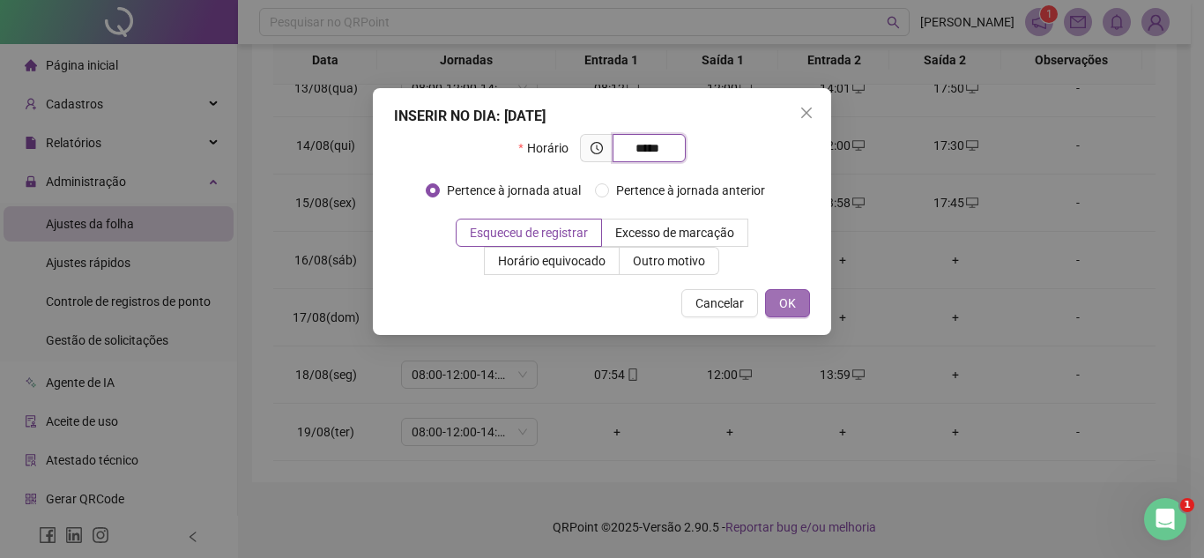
type input "*****"
click at [797, 299] on button "OK" at bounding box center [787, 303] width 45 height 28
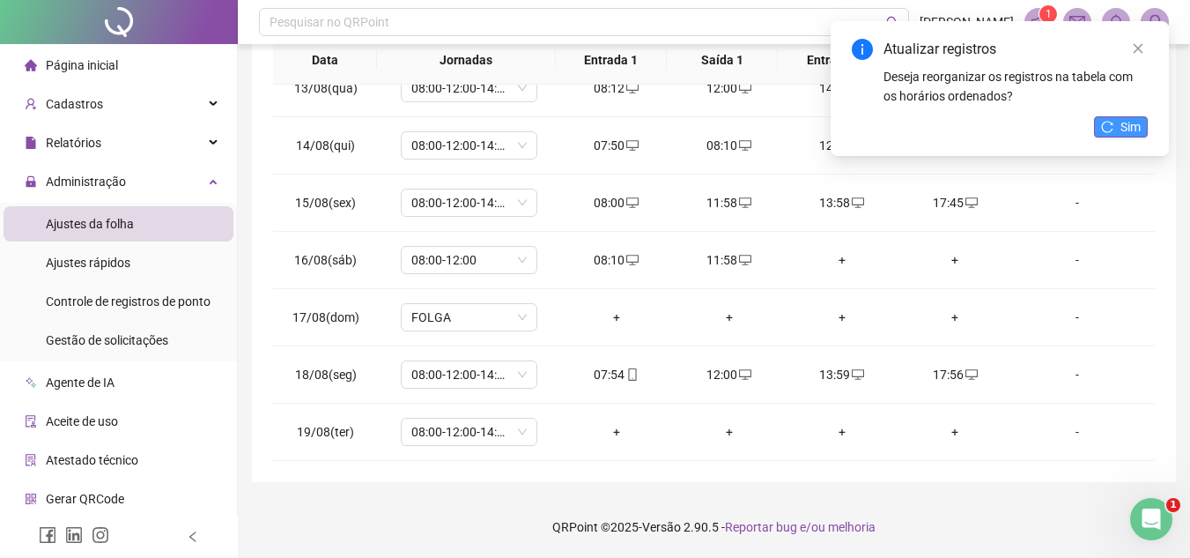
click at [1110, 124] on icon "reload" at bounding box center [1107, 127] width 12 height 12
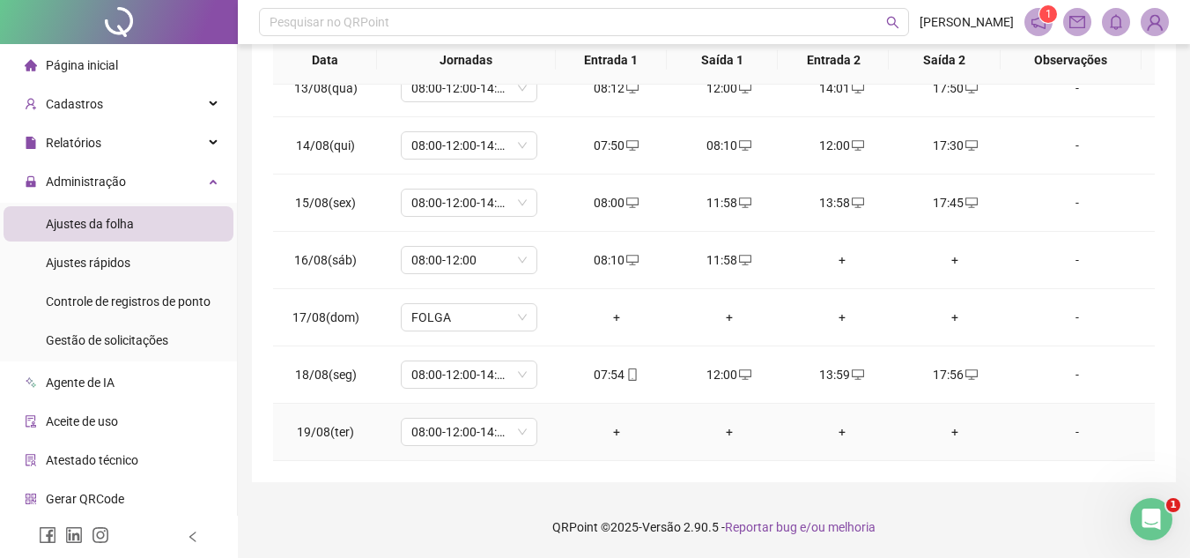
click at [611, 434] on div "+" at bounding box center [616, 431] width 85 height 19
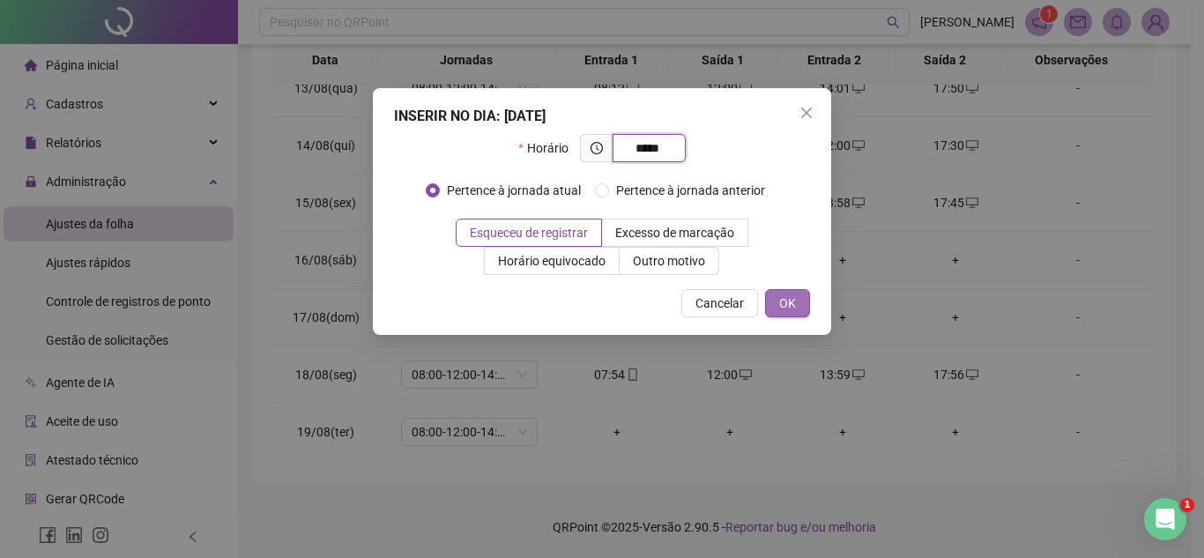
type input "*****"
click at [794, 309] on span "OK" at bounding box center [787, 302] width 17 height 19
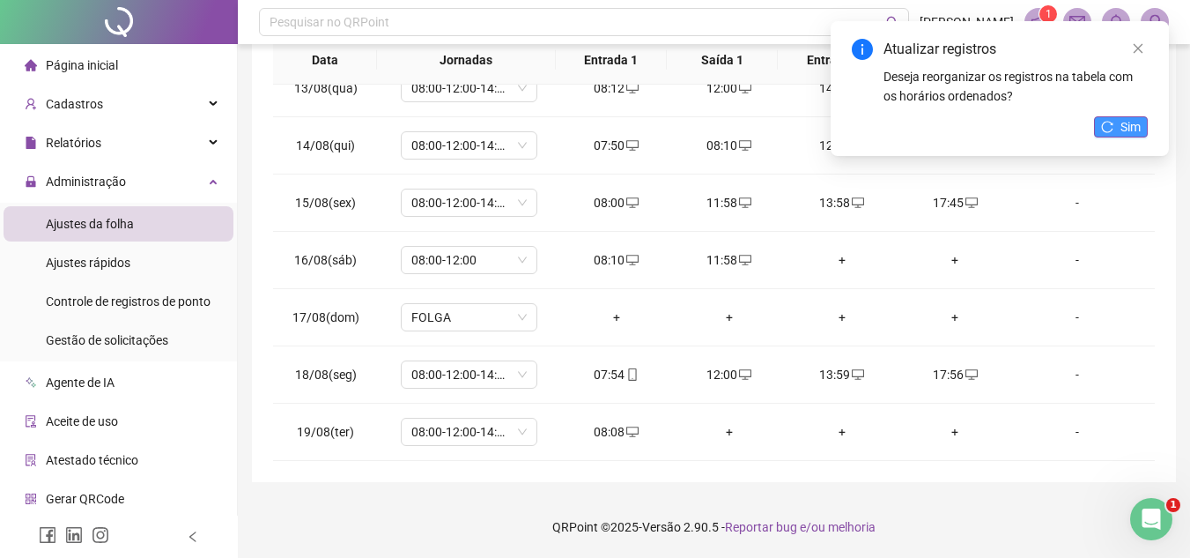
click at [1111, 120] on button "Sim" at bounding box center [1121, 126] width 54 height 21
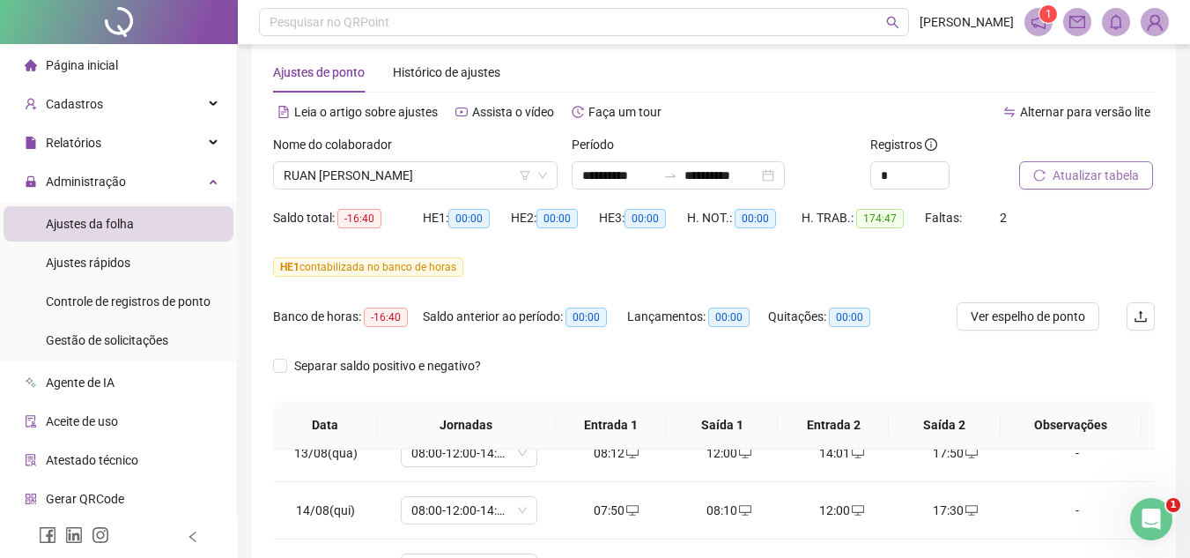
scroll to position [0, 0]
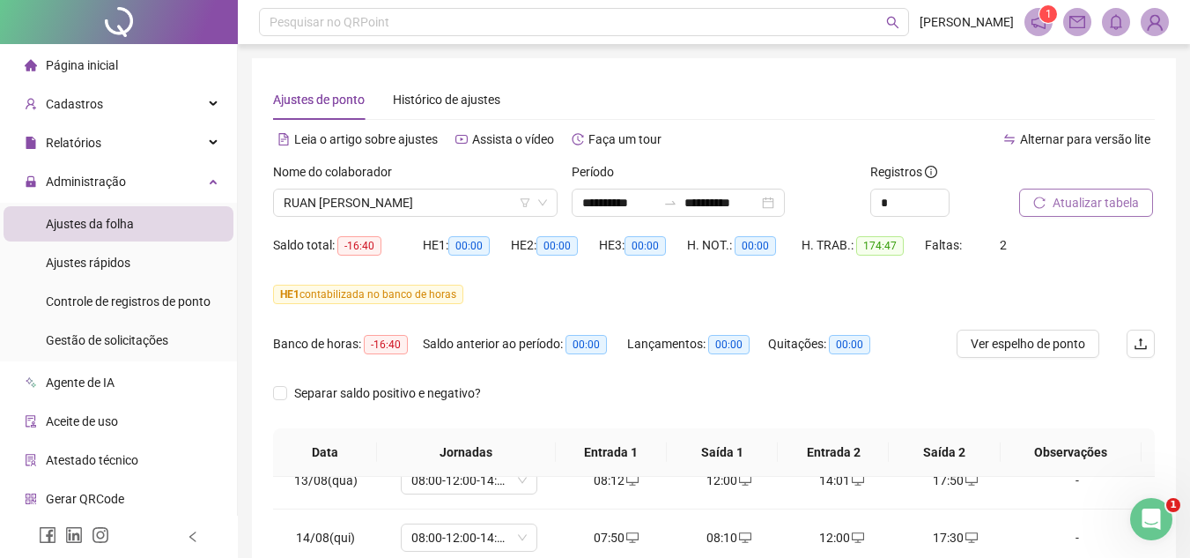
click at [1101, 199] on span "Atualizar tabela" at bounding box center [1096, 202] width 86 height 19
click at [1119, 203] on span "Atualizar tabela" at bounding box center [1096, 202] width 86 height 19
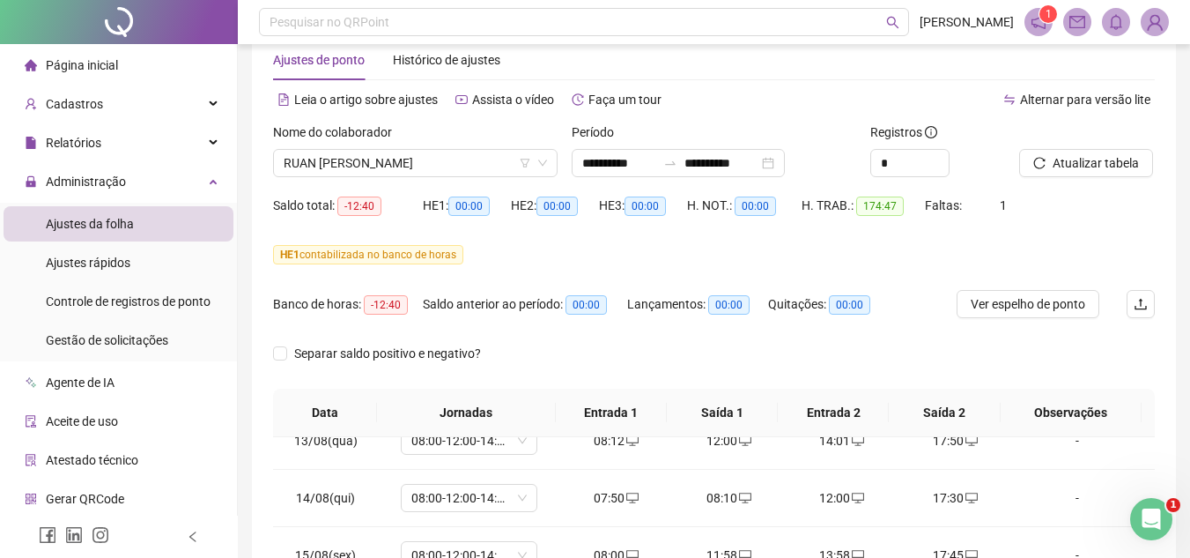
scroll to position [33, 0]
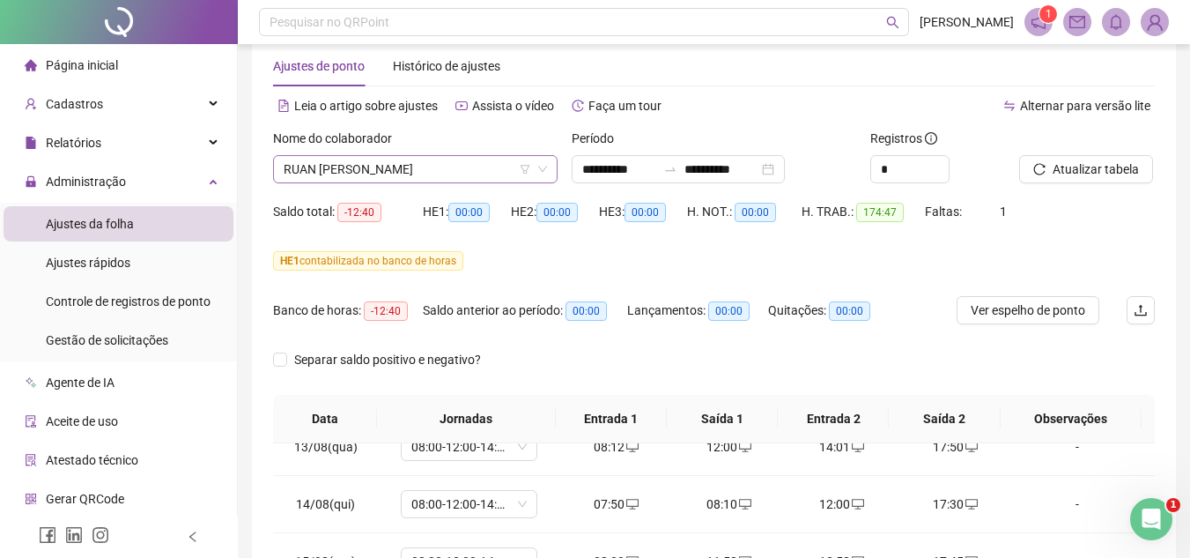
click at [470, 162] on span "RUAN [PERSON_NAME]" at bounding box center [415, 169] width 263 height 26
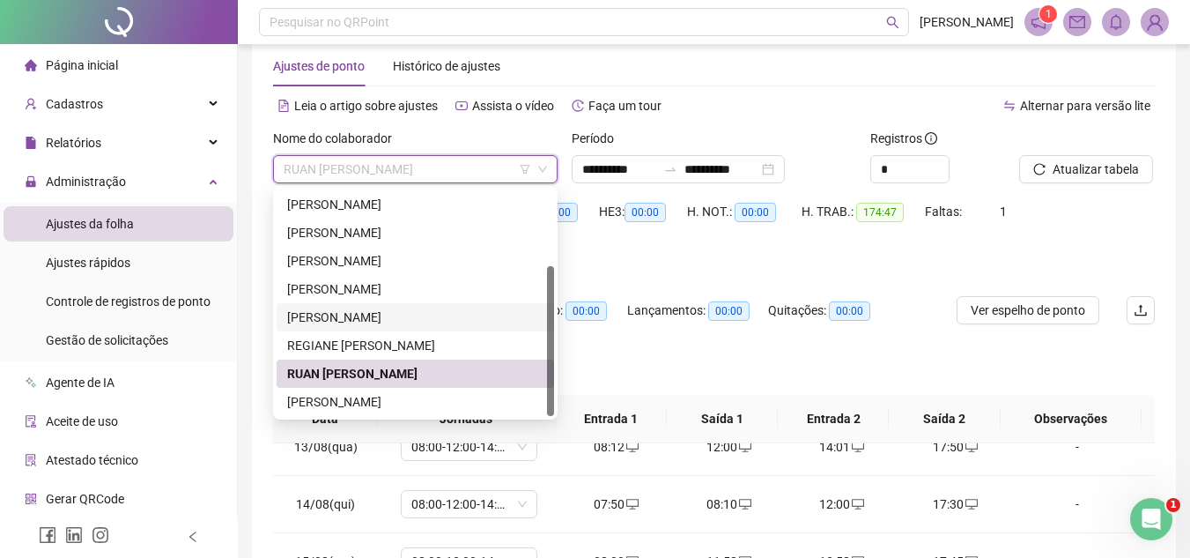
drag, startPoint x: 552, startPoint y: 308, endPoint x: 551, endPoint y: 335, distance: 27.3
click at [551, 335] on div at bounding box center [550, 341] width 7 height 150
click at [729, 248] on div "HE 1 contabilizada no banco de horas" at bounding box center [714, 261] width 882 height 28
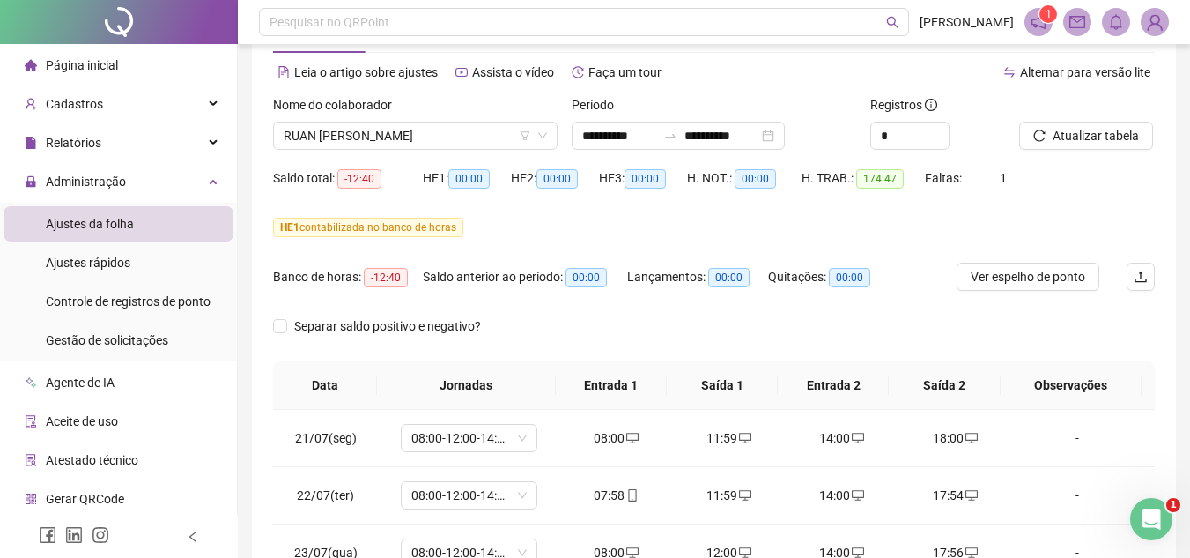
scroll to position [57, 0]
